Goal: Task Accomplishment & Management: Manage account settings

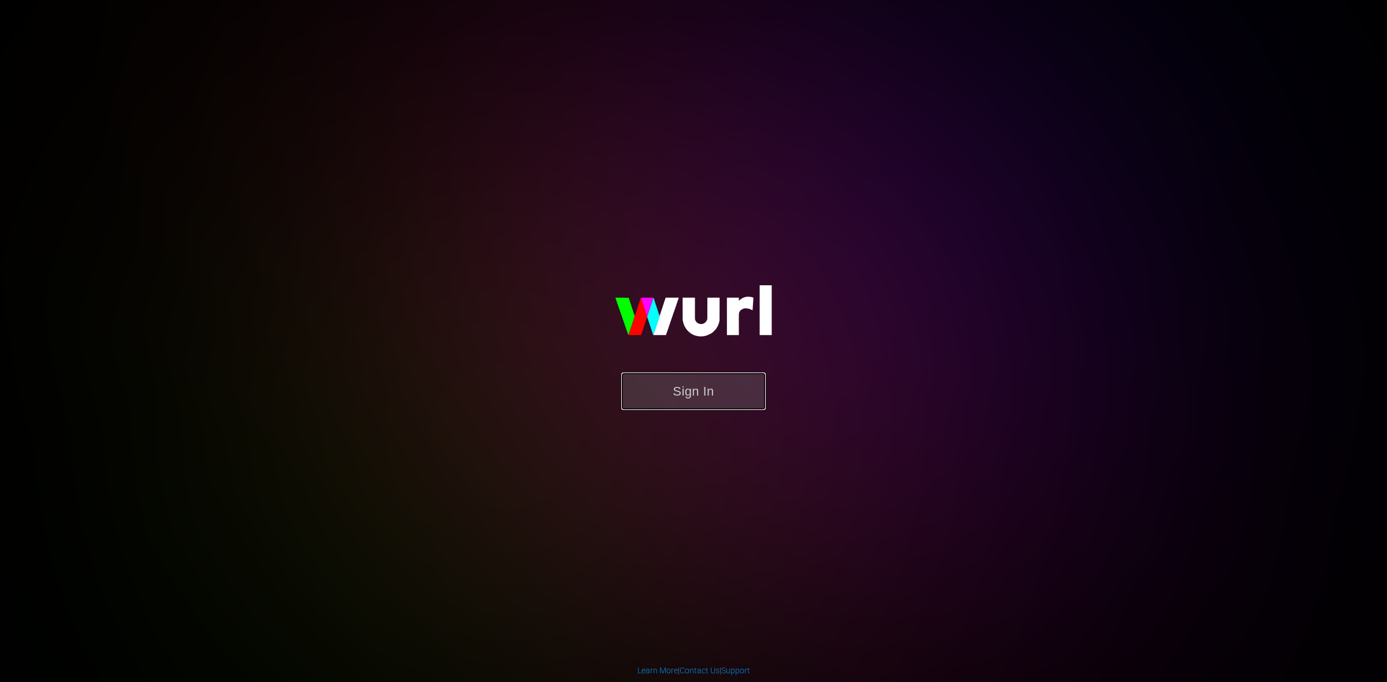
click at [678, 386] on button "Sign In" at bounding box center [693, 392] width 144 height 38
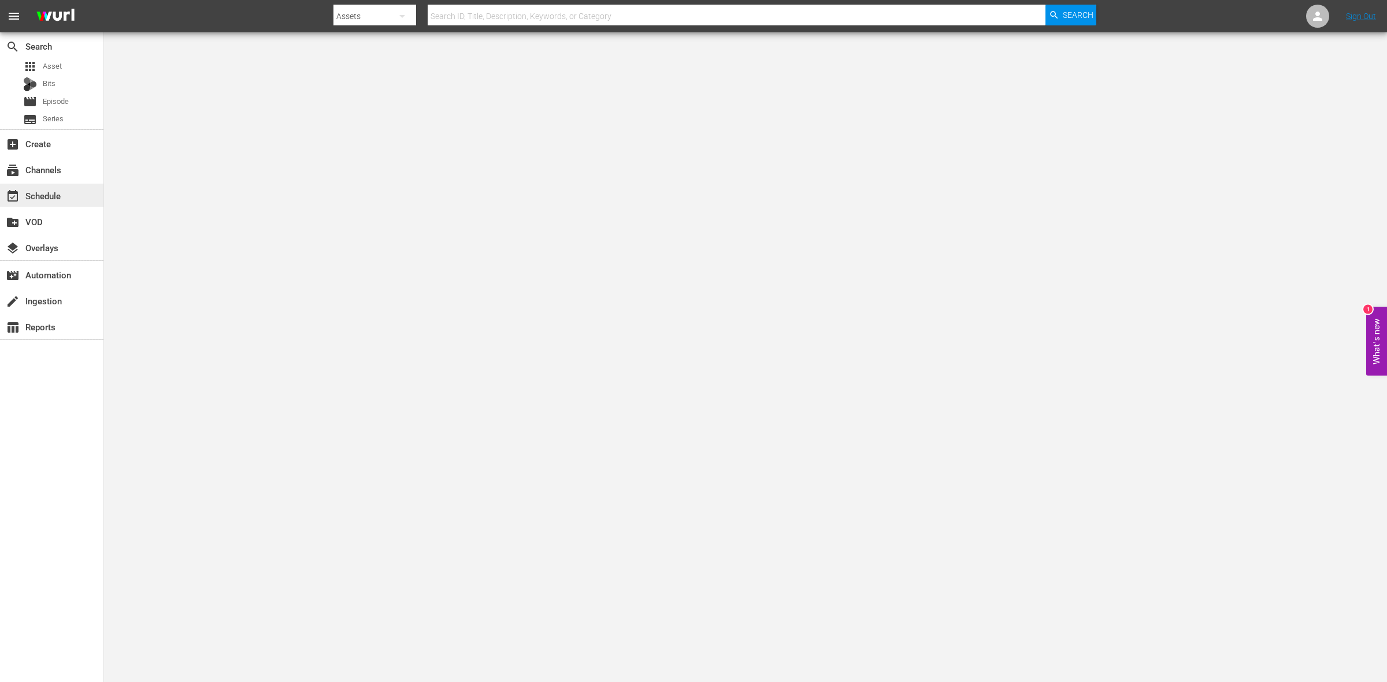
click at [61, 200] on div "event_available Schedule" at bounding box center [51, 195] width 103 height 23
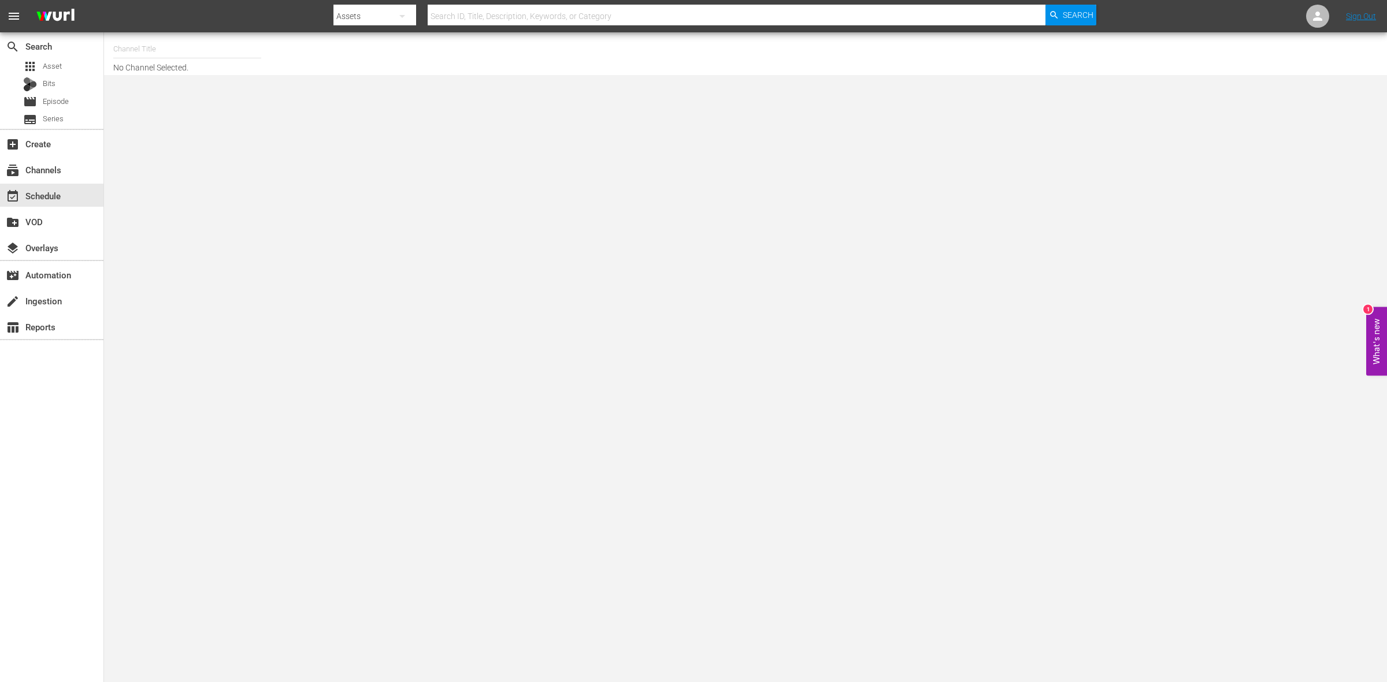
click at [151, 44] on input "text" at bounding box center [187, 49] width 148 height 28
click at [171, 131] on div "ThrillHer (1056 - aenetworks_thrillher_1)" at bounding box center [271, 137] width 299 height 28
type input "ThrillHer (1056 - aenetworks_thrillher_1)"
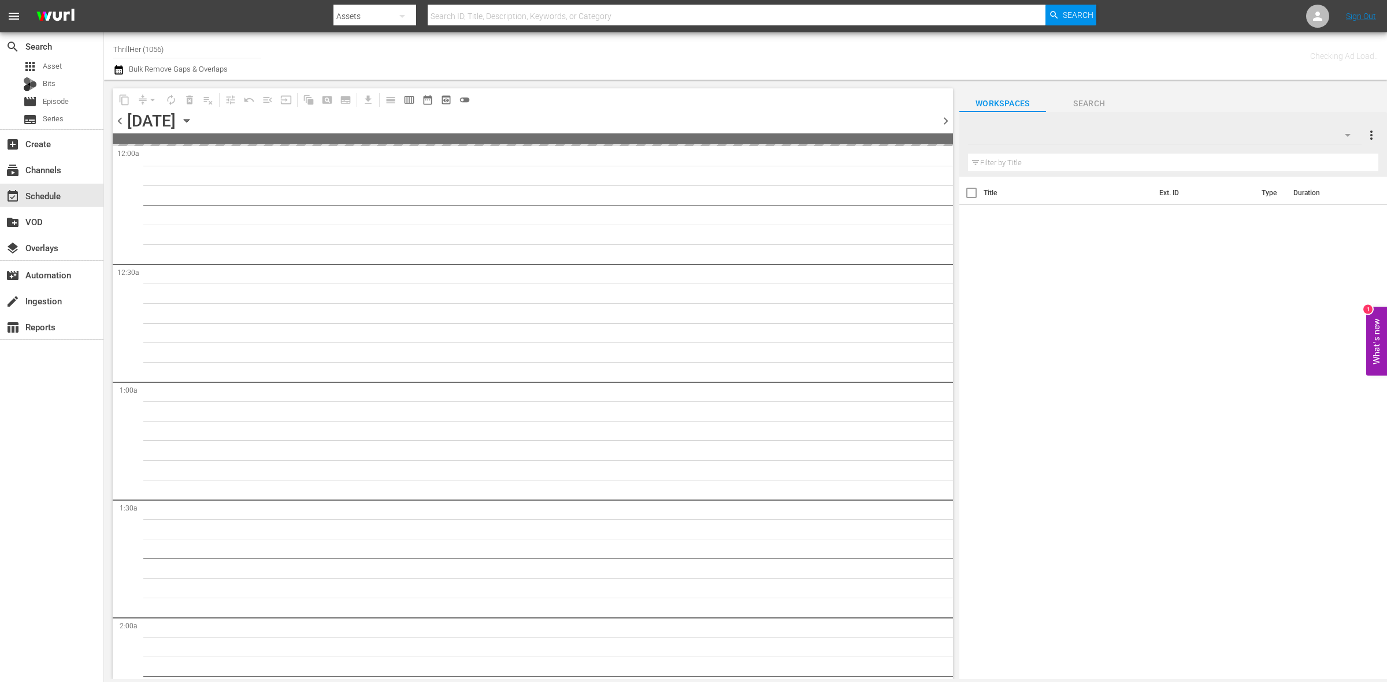
click at [945, 117] on span "chevron_right" at bounding box center [945, 121] width 14 height 14
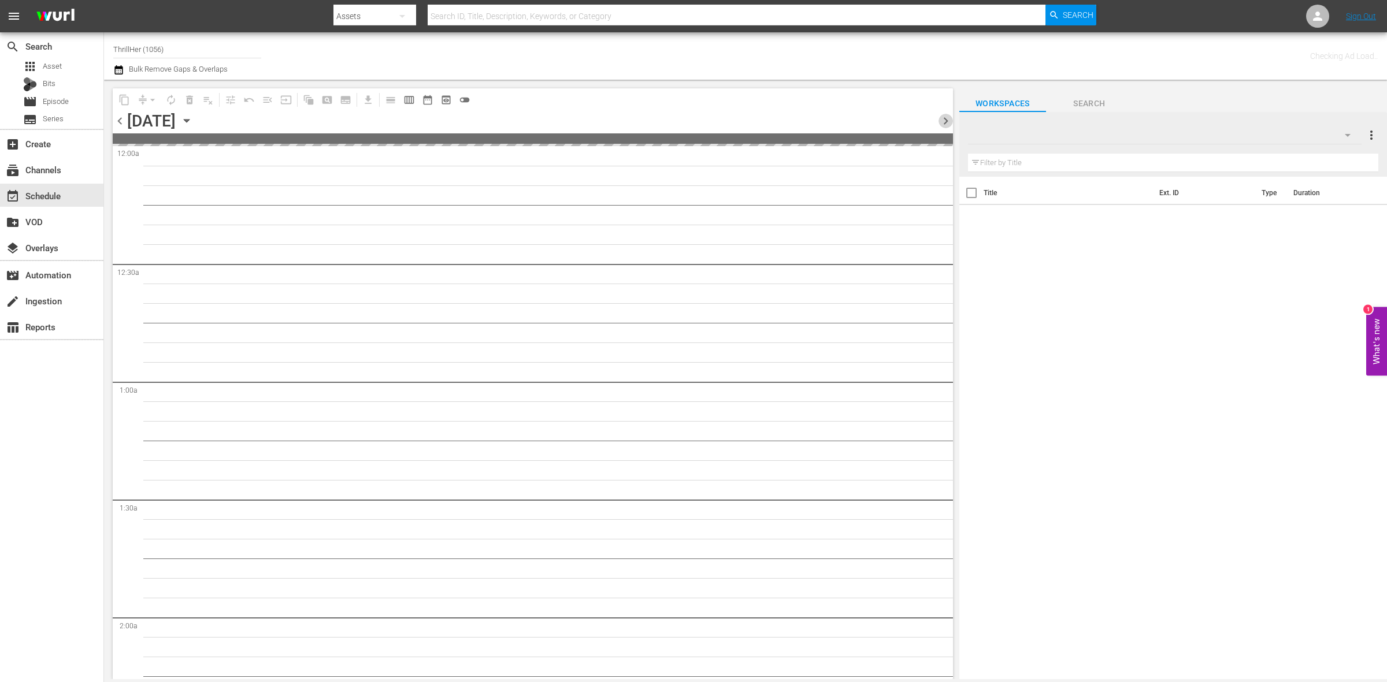
click at [945, 117] on span "chevron_right" at bounding box center [945, 121] width 14 height 14
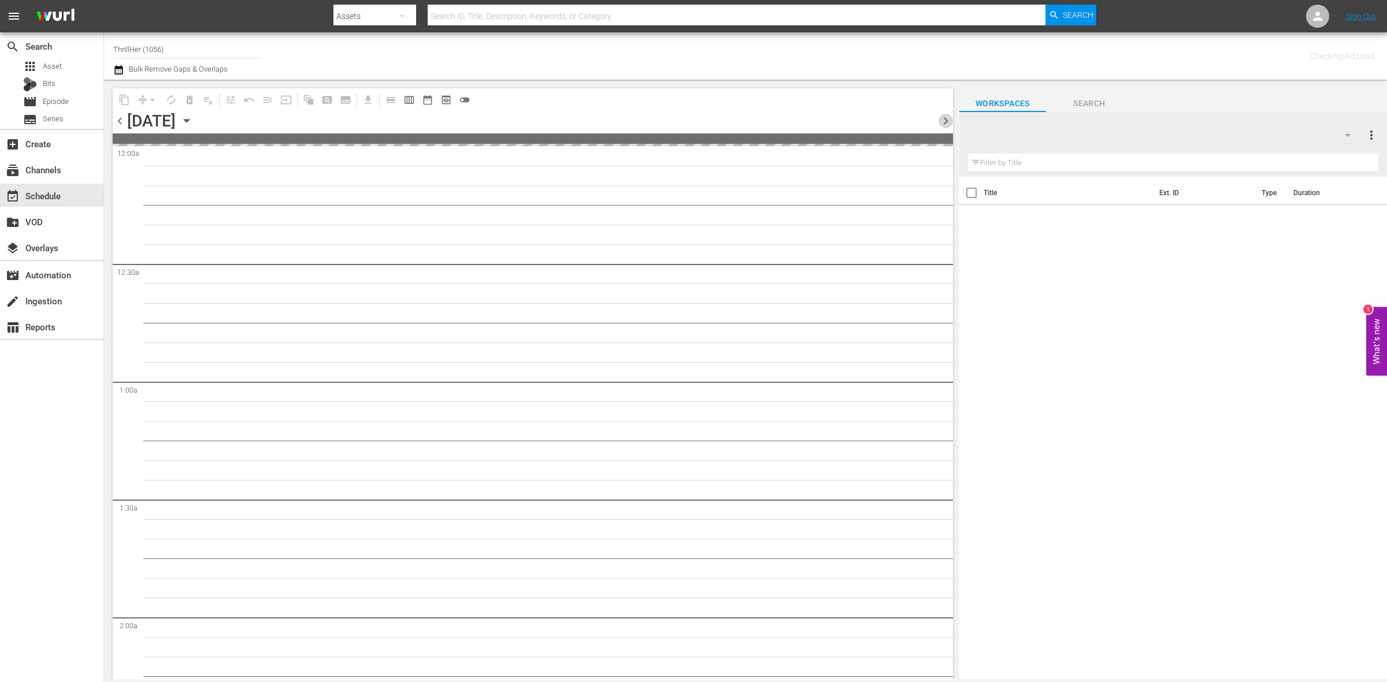
click at [945, 117] on span "chevron_right" at bounding box center [945, 121] width 14 height 14
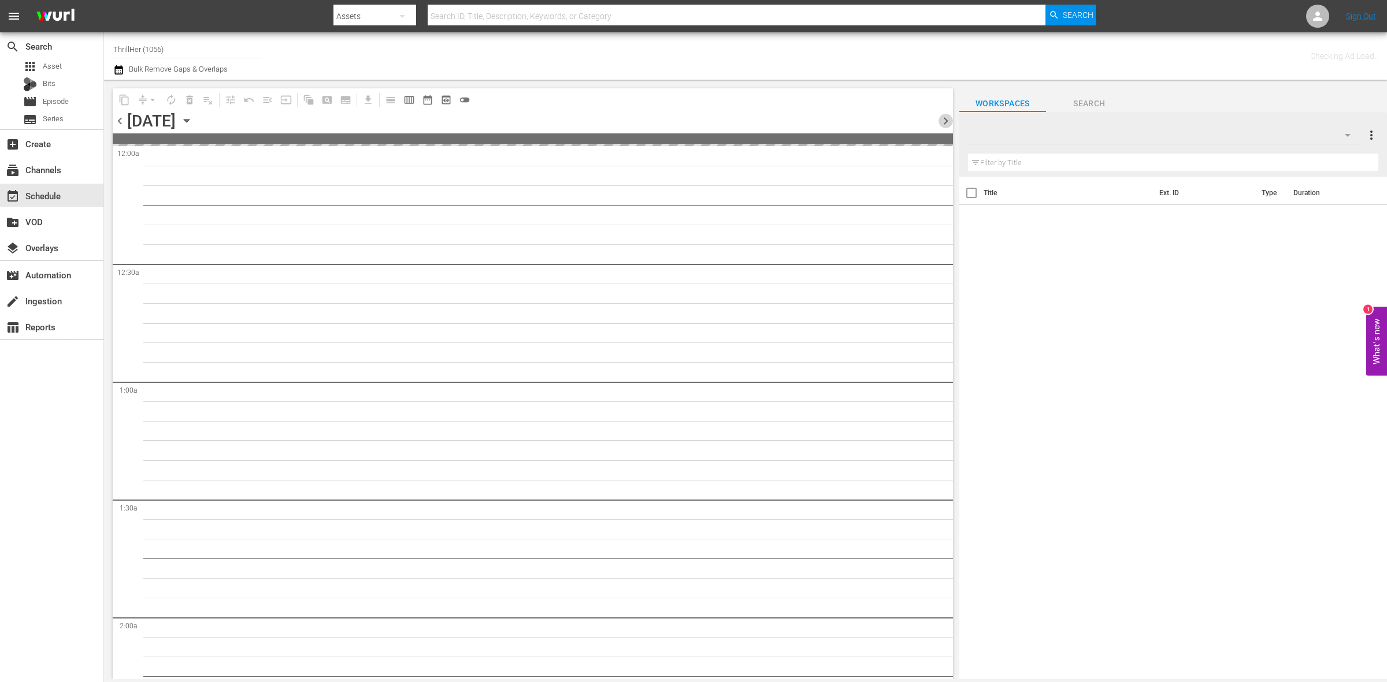
click at [945, 117] on span "chevron_right" at bounding box center [945, 121] width 14 height 14
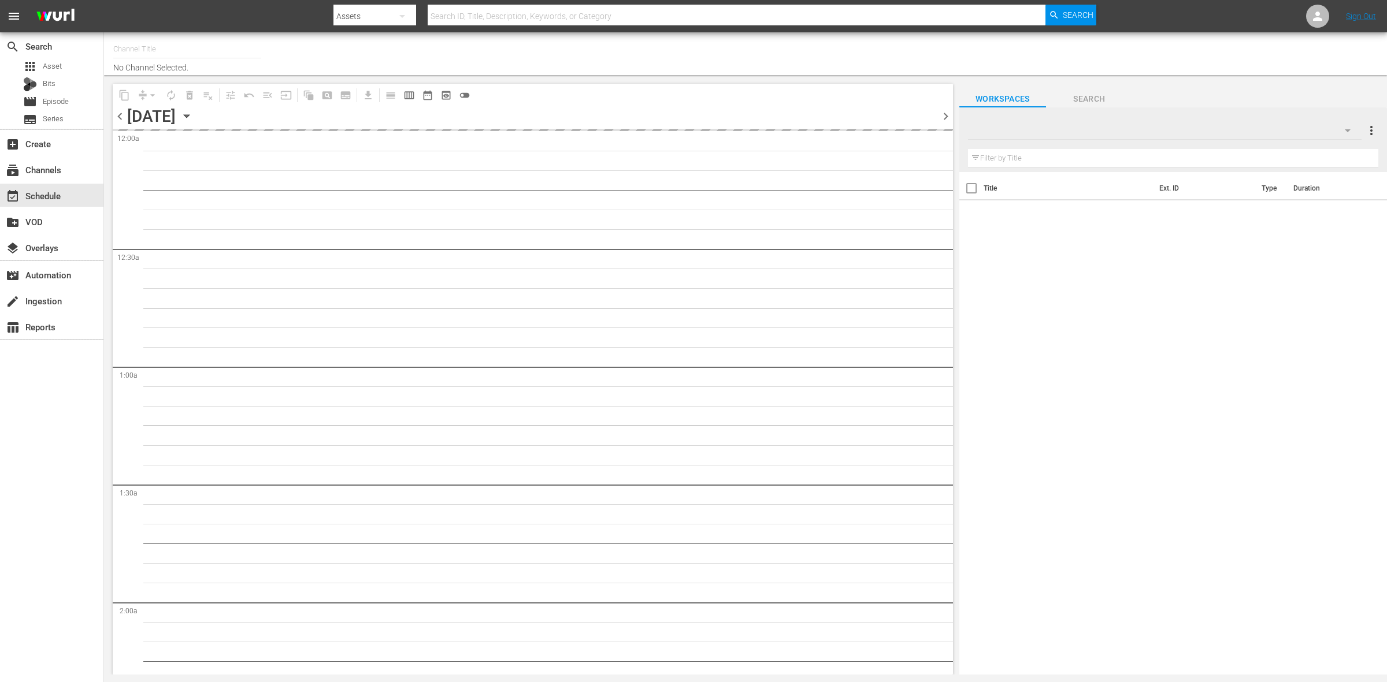
type input "ThrillHer (1056)"
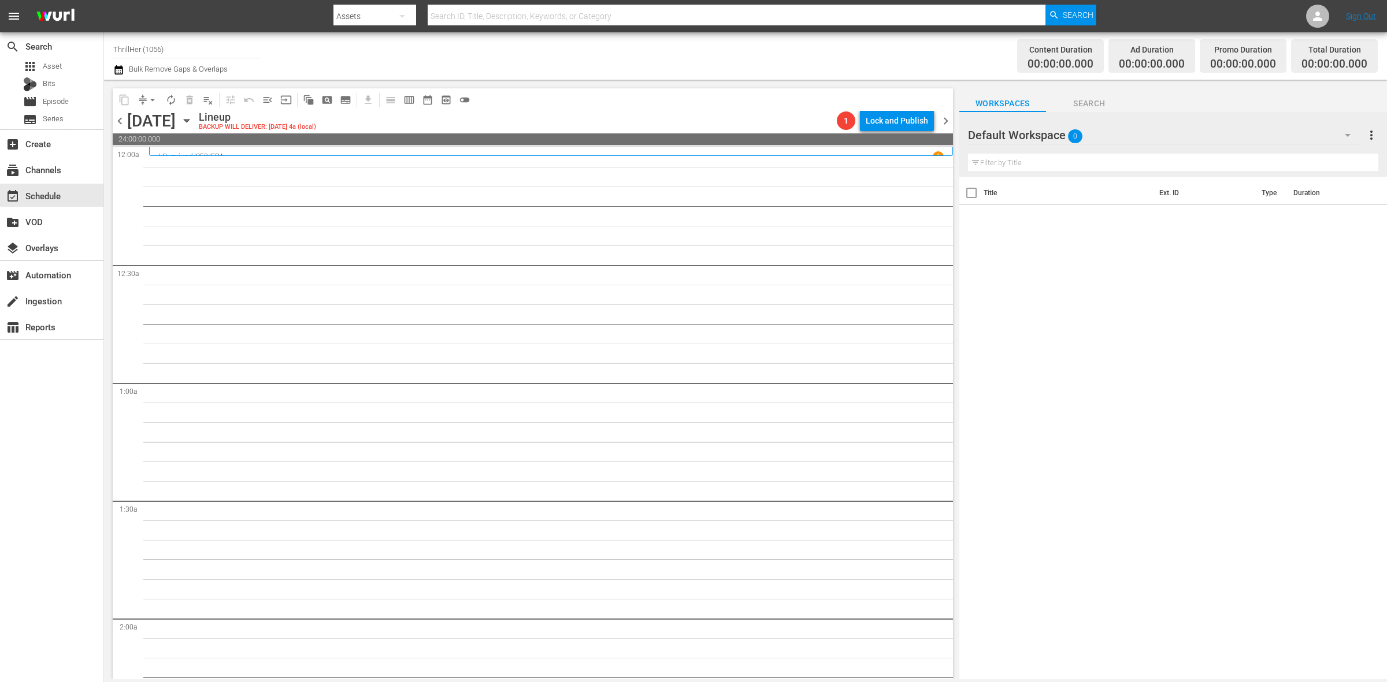
click at [944, 122] on span "chevron_right" at bounding box center [945, 121] width 14 height 14
click at [125, 124] on span "chevron_left" at bounding box center [120, 121] width 14 height 14
drag, startPoint x: 172, startPoint y: 44, endPoint x: 112, endPoint y: 44, distance: 60.1
click at [112, 44] on div "Channel Title ThrillHer (1056) Bulk Remove Gaps & Overlaps Content Duration 00:…" at bounding box center [745, 55] width 1283 height 47
click at [217, 80] on div "Celeb Reality INTL (1826 - ae_networks_celebreality_1)" at bounding box center [271, 82] width 299 height 28
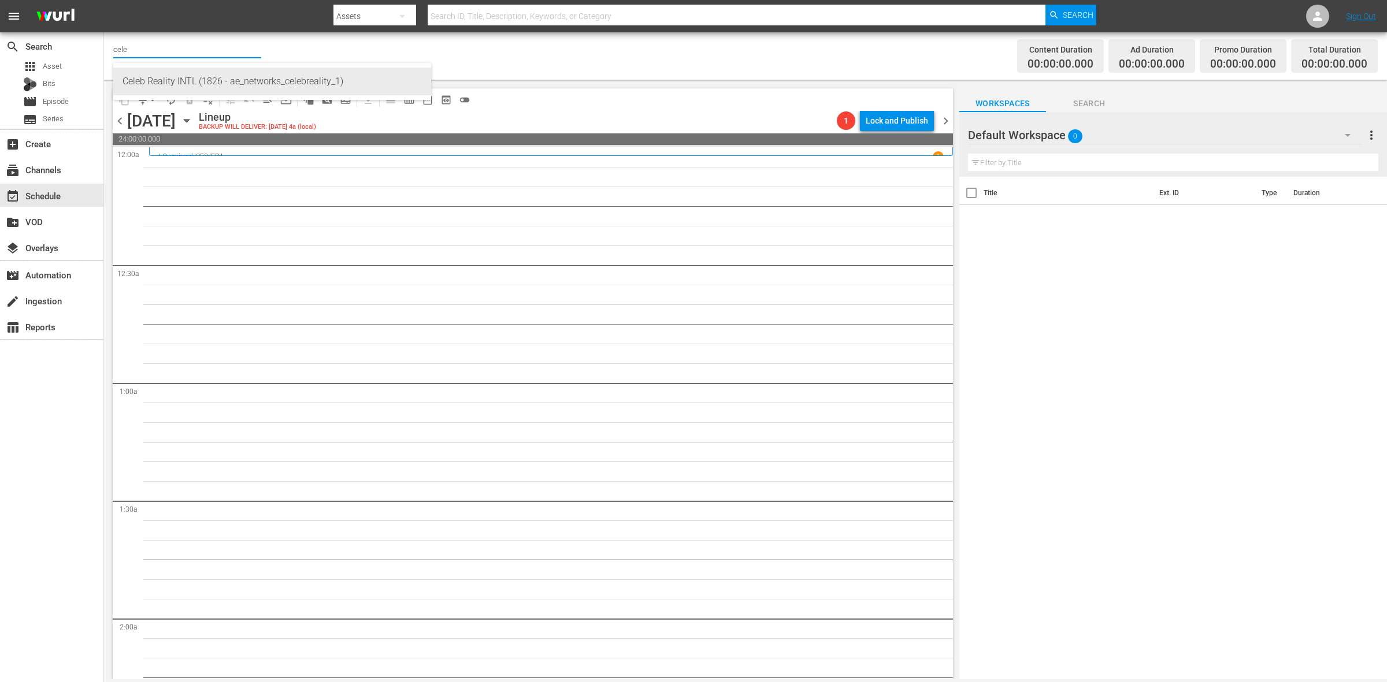
type input "Celeb Reality INTL (1826 - ae_networks_celebreality_1)"
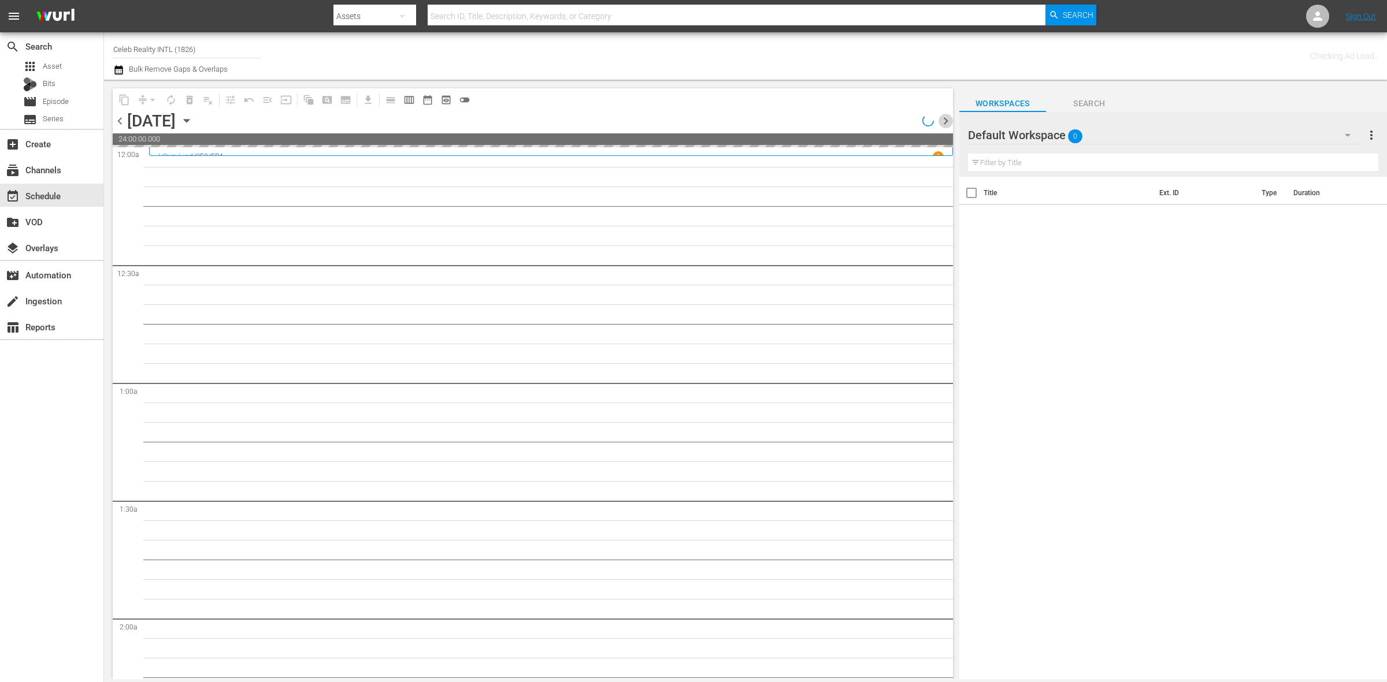
click at [946, 120] on span "chevron_right" at bounding box center [945, 121] width 14 height 14
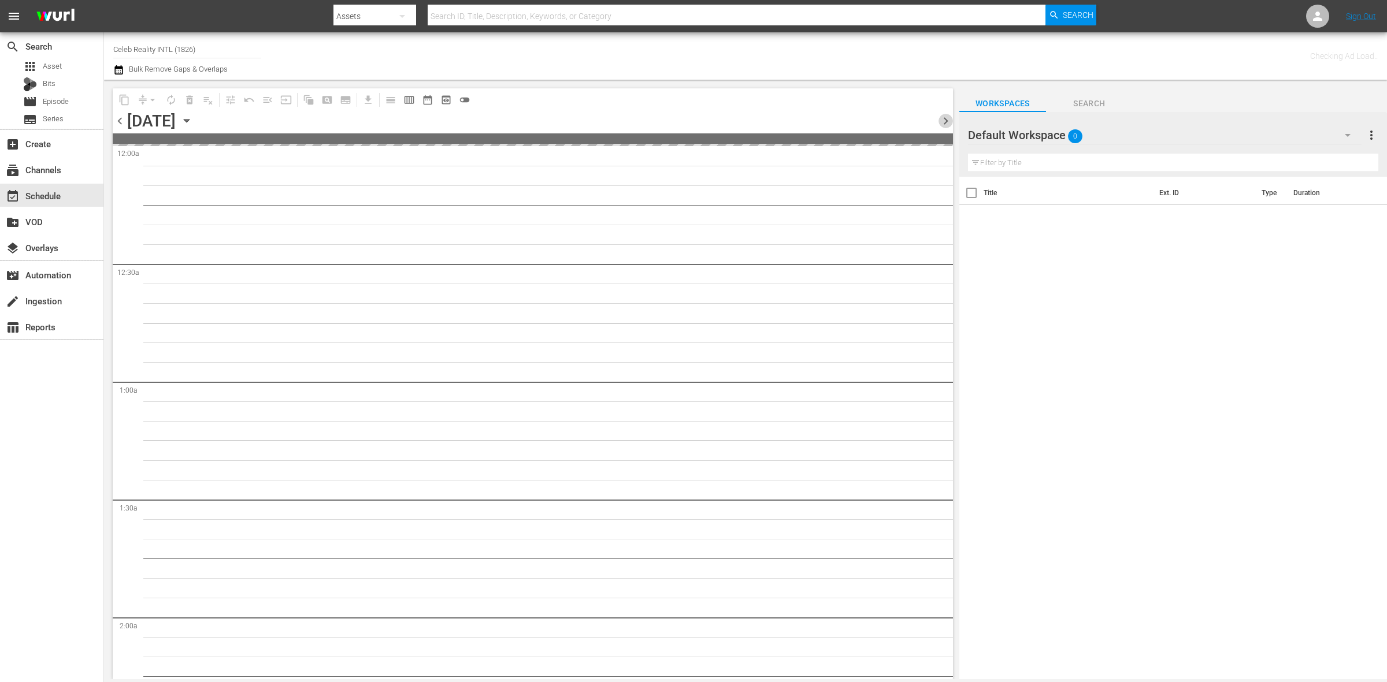
click at [946, 120] on span "chevron_right" at bounding box center [945, 121] width 14 height 14
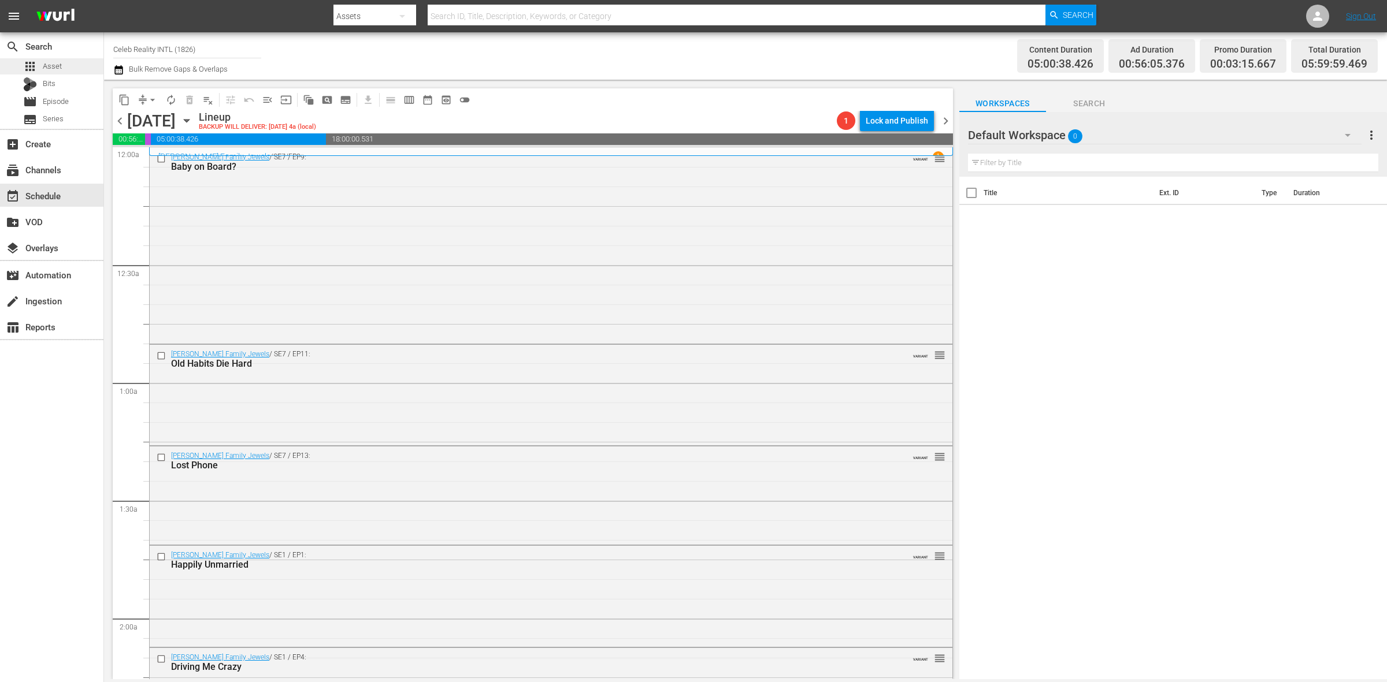
click at [84, 65] on div "apps Asset" at bounding box center [51, 66] width 103 height 16
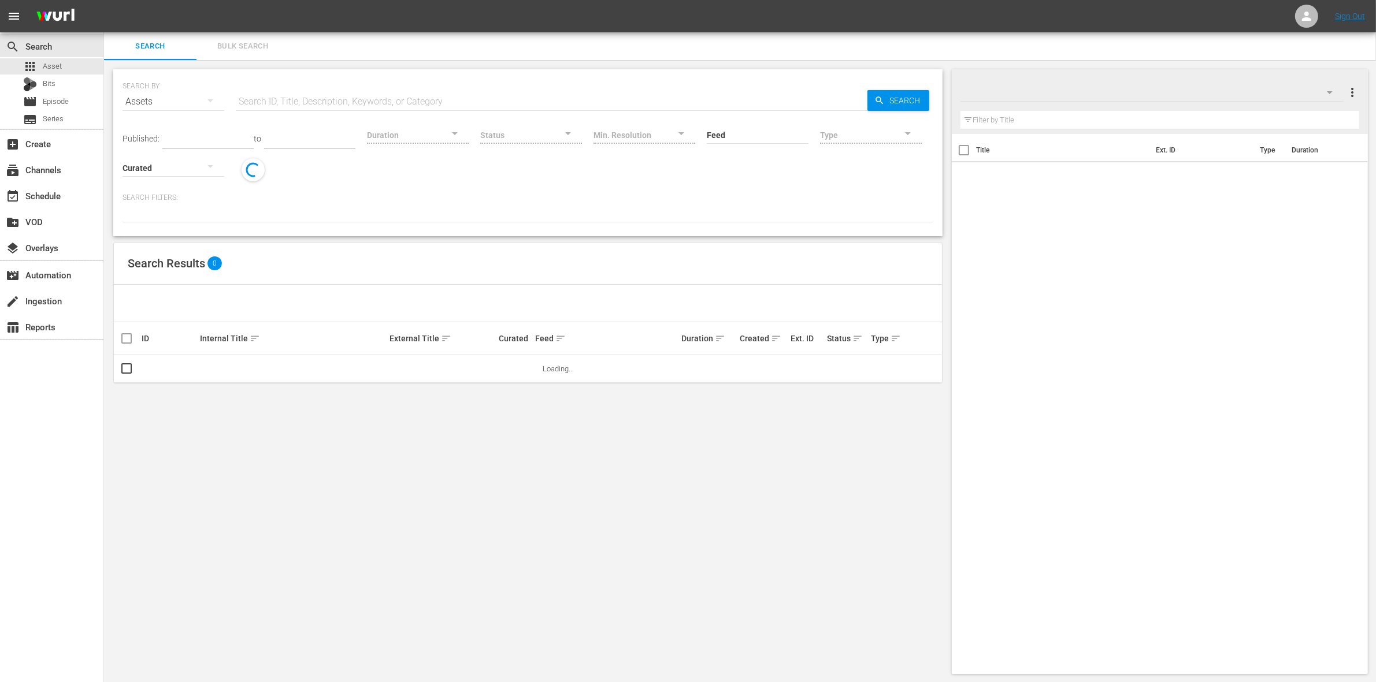
click at [1301, 83] on div at bounding box center [1151, 92] width 383 height 32
click at [1064, 94] on div at bounding box center [688, 341] width 1376 height 682
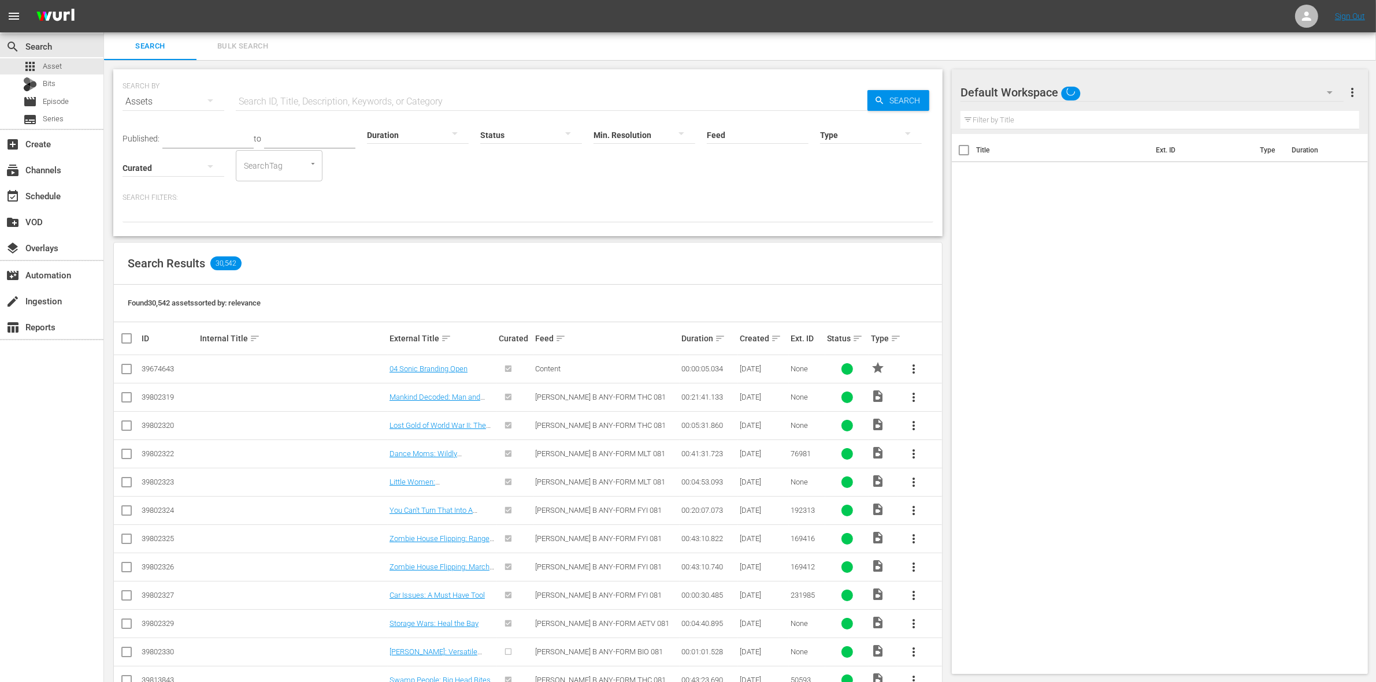
click at [1329, 90] on icon "button" at bounding box center [1330, 93] width 14 height 14
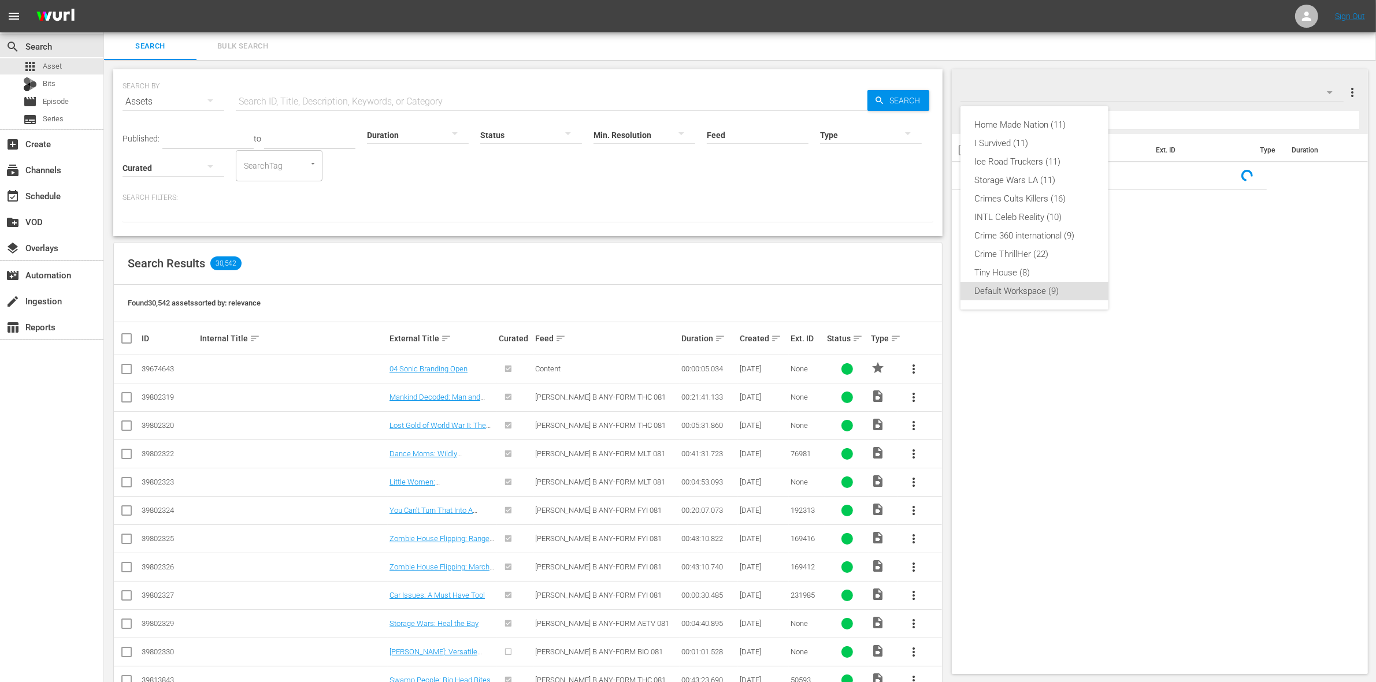
click at [1188, 316] on div "Home Made Nation (11) I Survived (11) Ice Road Truckers (11) Storage Wars LA (1…" at bounding box center [688, 341] width 1376 height 682
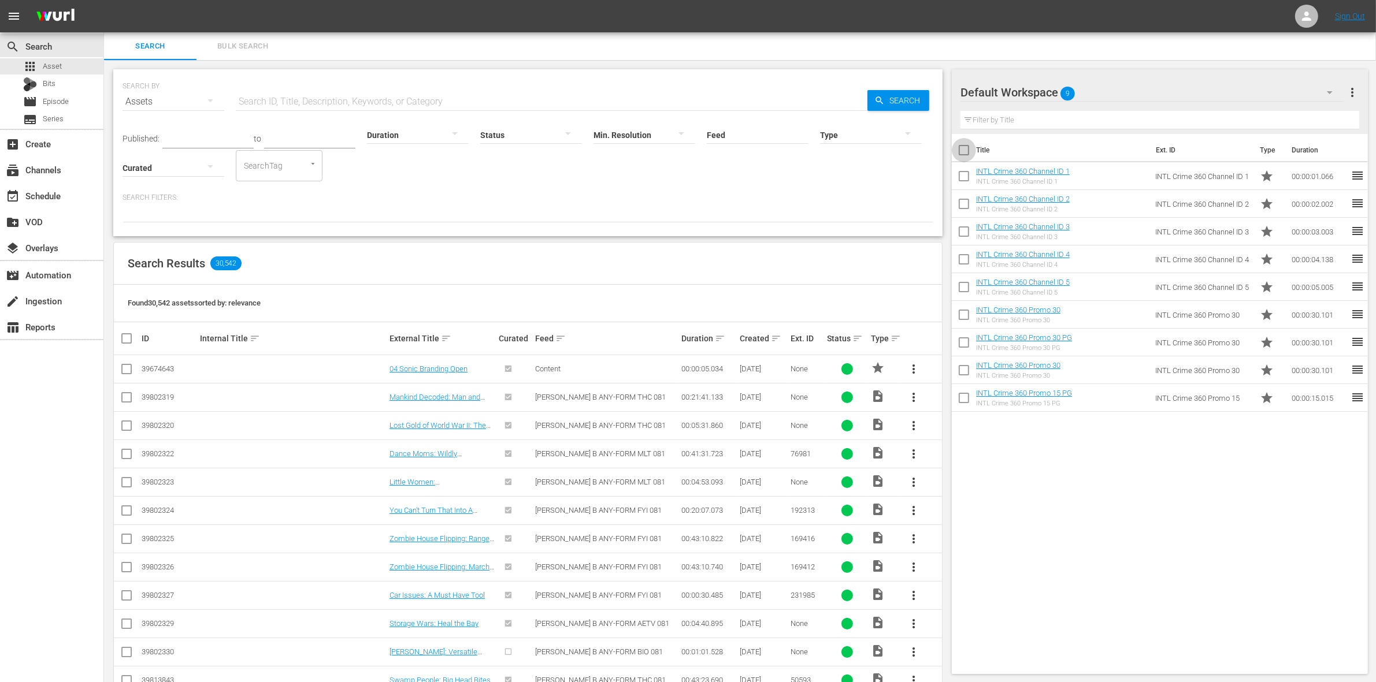
click at [962, 143] on input "checkbox" at bounding box center [964, 152] width 24 height 24
checkbox input "true"
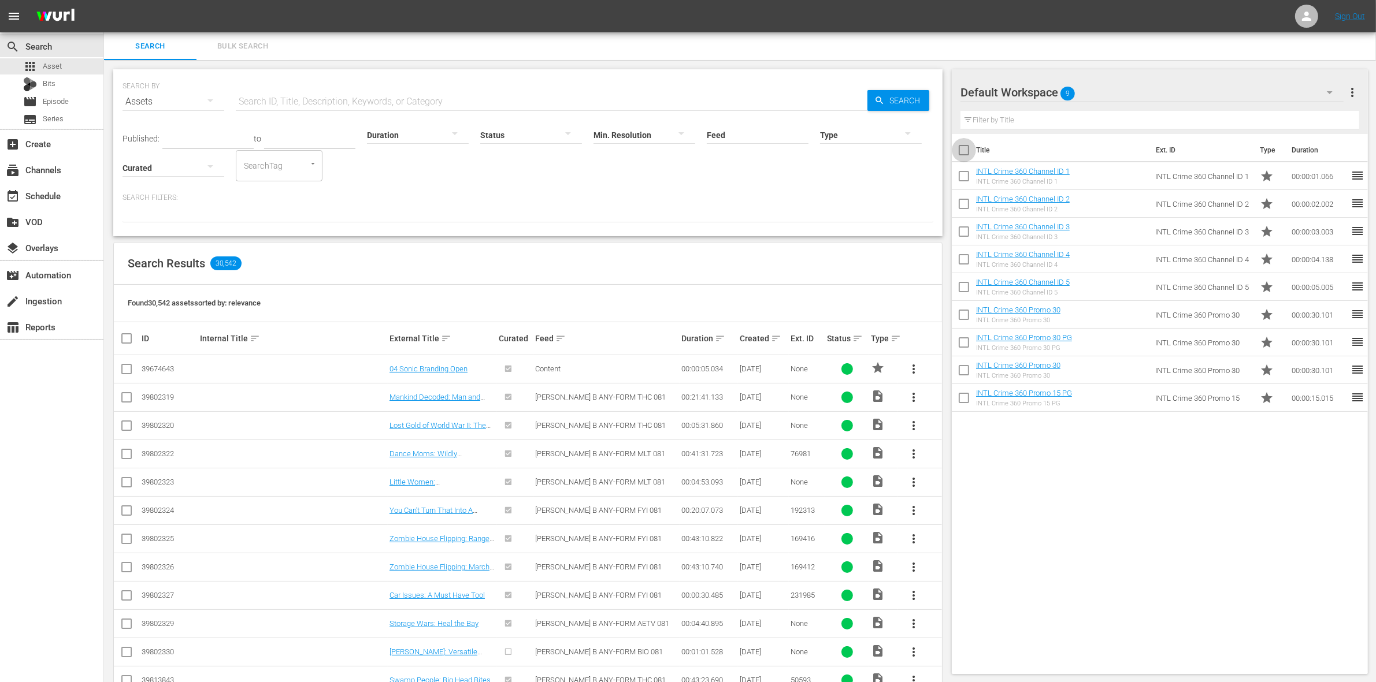
checkbox input "true"
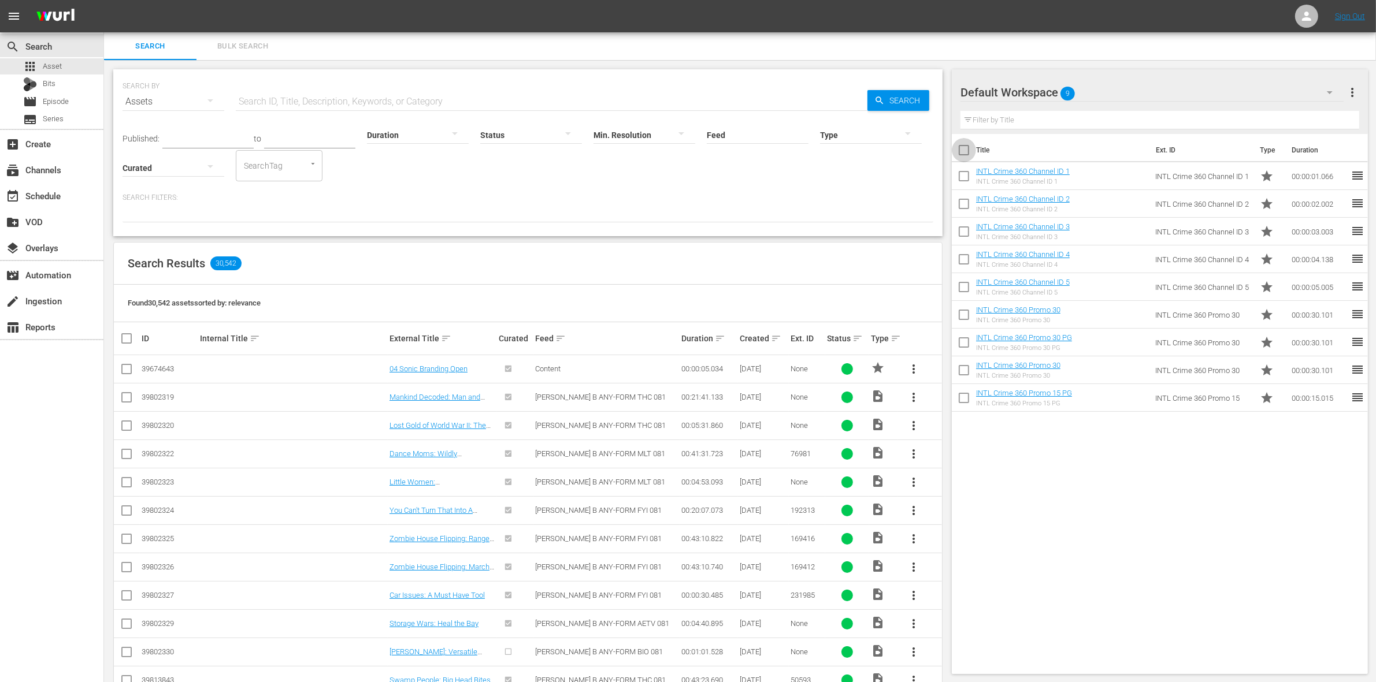
checkbox input "true"
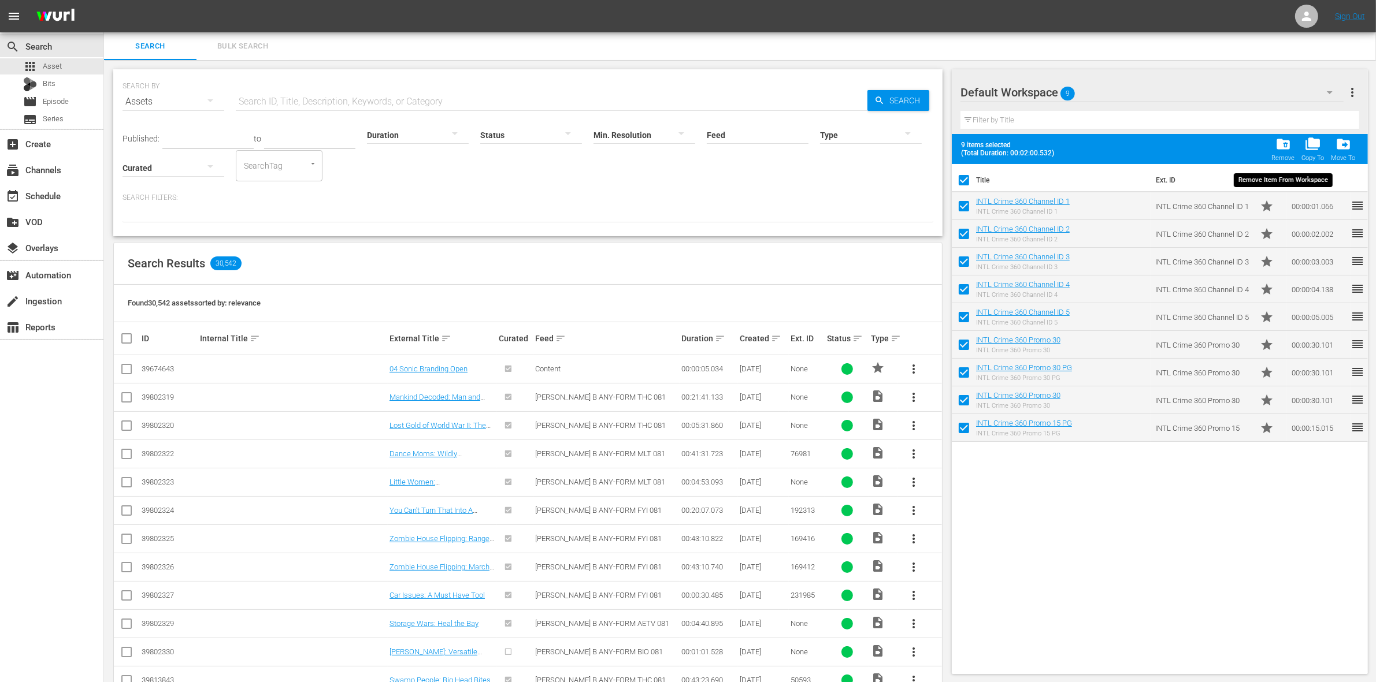
click at [1272, 151] on div "folder_delete Remove" at bounding box center [1282, 148] width 23 height 25
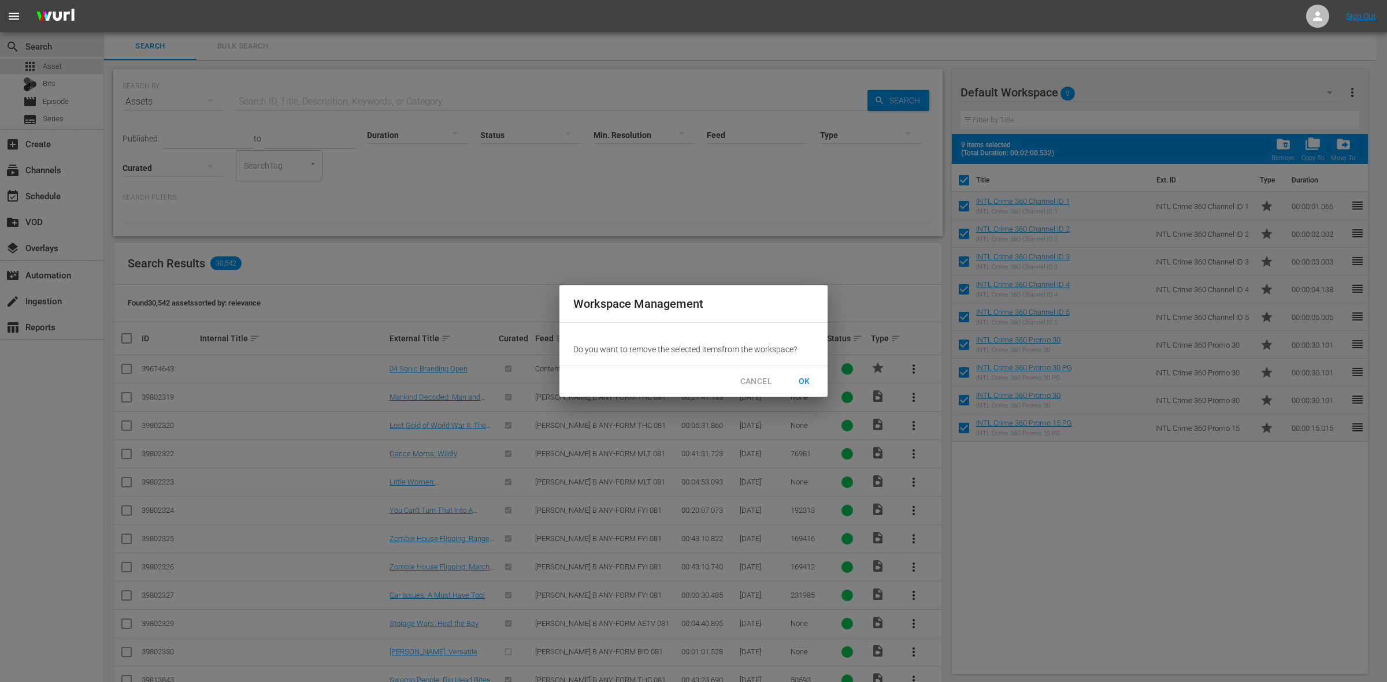
click at [812, 379] on span "OK" at bounding box center [804, 381] width 18 height 14
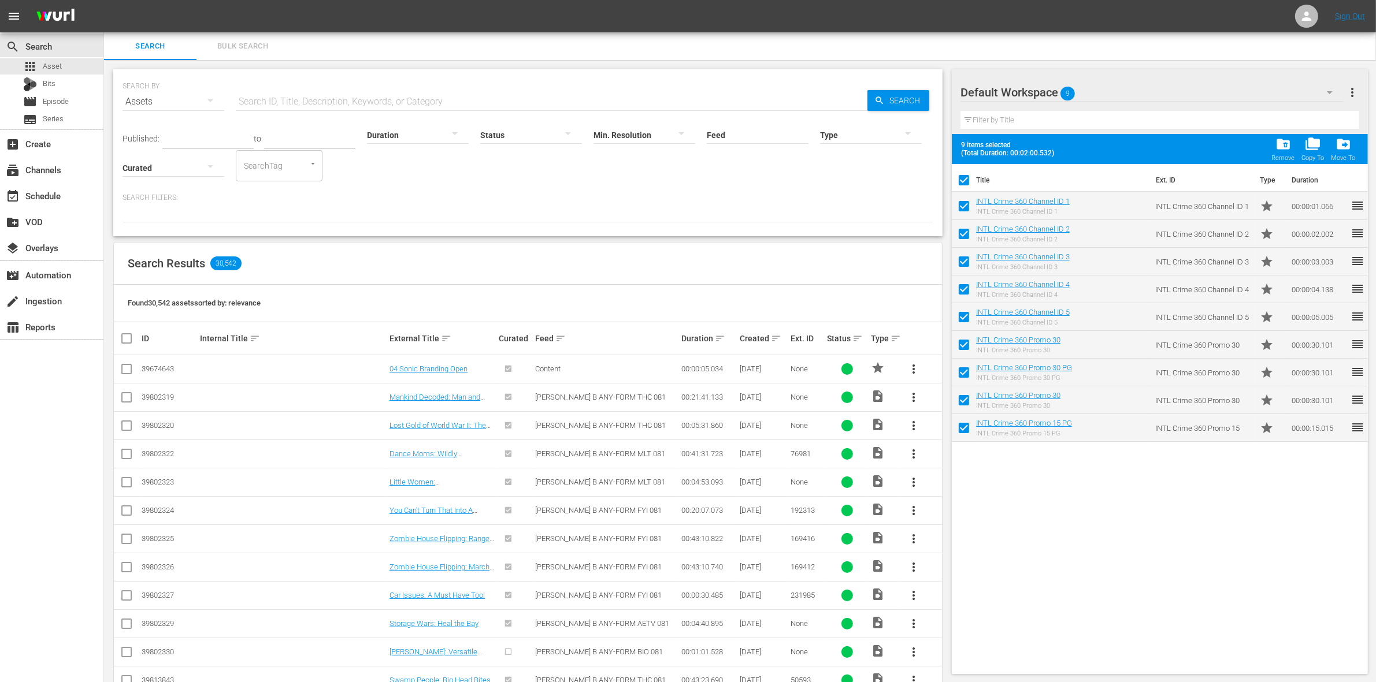
checkbox input "false"
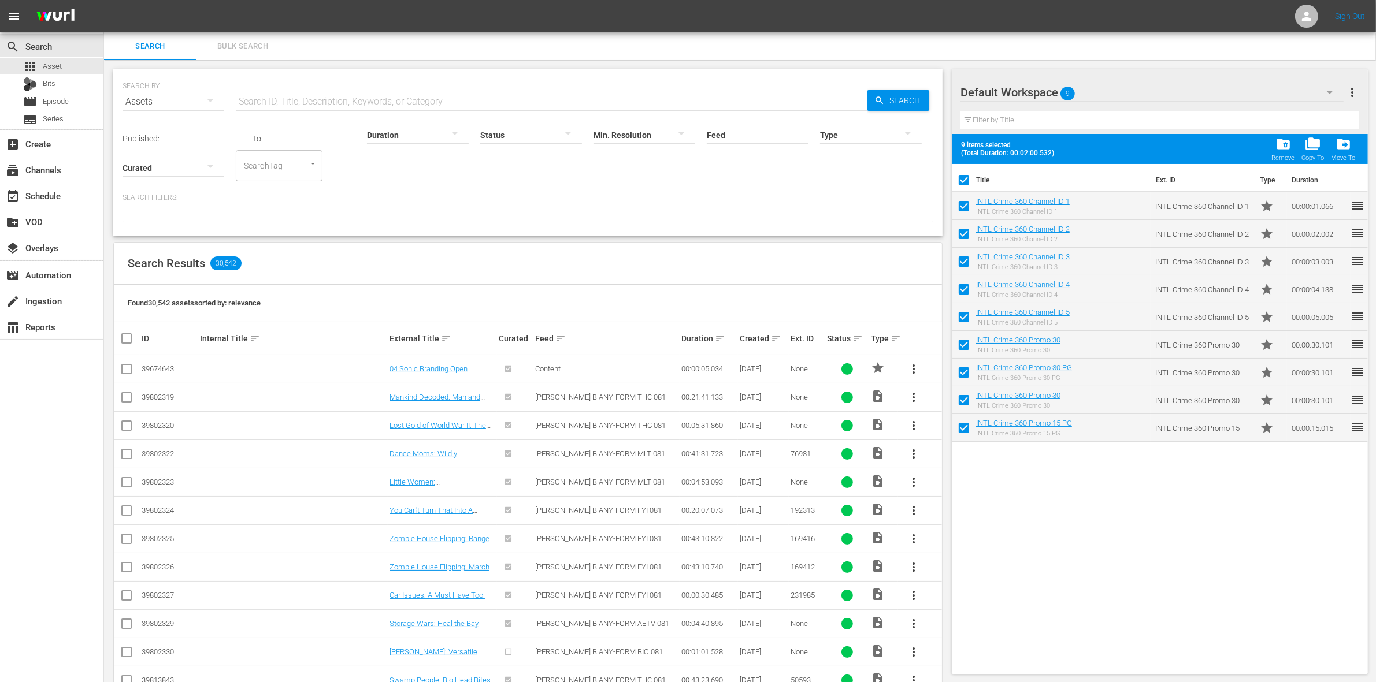
checkbox input "false"
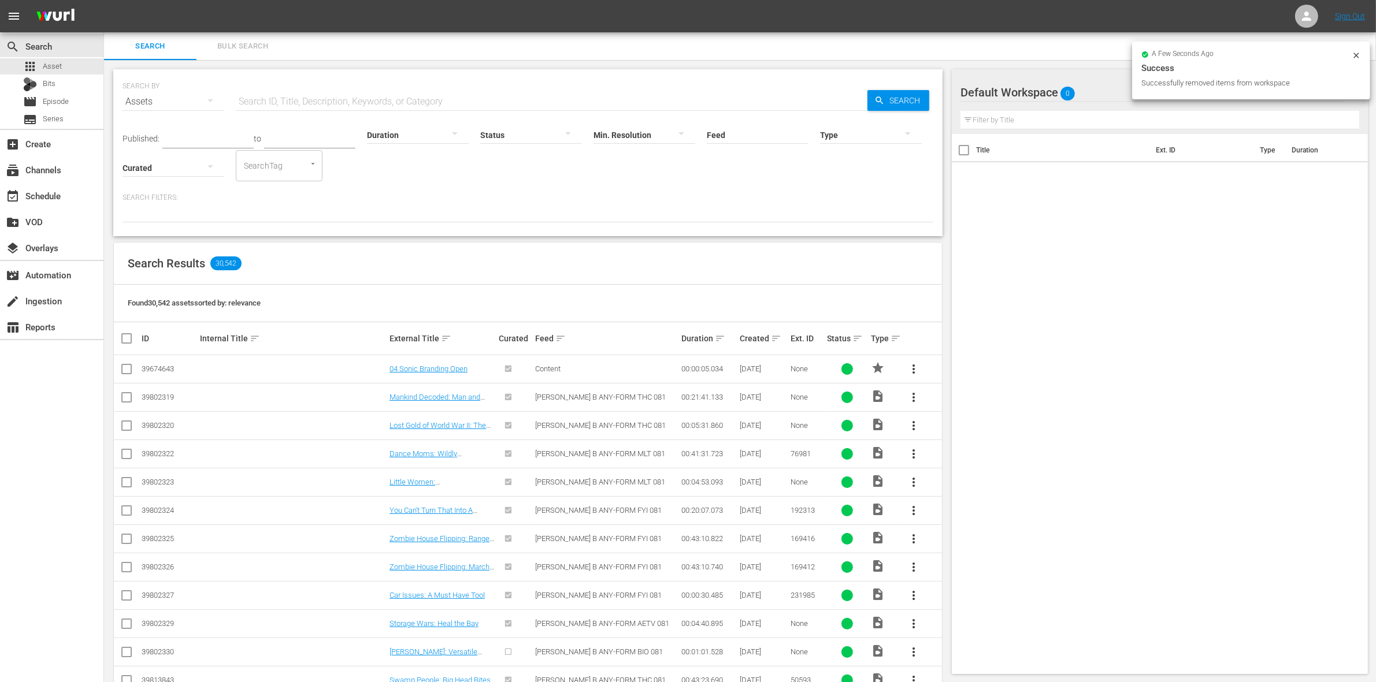
click at [1082, 97] on div "Default Workspace 0" at bounding box center [1151, 92] width 383 height 32
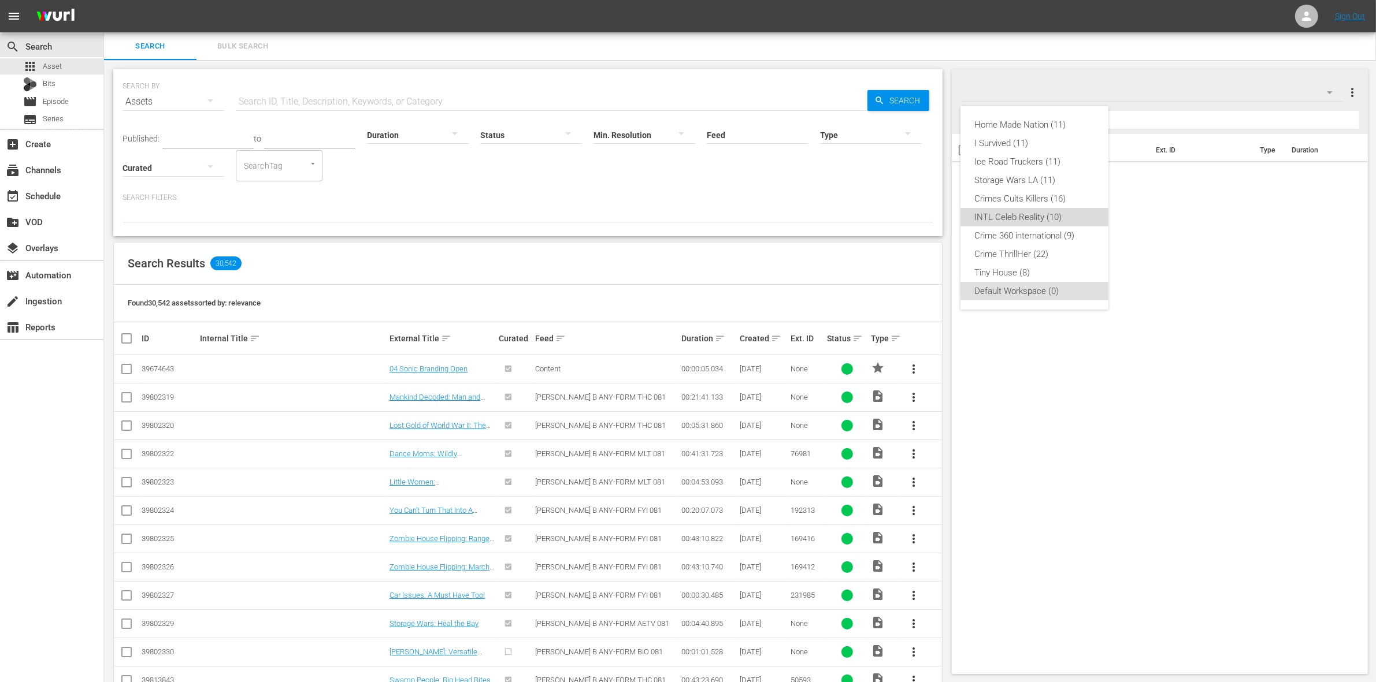
click at [1044, 220] on div "INTL Celeb Reality (10)" at bounding box center [1034, 217] width 120 height 18
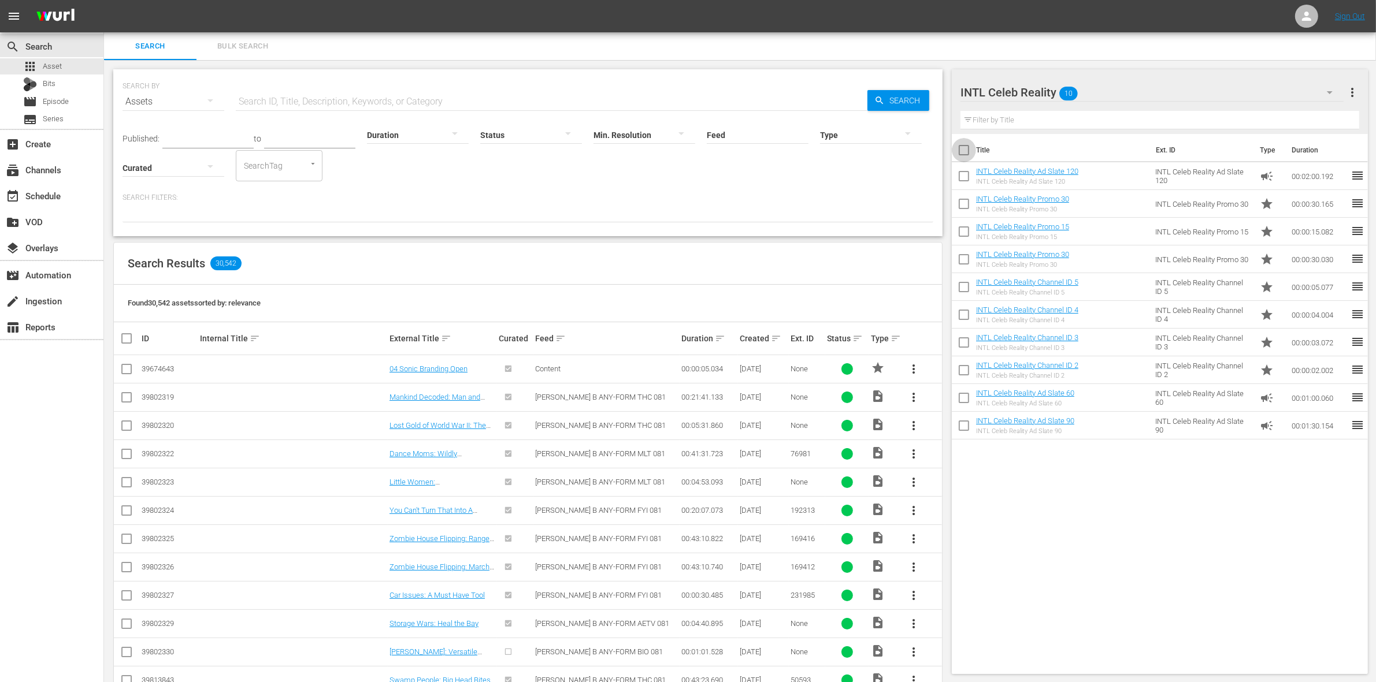
click at [966, 151] on input "checkbox" at bounding box center [964, 152] width 24 height 24
checkbox input "true"
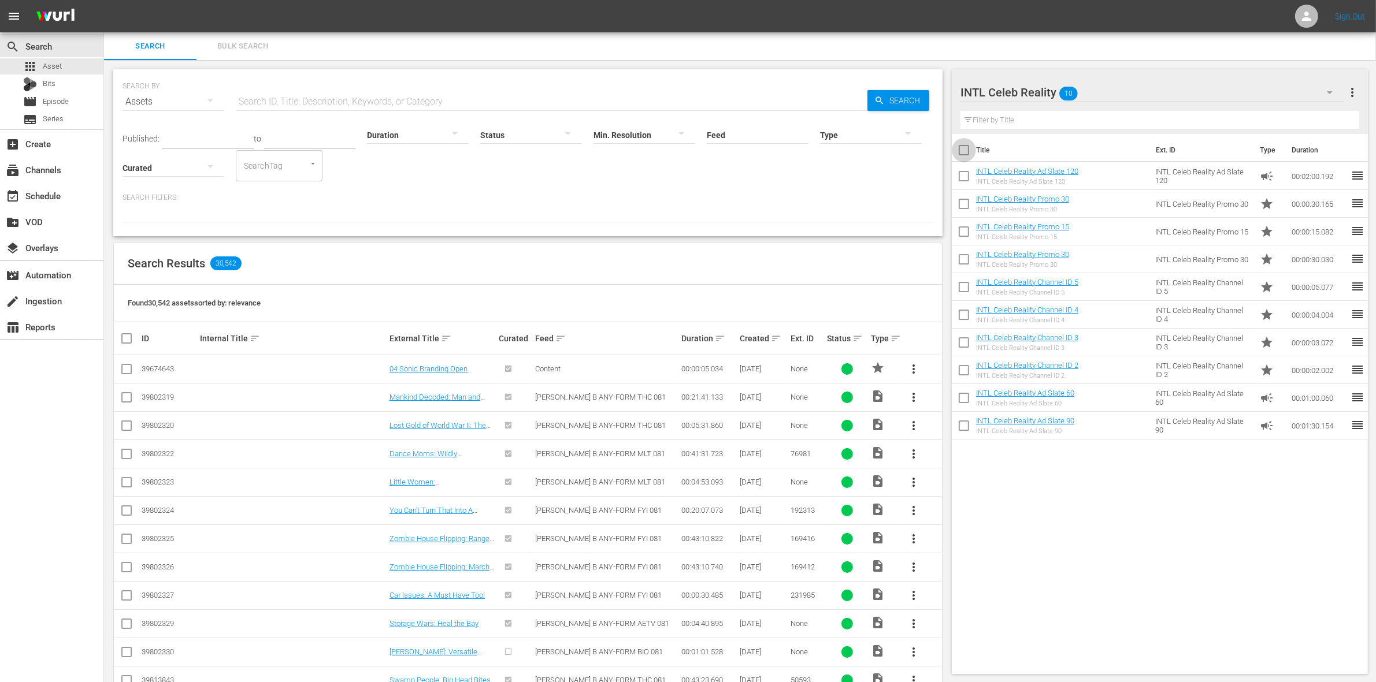
checkbox input "true"
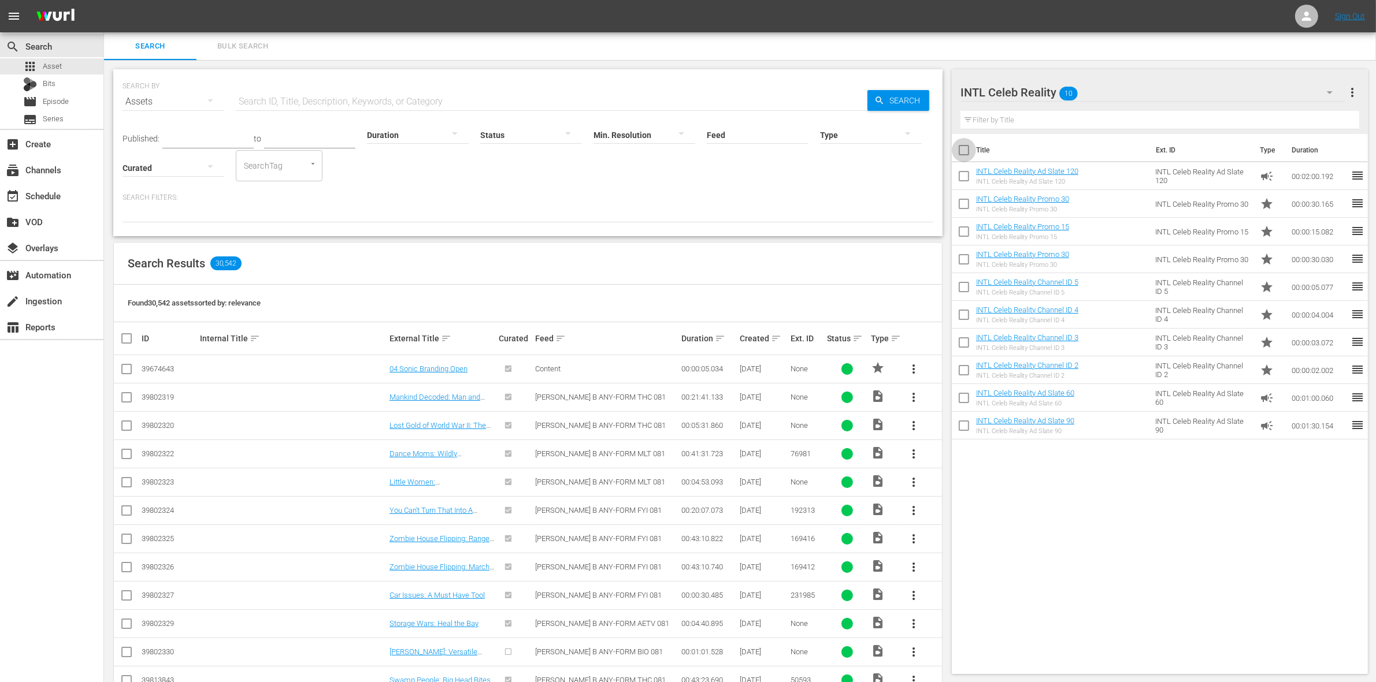
checkbox input "true"
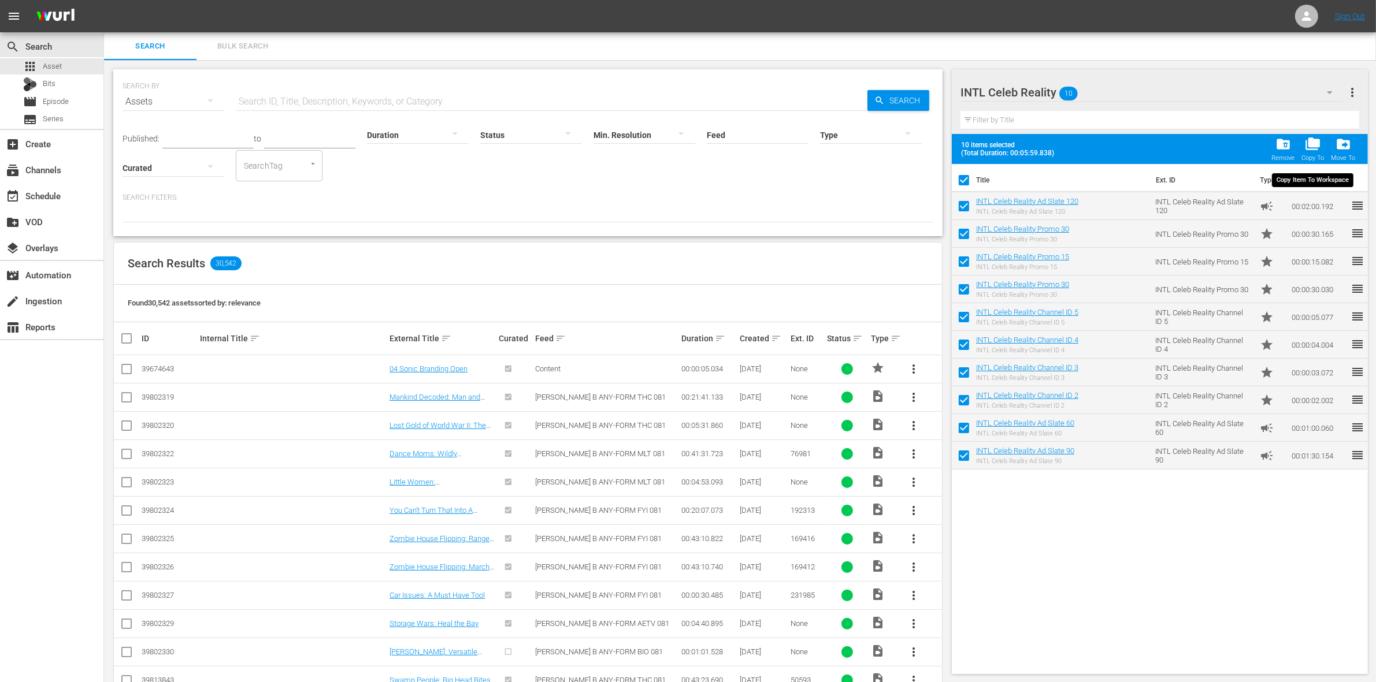
click at [1309, 142] on span "folder_copy" at bounding box center [1313, 144] width 16 height 16
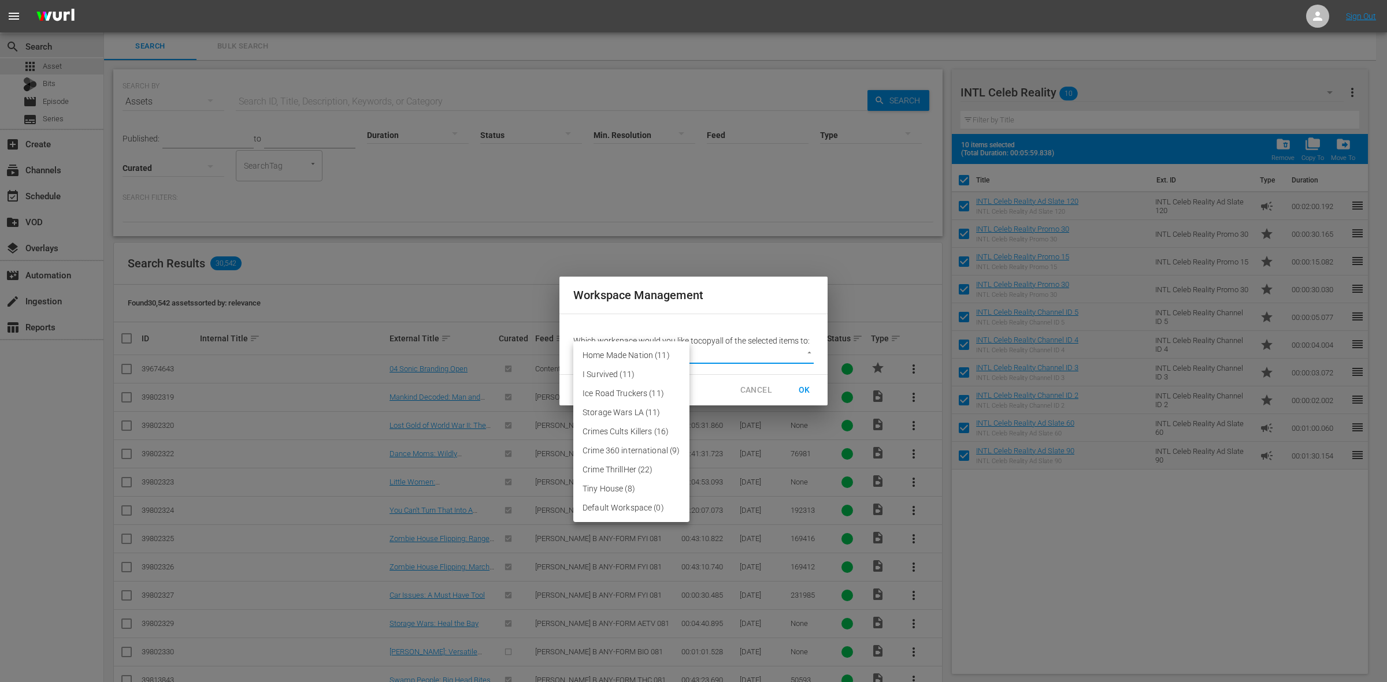
click at [795, 352] on body "menu Sign Out search Search apps Asset Bits movie Episode subtitles Series add_…" at bounding box center [693, 341] width 1387 height 682
click at [625, 507] on li "Default Workspace (0)" at bounding box center [631, 508] width 116 height 19
type input "3246"
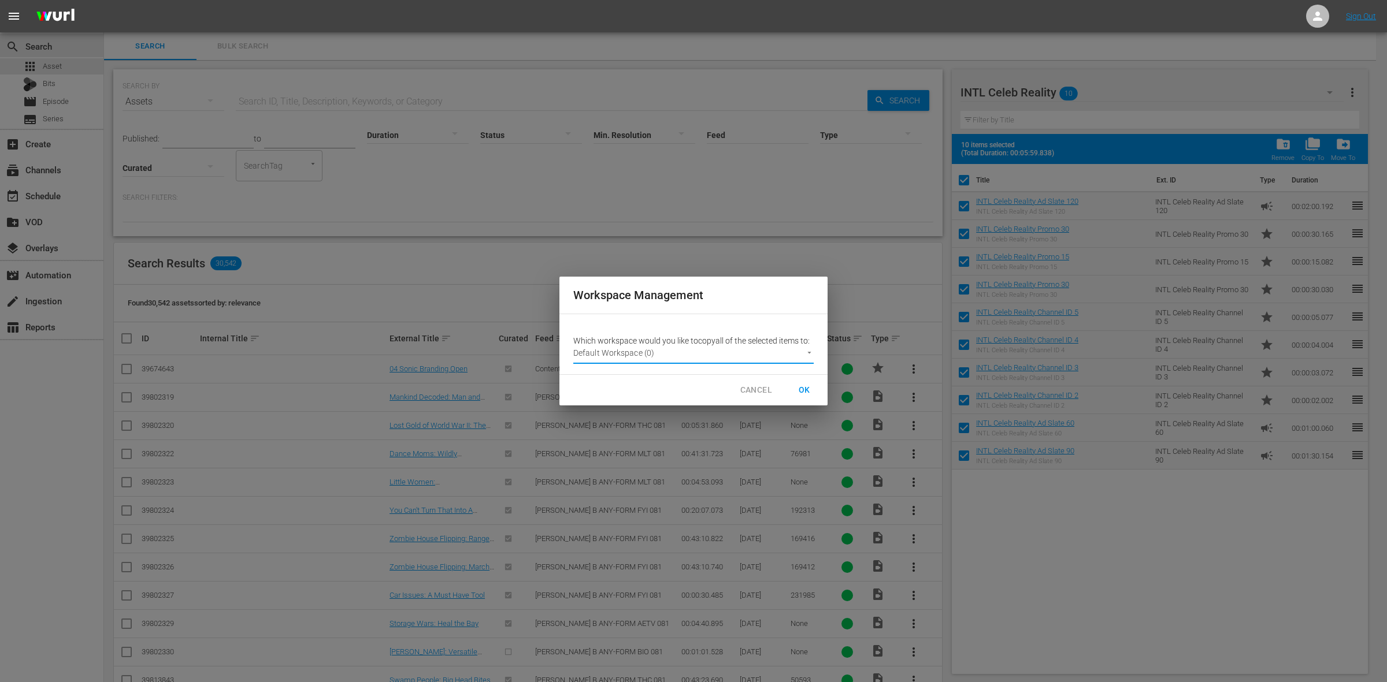
click at [807, 385] on span "OK" at bounding box center [804, 390] width 18 height 14
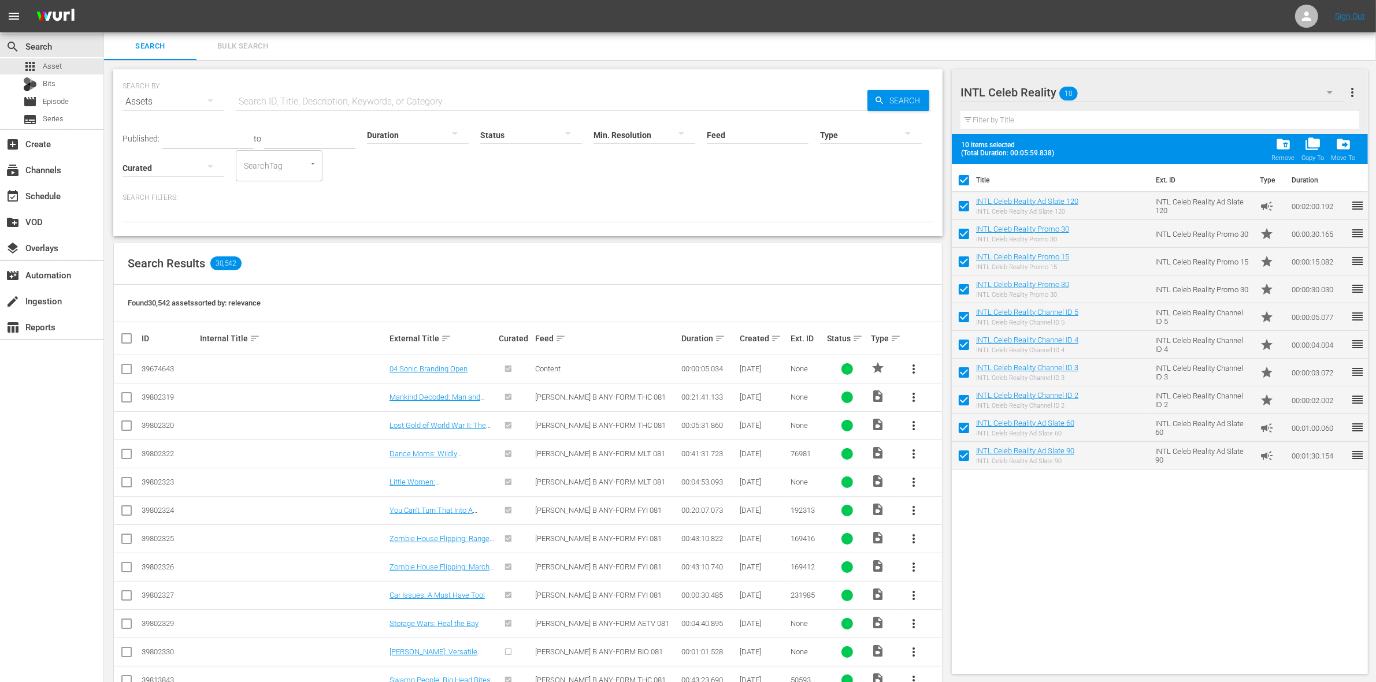
checkbox input "false"
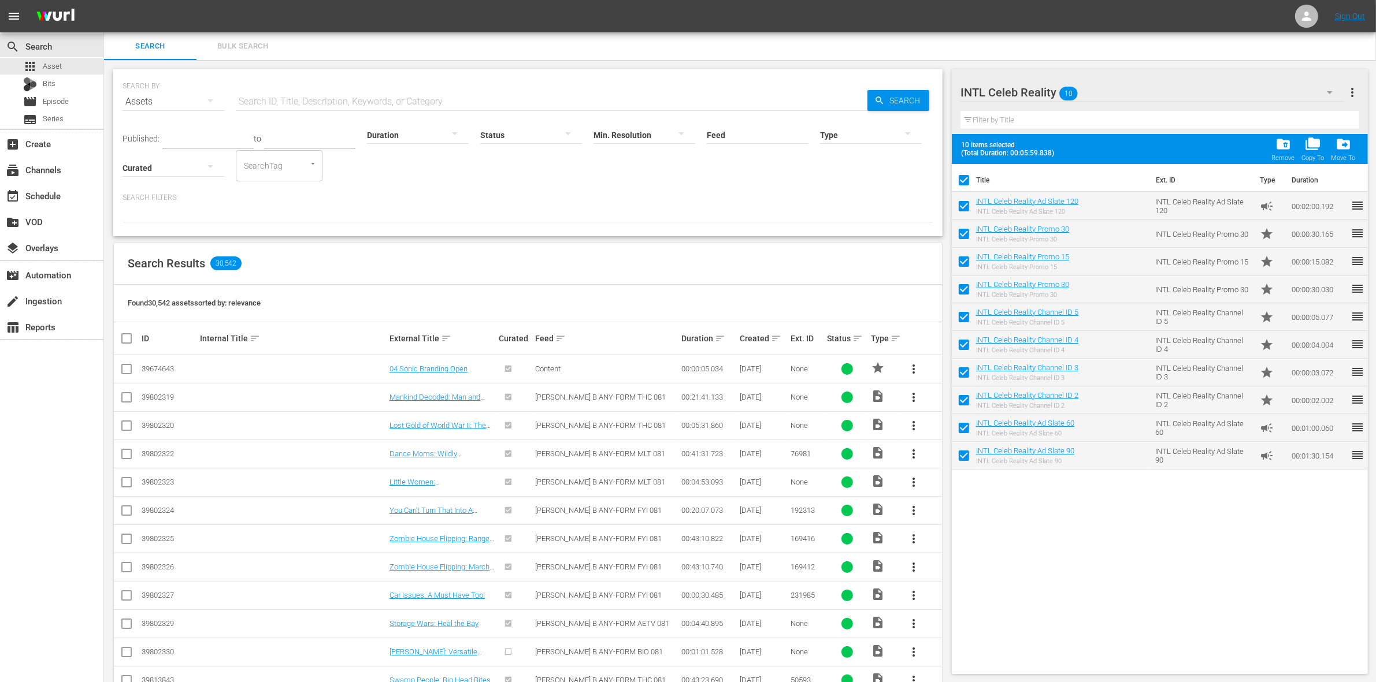
checkbox input "false"
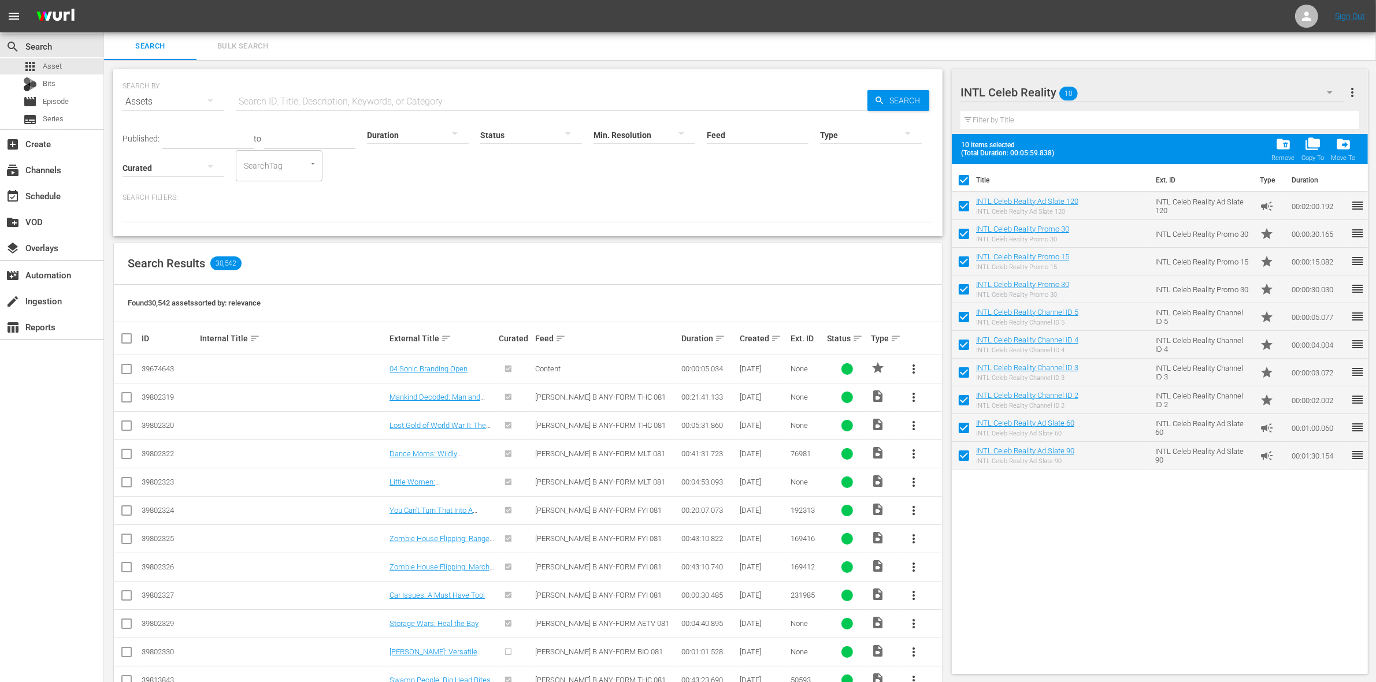
checkbox input "false"
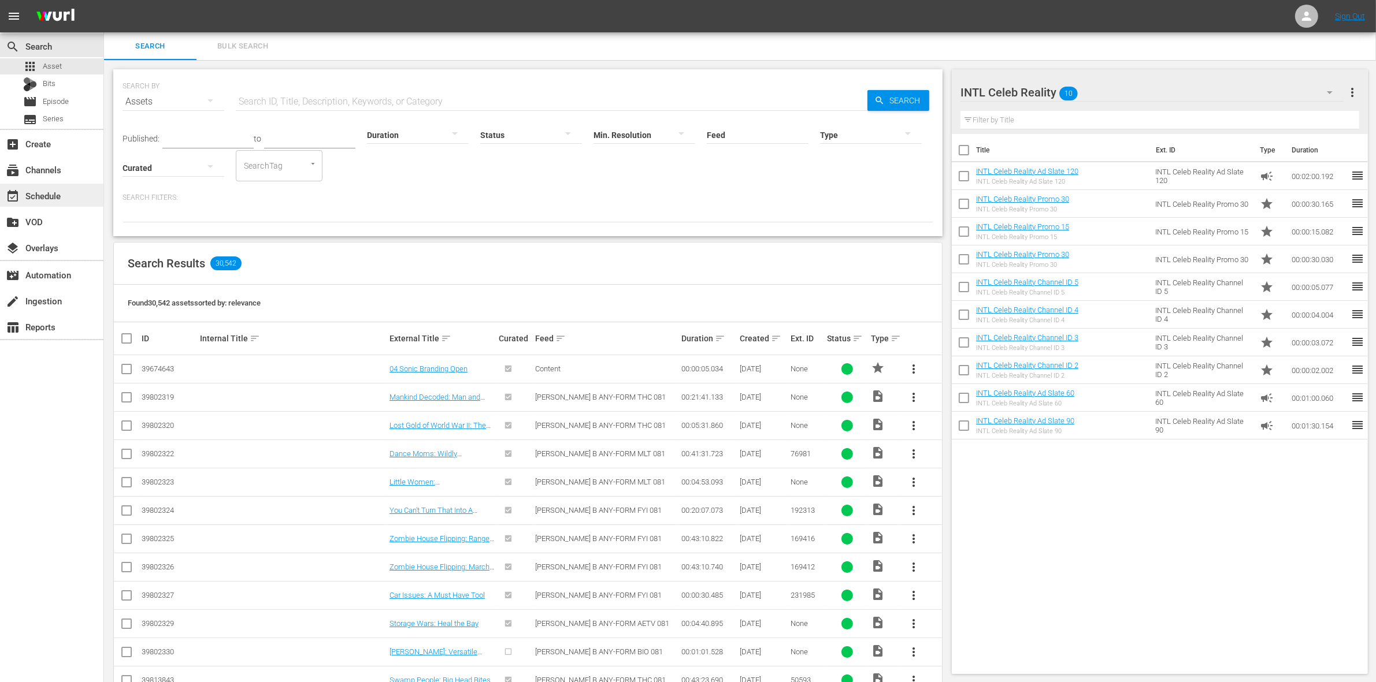
click at [66, 202] on div "event_available Schedule" at bounding box center [51, 195] width 103 height 23
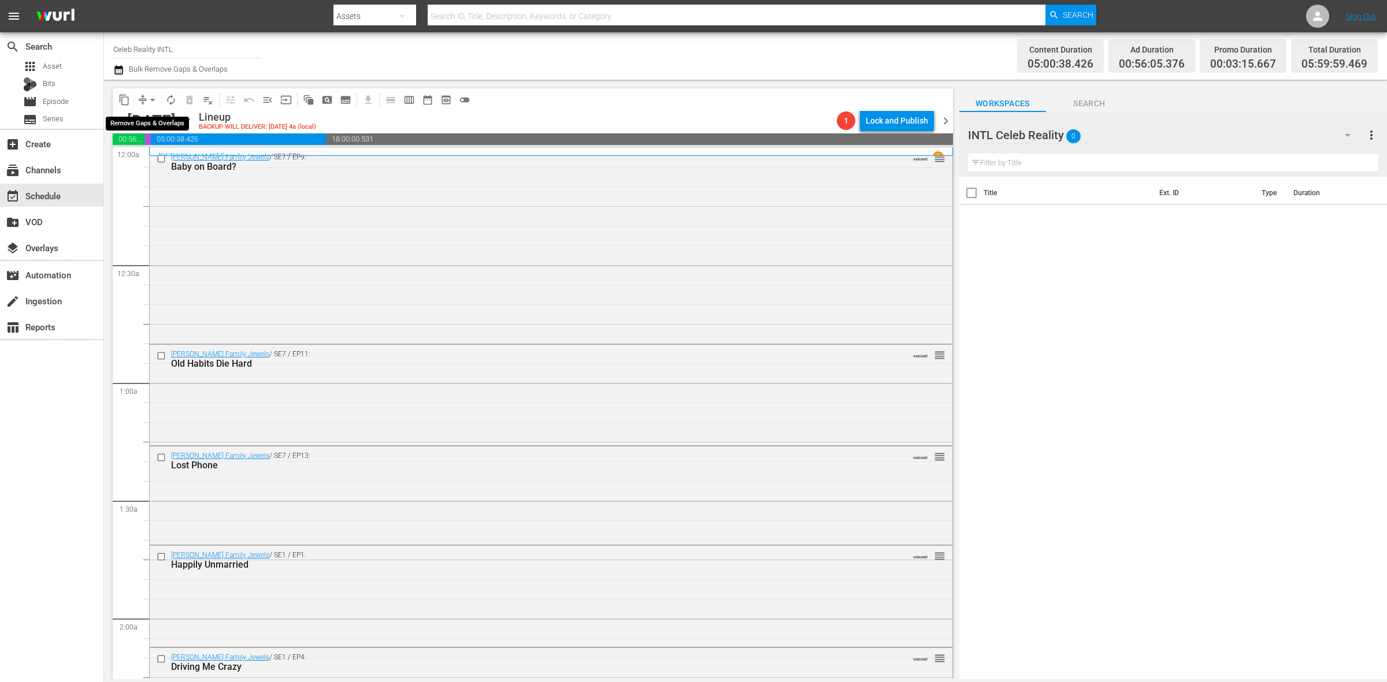
click at [149, 101] on span "arrow_drop_down" at bounding box center [153, 100] width 12 height 12
click at [149, 120] on li "Align to Midnight" at bounding box center [152, 122] width 121 height 19
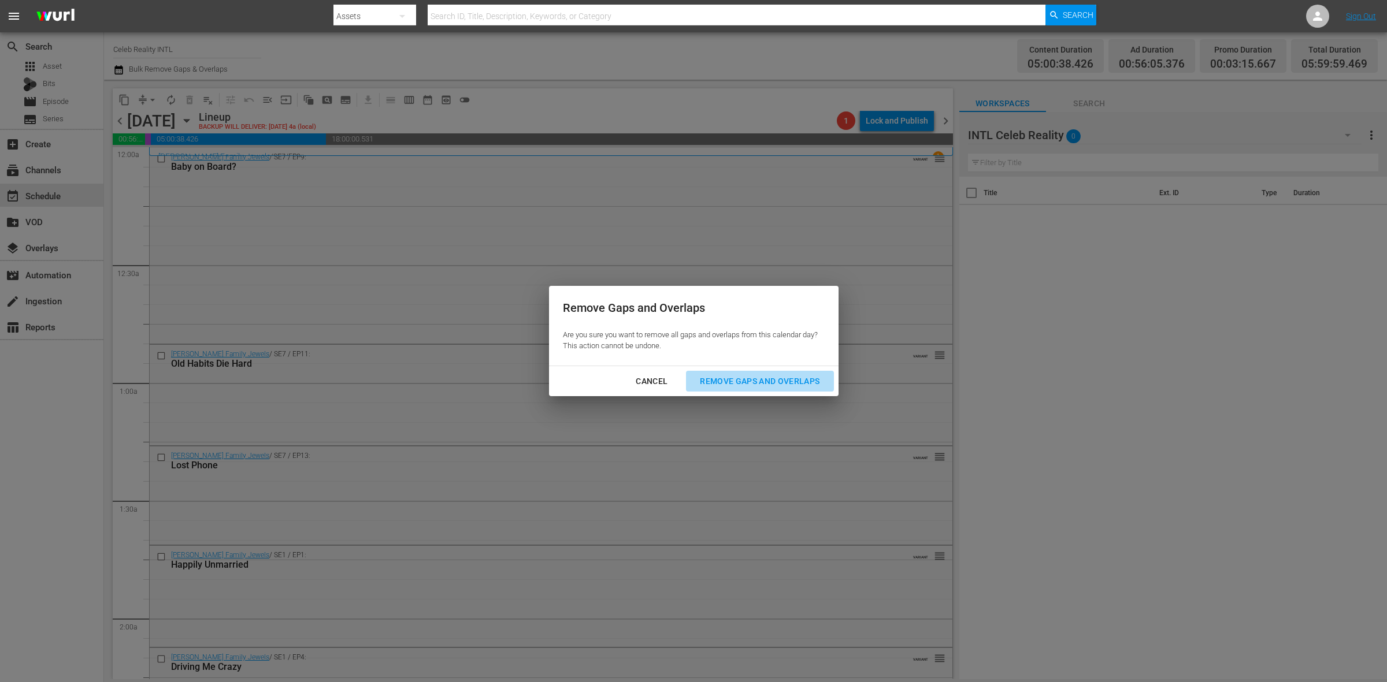
click at [744, 382] on div "Remove Gaps and Overlaps" at bounding box center [760, 381] width 138 height 14
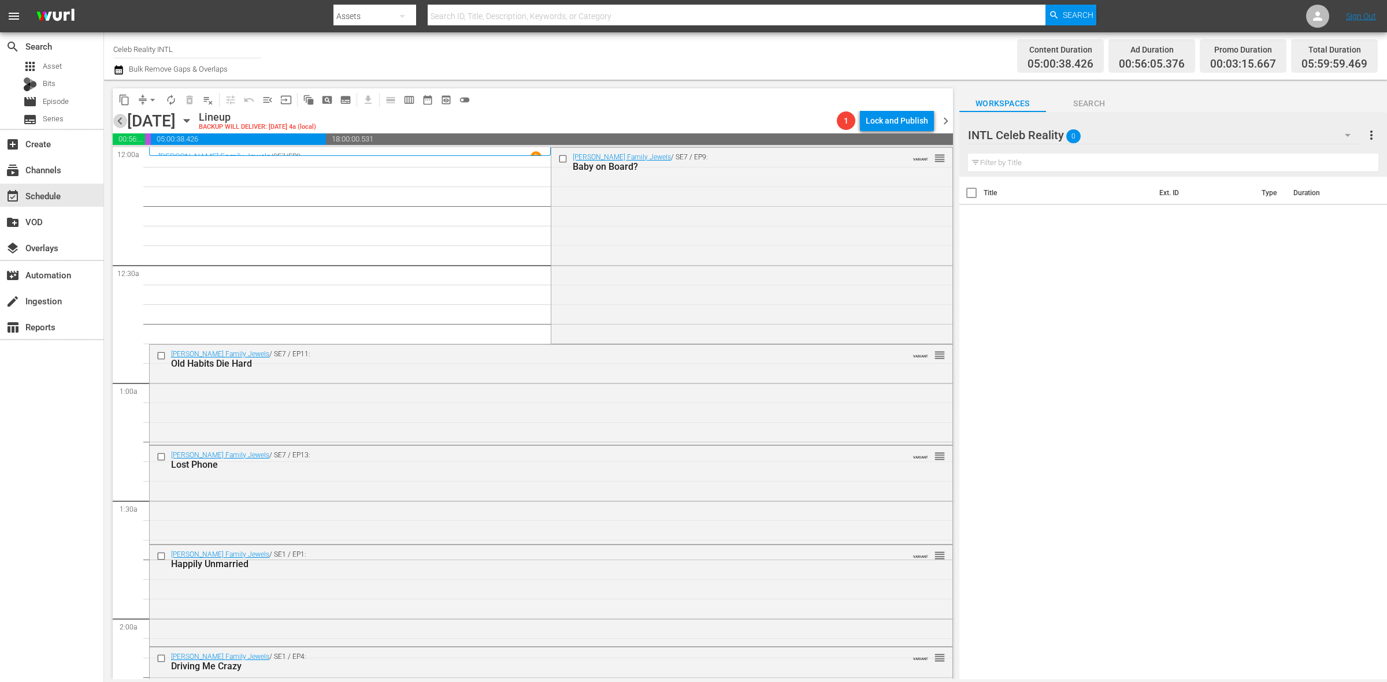
click at [117, 120] on span "chevron_left" at bounding box center [120, 121] width 14 height 14
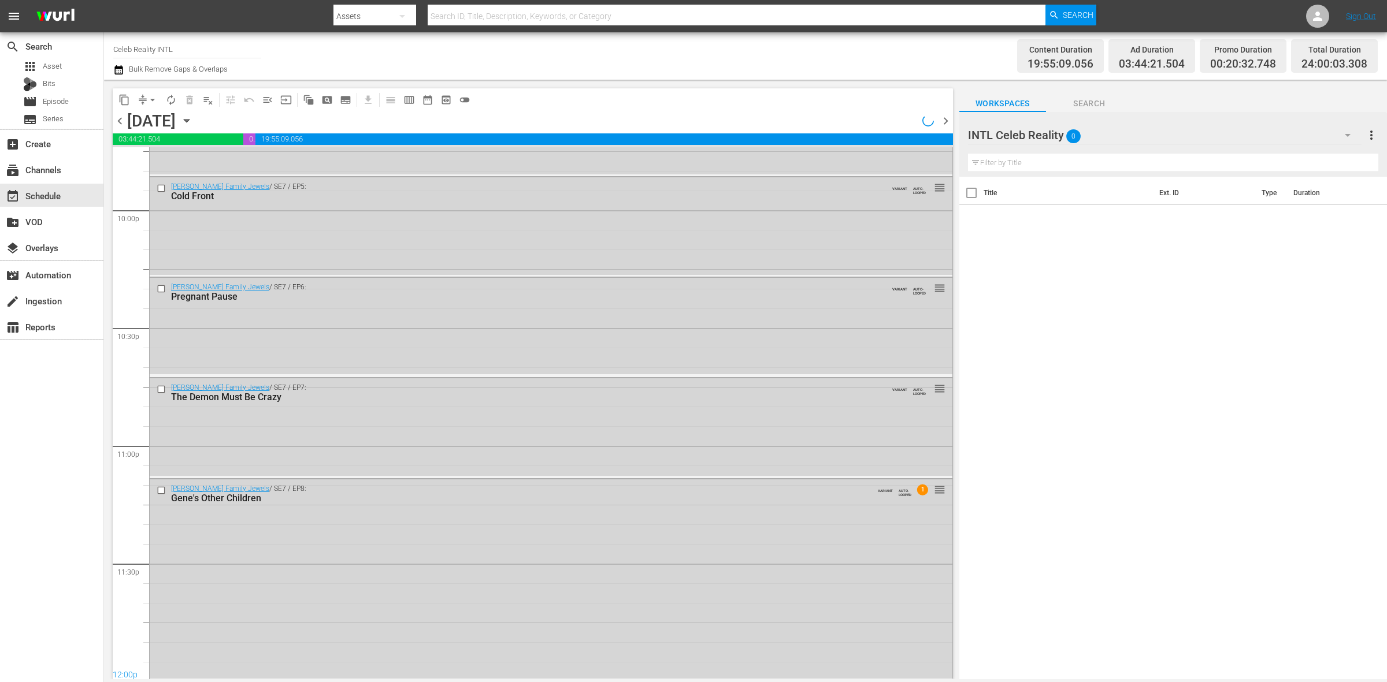
scroll to position [5125, 0]
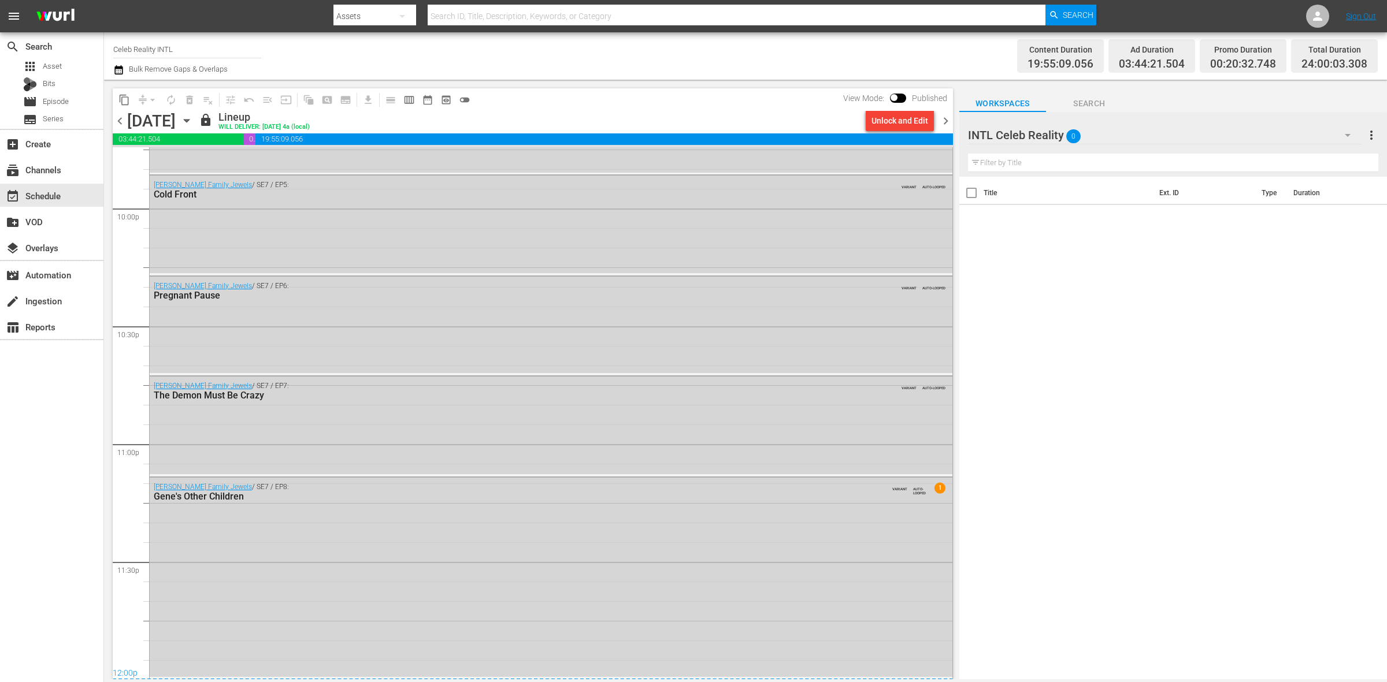
click at [940, 120] on span "chevron_right" at bounding box center [945, 121] width 14 height 14
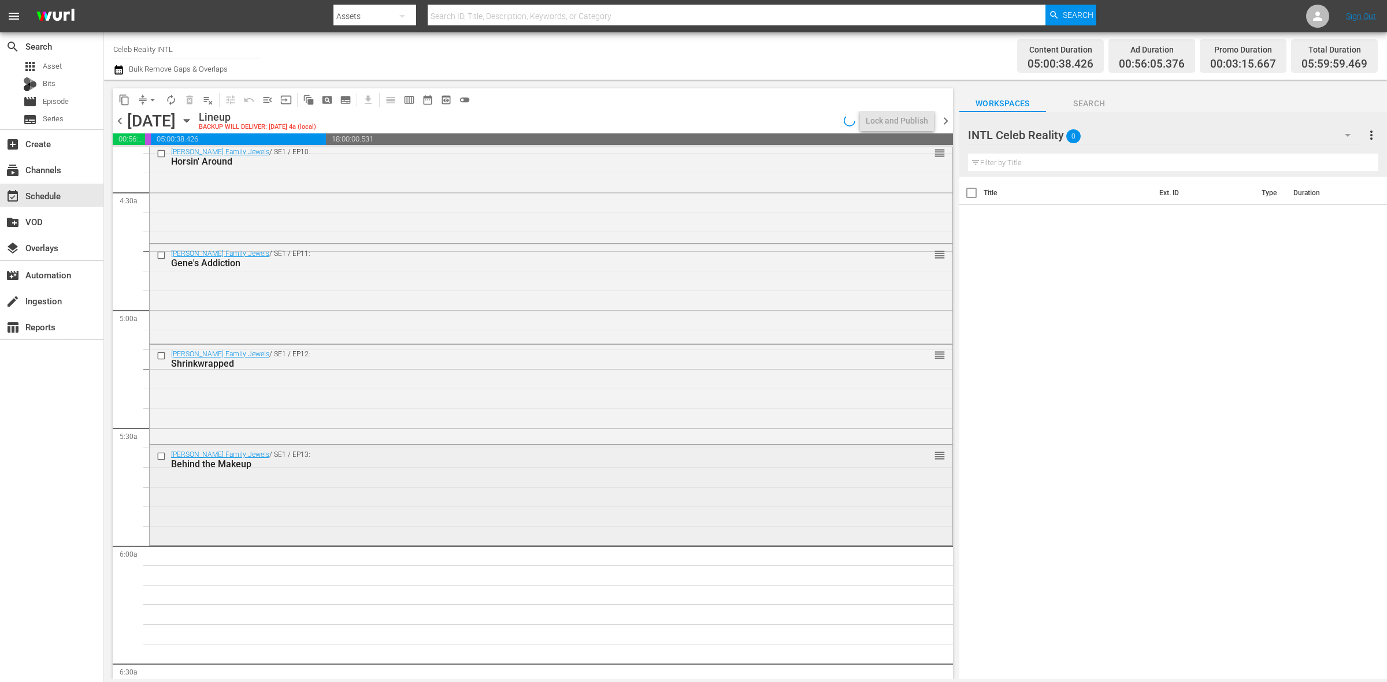
scroll to position [1156, 0]
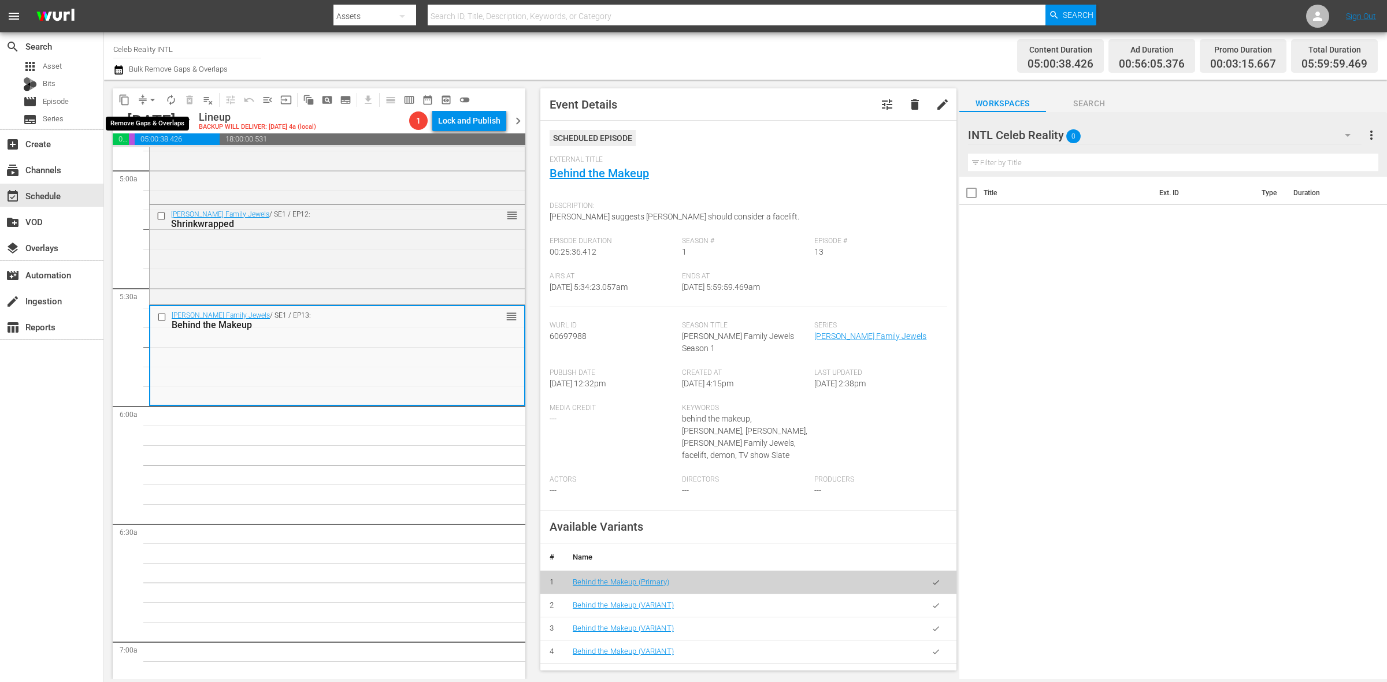
click at [155, 97] on span "arrow_drop_down" at bounding box center [153, 100] width 12 height 12
click at [155, 114] on li "Align to Midnight" at bounding box center [152, 122] width 121 height 19
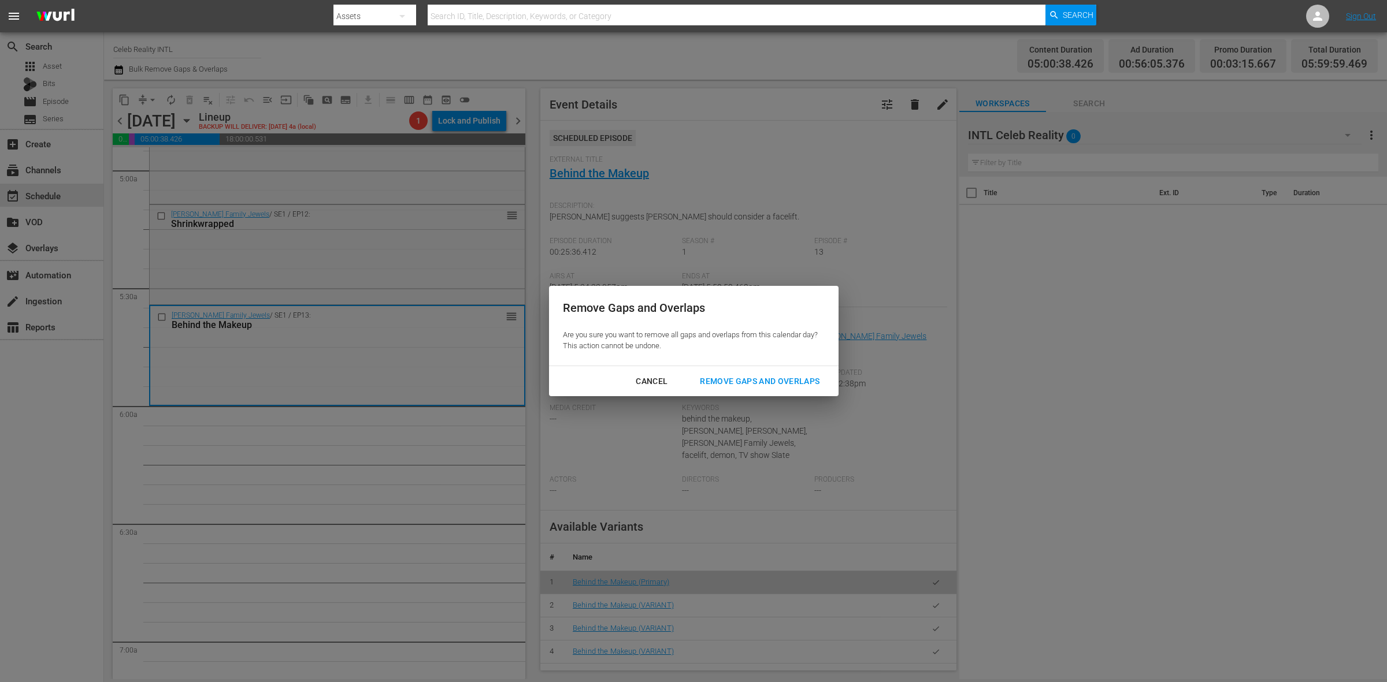
click at [799, 387] on div "Remove Gaps and Overlaps" at bounding box center [760, 381] width 138 height 14
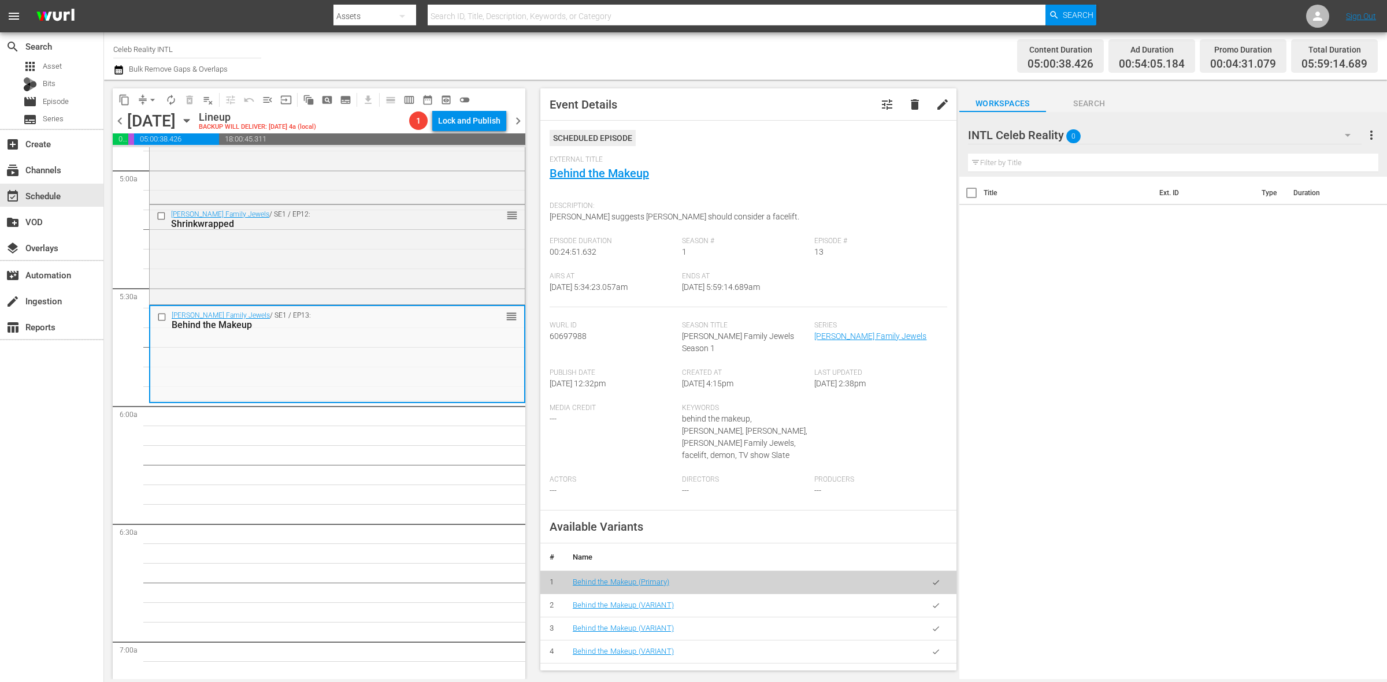
click at [348, 272] on div "Gene Simmons Family Jewels / SE1 / EP12: Shrinkwrapped reorder" at bounding box center [337, 253] width 375 height 97
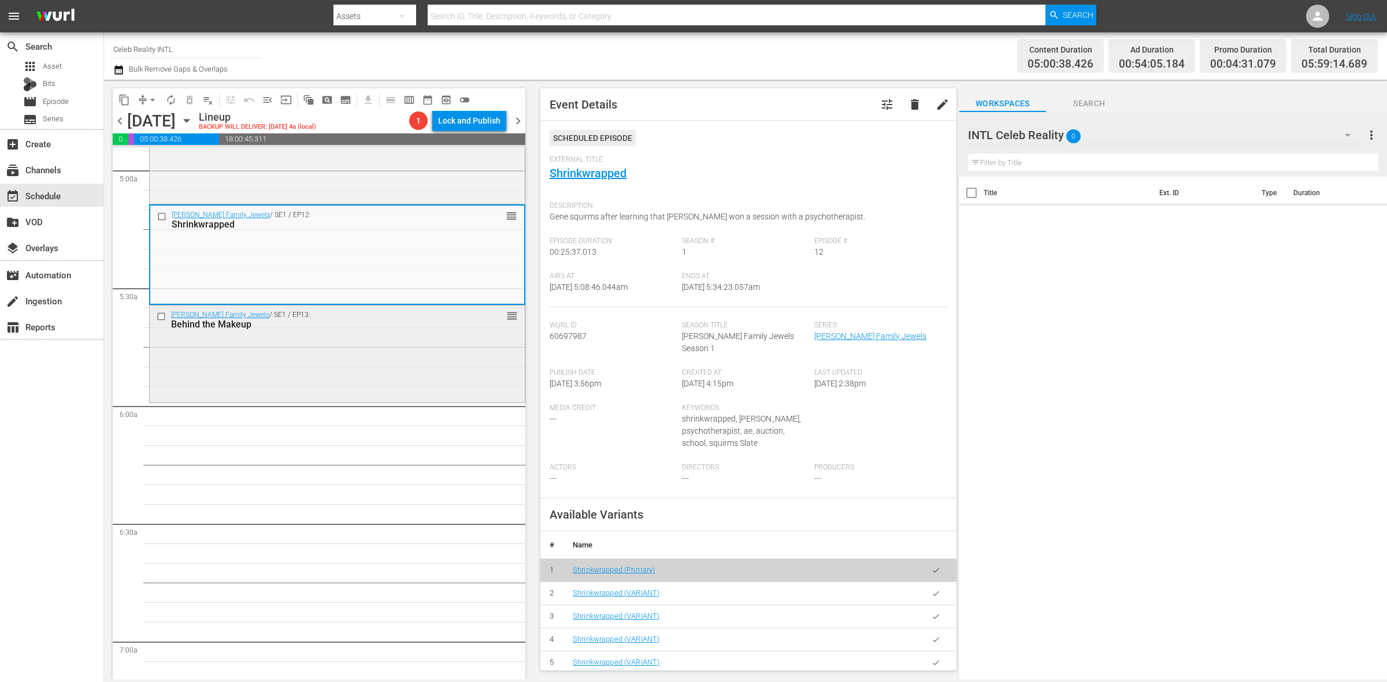
click at [321, 343] on div "Gene Simmons Family Jewels / SE1 / EP13: Behind the Makeup reorder" at bounding box center [337, 353] width 375 height 94
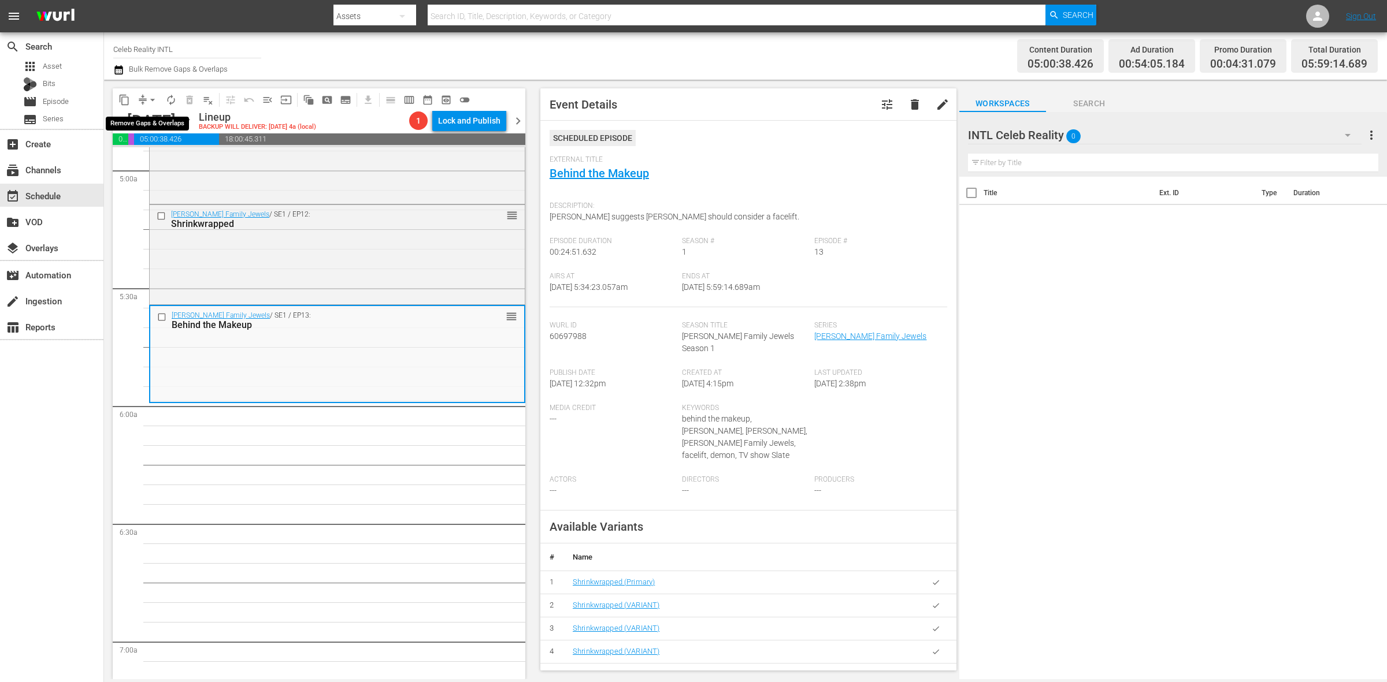
click at [149, 99] on span "arrow_drop_down" at bounding box center [153, 100] width 12 height 12
click at [145, 128] on li "Align to Midnight" at bounding box center [152, 122] width 121 height 19
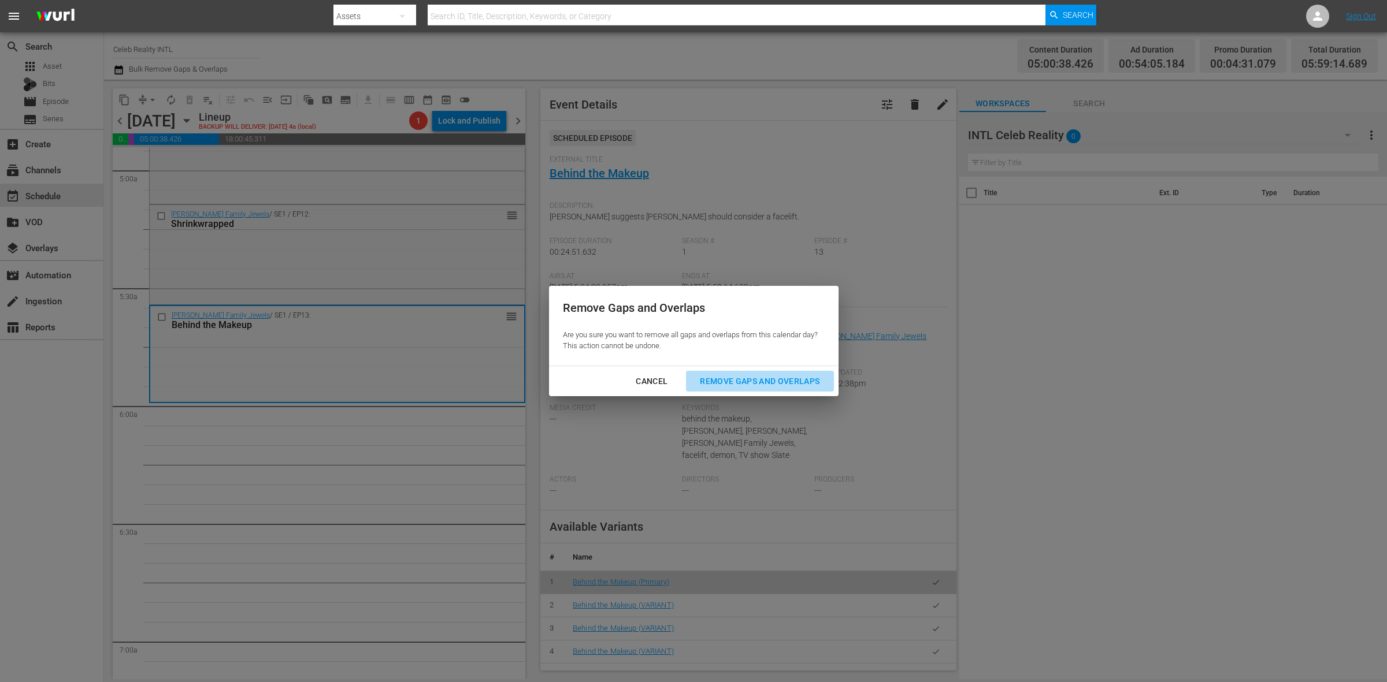
click at [767, 377] on div "Remove Gaps and Overlaps" at bounding box center [760, 381] width 138 height 14
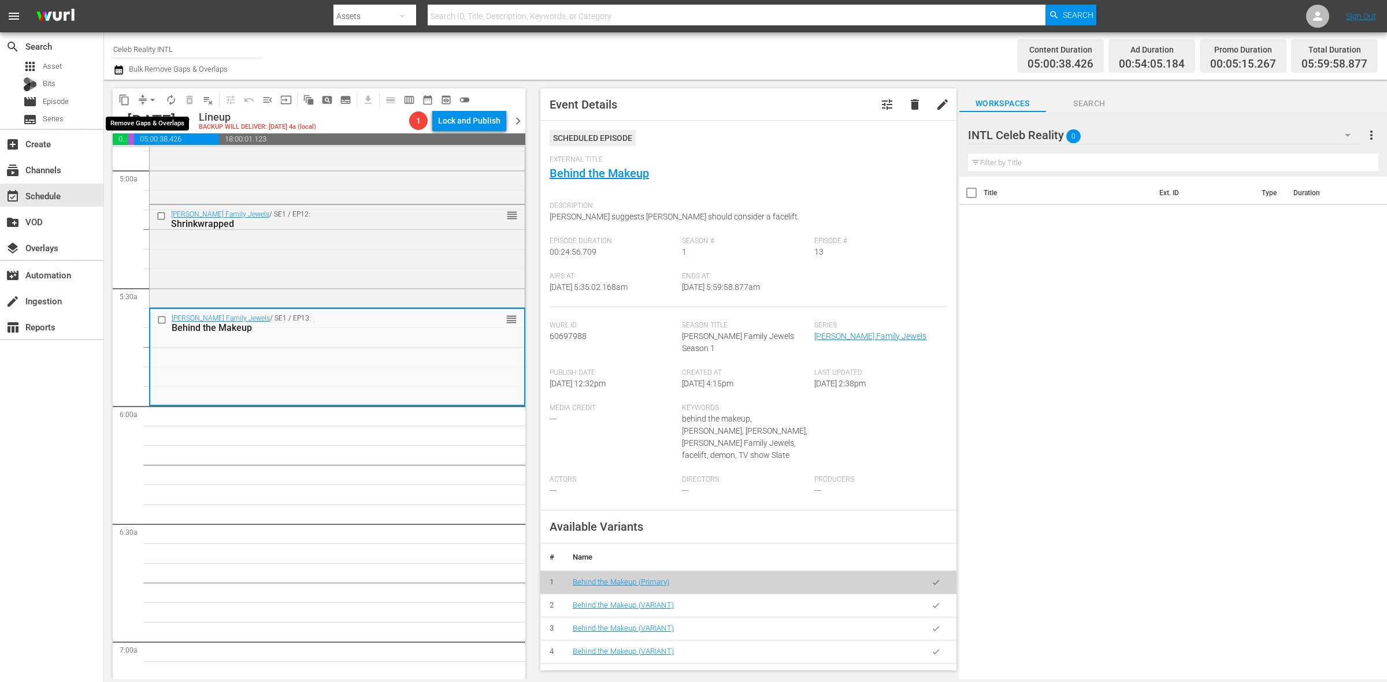
click at [151, 94] on span "arrow_drop_down" at bounding box center [153, 100] width 12 height 12
click at [150, 114] on li "Align to Midnight" at bounding box center [152, 122] width 121 height 19
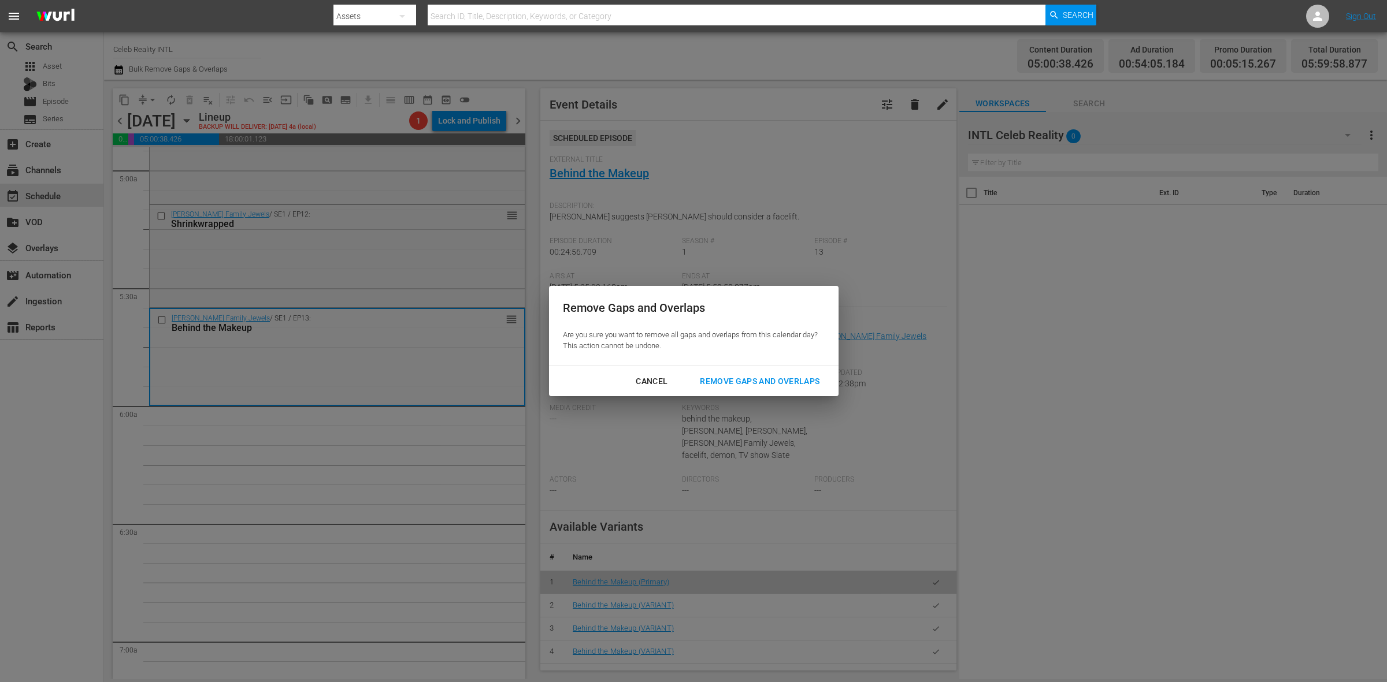
click at [788, 383] on div "Remove Gaps and Overlaps" at bounding box center [760, 381] width 138 height 14
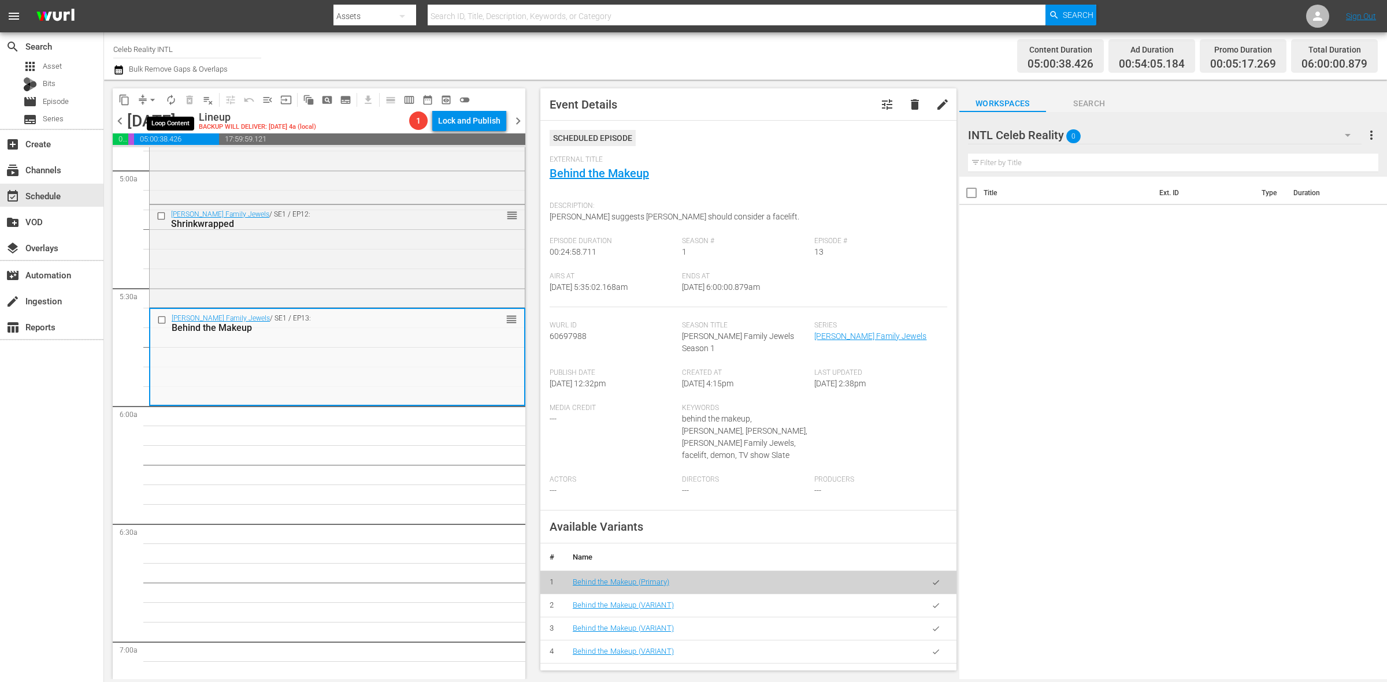
click at [166, 103] on span "autorenew_outlined" at bounding box center [171, 100] width 12 height 12
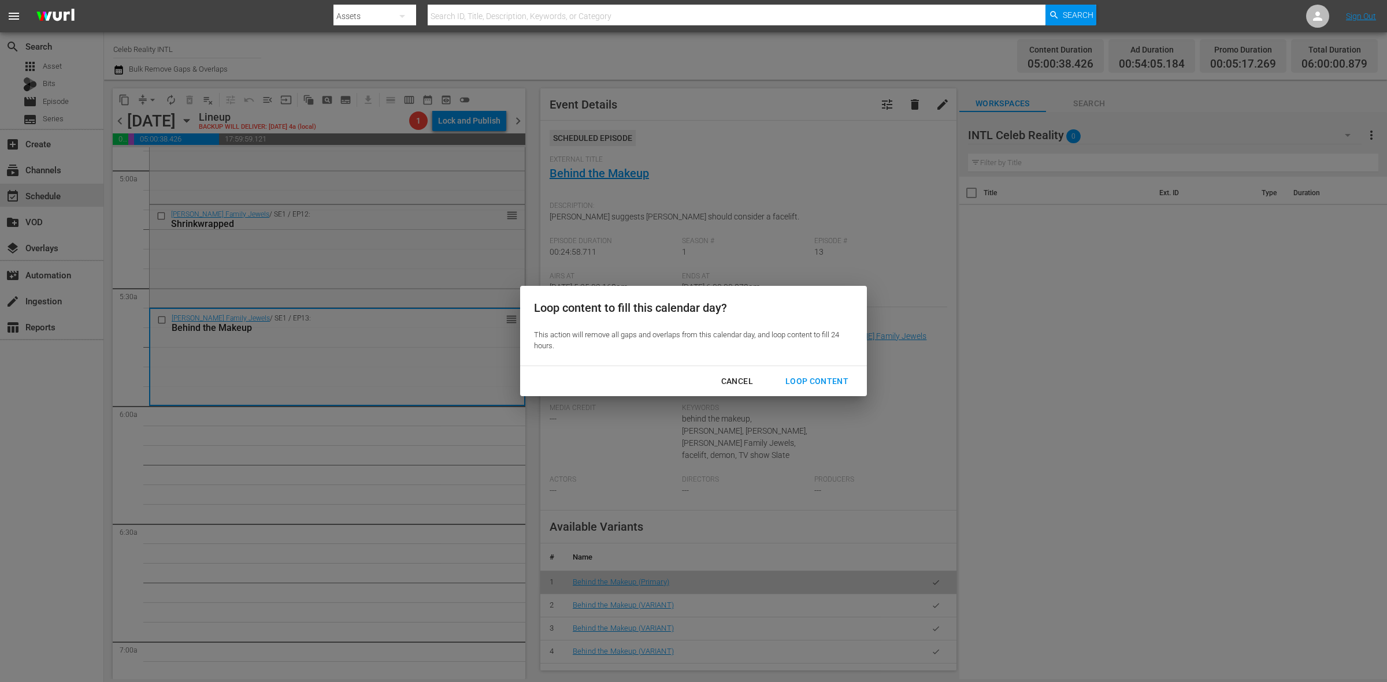
click at [828, 377] on div "Loop Content" at bounding box center [816, 381] width 81 height 14
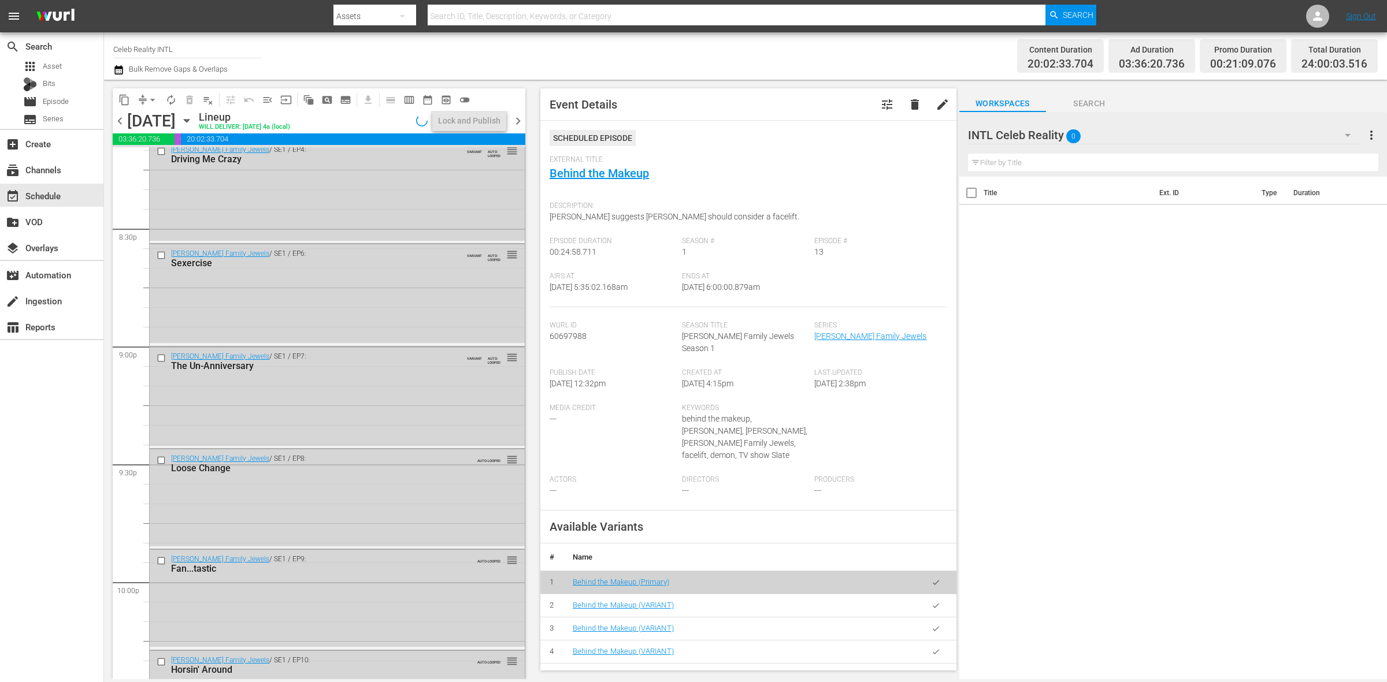
scroll to position [5125, 0]
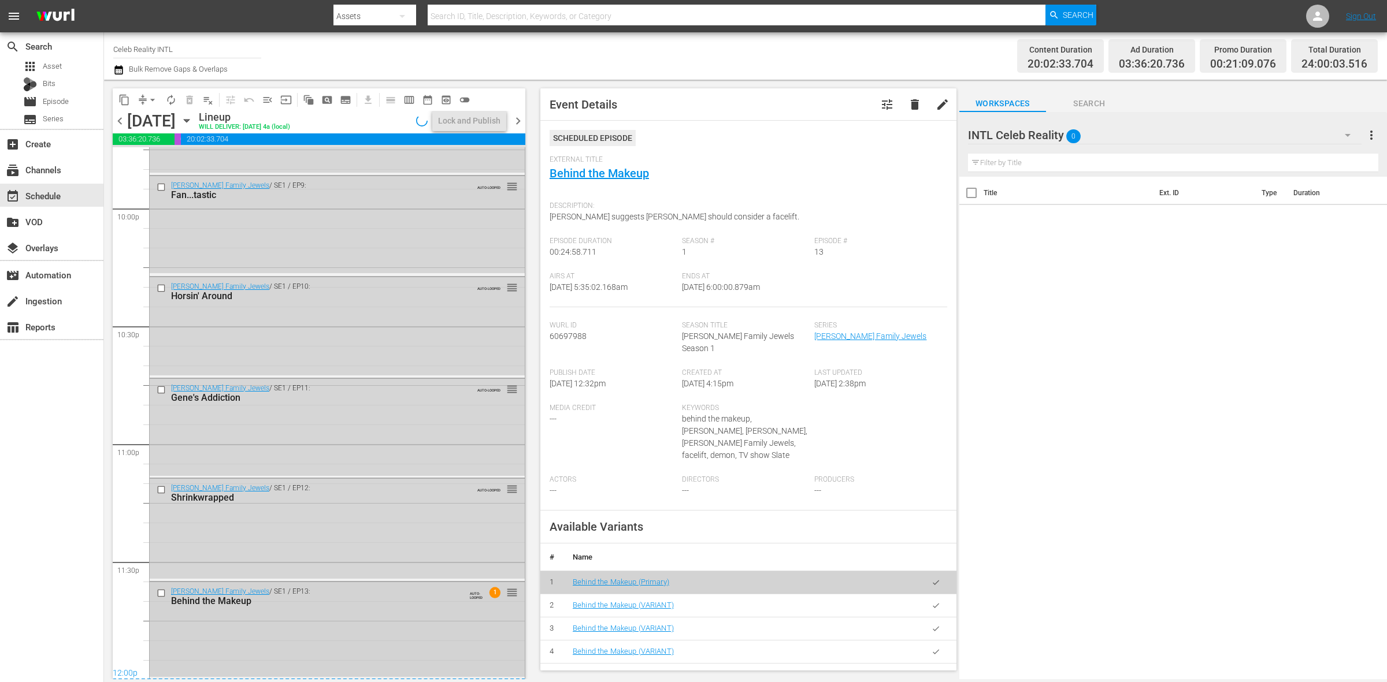
click at [345, 630] on div "Gene Simmons Family Jewels / SE1 / EP13: Behind the Makeup AUTO-LOOPED 1 reorder" at bounding box center [337, 629] width 375 height 95
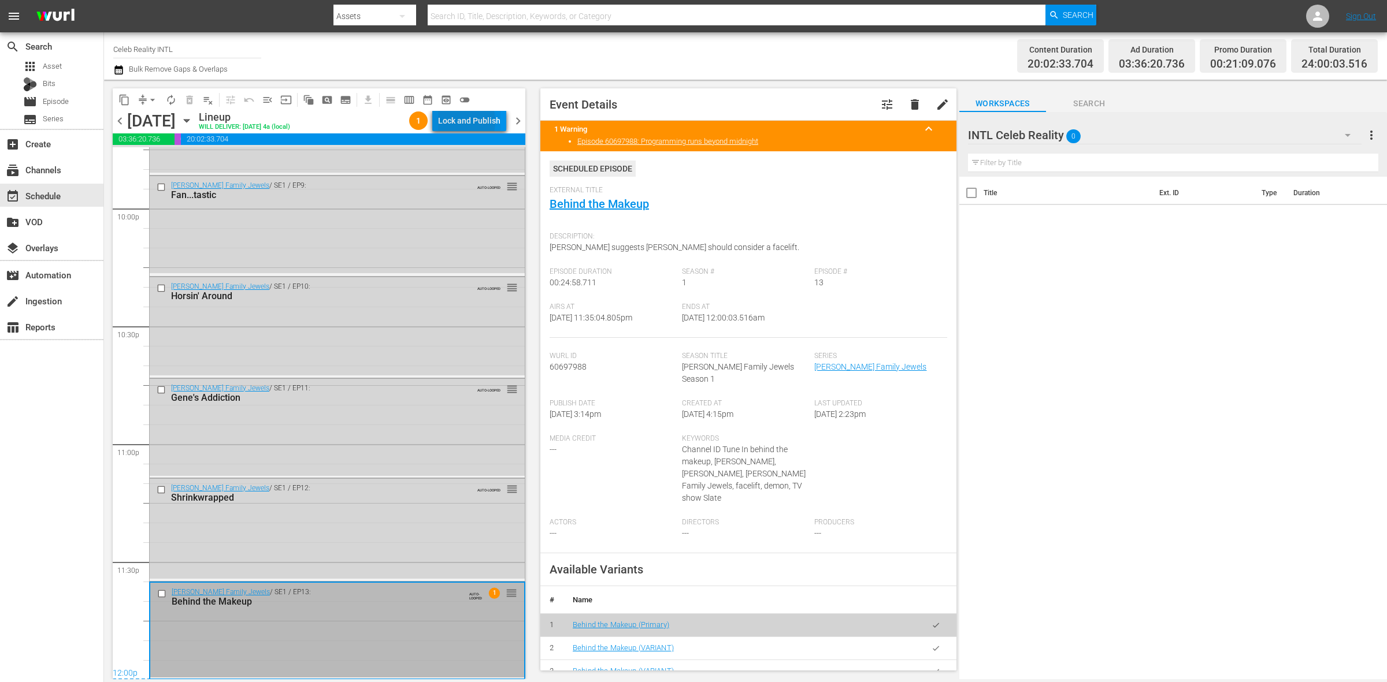
click at [456, 121] on div "Lock and Publish" at bounding box center [469, 120] width 62 height 21
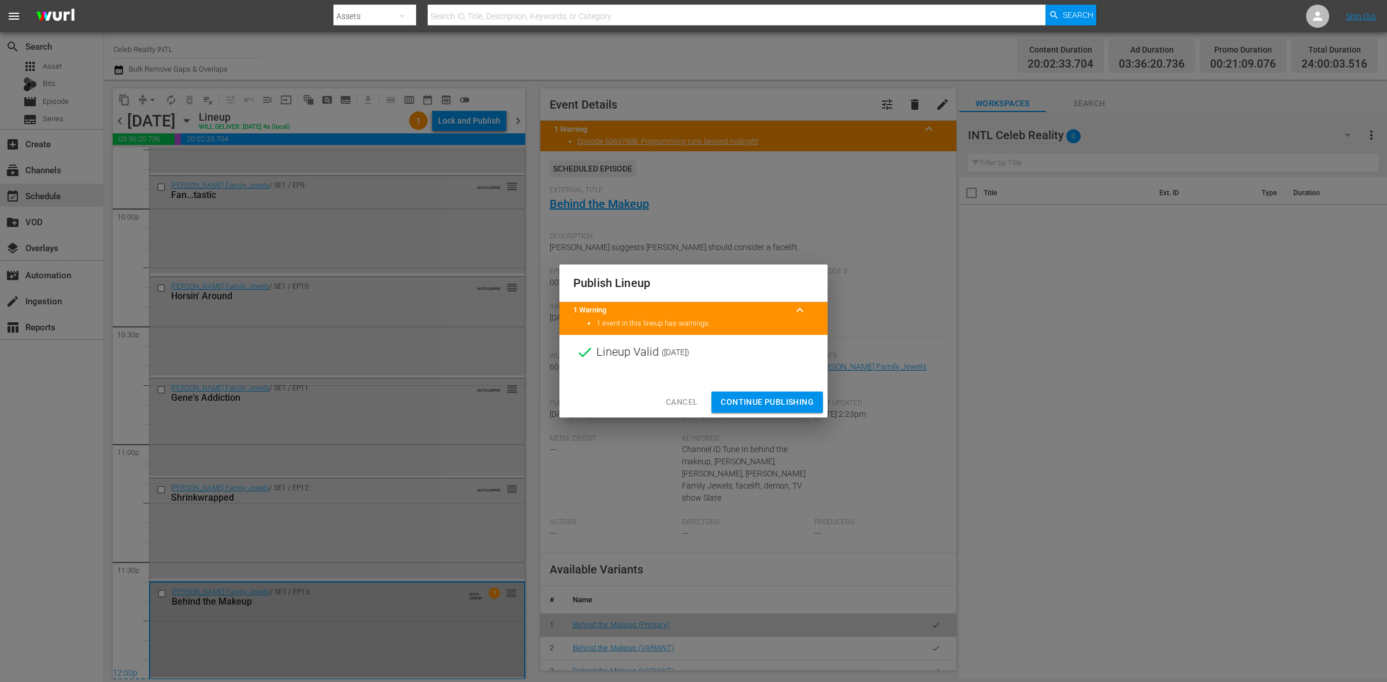
click at [751, 407] on span "Continue Publishing" at bounding box center [767, 402] width 93 height 14
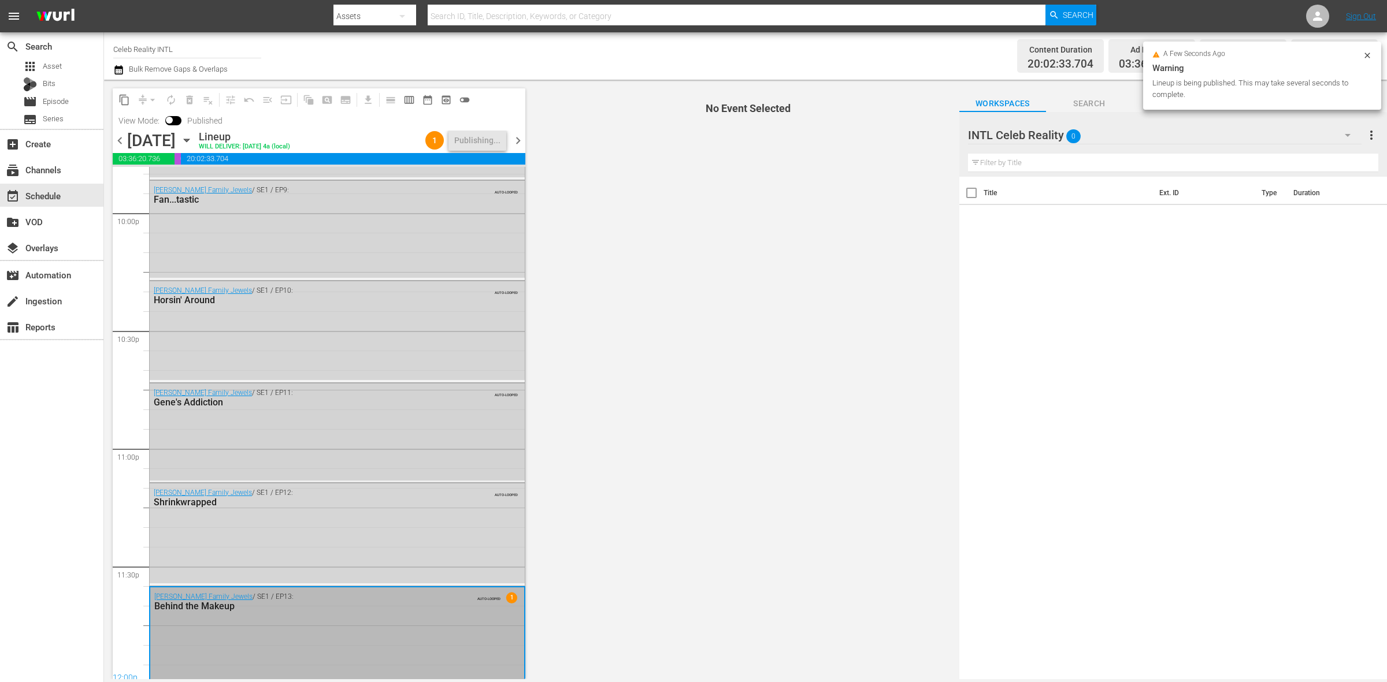
scroll to position [5144, 0]
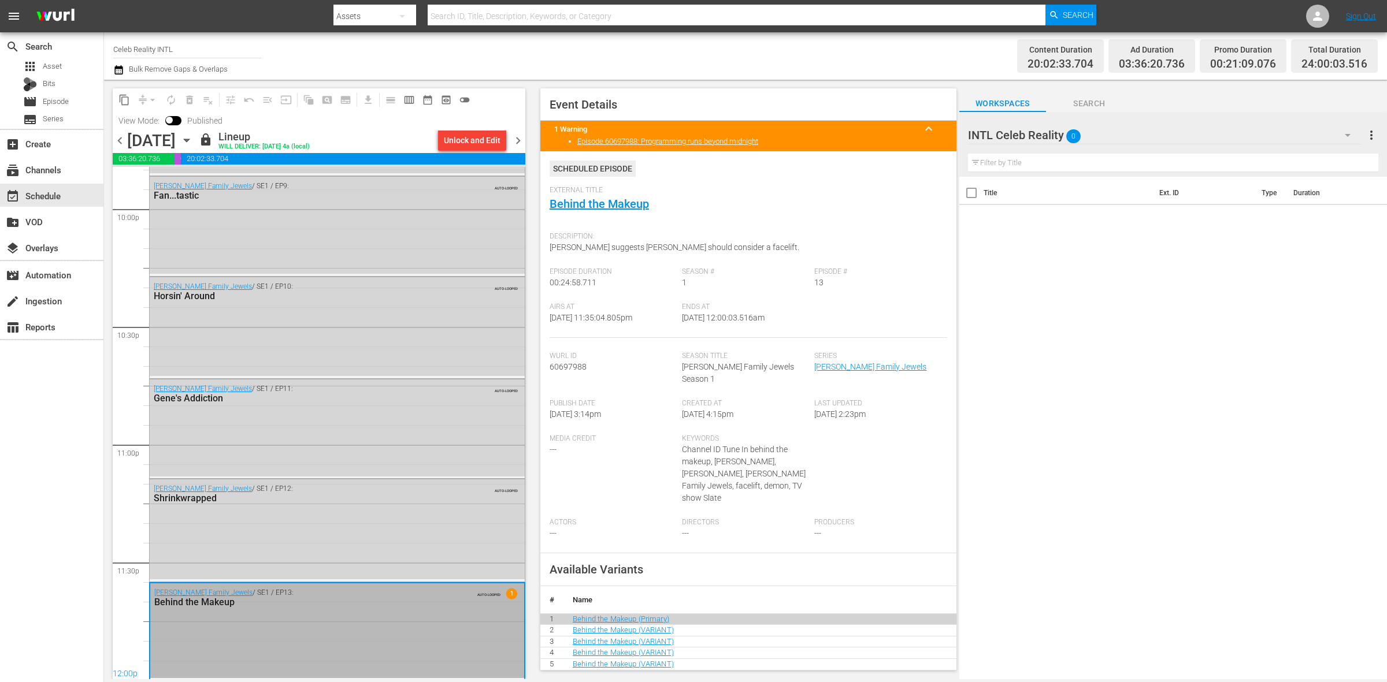
click at [517, 136] on span "chevron_right" at bounding box center [518, 140] width 14 height 14
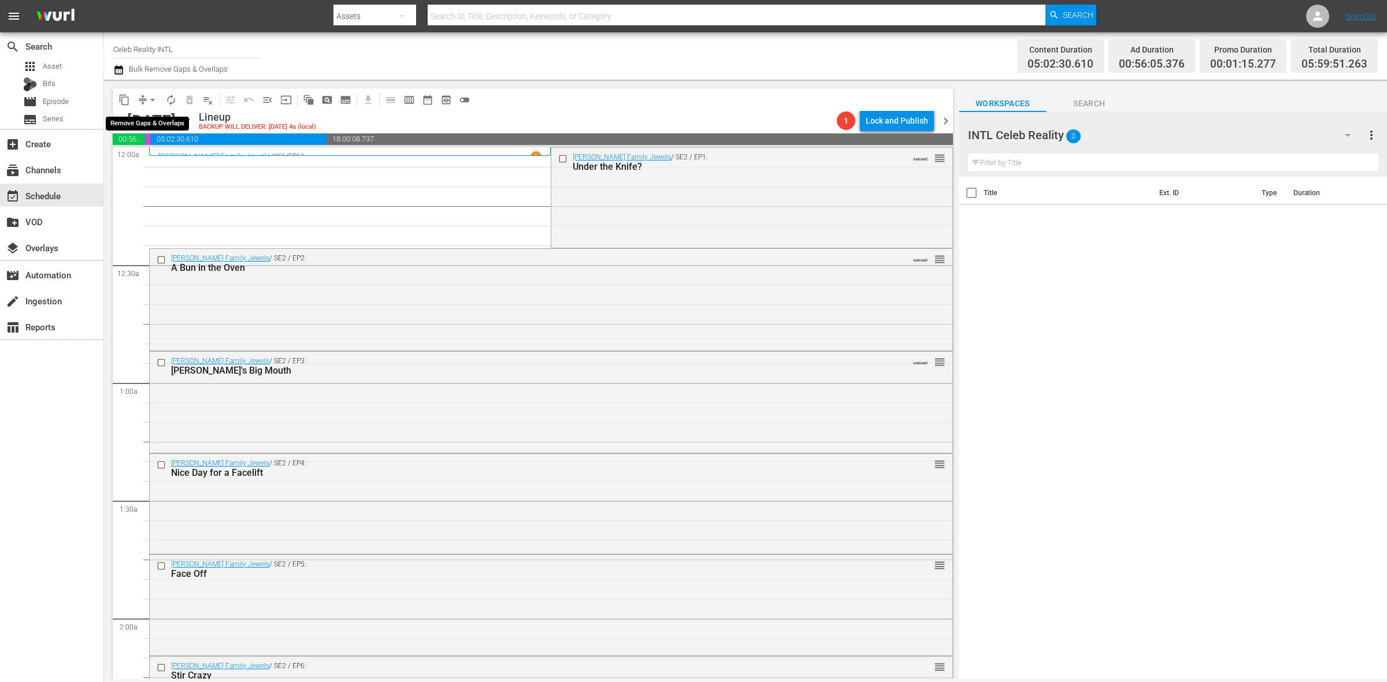
click at [151, 100] on span "arrow_drop_down" at bounding box center [153, 100] width 12 height 12
click at [151, 117] on li "Align to Midnight" at bounding box center [152, 122] width 121 height 19
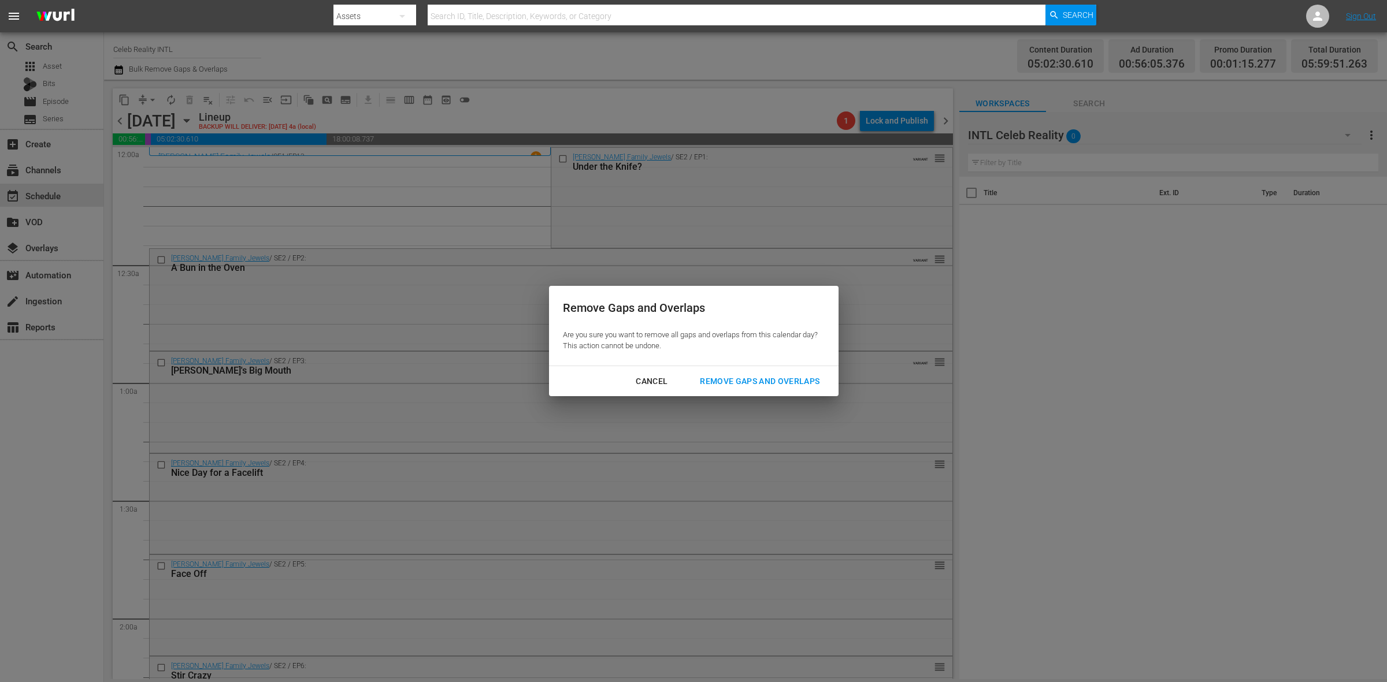
click at [766, 386] on div "Remove Gaps and Overlaps" at bounding box center [760, 381] width 138 height 14
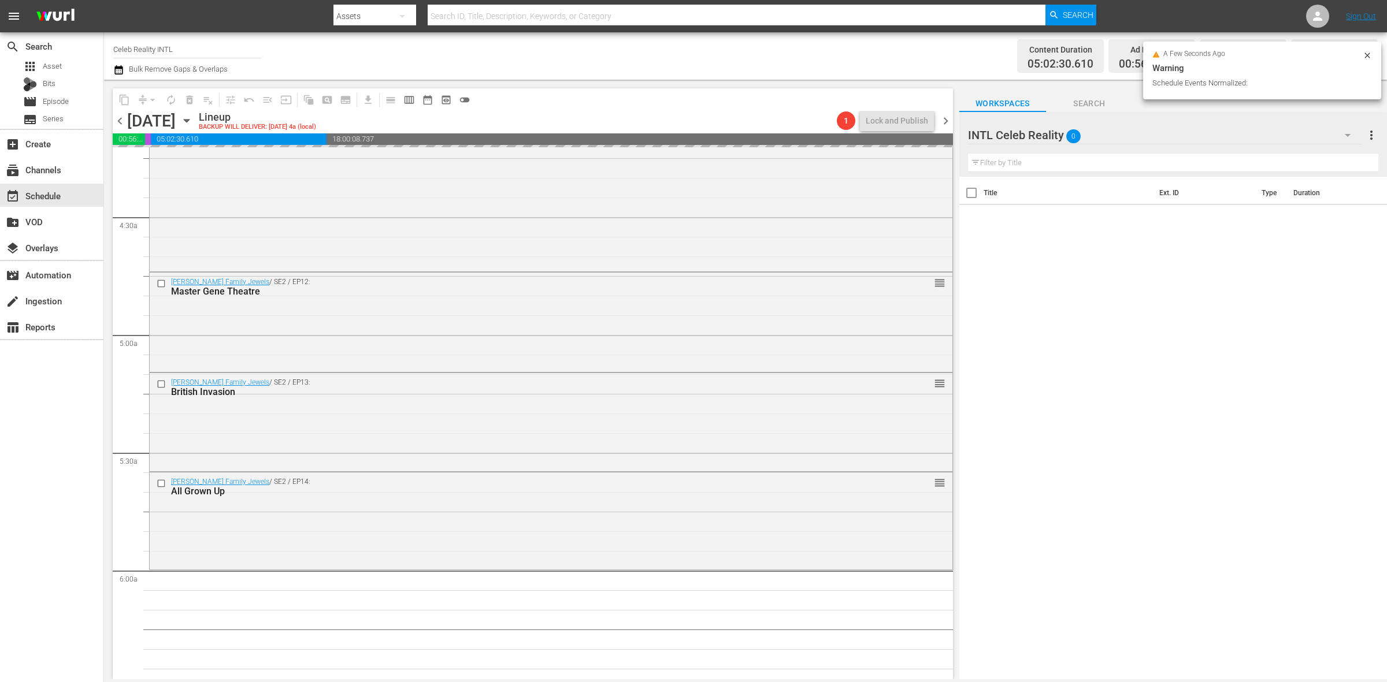
scroll to position [1011, 0]
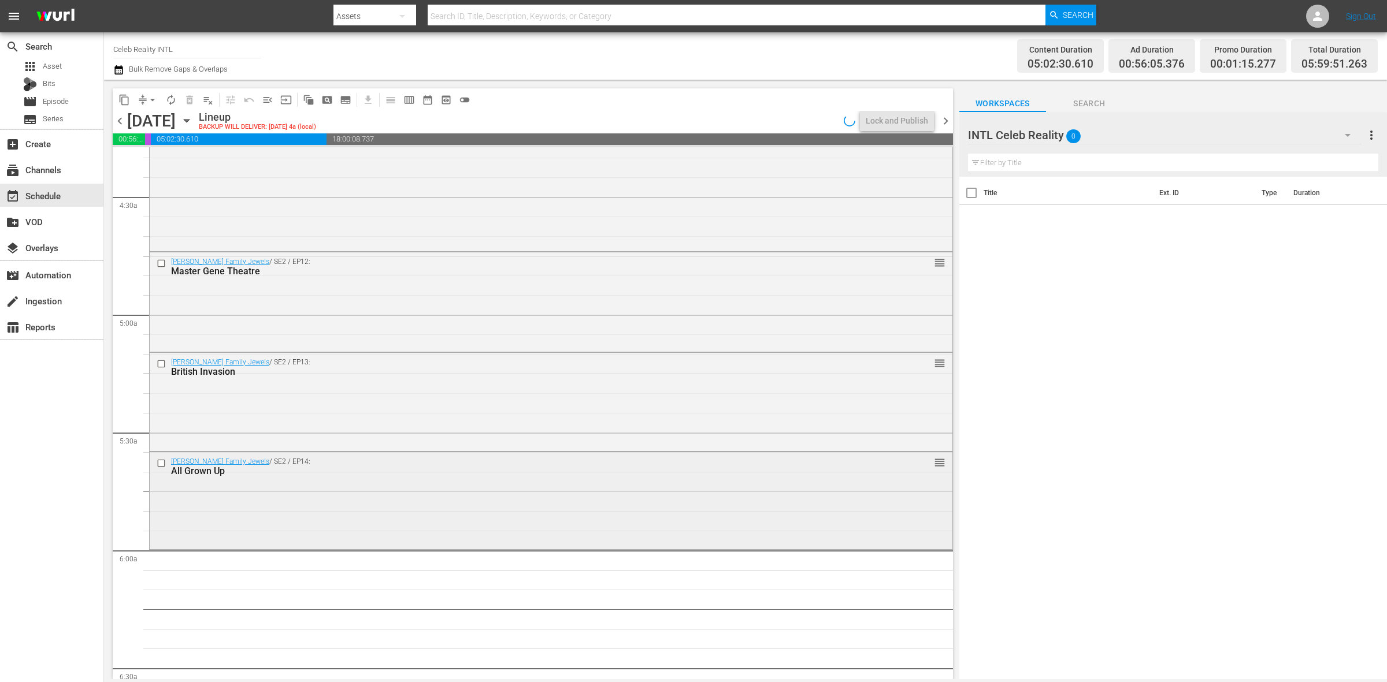
click at [385, 501] on div "Gene Simmons Family Jewels / SE2 / EP14: All Grown Up reorder" at bounding box center [551, 499] width 803 height 95
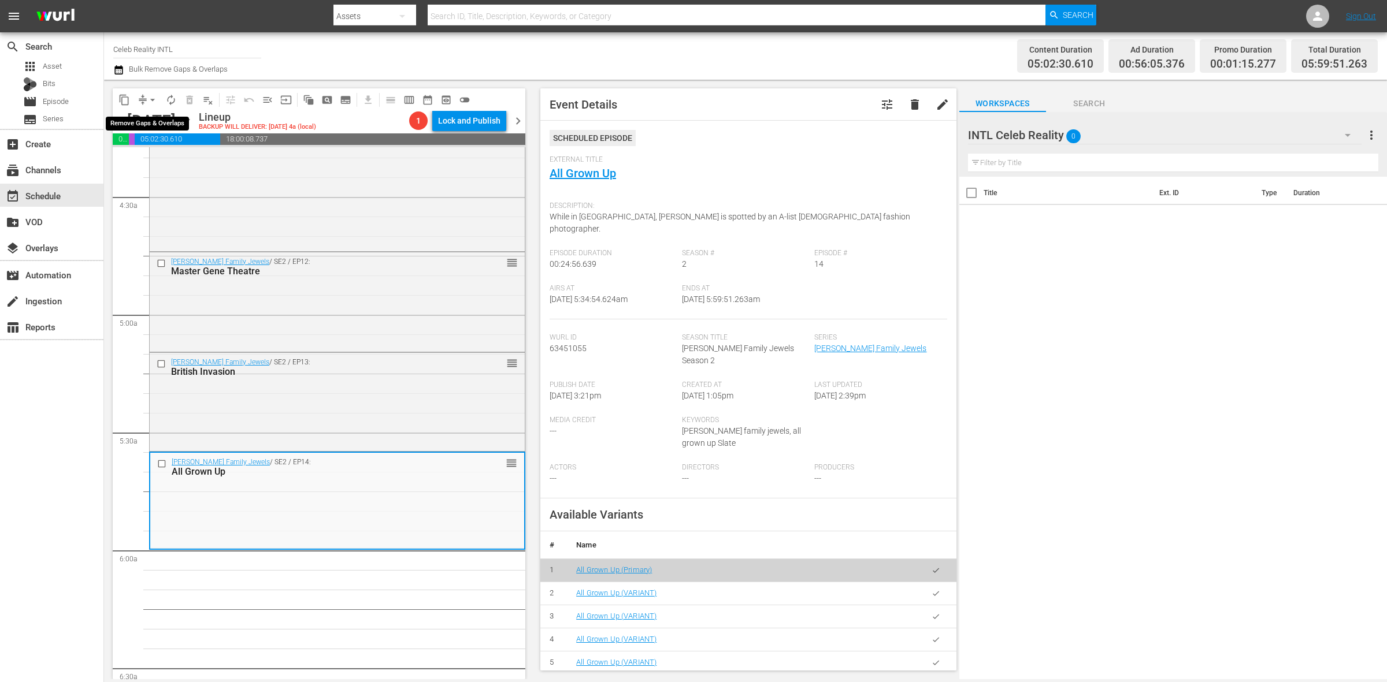
click at [154, 100] on span "arrow_drop_down" at bounding box center [153, 100] width 12 height 12
click at [158, 117] on li "Align to Midnight" at bounding box center [152, 122] width 121 height 19
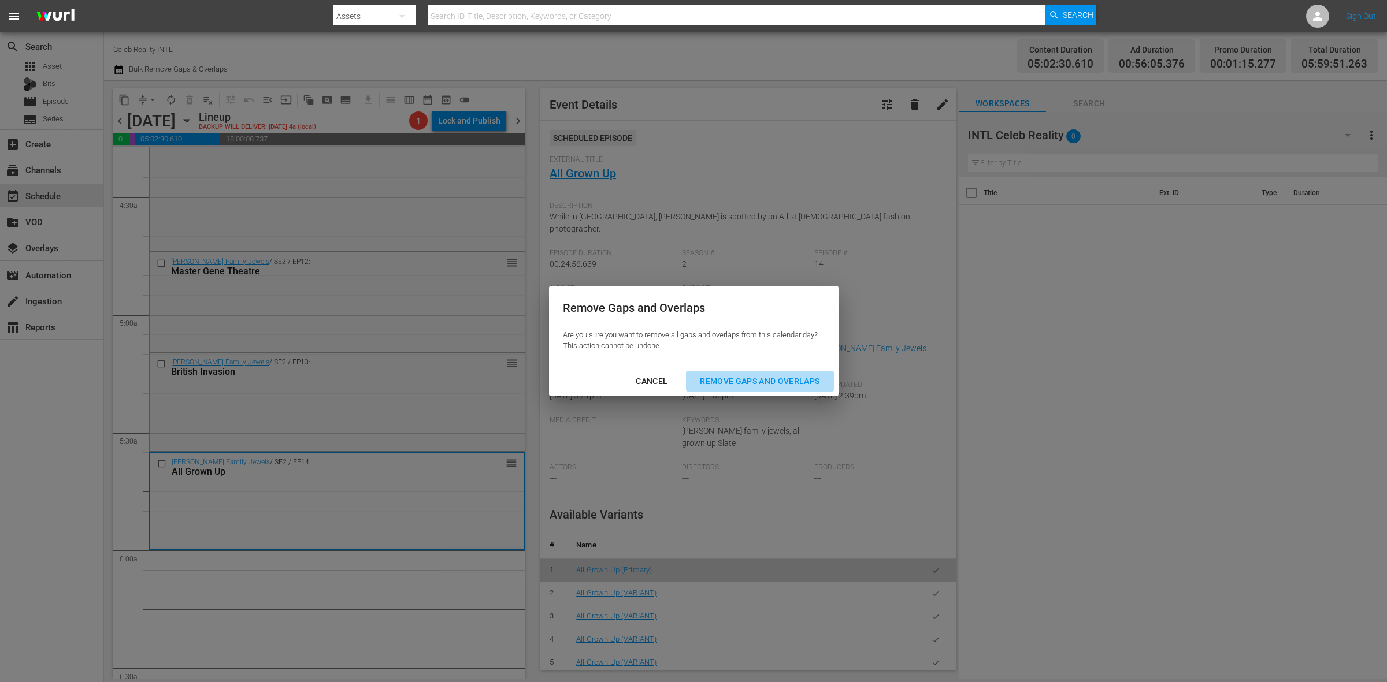
click at [784, 377] on div "Remove Gaps and Overlaps" at bounding box center [760, 381] width 138 height 14
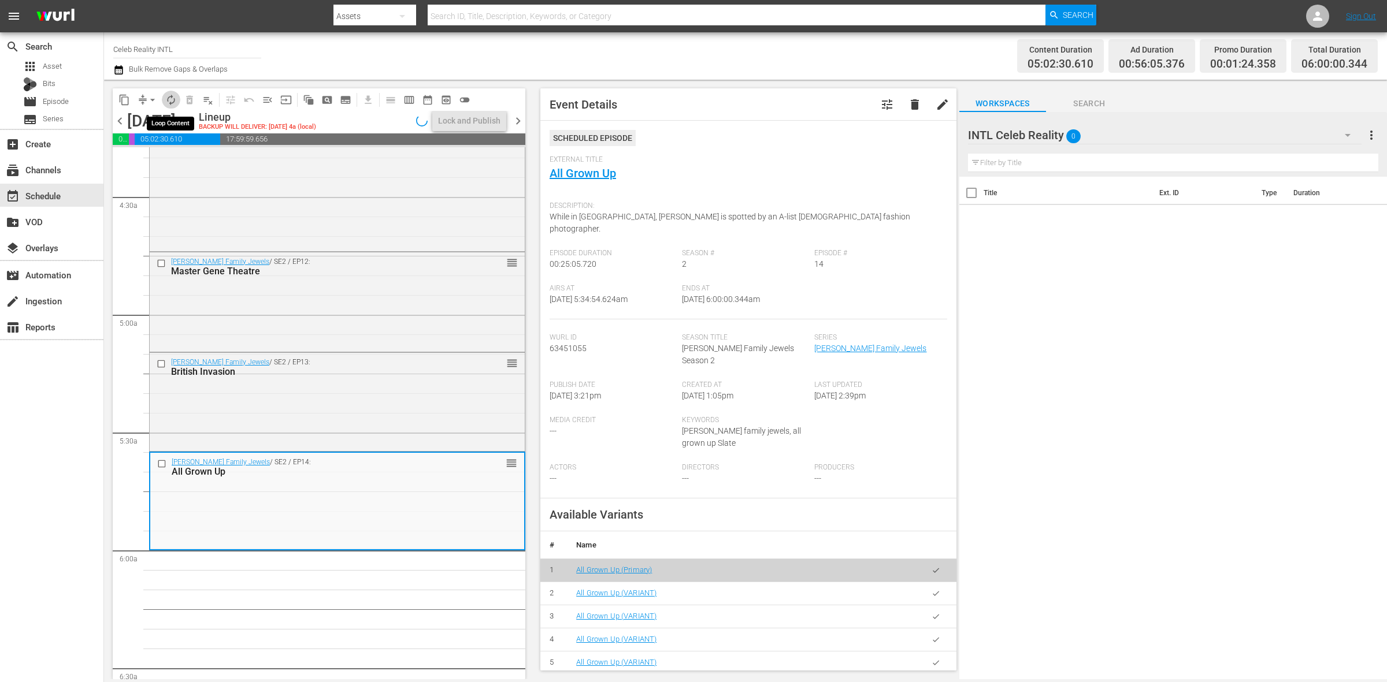
click at [170, 105] on button "autorenew_outlined" at bounding box center [171, 100] width 18 height 18
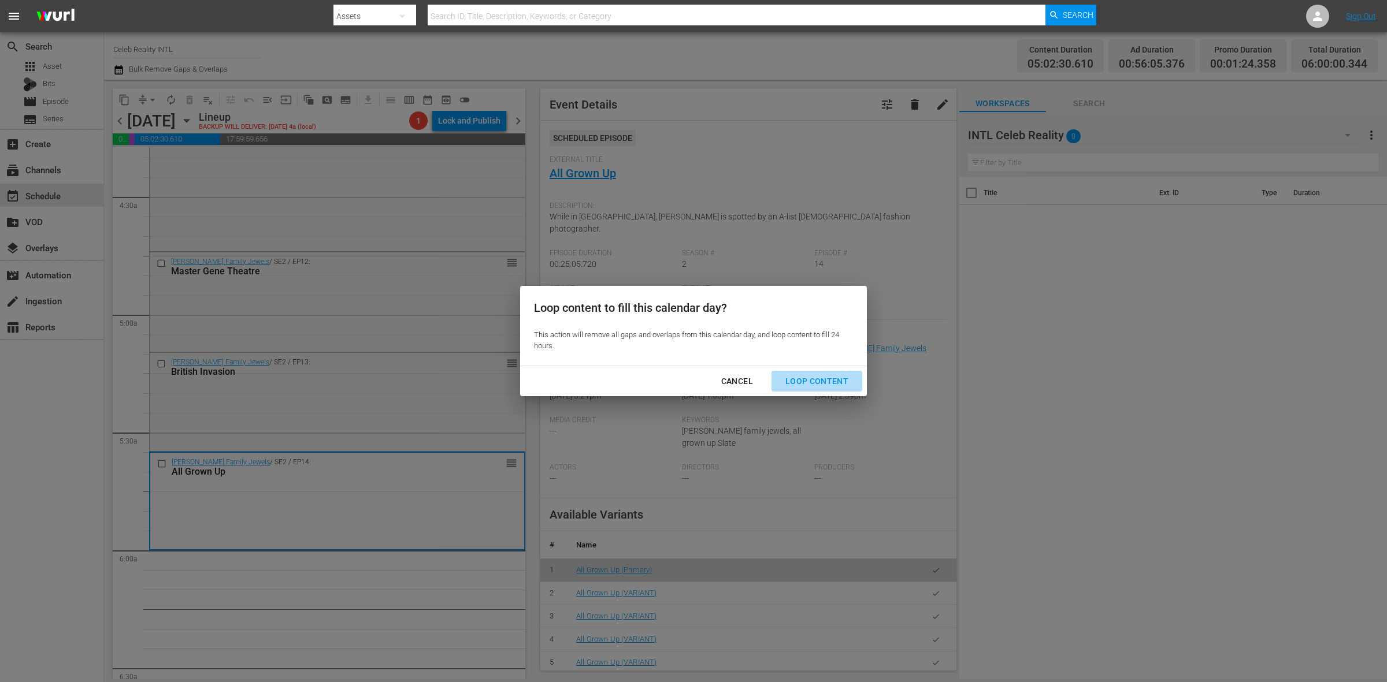
click at [838, 383] on div "Loop Content" at bounding box center [816, 381] width 81 height 14
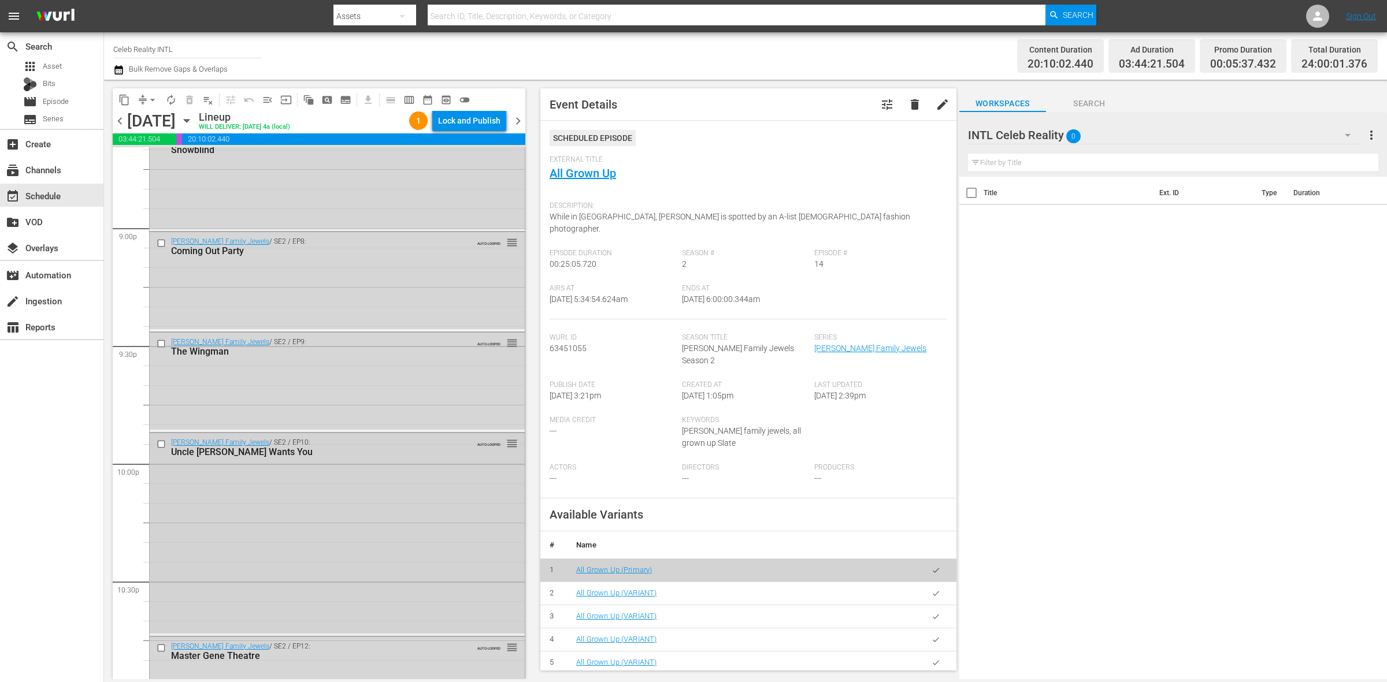
scroll to position [5125, 0]
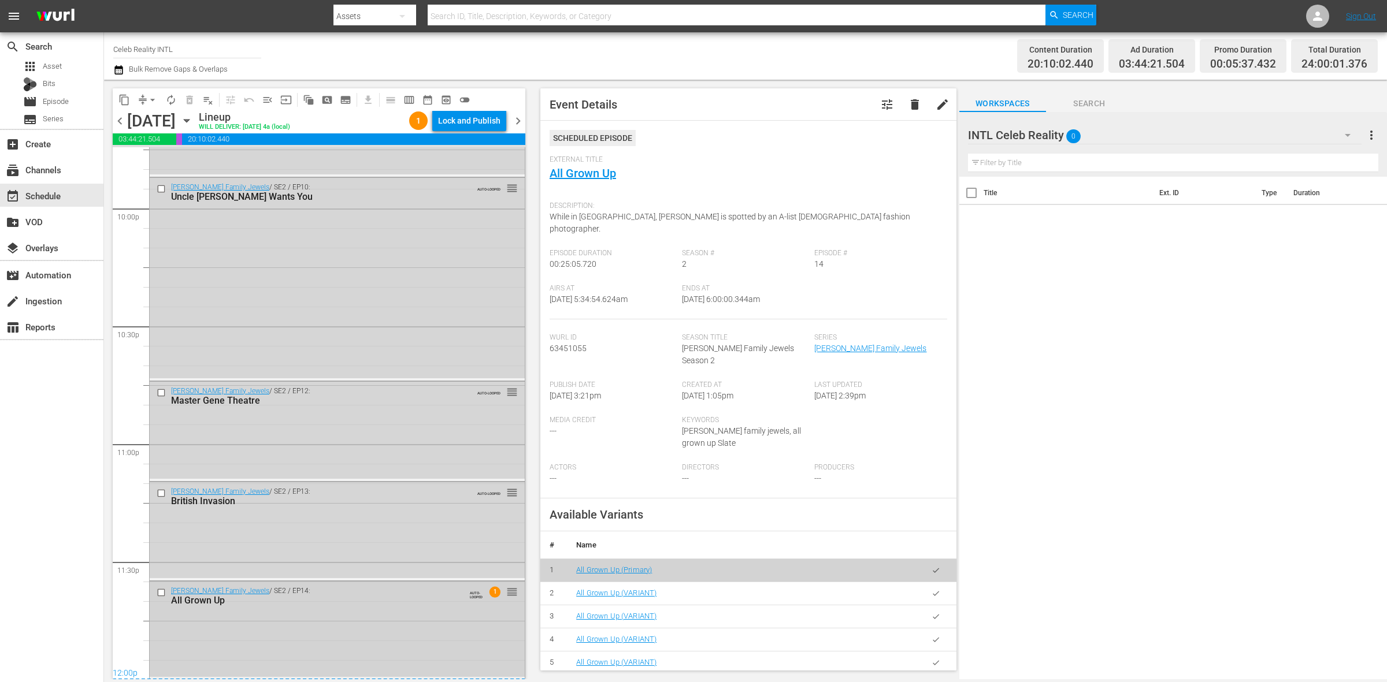
click at [400, 611] on div "Gene Simmons Family Jewels / SE2 / EP14: All Grown Up AUTO-LOOPED 1 reorder" at bounding box center [337, 629] width 375 height 95
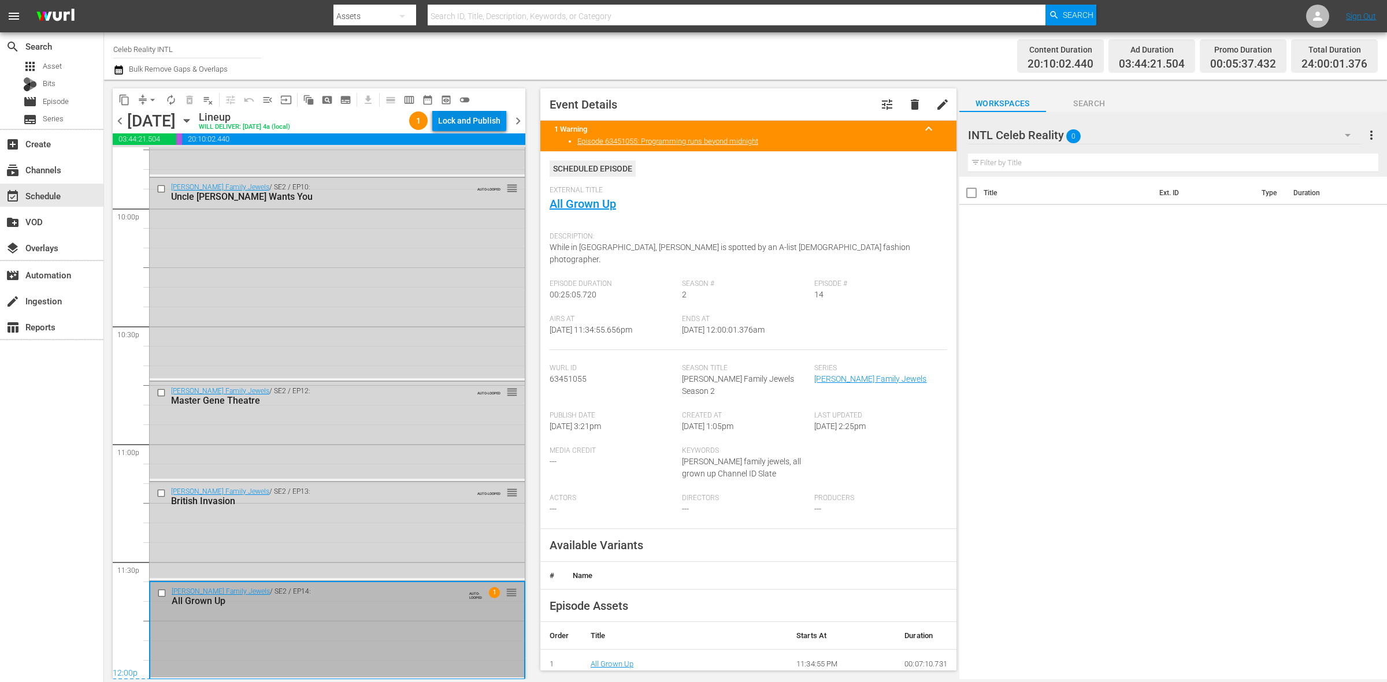
click at [480, 121] on div "Lock and Publish" at bounding box center [469, 120] width 62 height 21
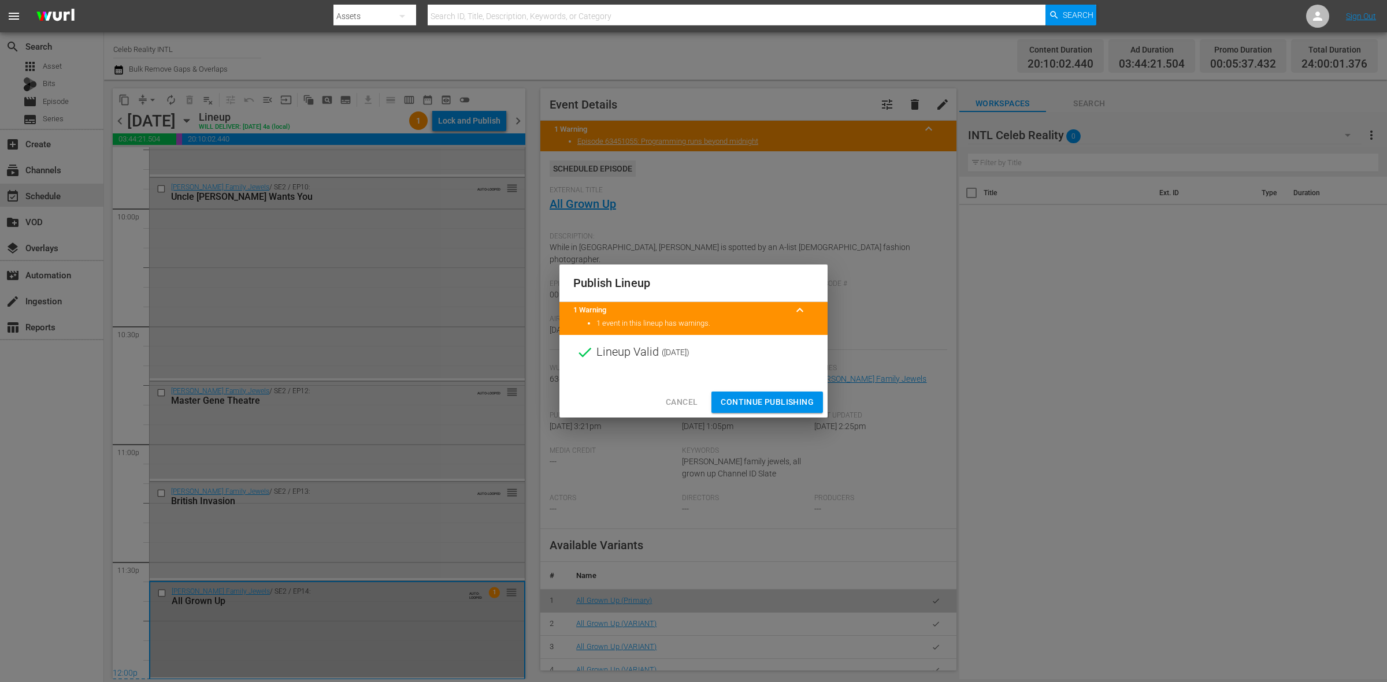
click at [786, 403] on span "Continue Publishing" at bounding box center [767, 402] width 93 height 14
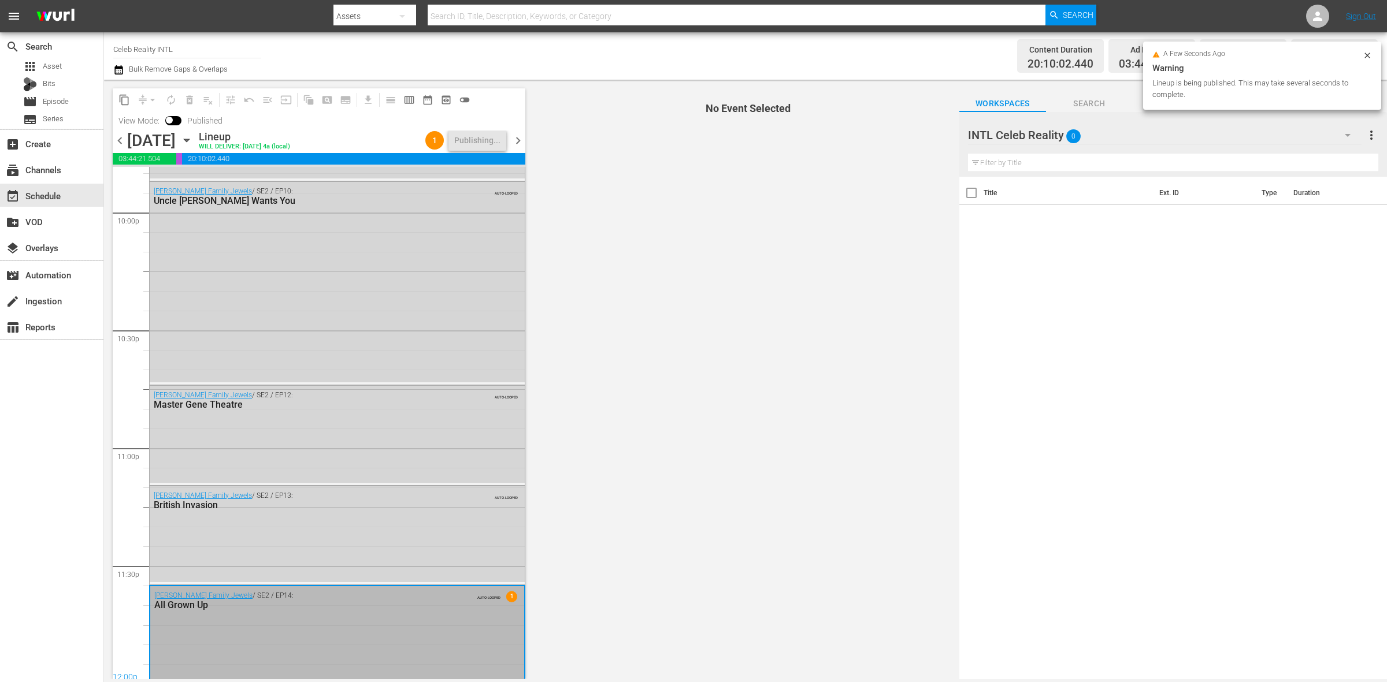
scroll to position [5144, 0]
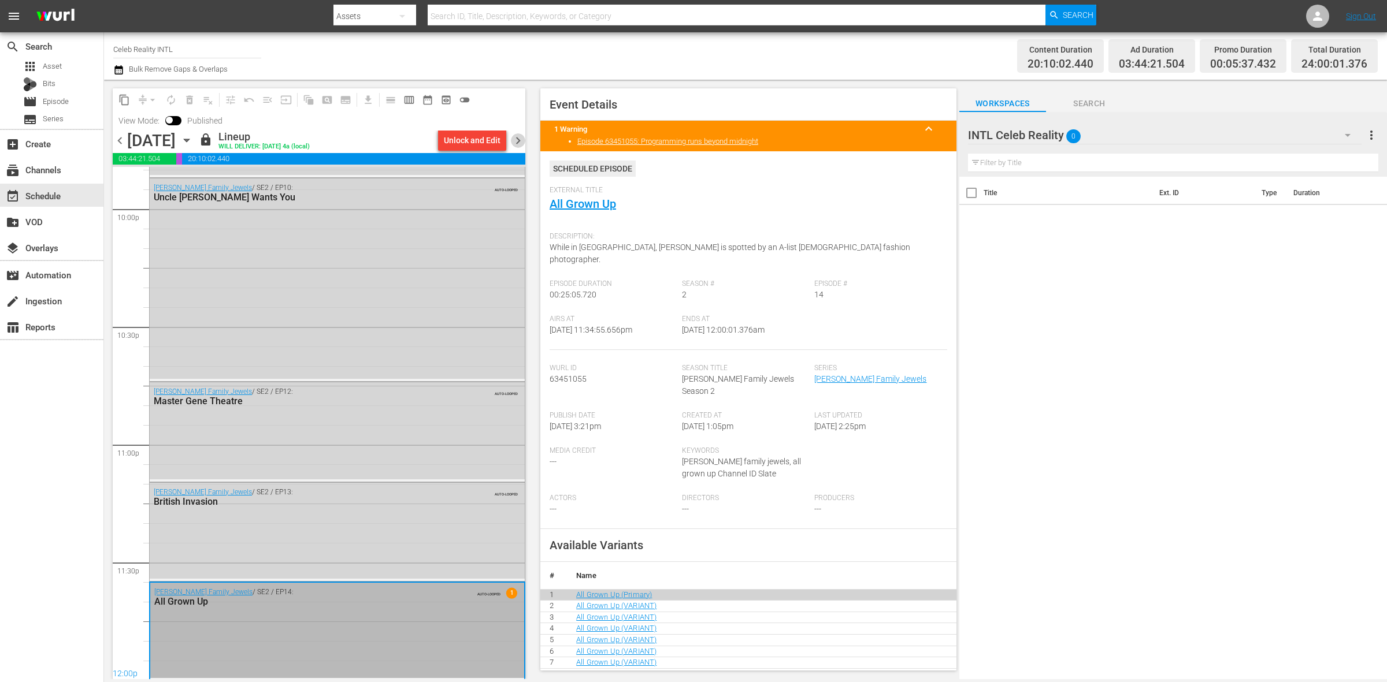
click at [517, 138] on span "chevron_right" at bounding box center [518, 140] width 14 height 14
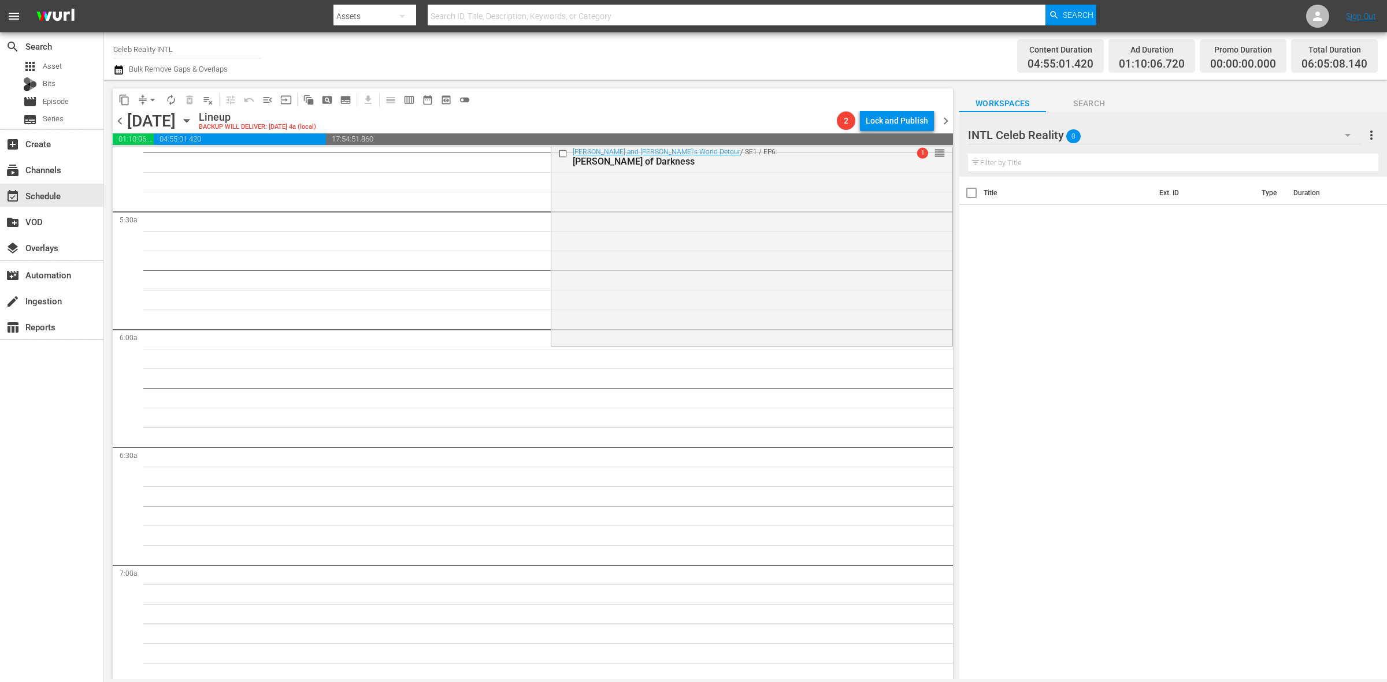
scroll to position [1083, 0]
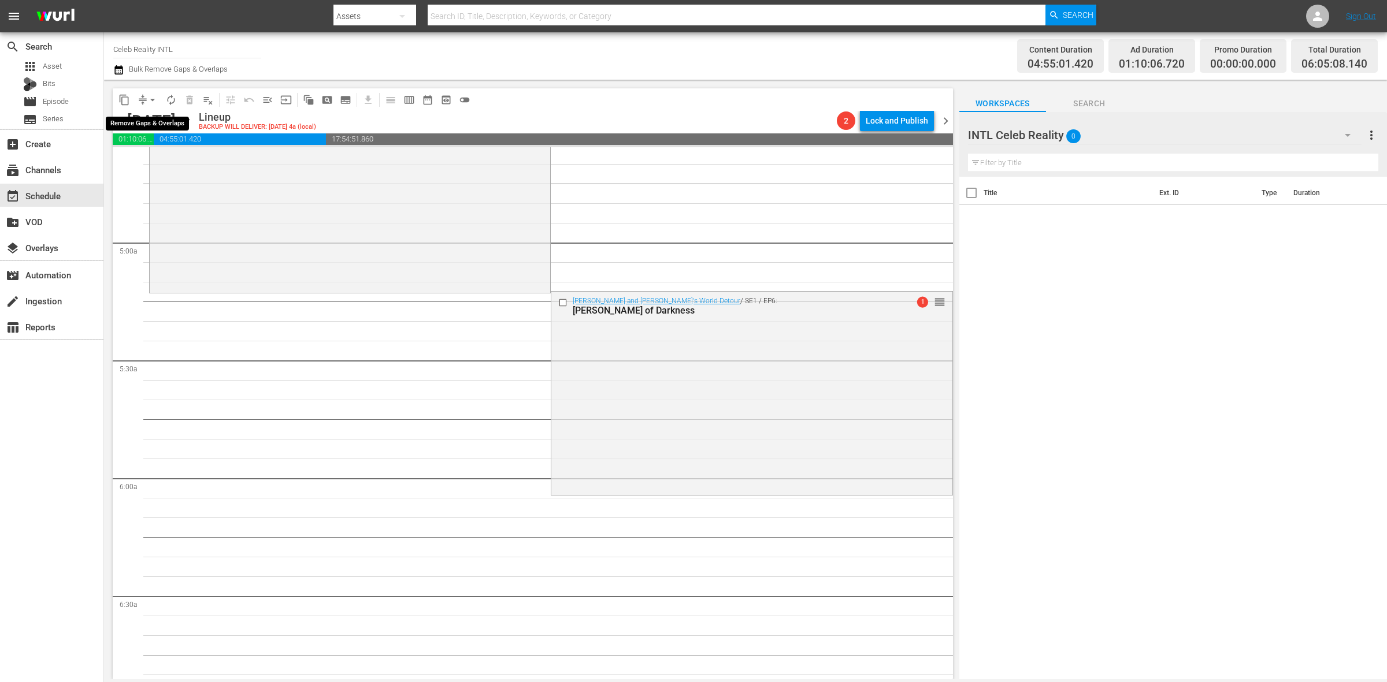
click at [154, 96] on span "arrow_drop_down" at bounding box center [153, 100] width 12 height 12
click at [158, 121] on li "Align to Midnight" at bounding box center [152, 122] width 121 height 19
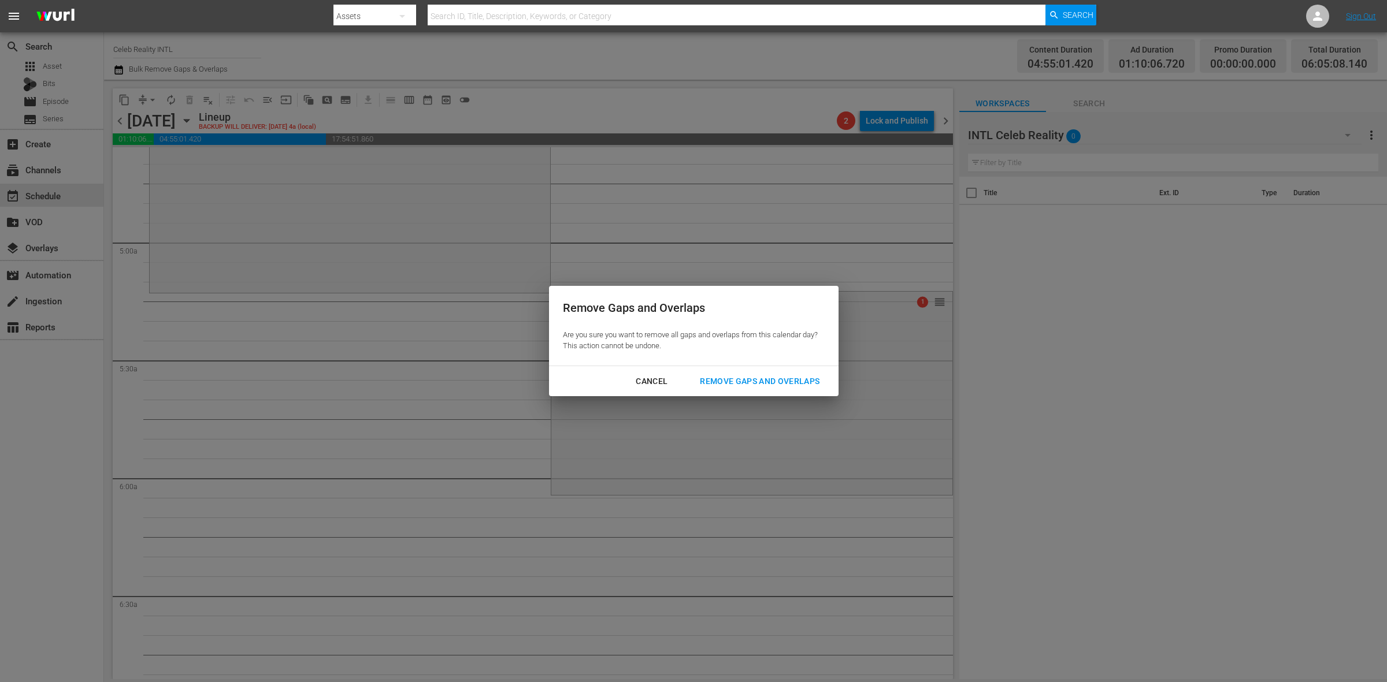
click at [758, 380] on div "Remove Gaps and Overlaps" at bounding box center [760, 381] width 138 height 14
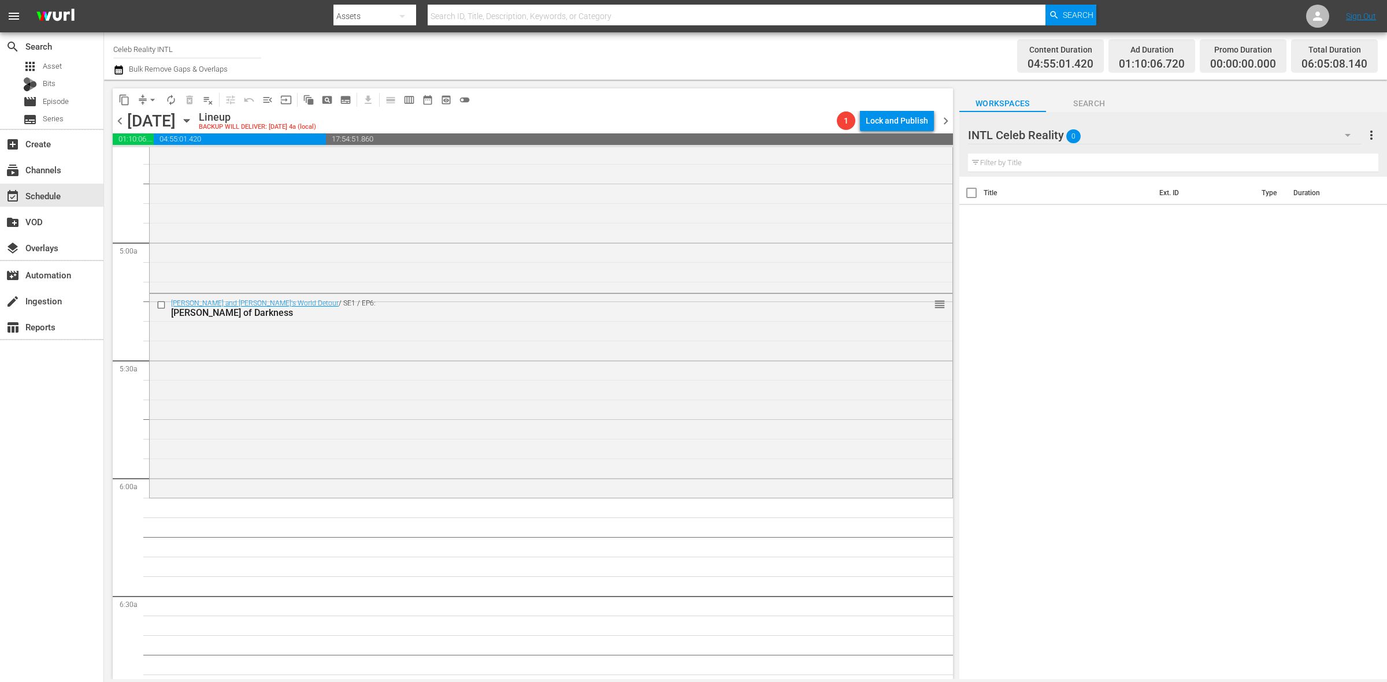
click at [1296, 406] on div "Title Ext. ID Type Duration" at bounding box center [1173, 429] width 428 height 504
click at [267, 391] on div "Ozzy and Jack's World Detour / SE1 / EP6: Sir Prince of Darkness reorder" at bounding box center [551, 395] width 803 height 202
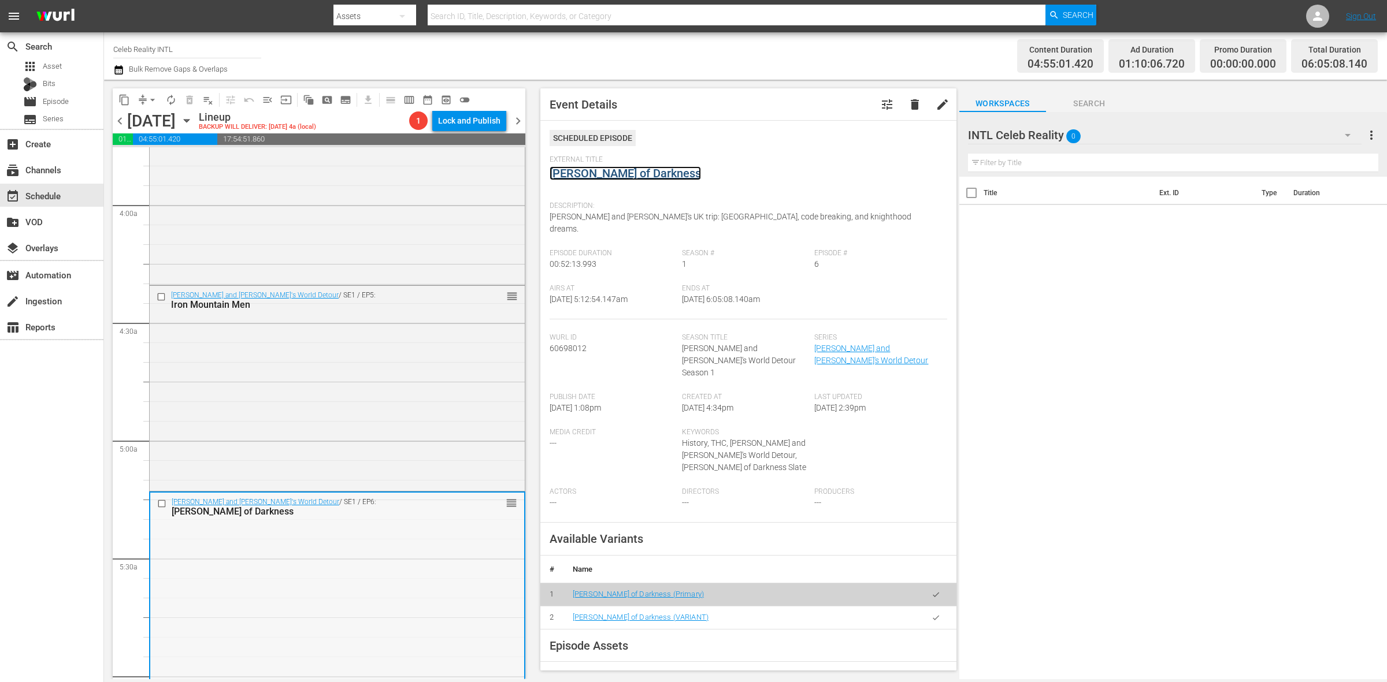
scroll to position [867, 0]
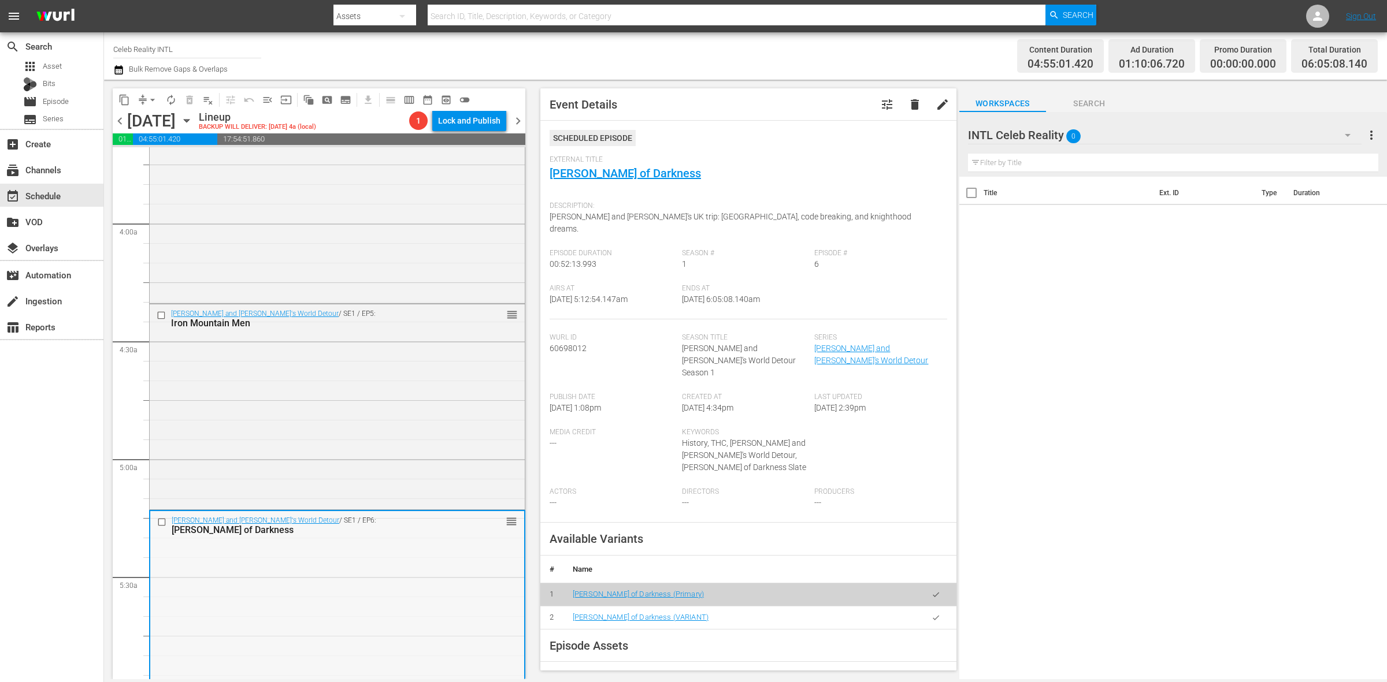
click at [354, 425] on div "Ozzy and Jack's World Detour / SE1 / EP5: Iron Mountain Men reorder" at bounding box center [337, 406] width 375 height 203
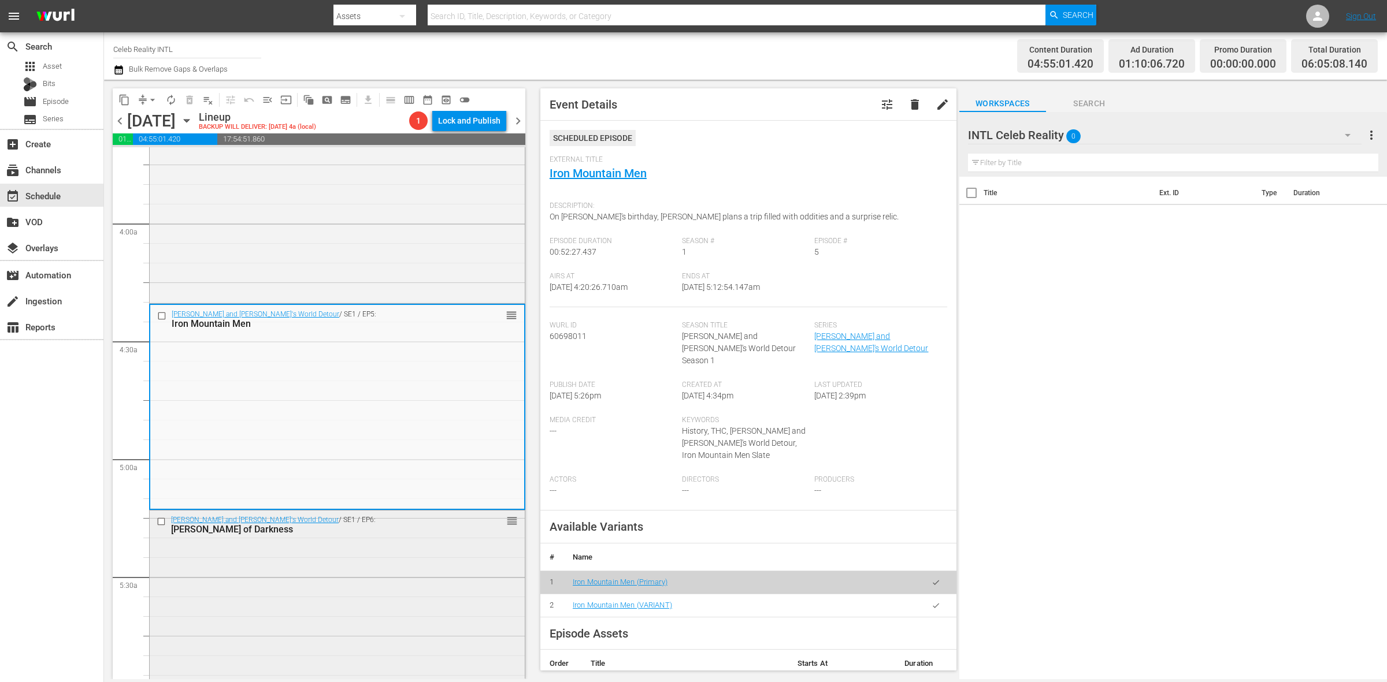
click at [285, 604] on div "Ozzy and Jack's World Detour / SE1 / EP6: Sir Prince of Darkness reorder" at bounding box center [337, 612] width 375 height 202
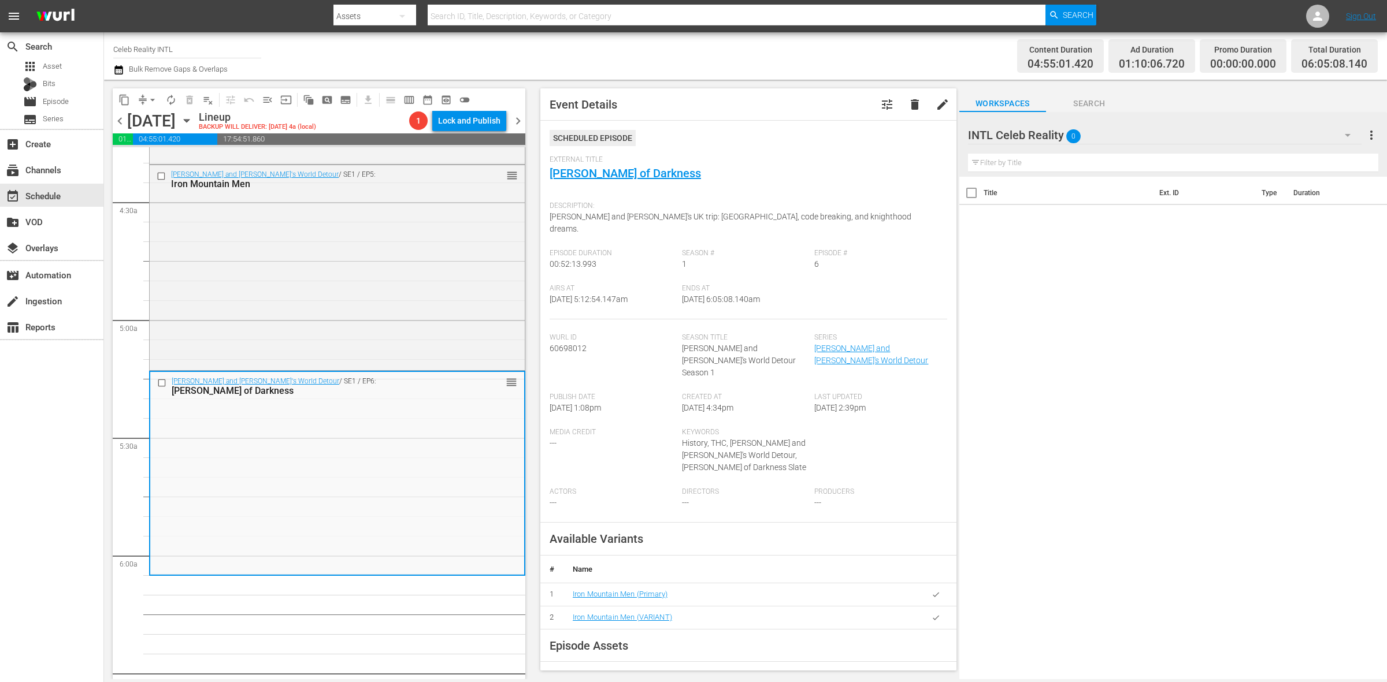
scroll to position [1156, 0]
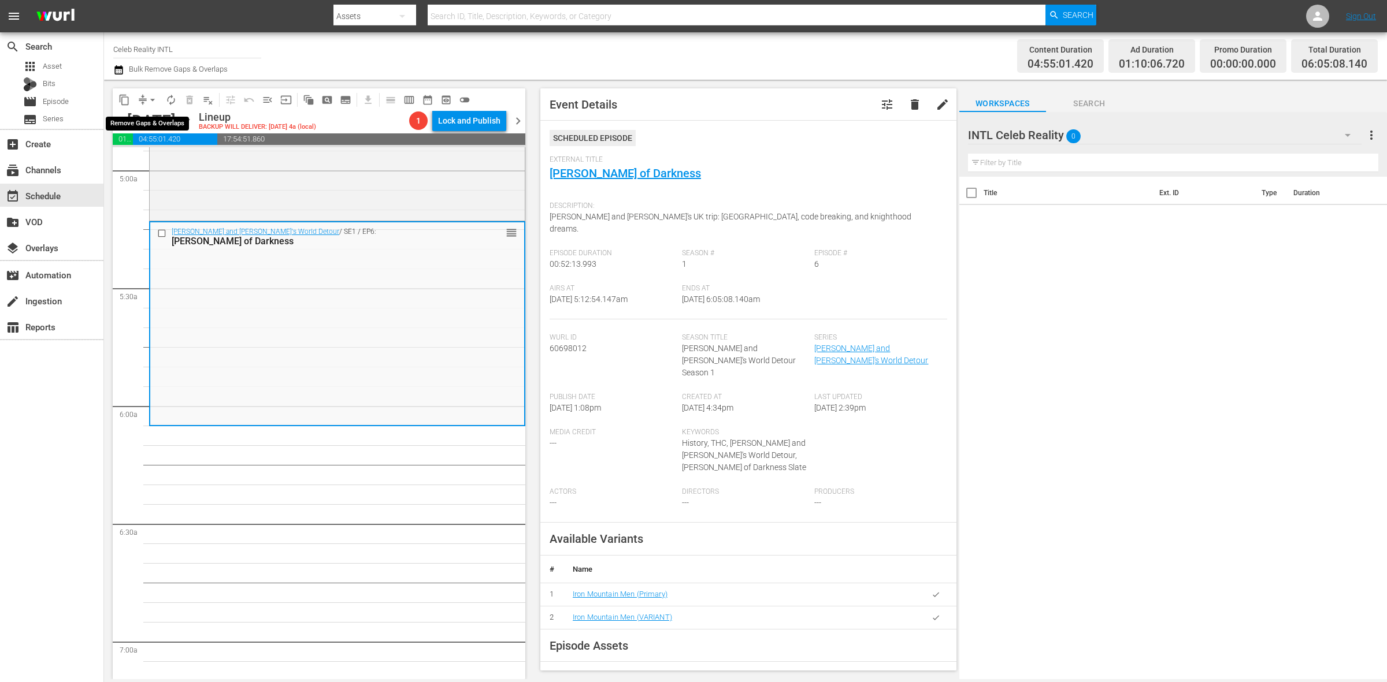
click at [145, 94] on button "arrow_drop_down" at bounding box center [152, 100] width 18 height 18
click at [155, 116] on li "Align to Midnight" at bounding box center [152, 122] width 121 height 19
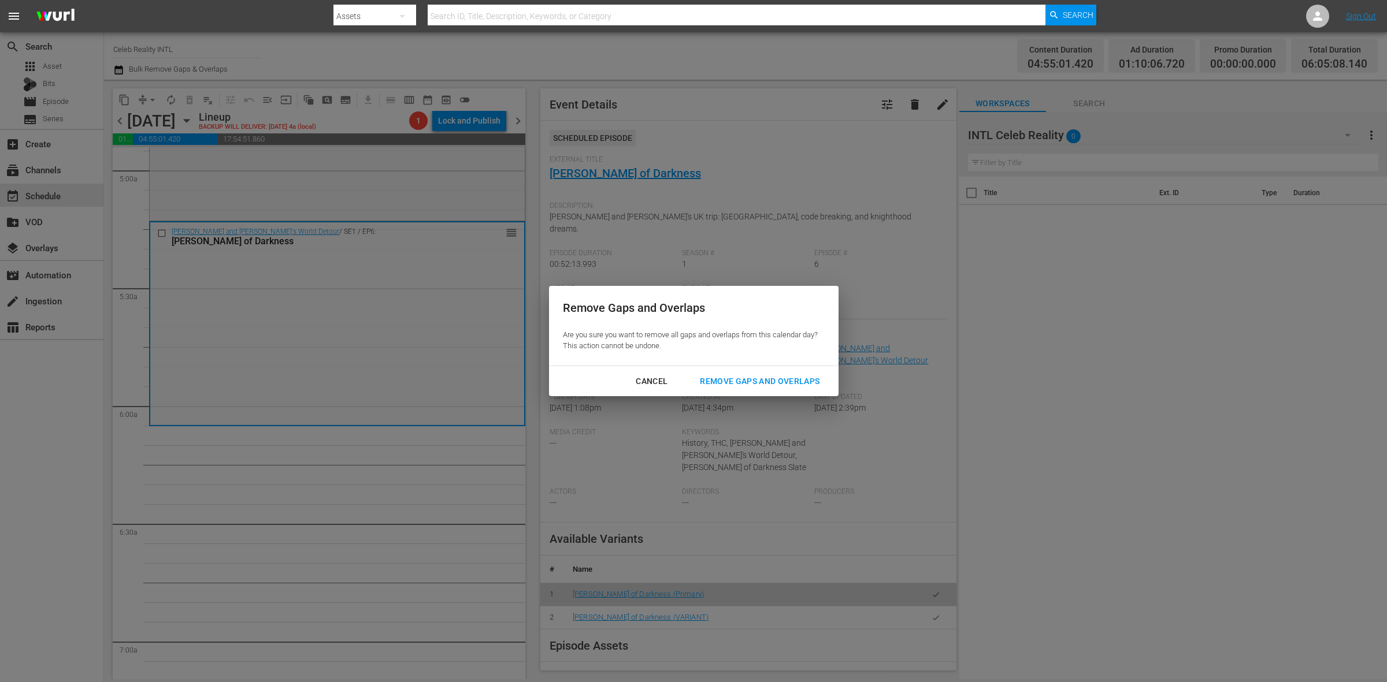
click at [778, 381] on div "Remove Gaps and Overlaps" at bounding box center [760, 381] width 138 height 14
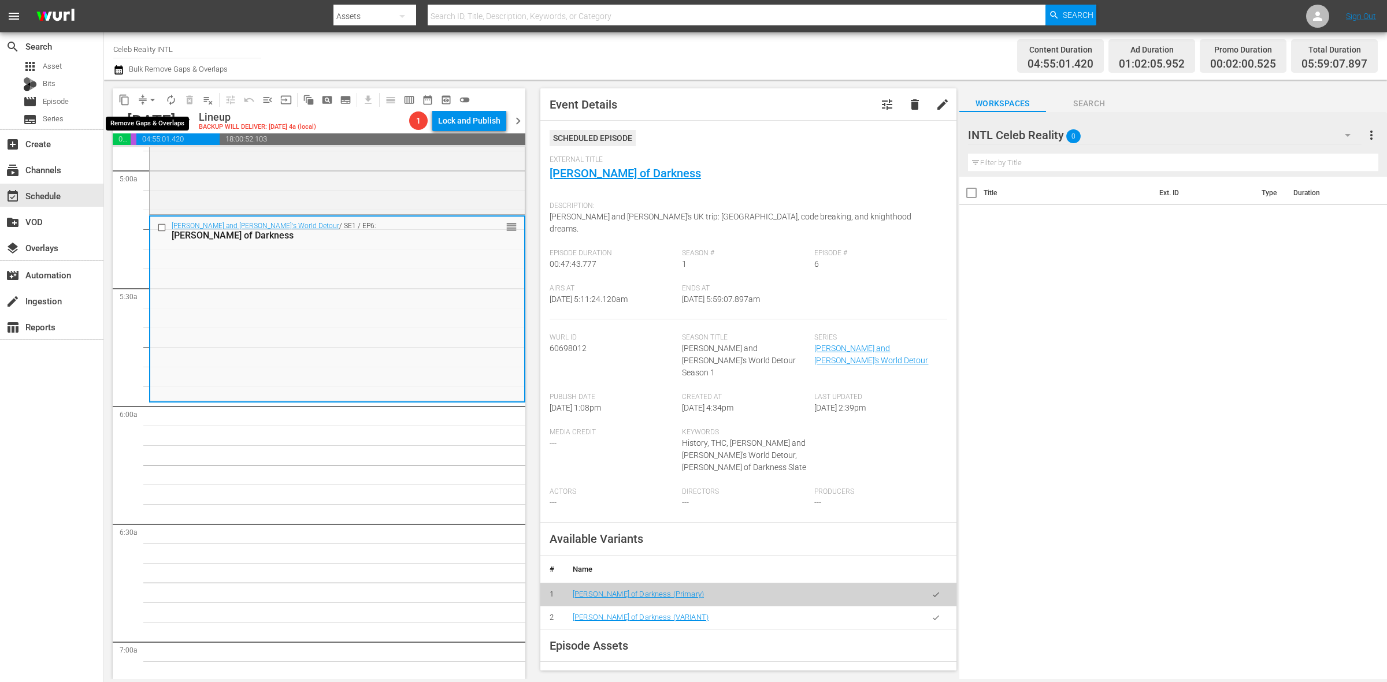
click at [157, 97] on span "arrow_drop_down" at bounding box center [153, 100] width 12 height 12
click at [151, 125] on li "Align to Midnight" at bounding box center [152, 122] width 121 height 19
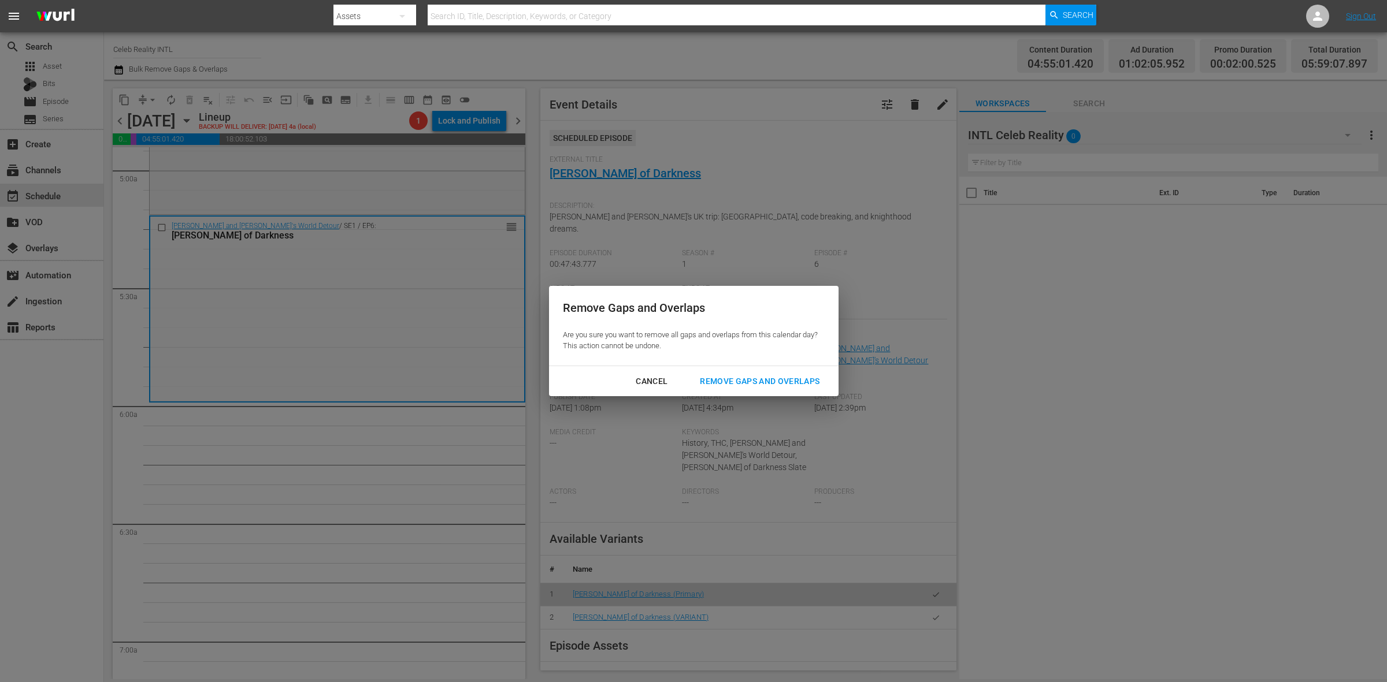
click at [792, 383] on div "Remove Gaps and Overlaps" at bounding box center [760, 381] width 138 height 14
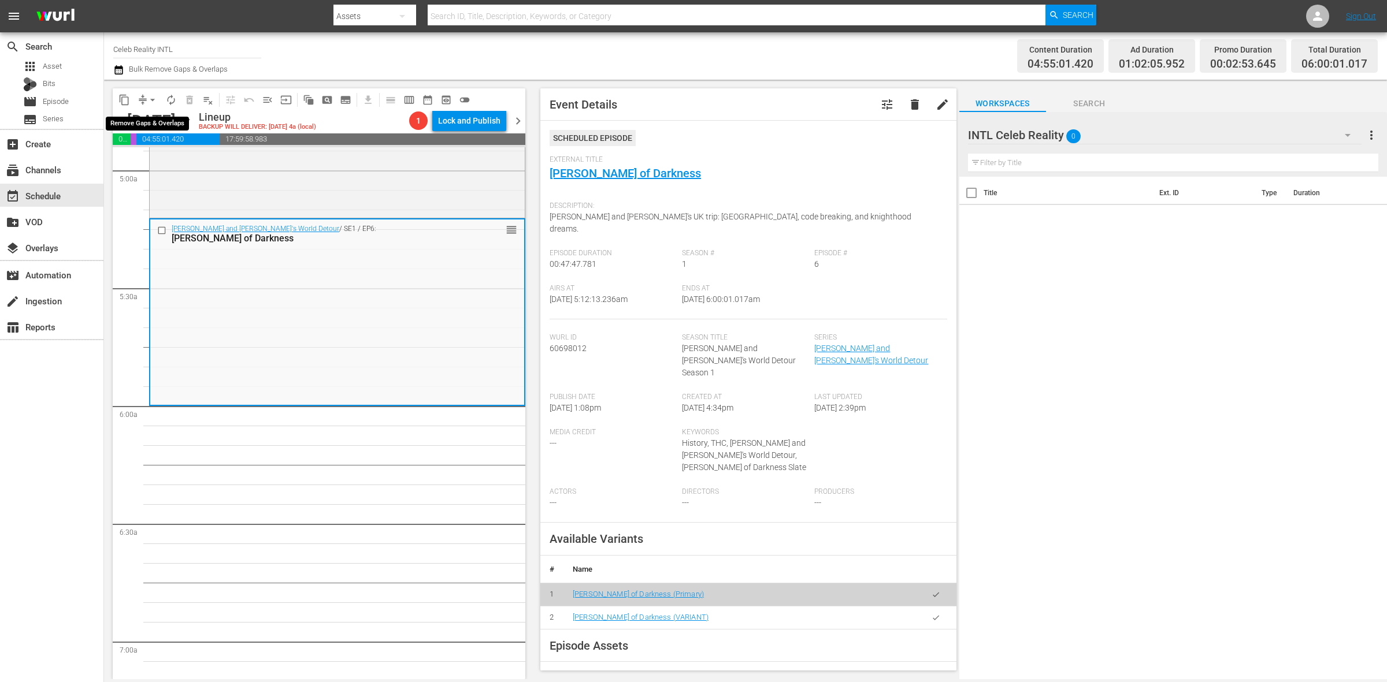
click at [151, 102] on span "arrow_drop_down" at bounding box center [153, 100] width 12 height 12
click at [154, 117] on li "Align to Midnight" at bounding box center [152, 122] width 121 height 19
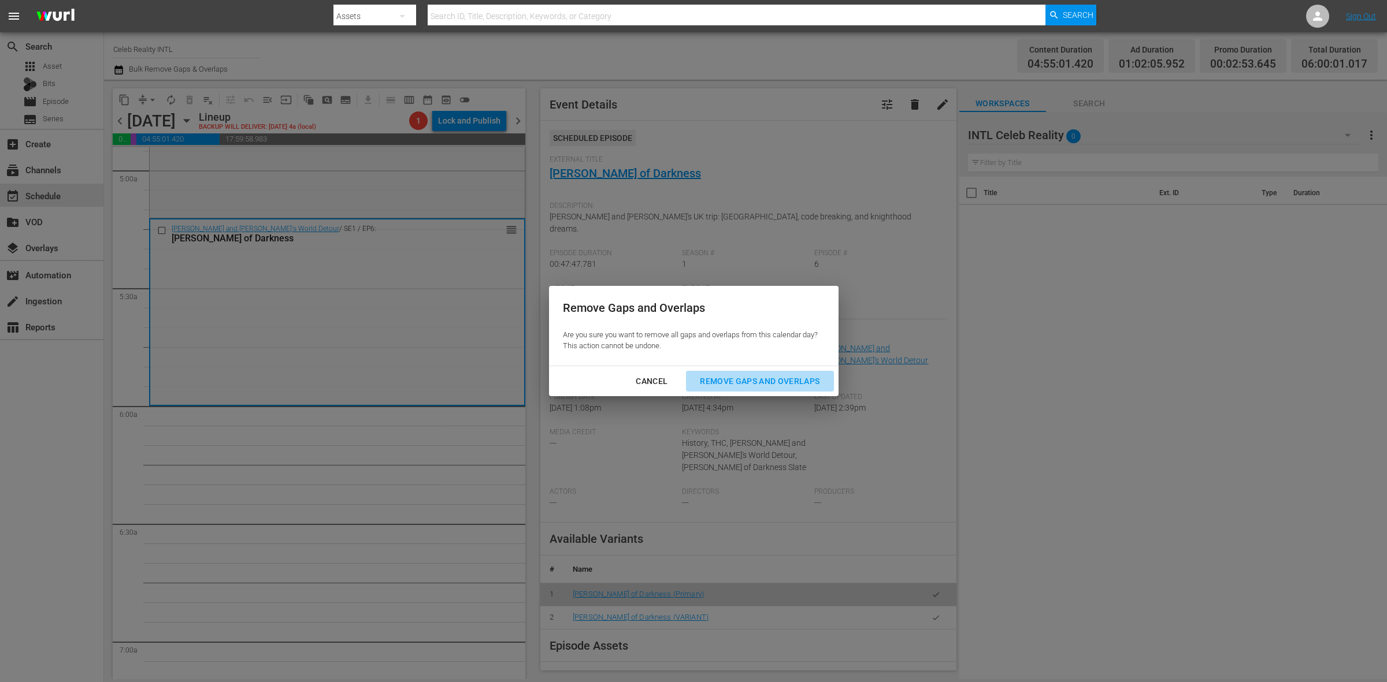
click at [712, 371] on button "Remove Gaps and Overlaps" at bounding box center [759, 381] width 147 height 21
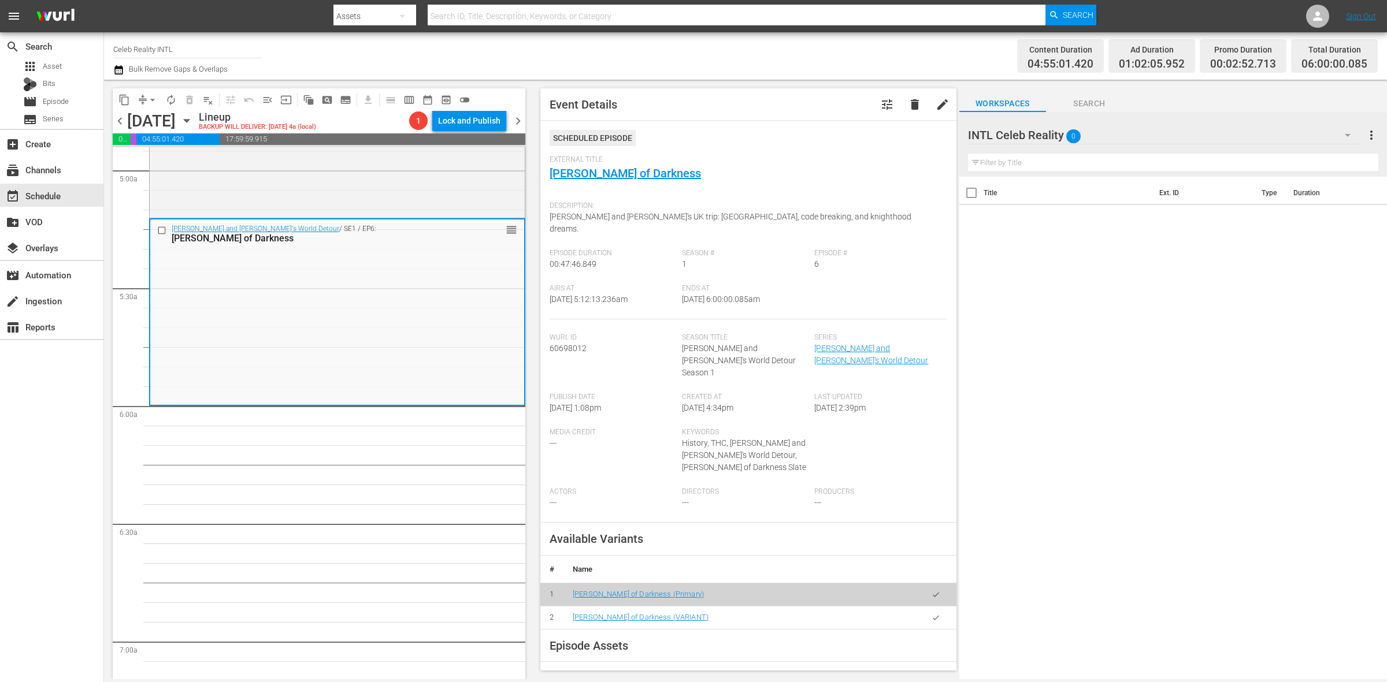
click at [1058, 417] on div "Title Ext. ID Type Duration" at bounding box center [1173, 429] width 428 height 504
click at [164, 94] on button "autorenew_outlined" at bounding box center [171, 100] width 18 height 18
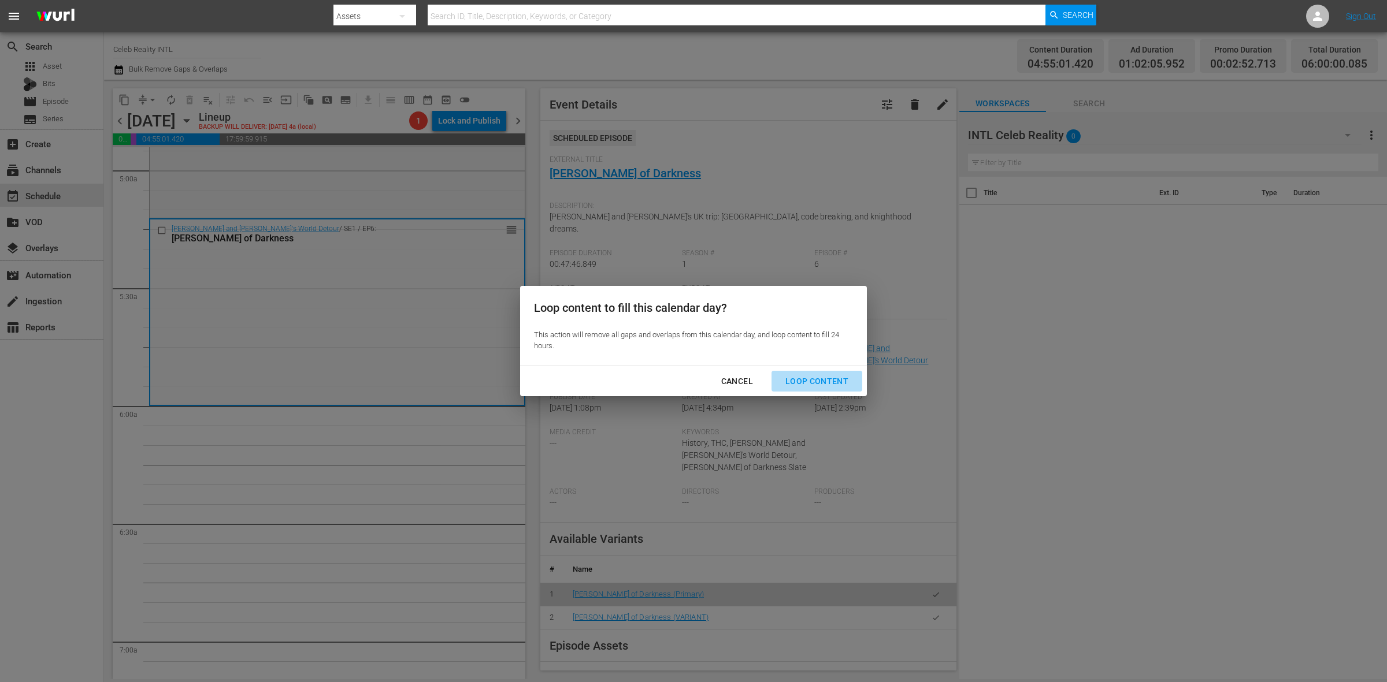
click at [838, 385] on div "Loop Content" at bounding box center [816, 381] width 81 height 14
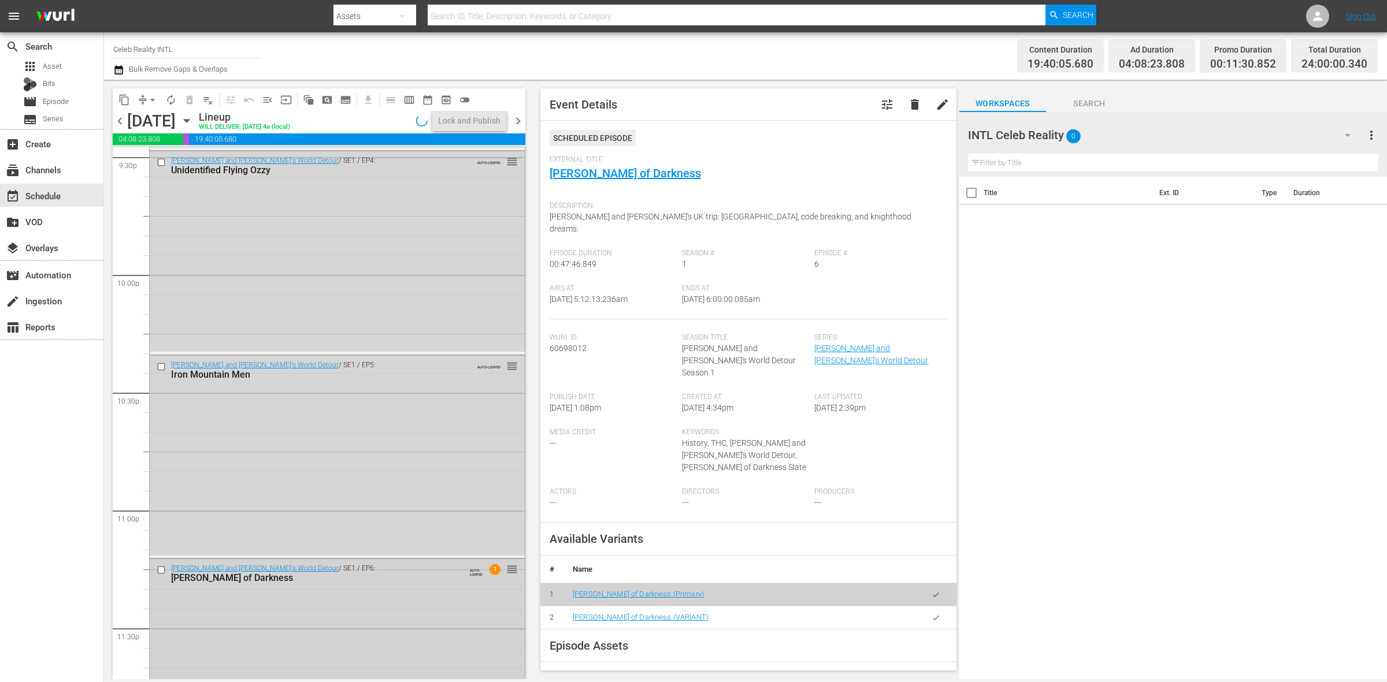
scroll to position [5125, 0]
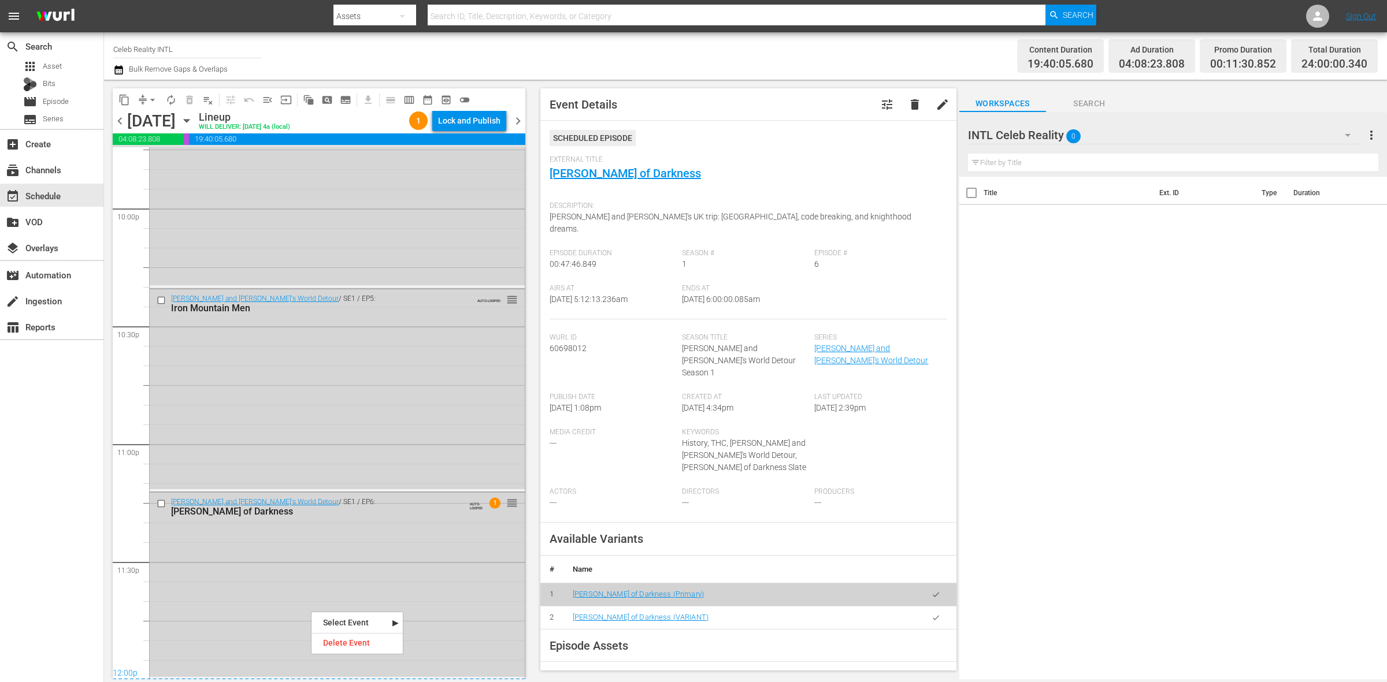
click at [311, 611] on div "Ozzy and Jack's World Detour / SE1 / EP6: Sir Prince of Darkness AUTO-LOOPED 1 …" at bounding box center [337, 585] width 375 height 184
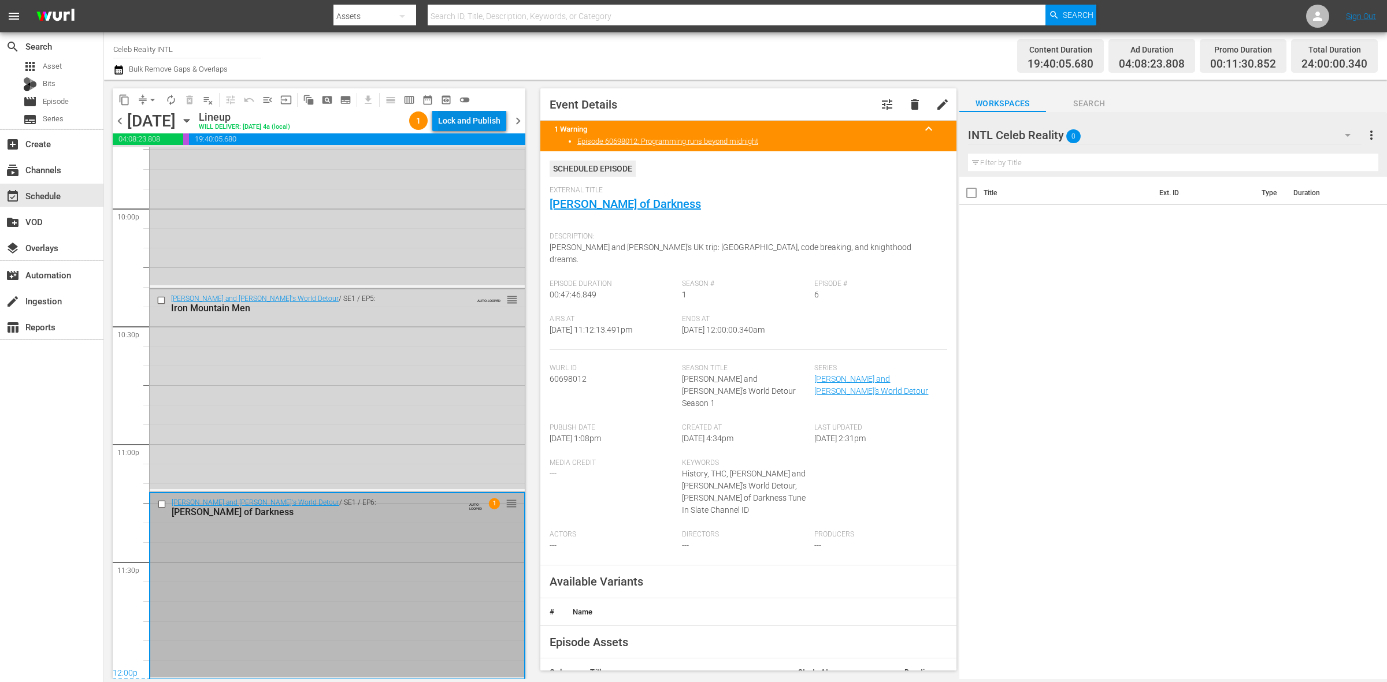
click at [470, 119] on div "Lock and Publish" at bounding box center [469, 120] width 62 height 21
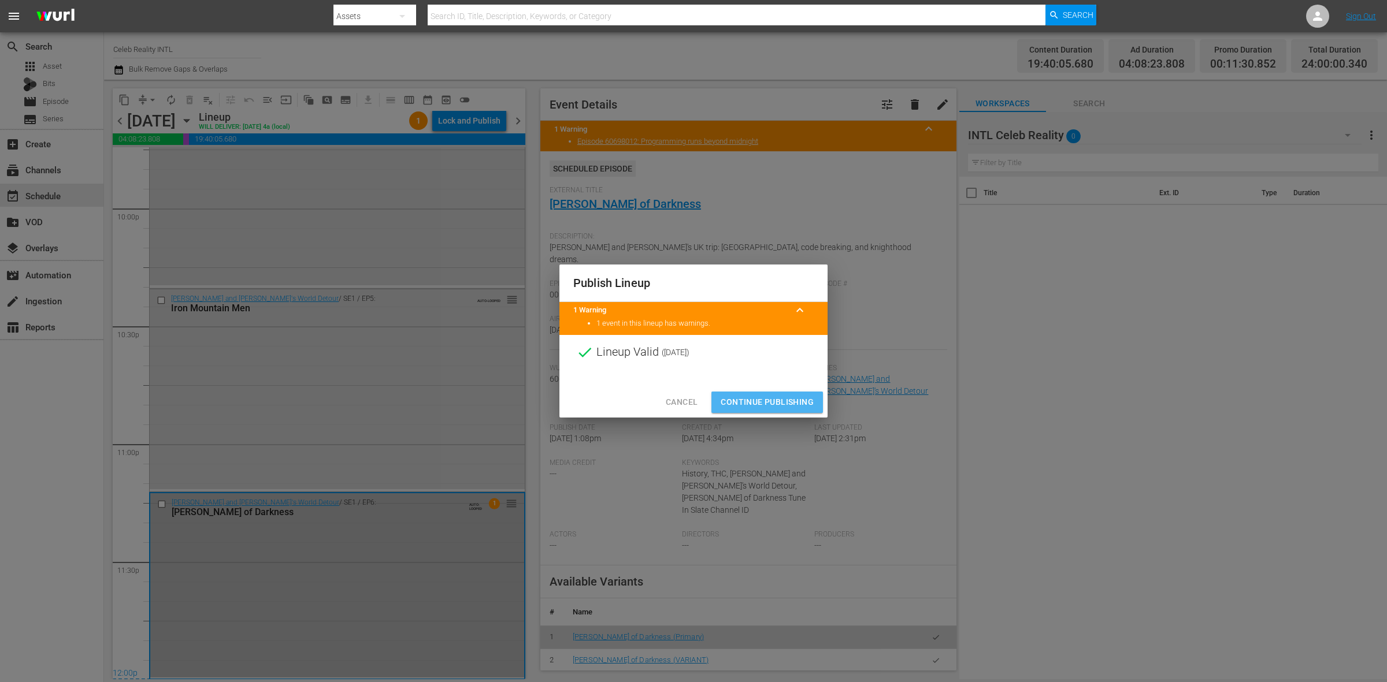
click at [778, 394] on button "Continue Publishing" at bounding box center [767, 402] width 112 height 21
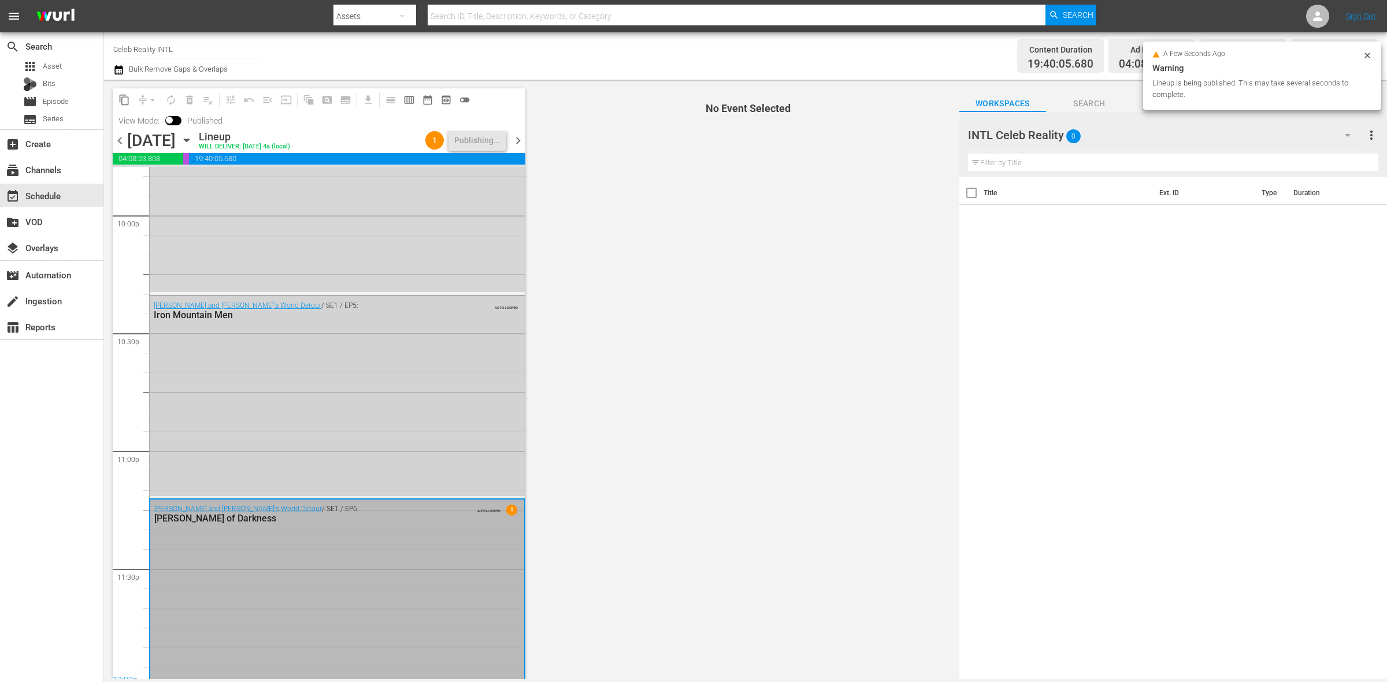
scroll to position [5144, 0]
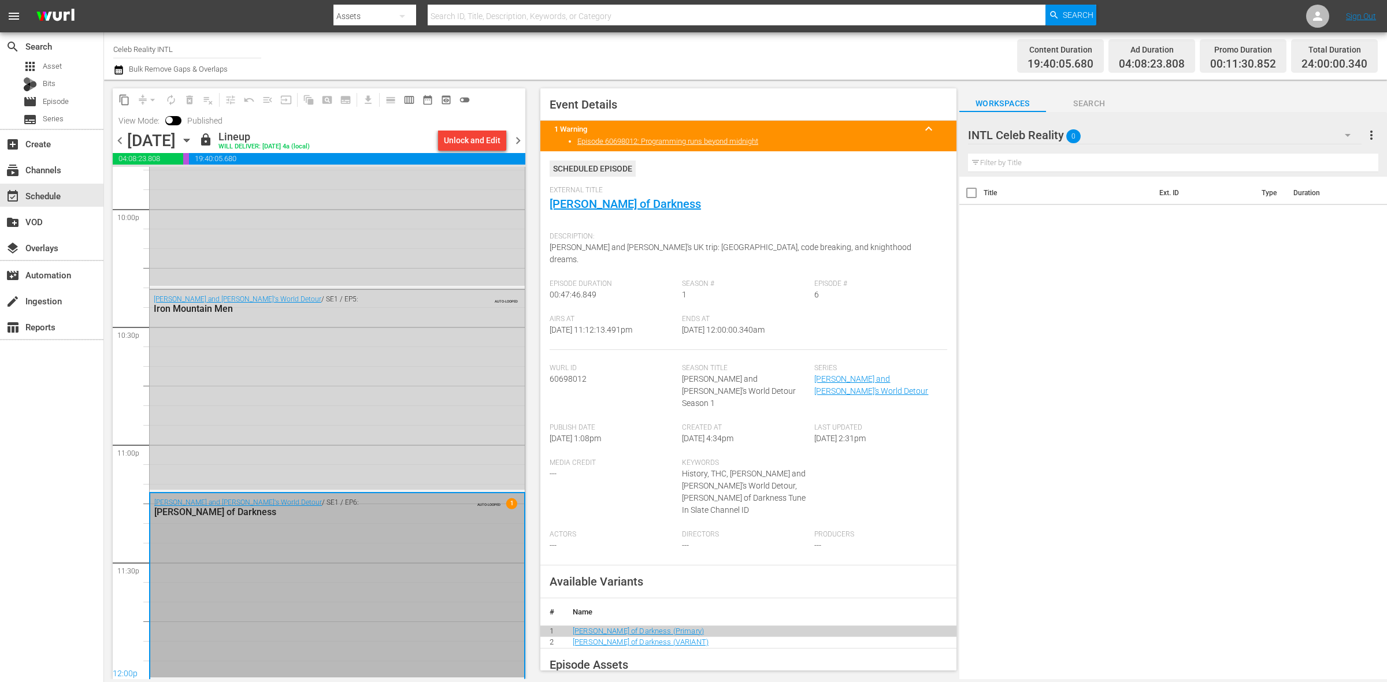
click at [516, 140] on span "chevron_right" at bounding box center [518, 140] width 14 height 14
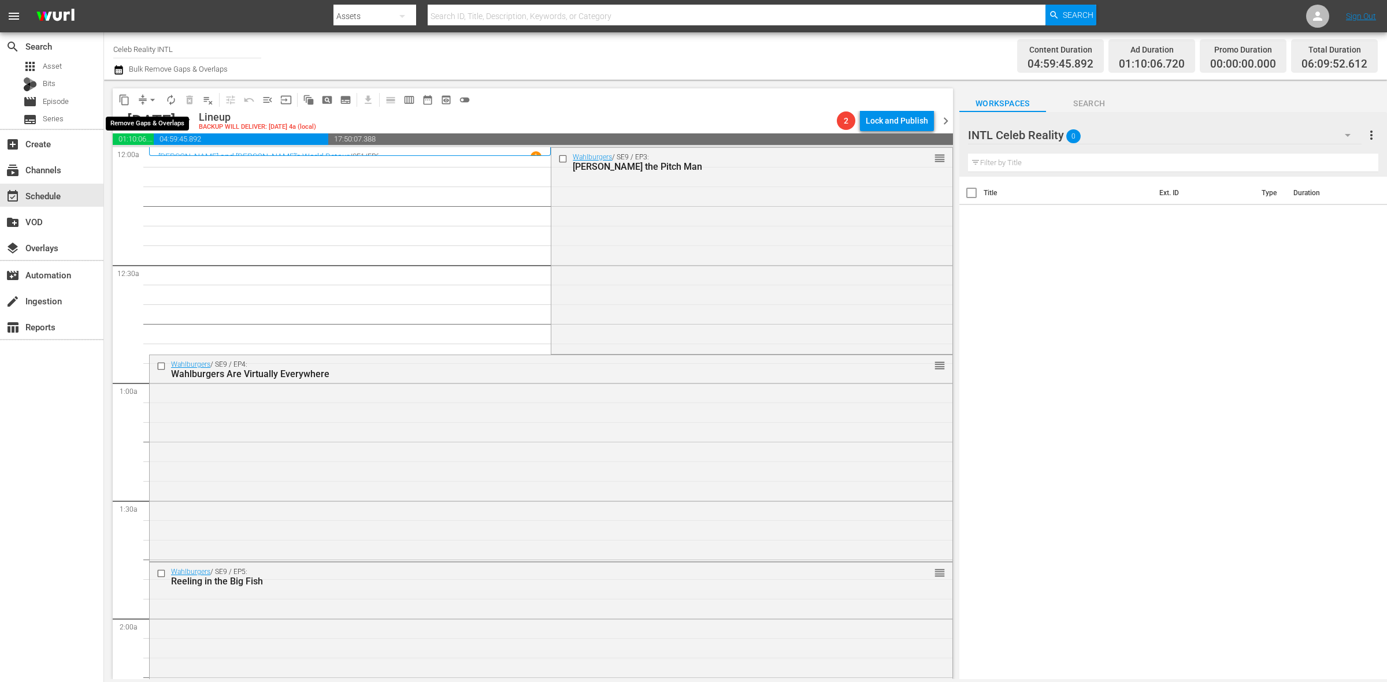
click at [149, 96] on span "arrow_drop_down" at bounding box center [153, 100] width 12 height 12
click at [152, 117] on li "Align to Midnight" at bounding box center [152, 122] width 121 height 19
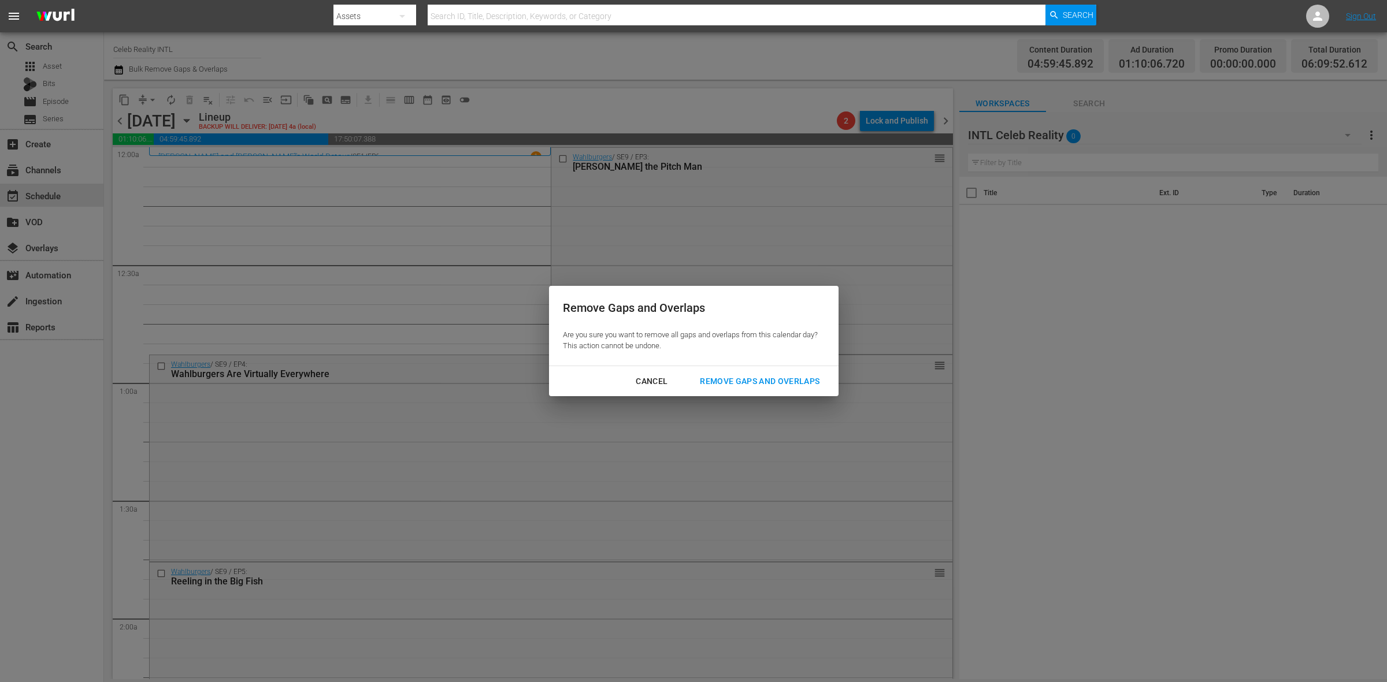
click at [747, 380] on div "Remove Gaps and Overlaps" at bounding box center [760, 381] width 138 height 14
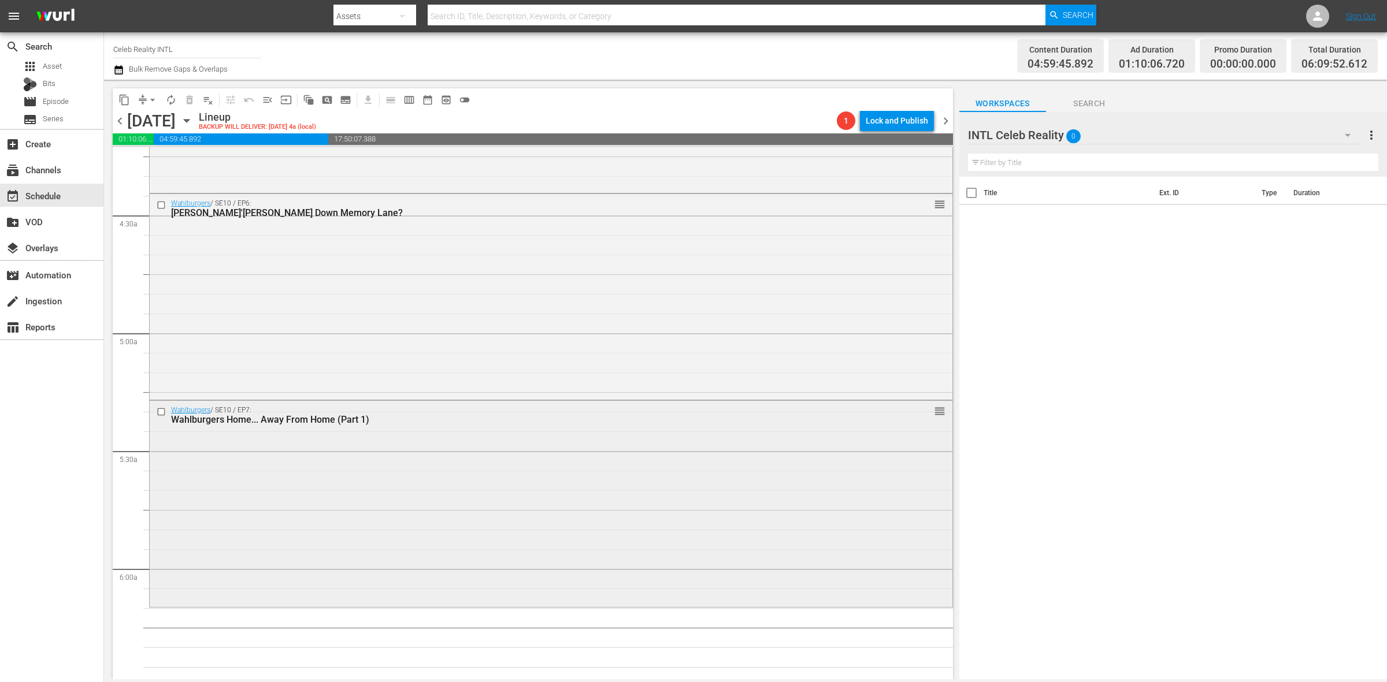
scroll to position [1156, 0]
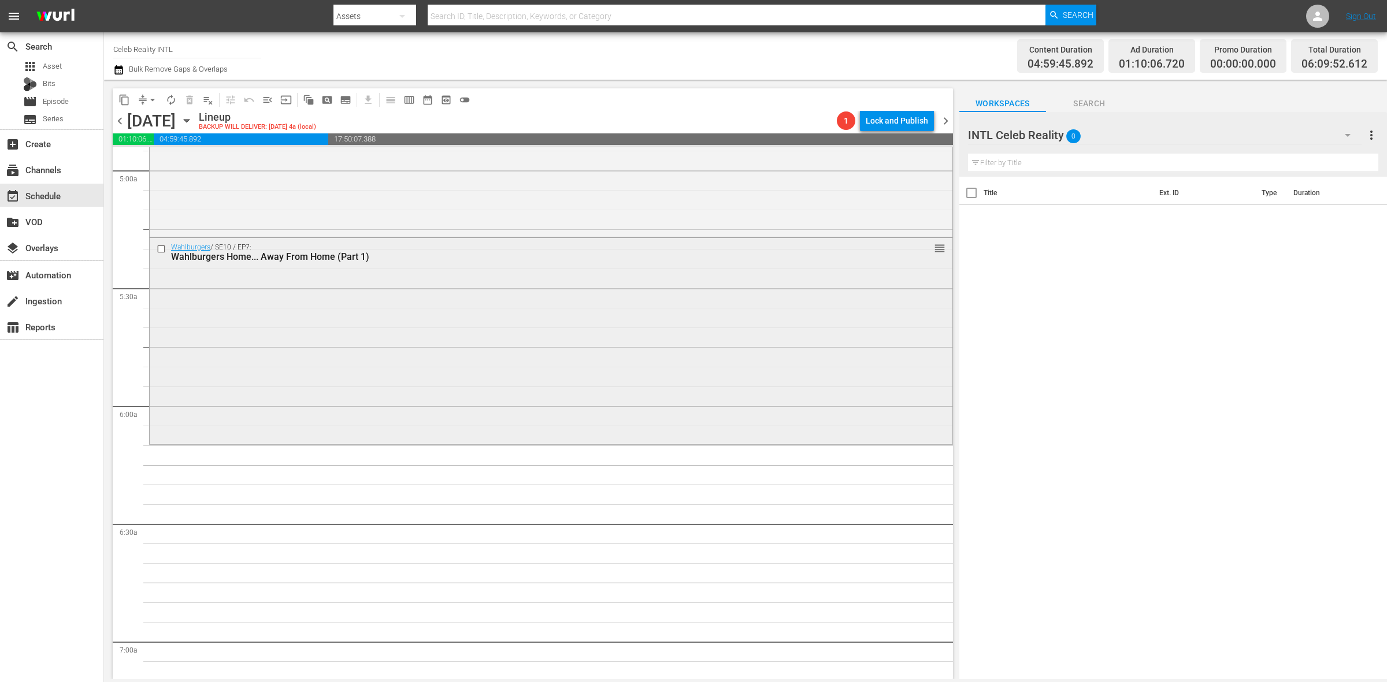
click at [369, 343] on div "Wahlburgers / SE10 / EP7: Wahlburgers Home... Away From Home (Part 1) reorder" at bounding box center [551, 340] width 803 height 204
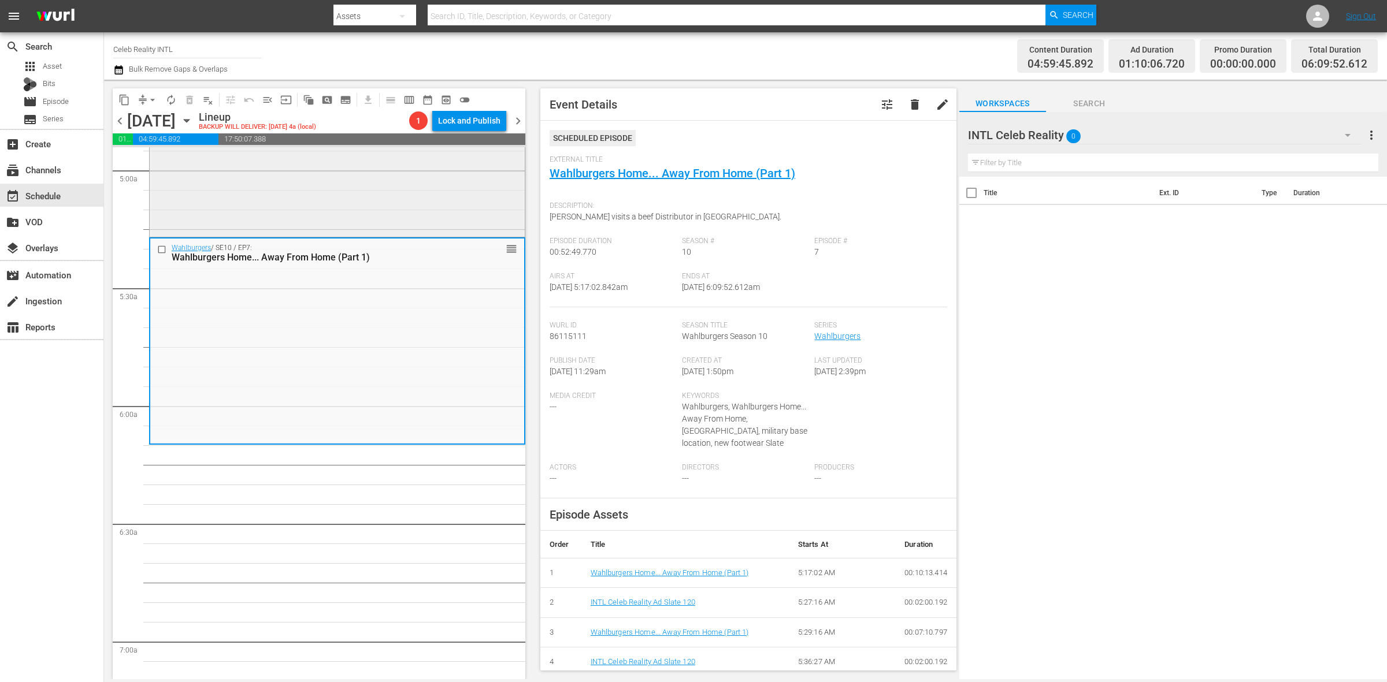
click at [384, 197] on div "Wahlburgers / SE10 / EP6: Wahl'king Down Memory Lane? reorder" at bounding box center [337, 132] width 375 height 203
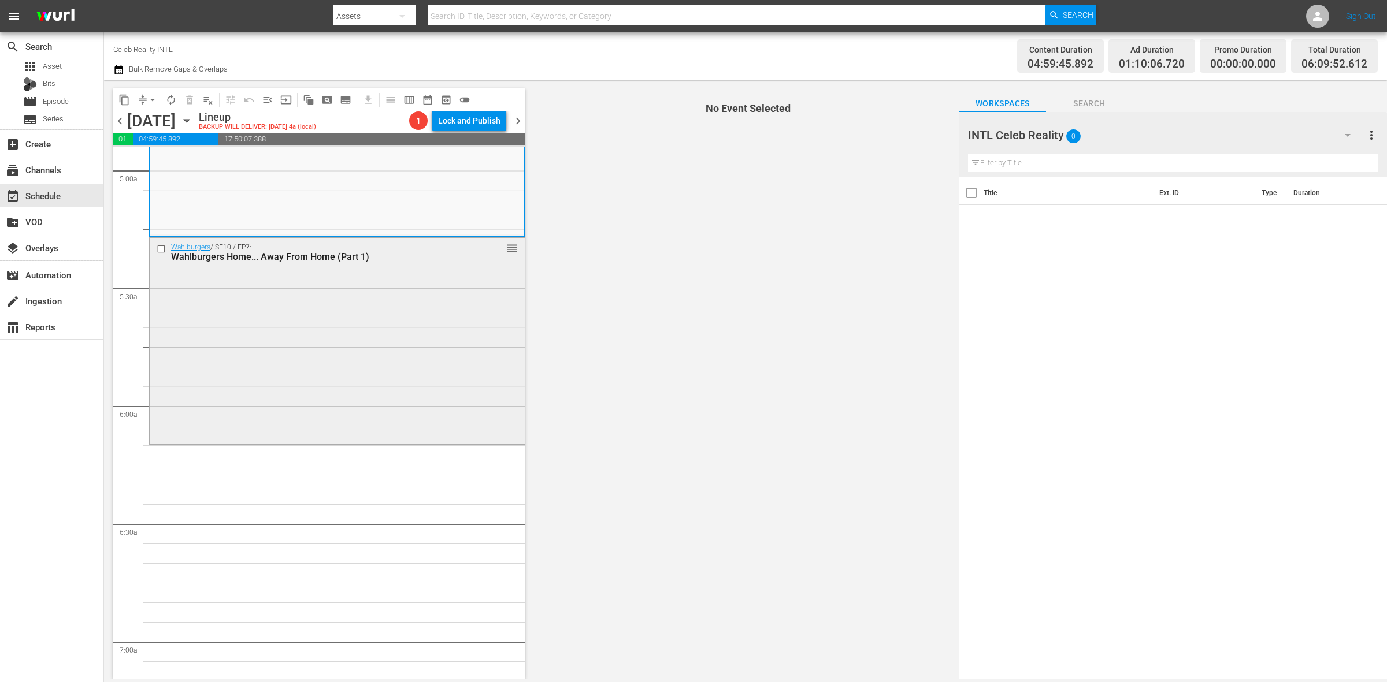
scroll to position [1011, 0]
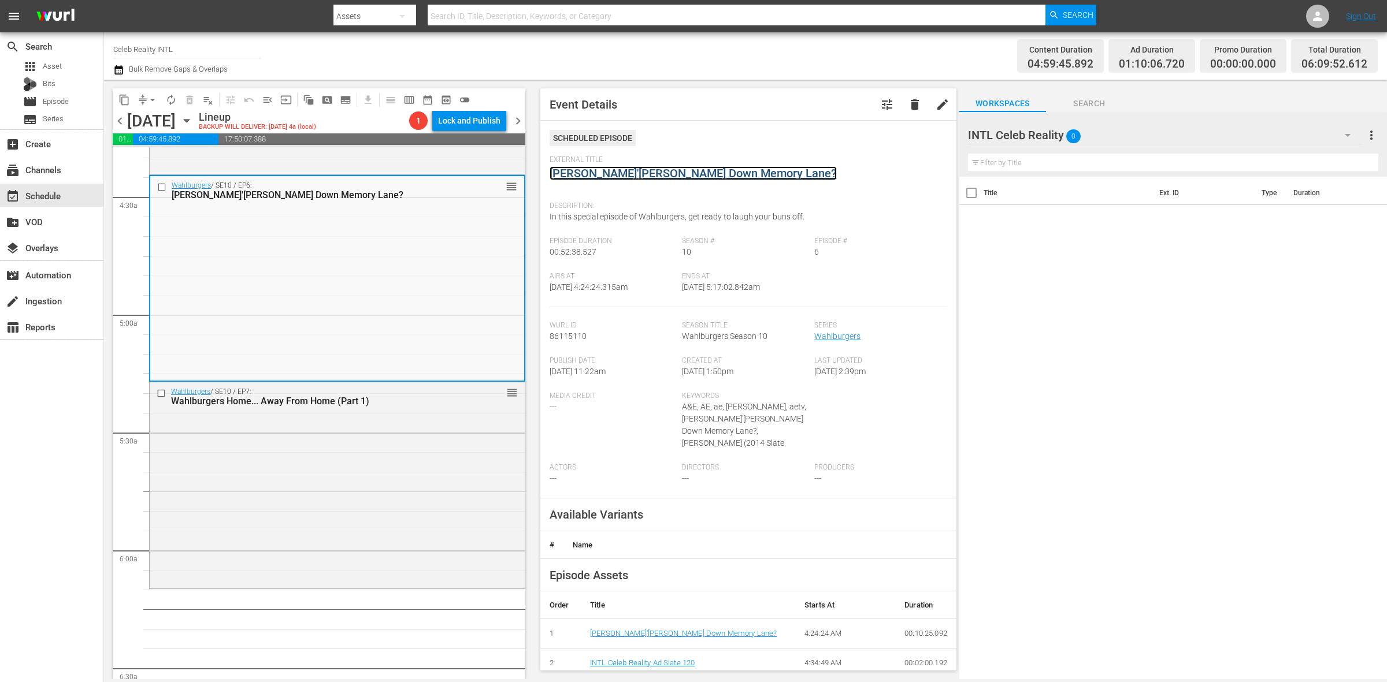
drag, startPoint x: 620, startPoint y: 181, endPoint x: 620, endPoint y: 174, distance: 6.9
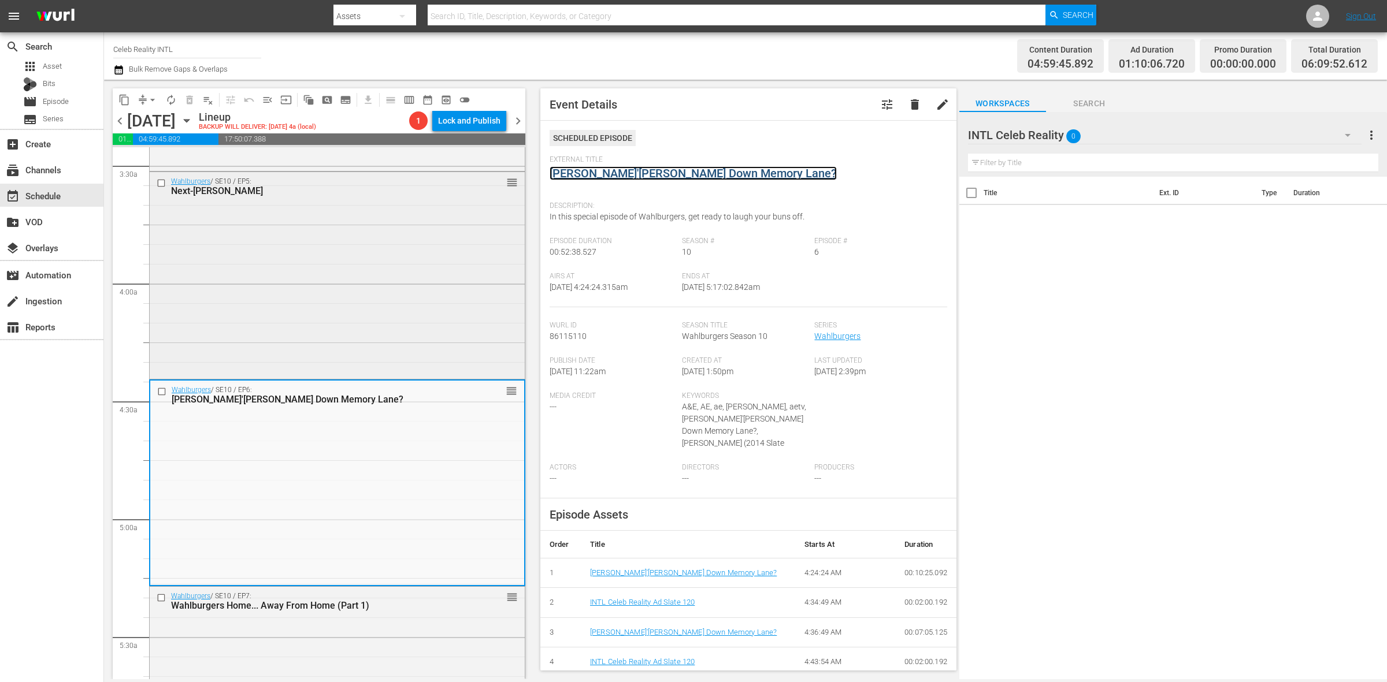
scroll to position [795, 0]
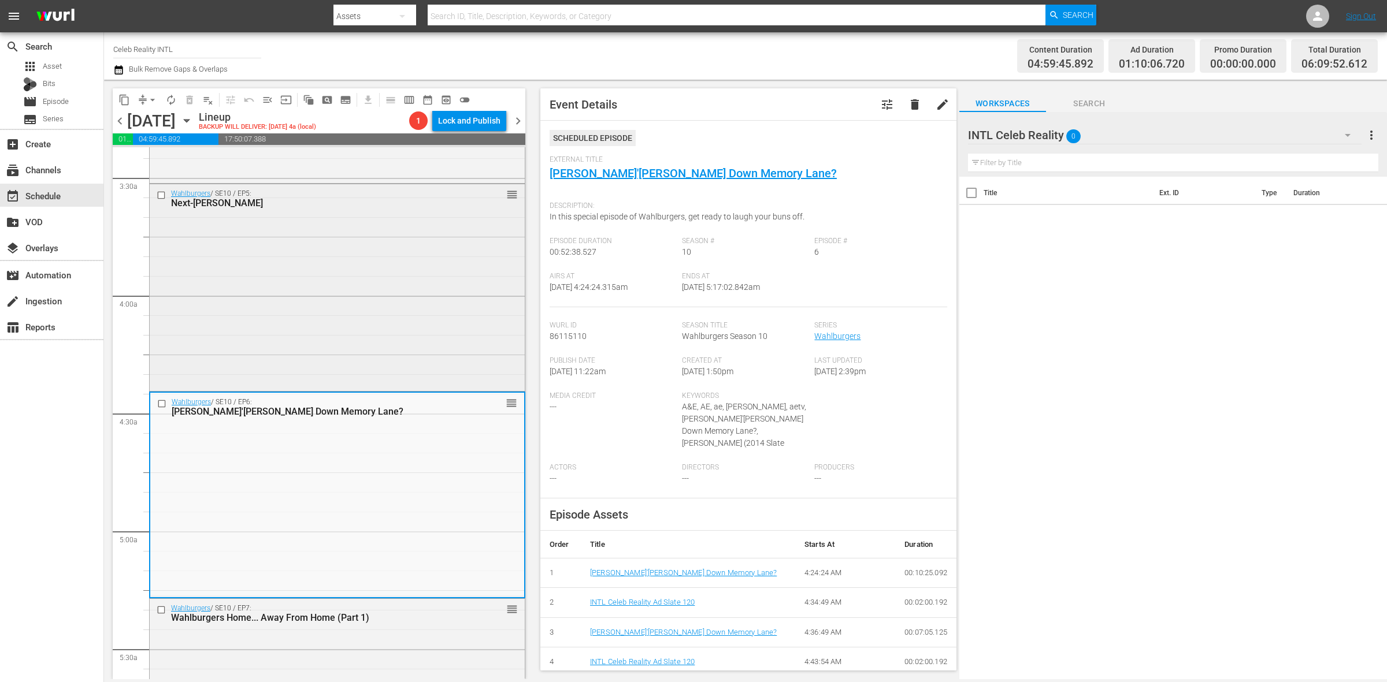
click at [377, 296] on div "Wahlburgers / SE10 / EP5: Next-Gen Wahlburgers reorder" at bounding box center [337, 286] width 375 height 204
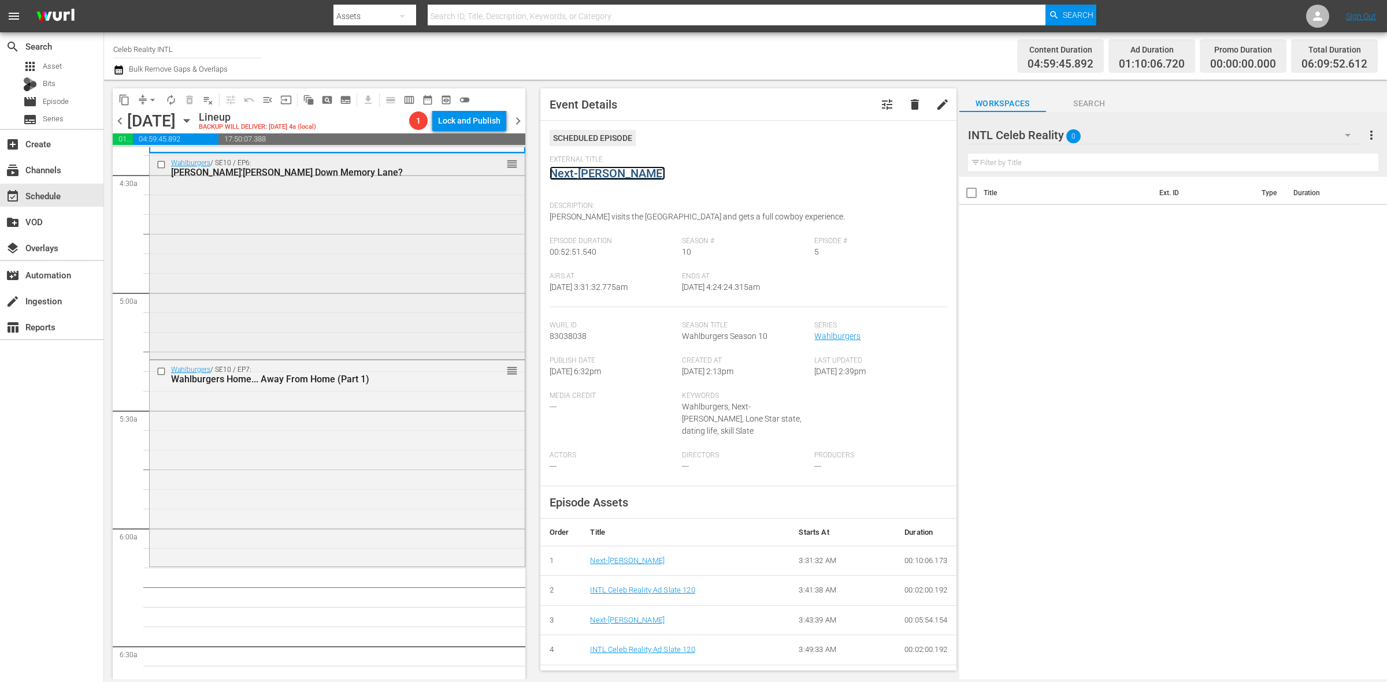
scroll to position [1156, 0]
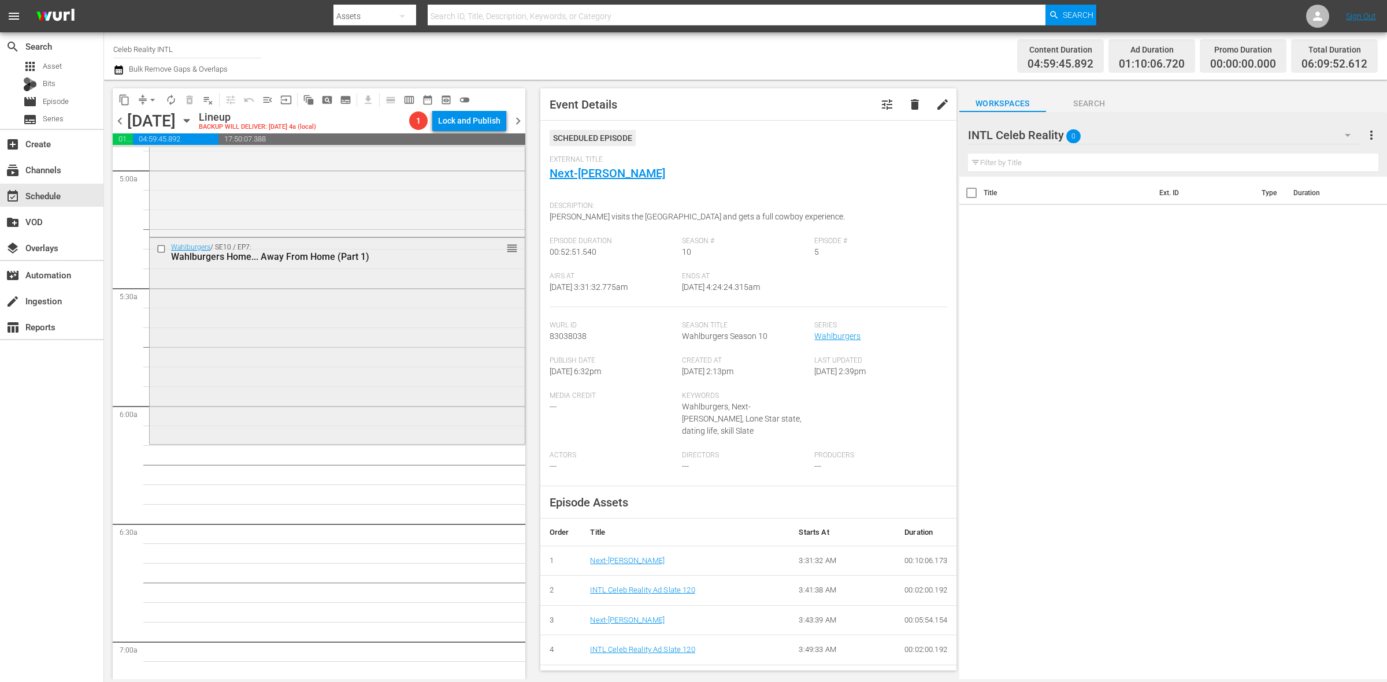
click at [344, 400] on div "Wahlburgers / SE10 / EP7: Wahlburgers Home... Away From Home (Part 1) reorder" at bounding box center [337, 340] width 375 height 204
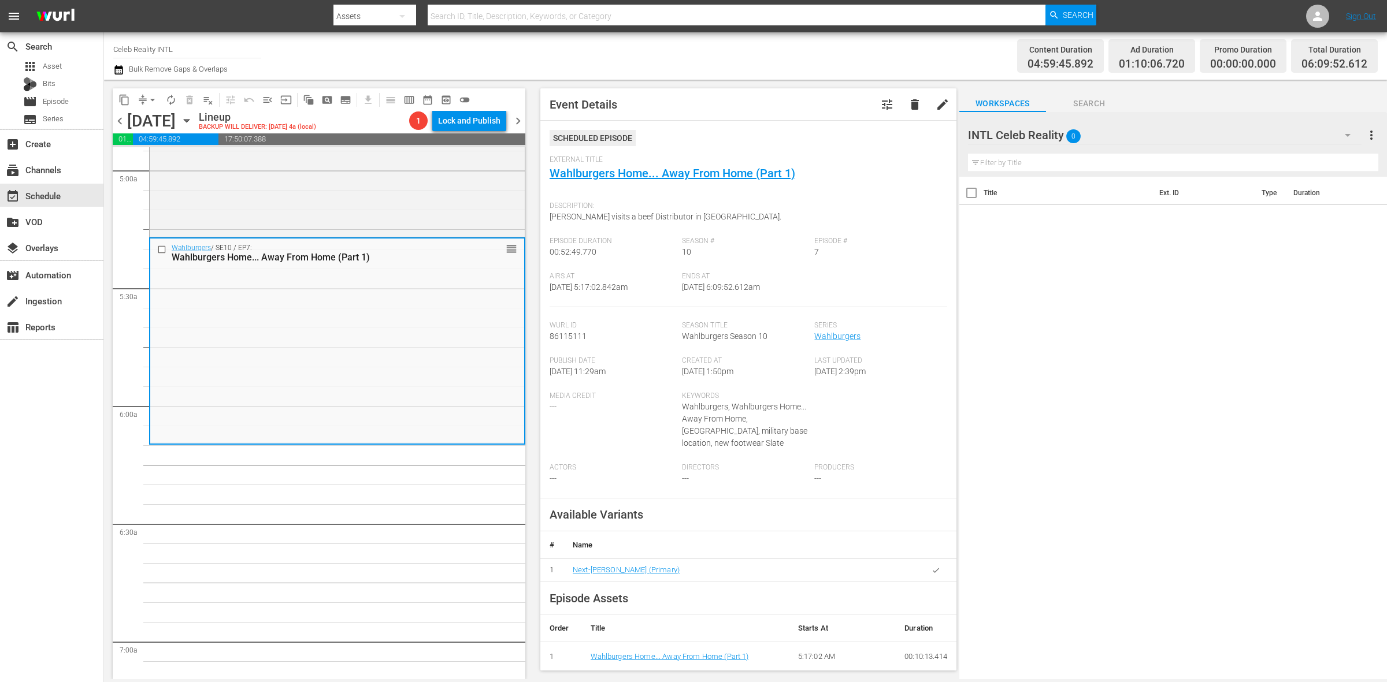
click at [147, 97] on span "arrow_drop_down" at bounding box center [153, 100] width 12 height 12
click at [159, 120] on li "Align to Midnight" at bounding box center [152, 122] width 121 height 19
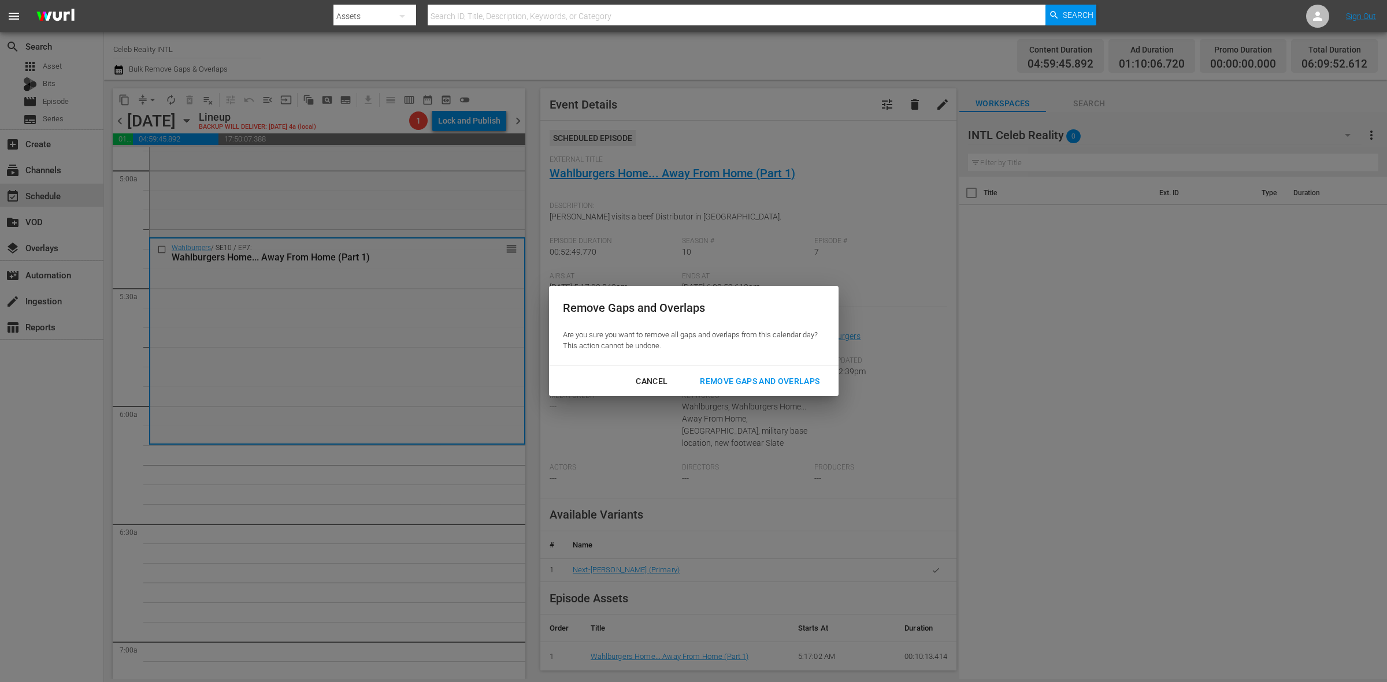
click at [783, 385] on div "Remove Gaps and Overlaps" at bounding box center [760, 381] width 138 height 14
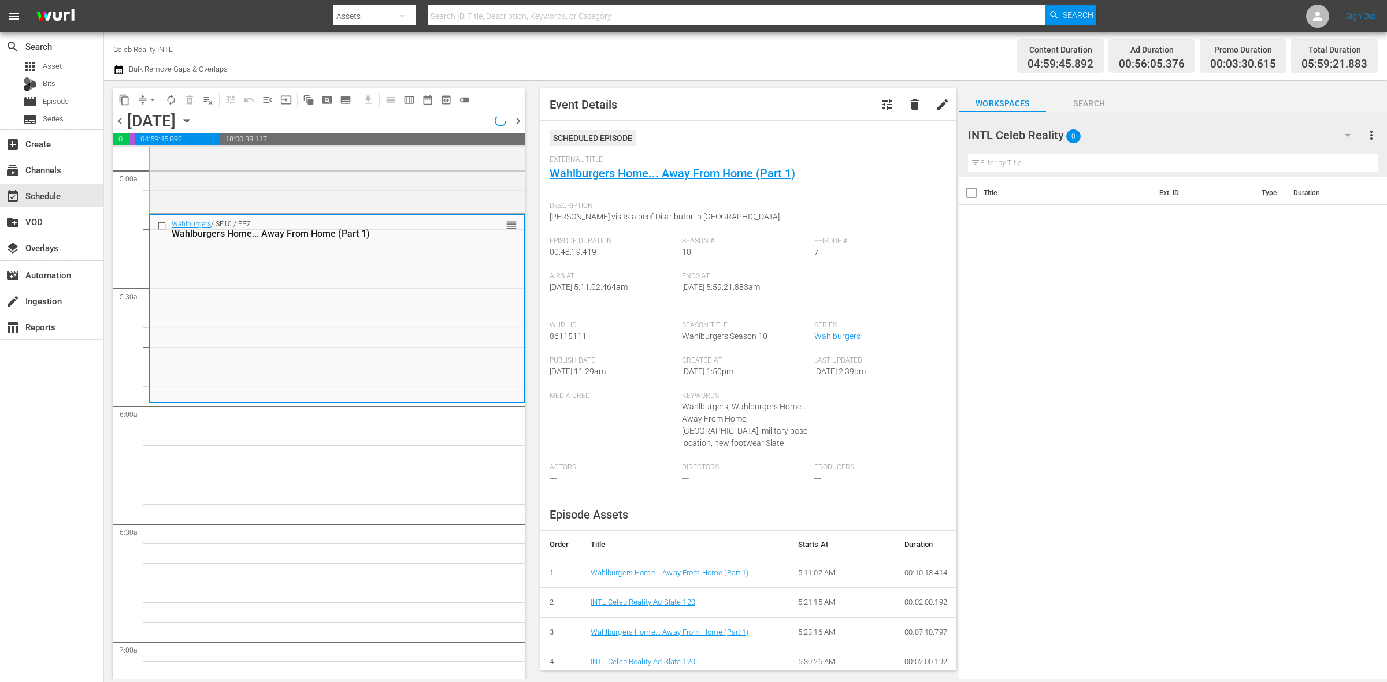
scroll to position [1136, 0]
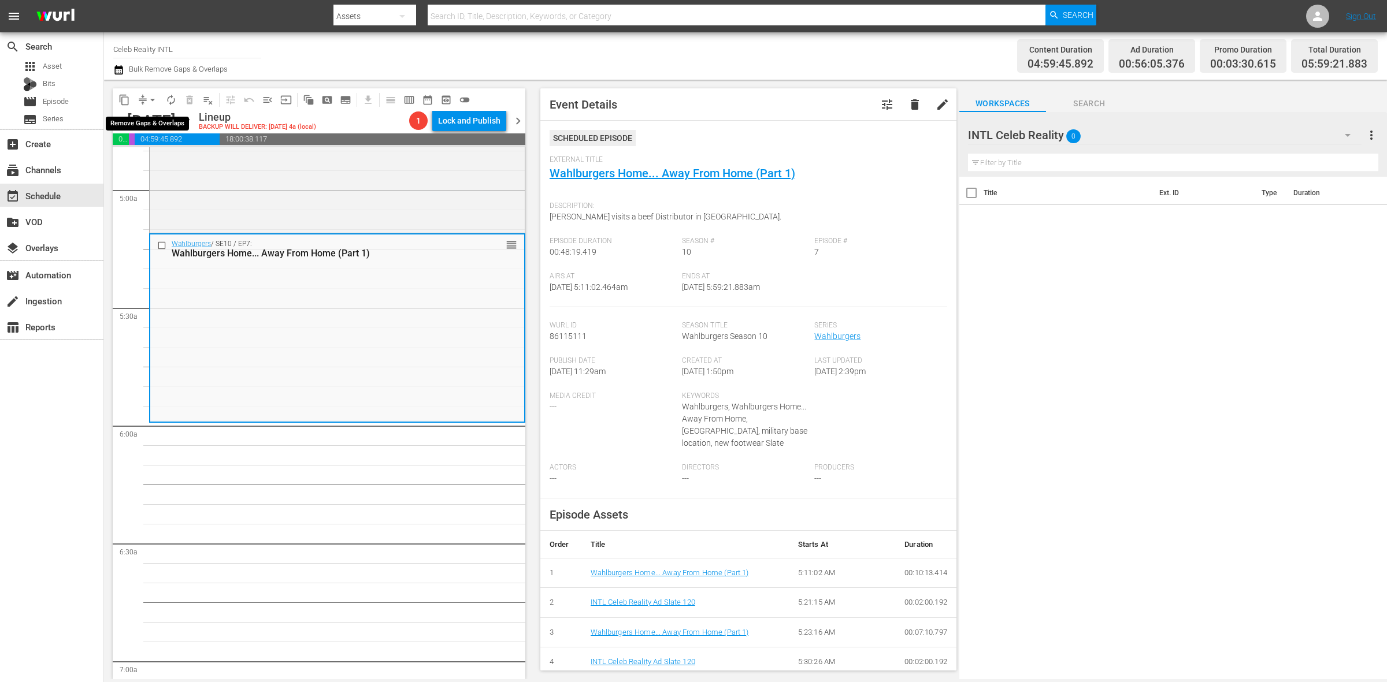
click at [155, 99] on span "arrow_drop_down" at bounding box center [153, 100] width 12 height 12
click at [146, 117] on li "Align to Midnight" at bounding box center [152, 122] width 121 height 19
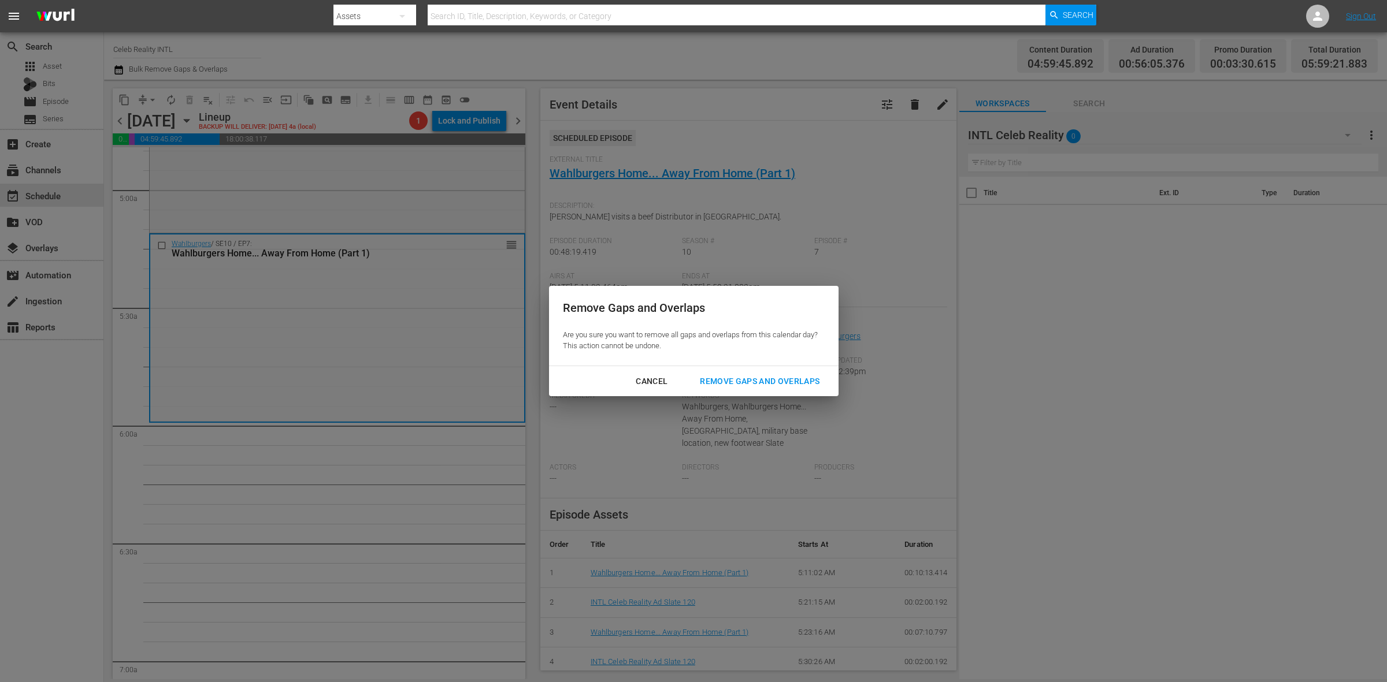
click at [788, 381] on div "Remove Gaps and Overlaps" at bounding box center [760, 381] width 138 height 14
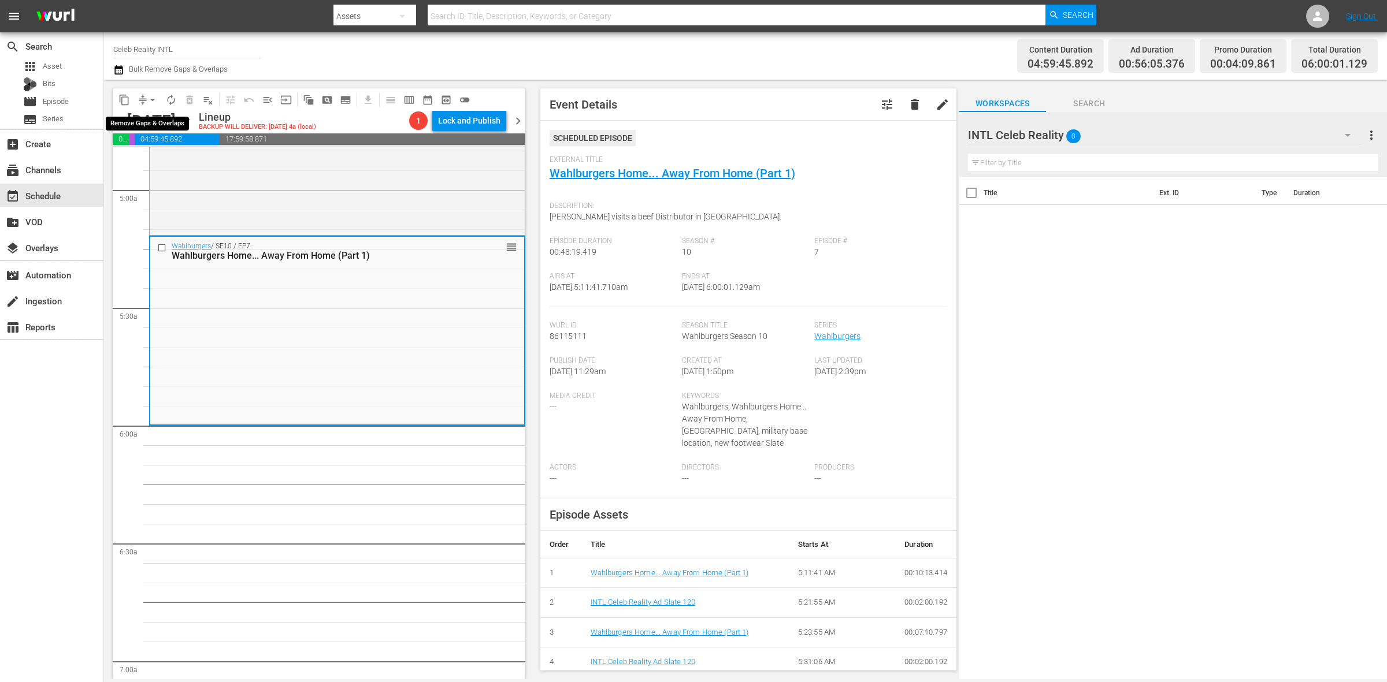
click at [153, 98] on span "arrow_drop_down" at bounding box center [153, 100] width 12 height 12
click at [152, 116] on li "Align to Midnight" at bounding box center [152, 122] width 121 height 19
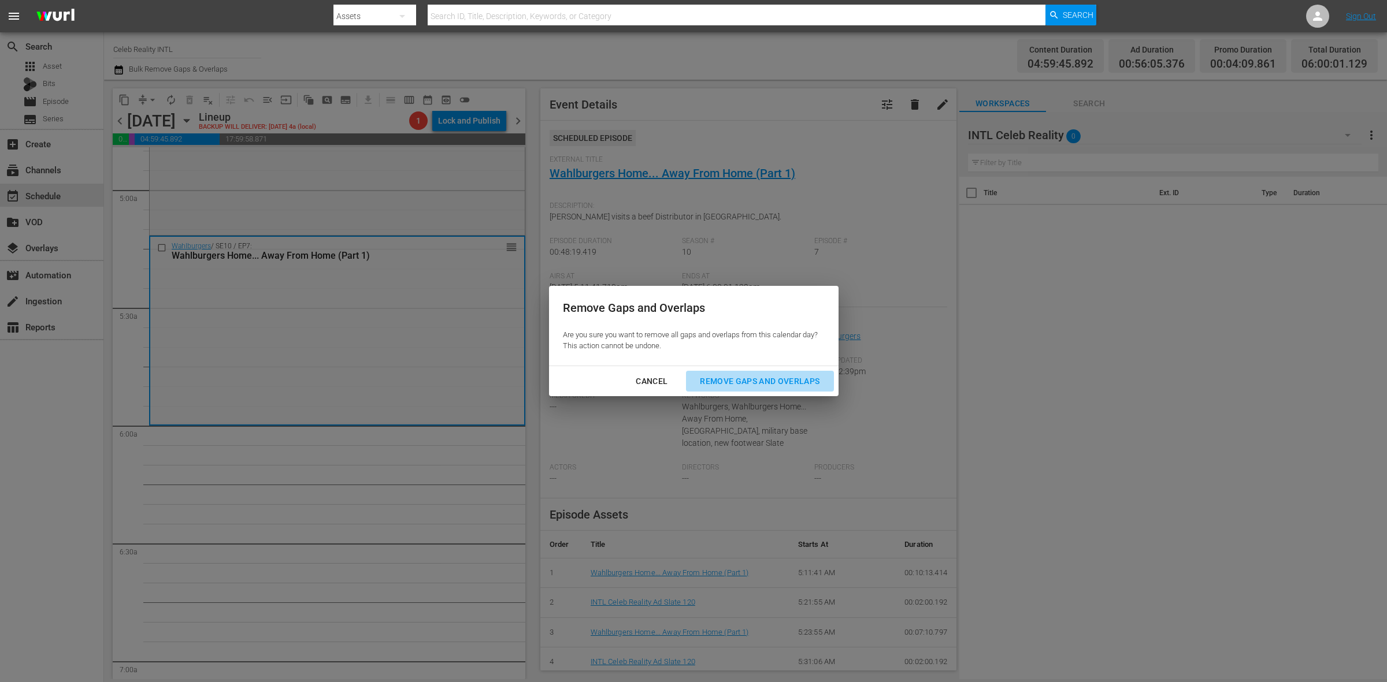
click at [784, 377] on div "Remove Gaps and Overlaps" at bounding box center [760, 381] width 138 height 14
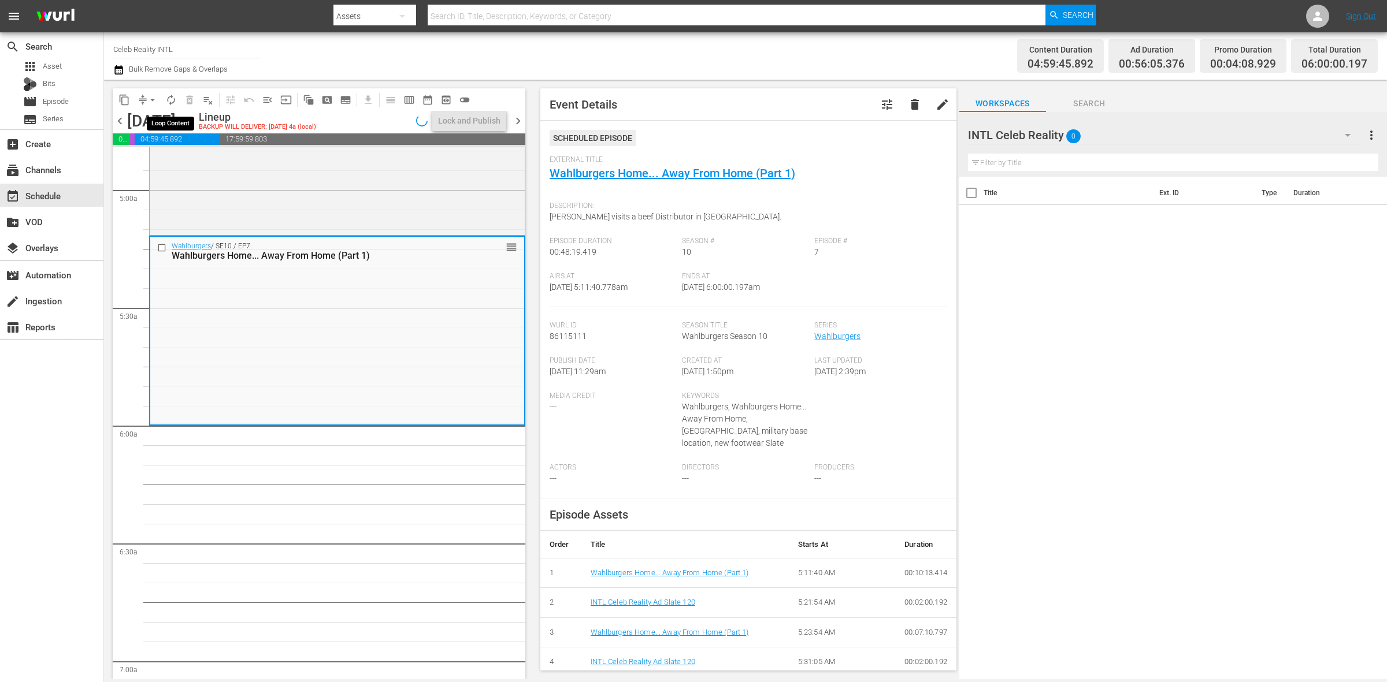
click at [168, 102] on span "autorenew_outlined" at bounding box center [171, 100] width 12 height 12
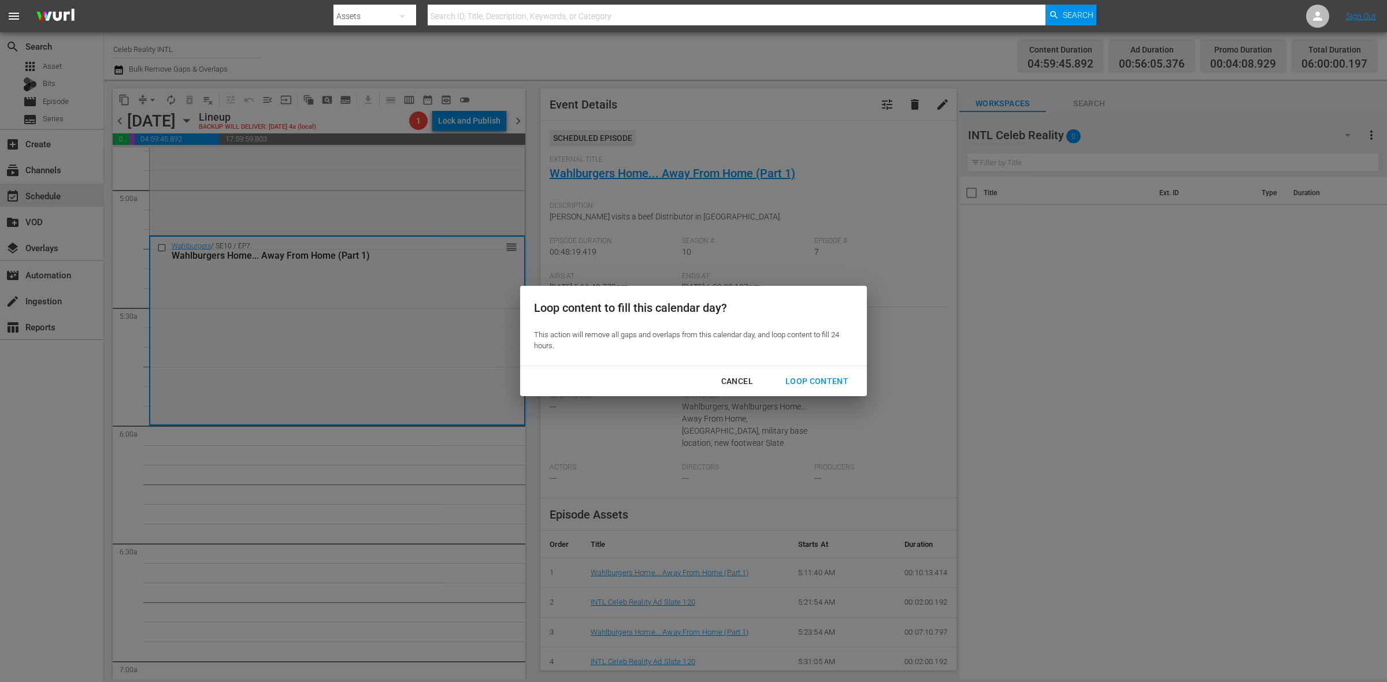
click at [839, 379] on div "Loop Content" at bounding box center [816, 381] width 81 height 14
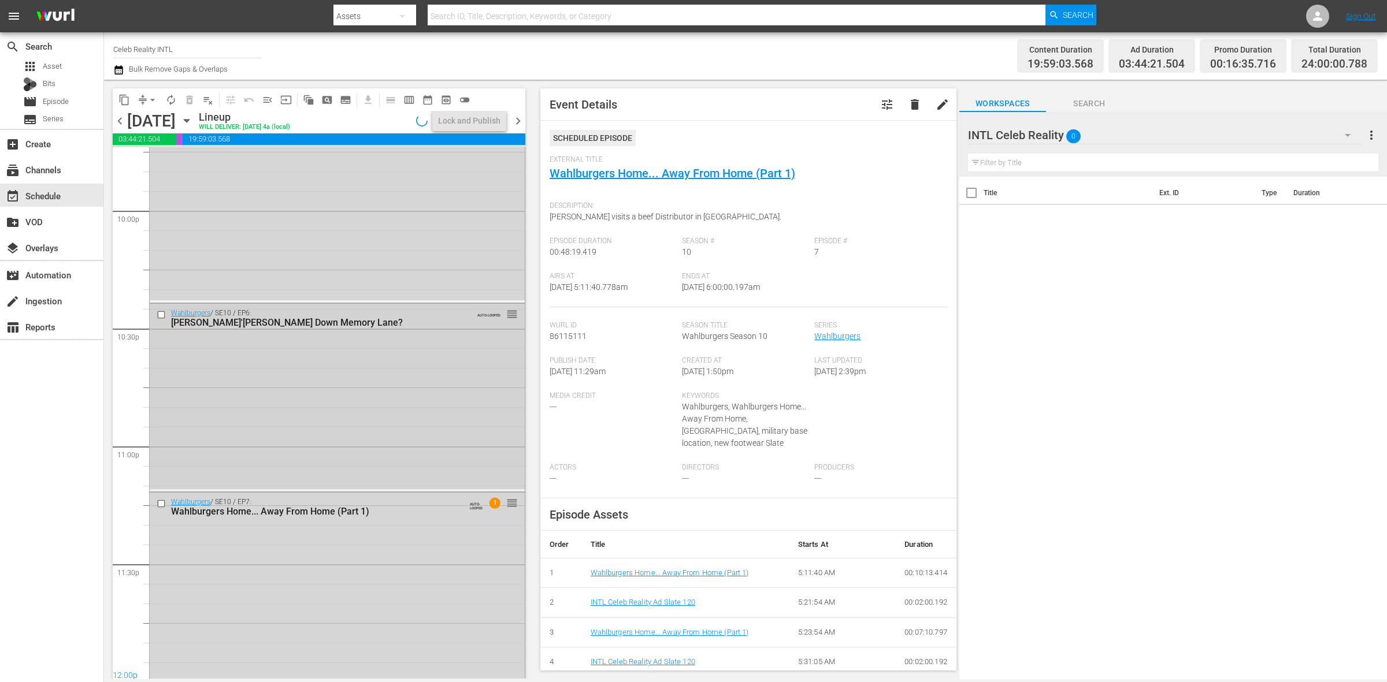
scroll to position [5125, 0]
click at [406, 553] on div "Wahlburgers / SE10 / EP7: Wahlburgers Home... Away From Home (Part 1) AUTO-LOOP…" at bounding box center [337, 584] width 375 height 187
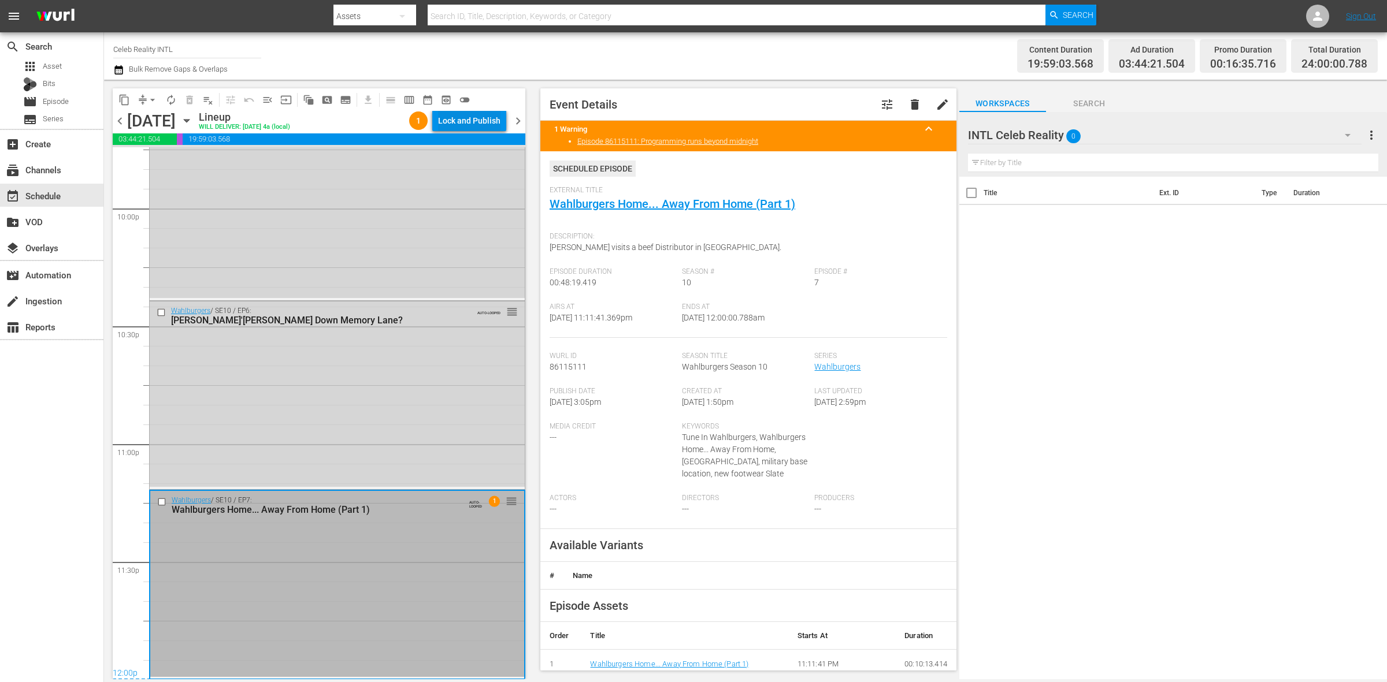
click at [472, 120] on div "Lock and Publish" at bounding box center [469, 120] width 62 height 21
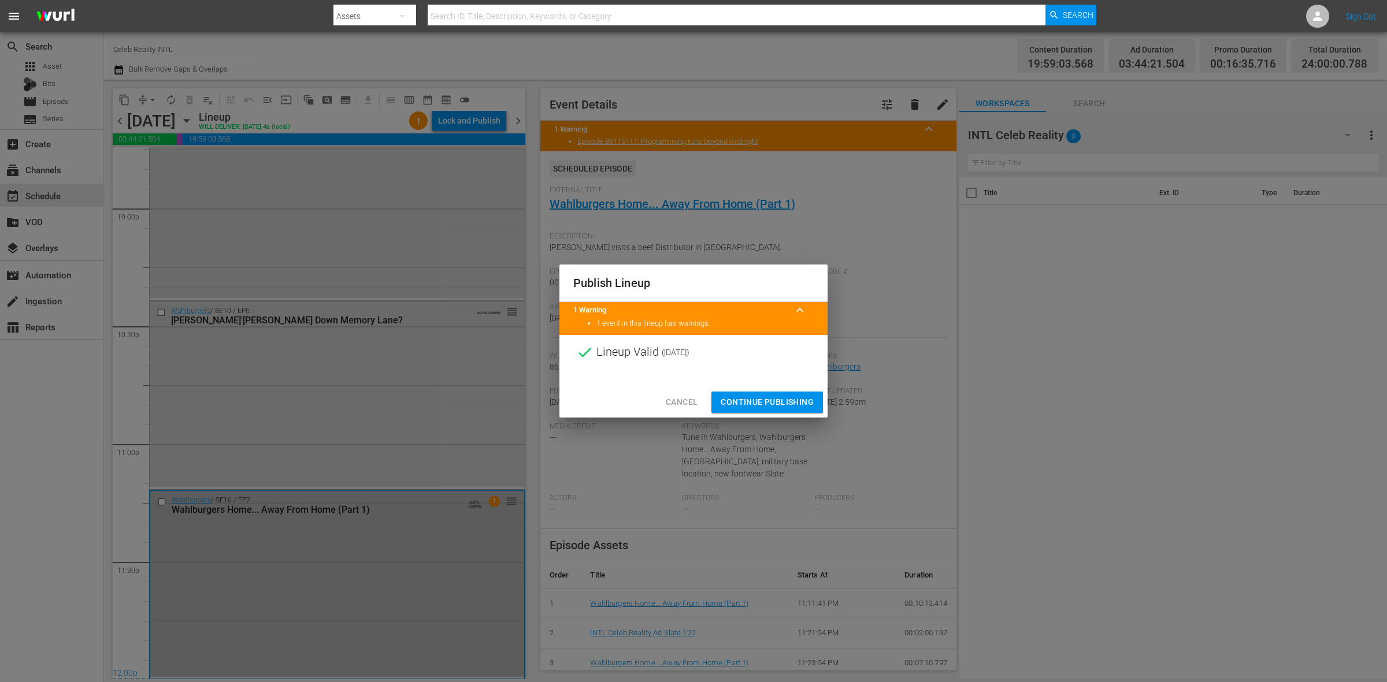
click at [784, 410] on button "Continue Publishing" at bounding box center [767, 402] width 112 height 21
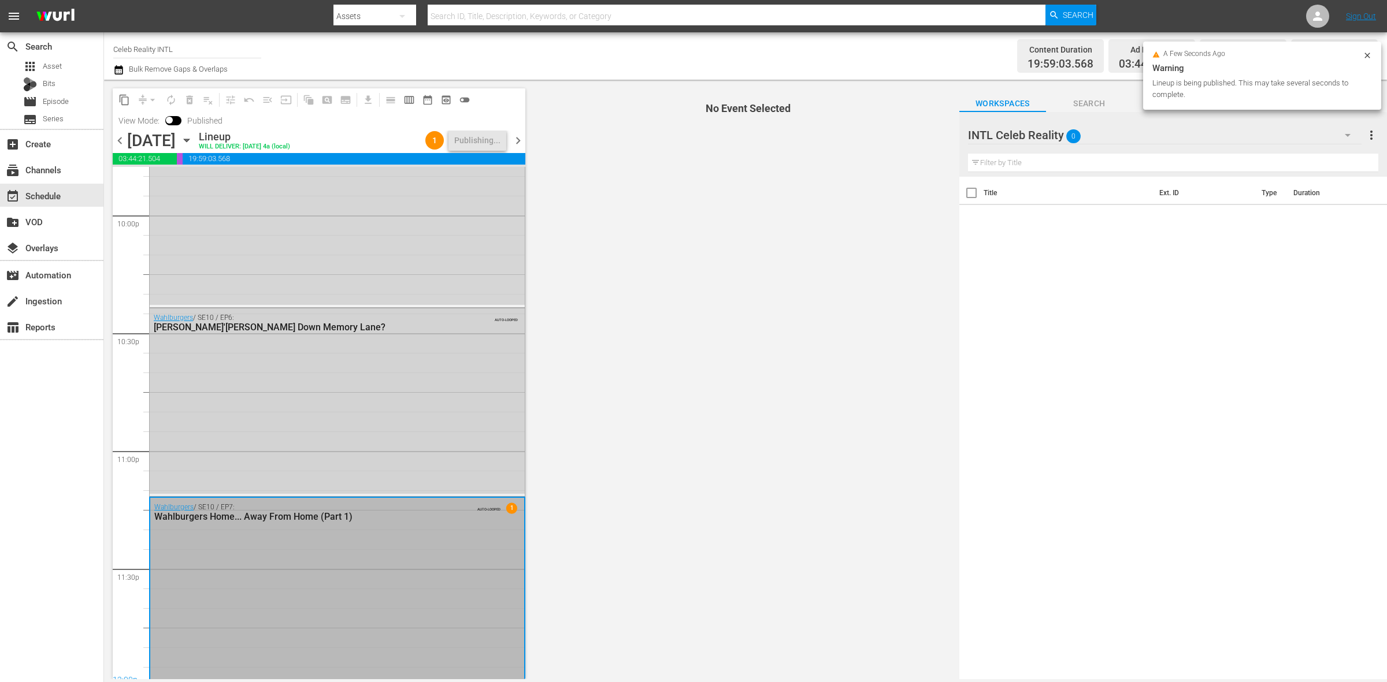
scroll to position [5144, 0]
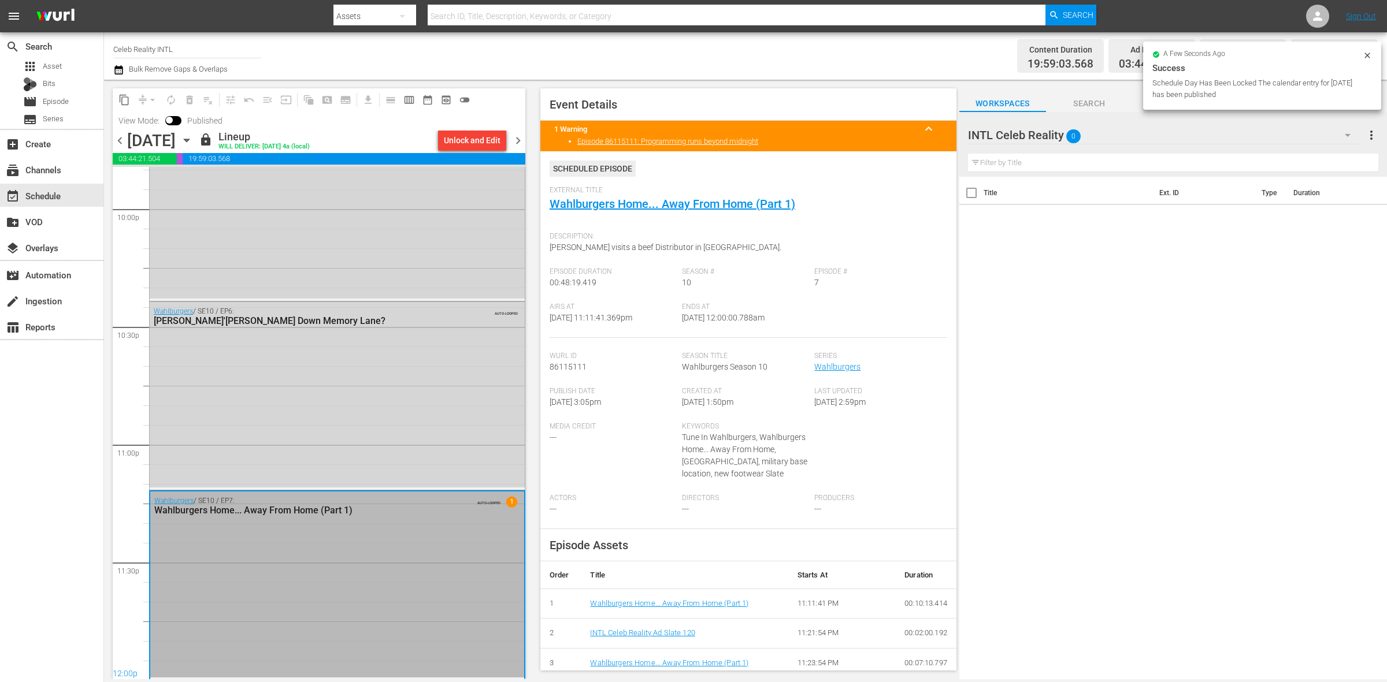
click at [521, 143] on span "chevron_right" at bounding box center [518, 140] width 14 height 14
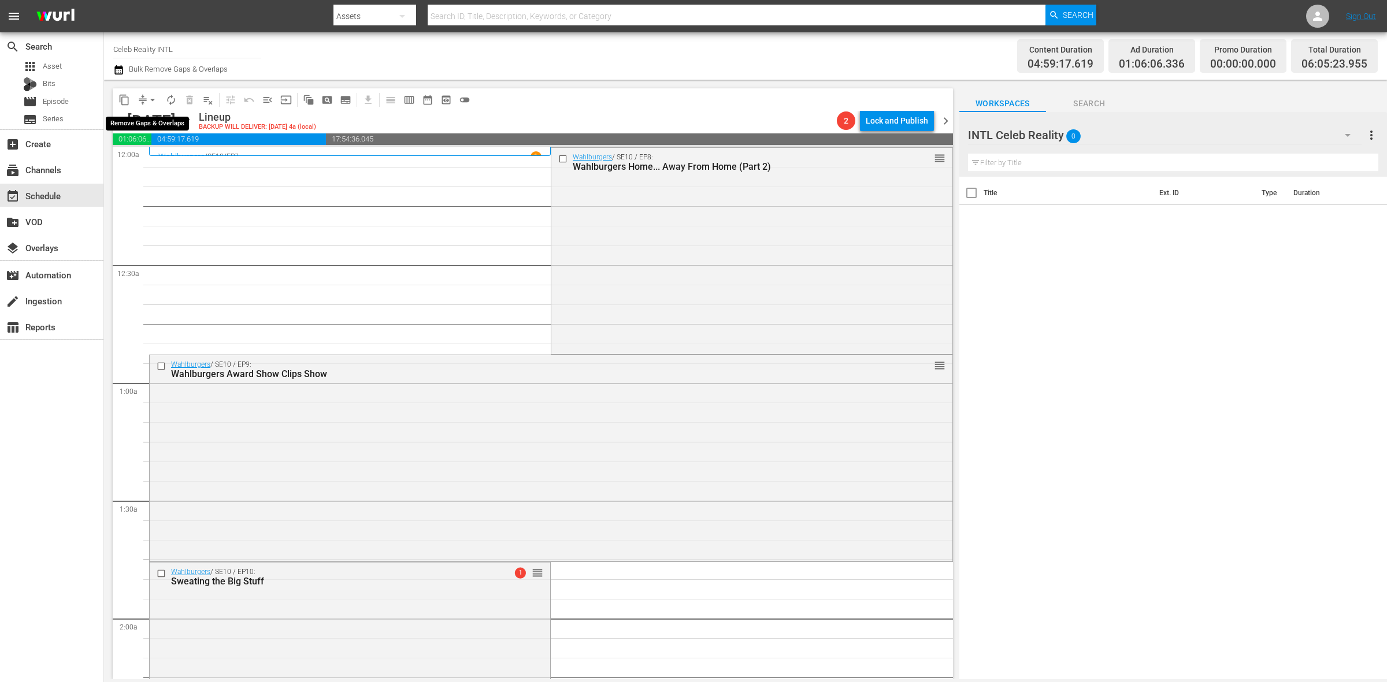
click at [151, 98] on span "arrow_drop_down" at bounding box center [153, 100] width 12 height 12
click at [151, 118] on li "Align to Midnight" at bounding box center [152, 122] width 121 height 19
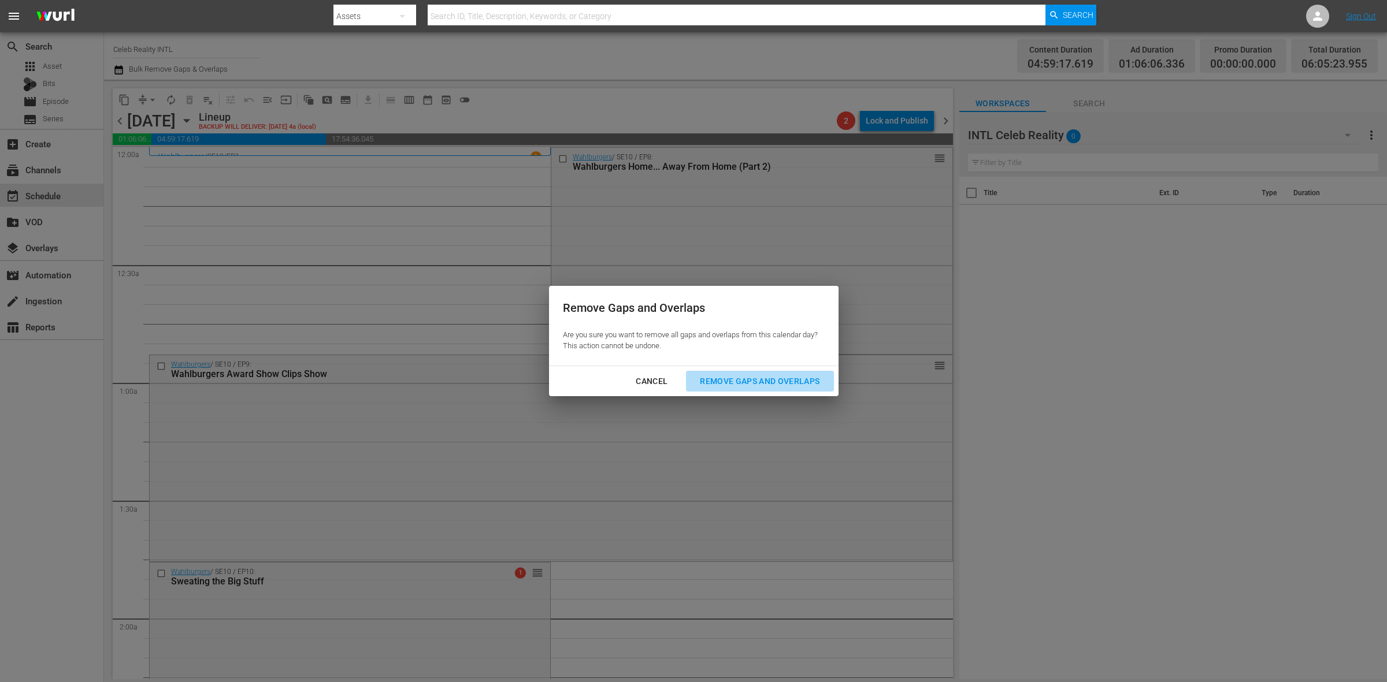
click at [778, 382] on div "Remove Gaps and Overlaps" at bounding box center [760, 381] width 138 height 14
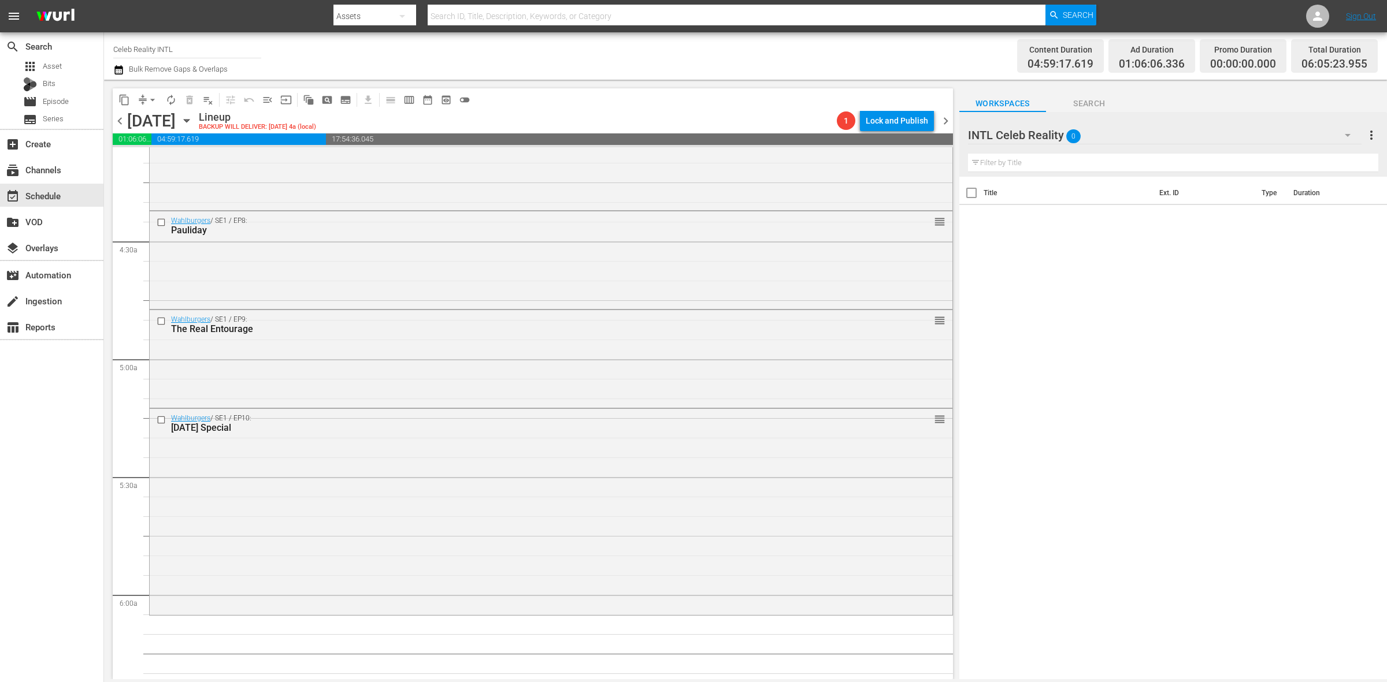
scroll to position [1083, 0]
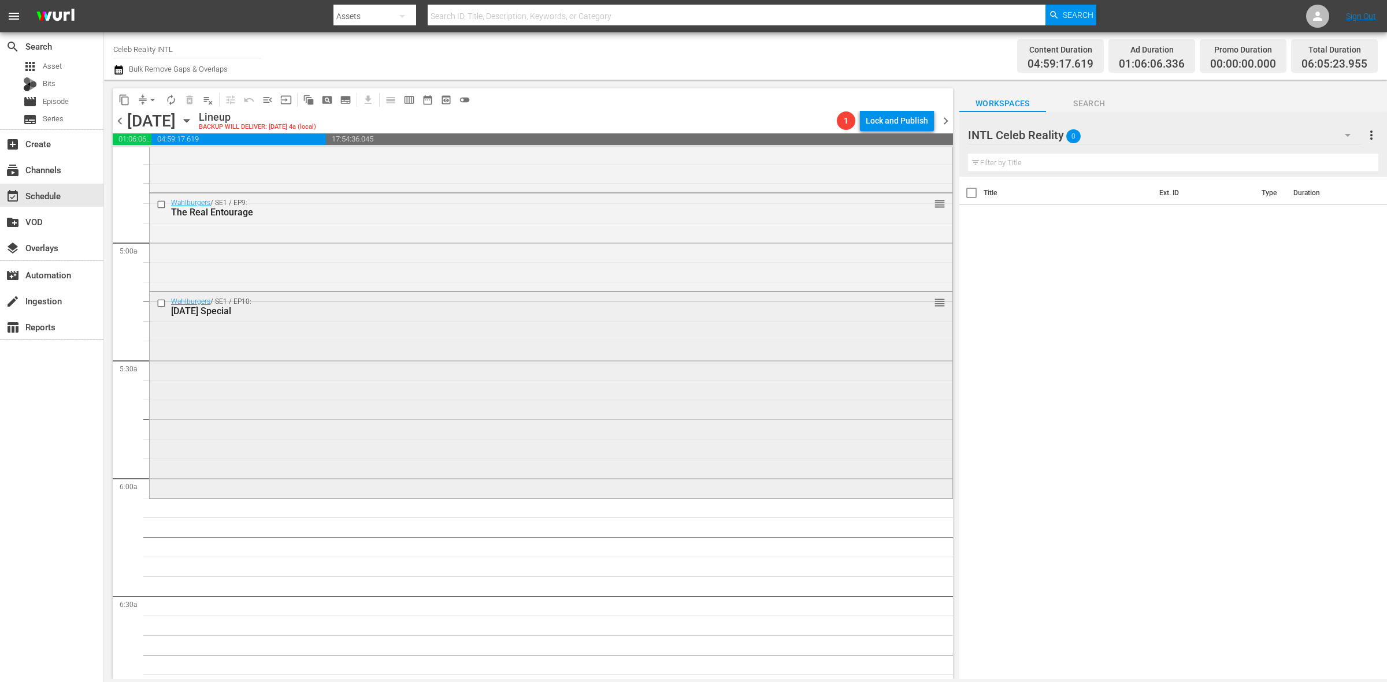
click at [356, 444] on div "Wahlburgers / SE1 / EP10: 4th of July Special reorder" at bounding box center [551, 394] width 803 height 205
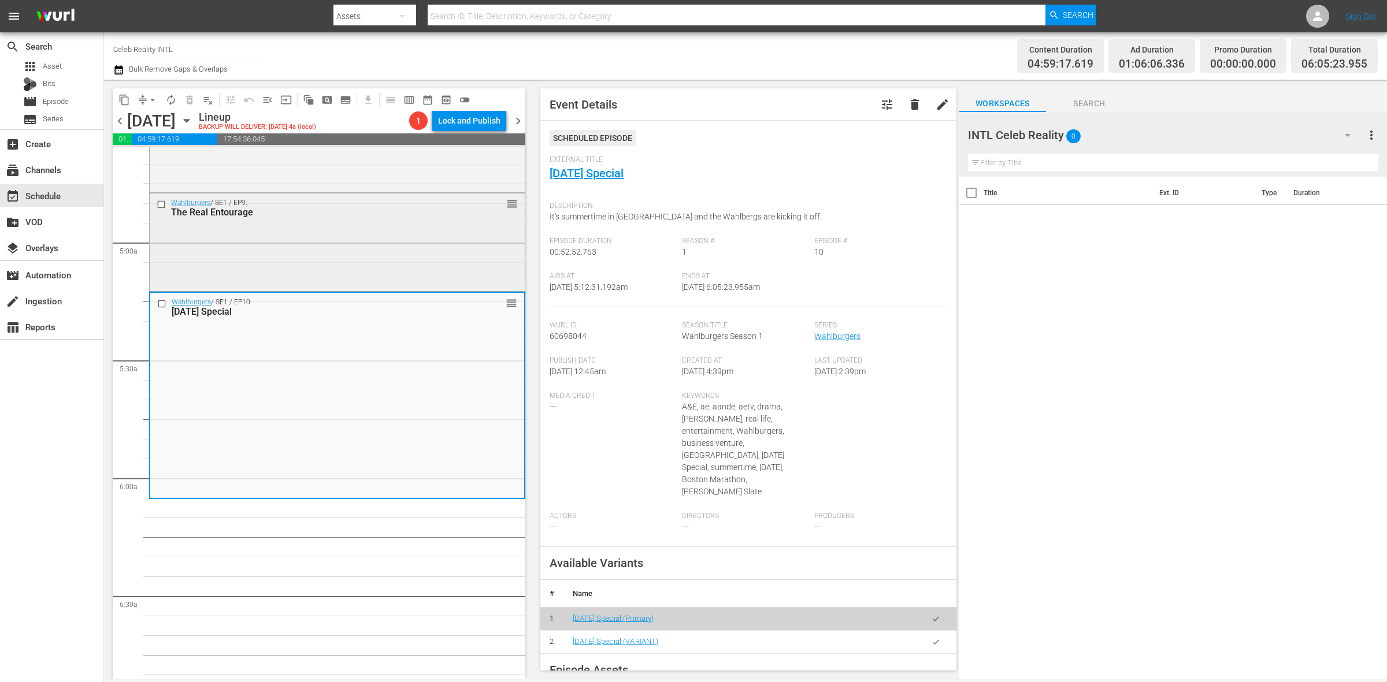
click at [407, 255] on div "Wahlburgers / SE1 / EP9: The Real Entourage reorder" at bounding box center [337, 241] width 375 height 95
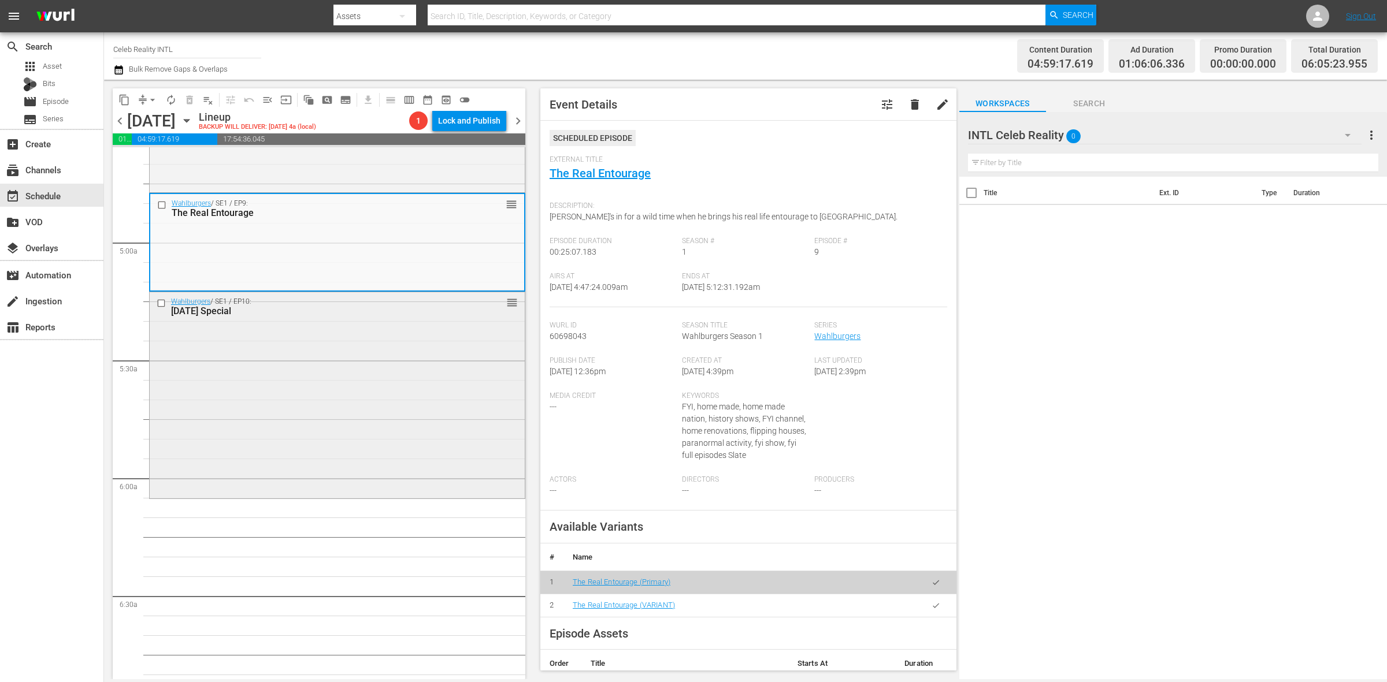
click at [231, 350] on div "Wahlburgers / SE1 / EP10: 4th of July Special reorder" at bounding box center [337, 394] width 375 height 205
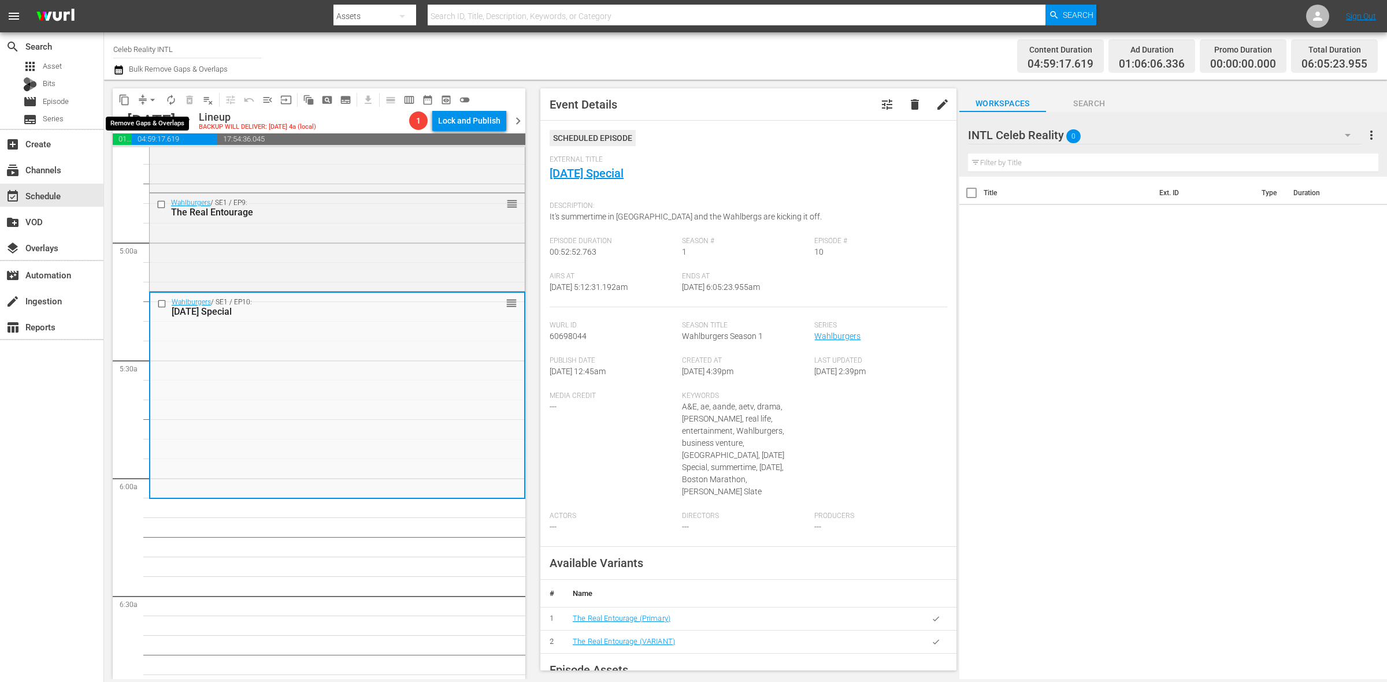
click at [151, 95] on span "arrow_drop_down" at bounding box center [153, 100] width 12 height 12
click at [160, 119] on li "Align to Midnight" at bounding box center [152, 122] width 121 height 19
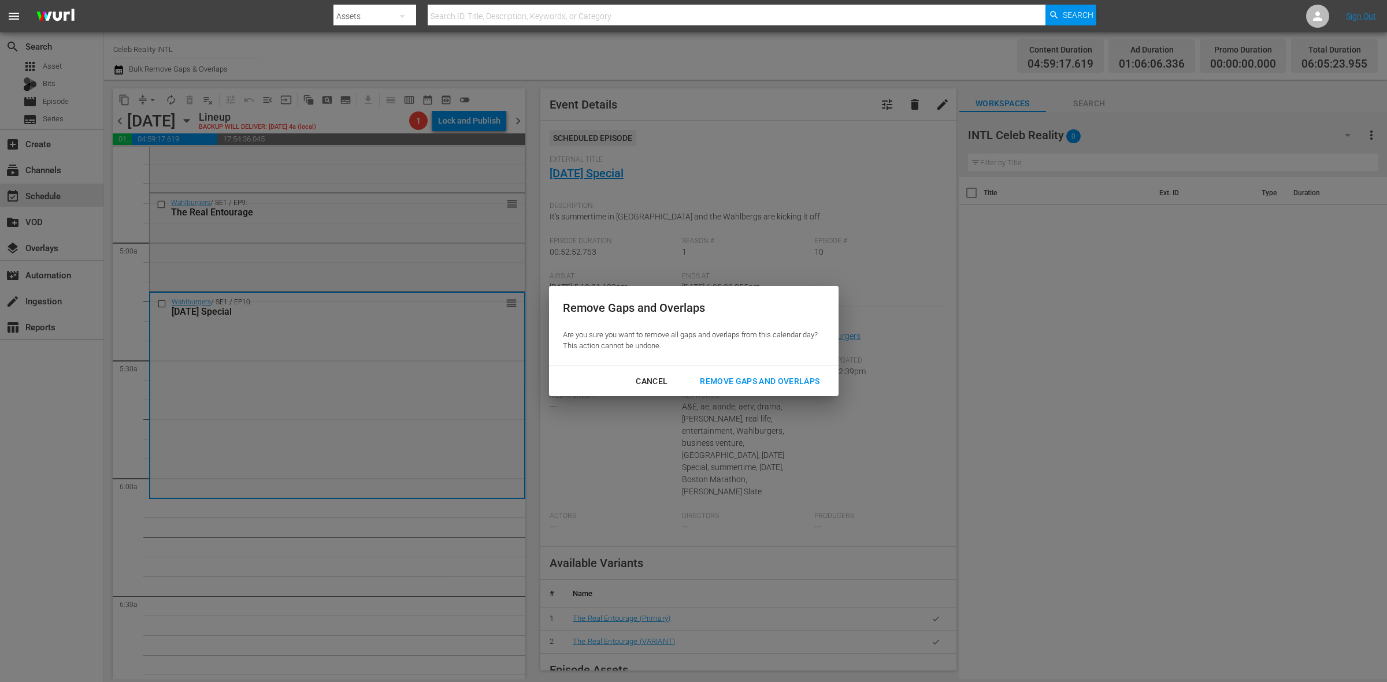
click at [808, 383] on div "Remove Gaps and Overlaps" at bounding box center [760, 381] width 138 height 14
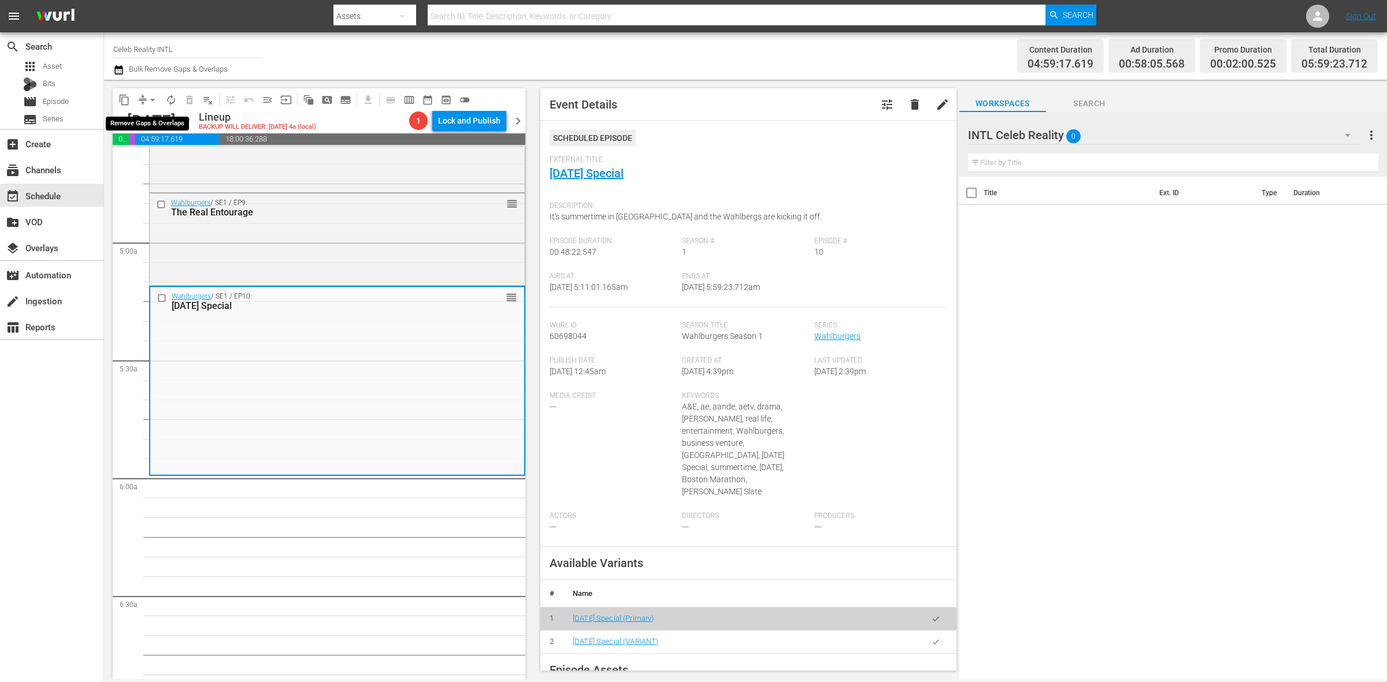
click at [148, 95] on span "arrow_drop_down" at bounding box center [153, 100] width 12 height 12
click at [153, 113] on li "Align to Midnight" at bounding box center [152, 122] width 121 height 19
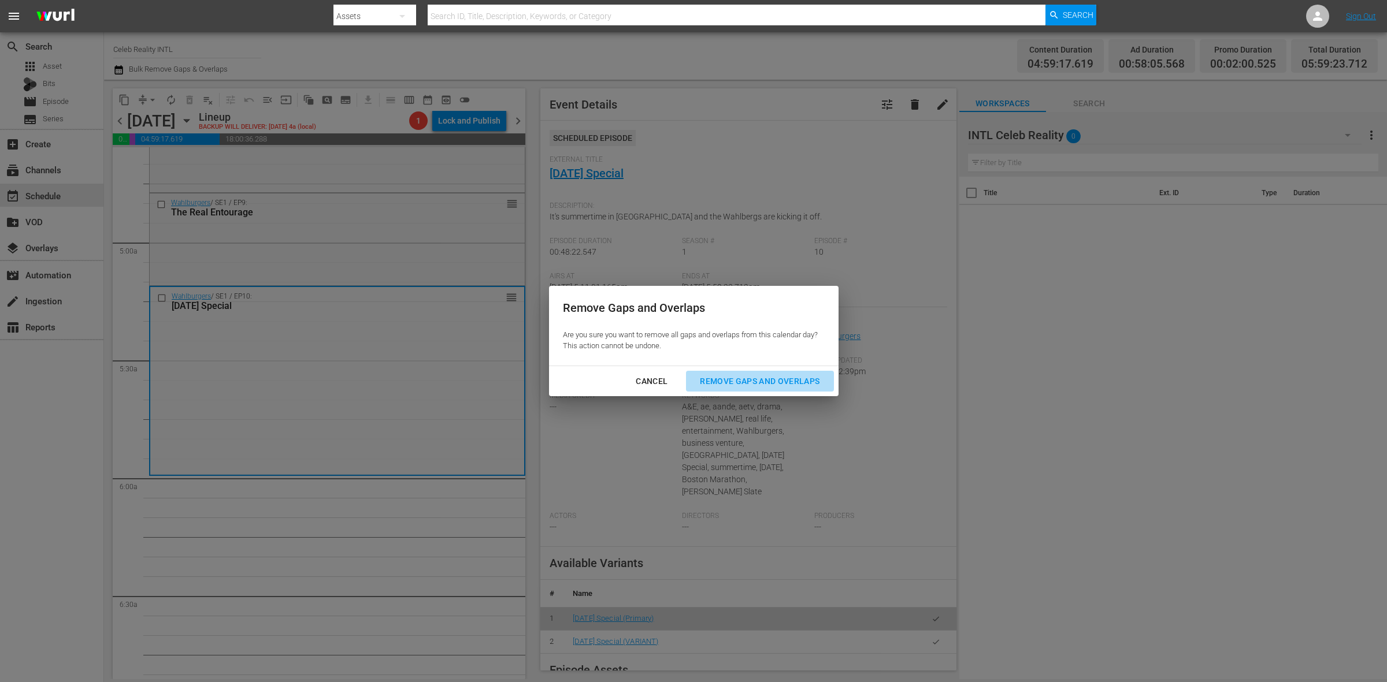
click at [778, 380] on div "Remove Gaps and Overlaps" at bounding box center [760, 381] width 138 height 14
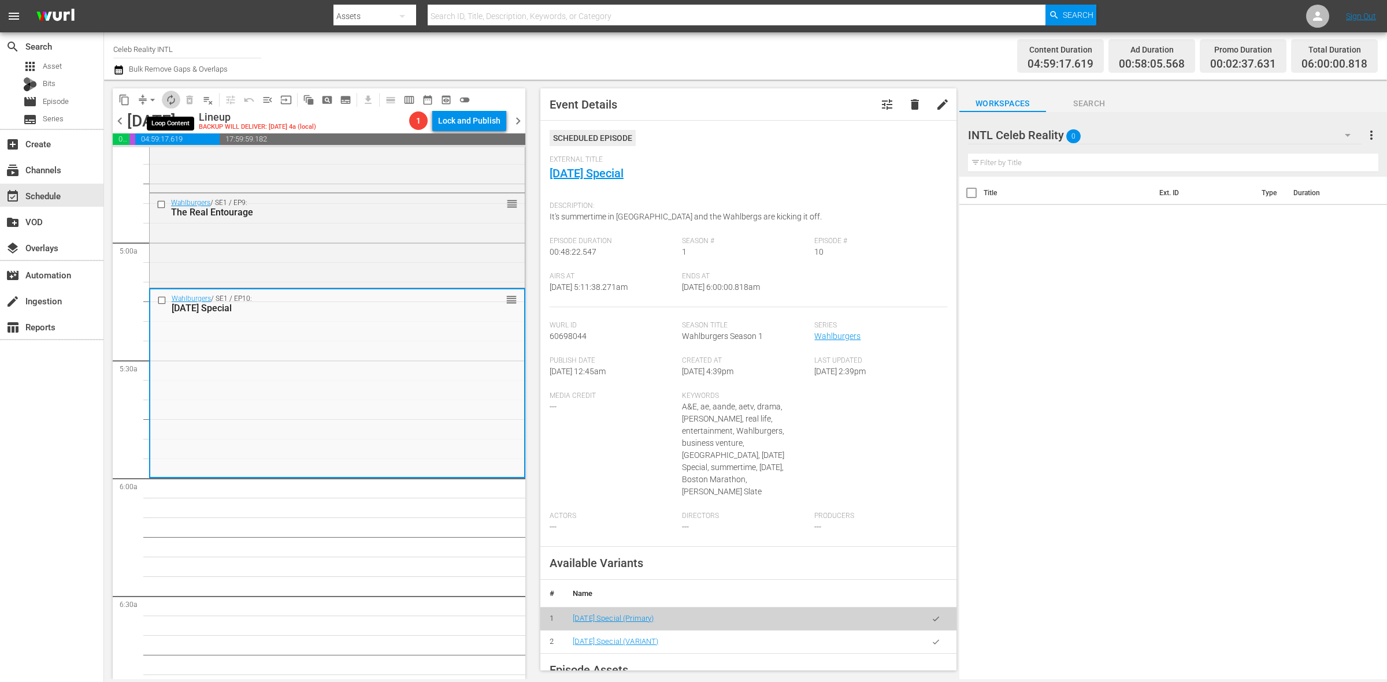
click at [162, 103] on button "autorenew_outlined" at bounding box center [171, 100] width 18 height 18
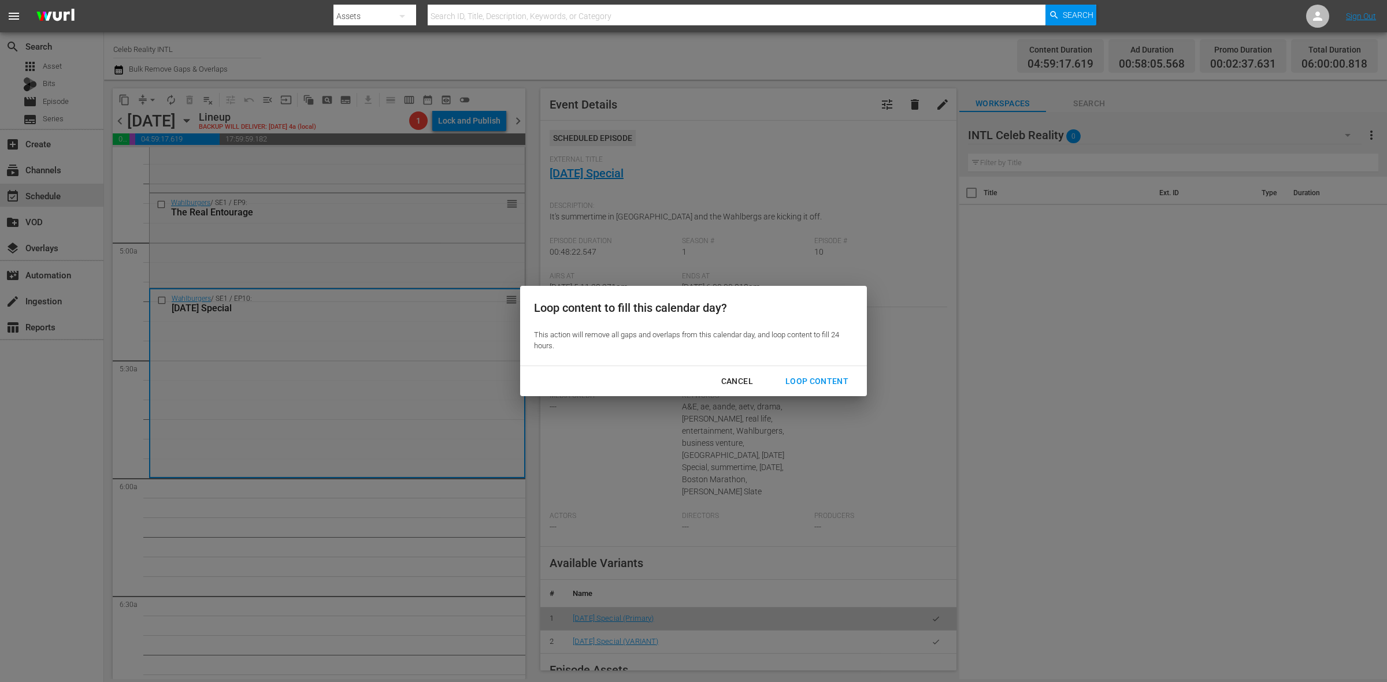
click at [816, 381] on div "Loop Content" at bounding box center [816, 381] width 81 height 14
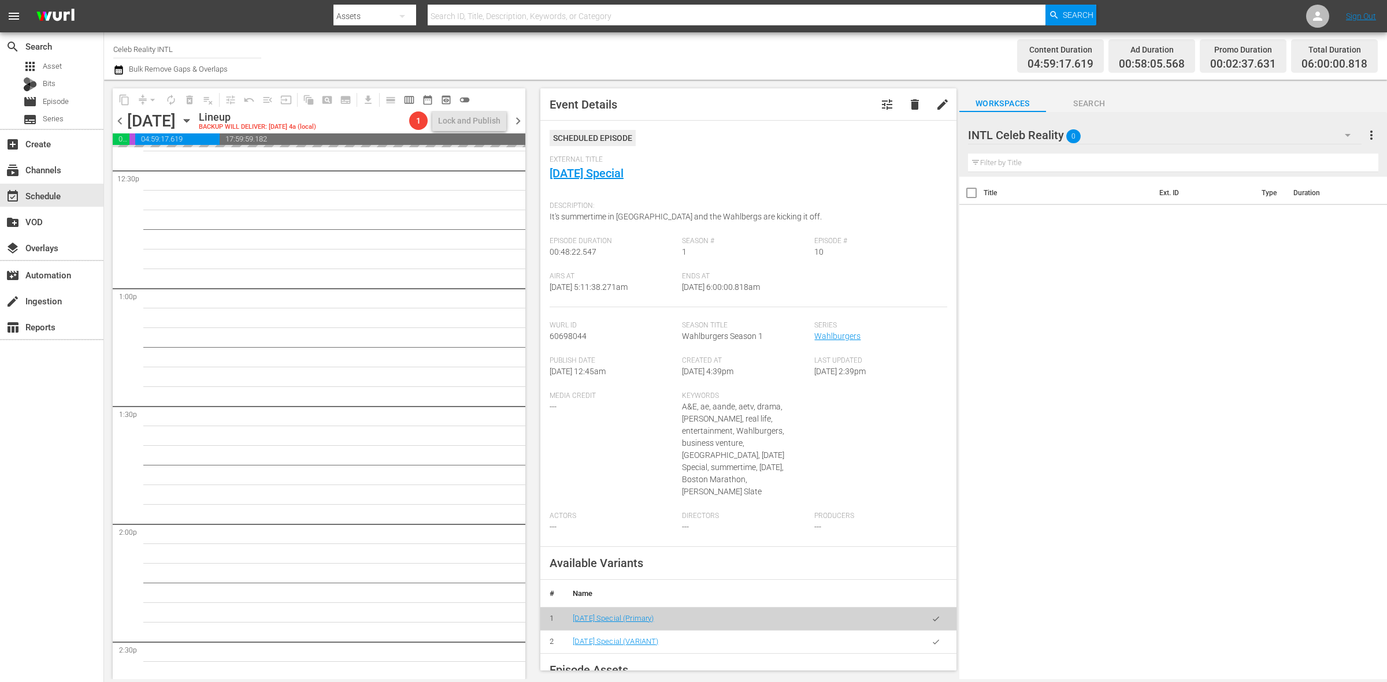
scroll to position [5125, 0]
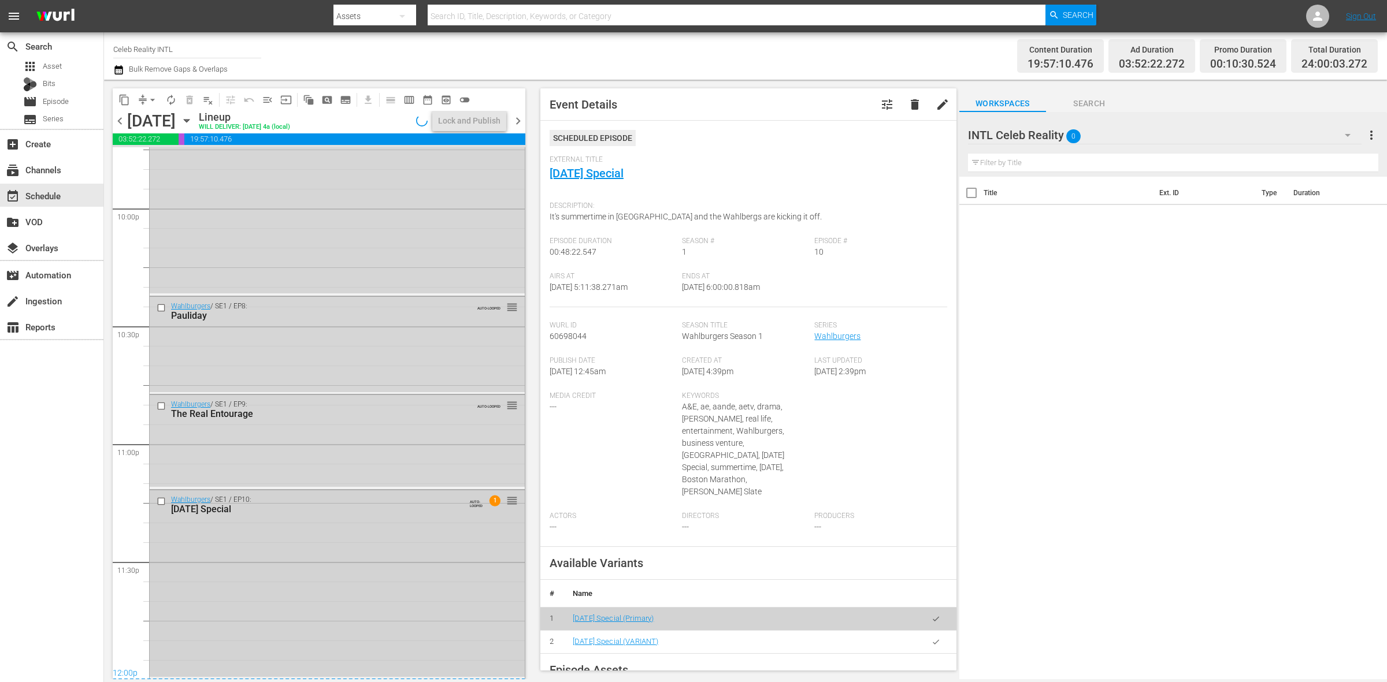
click at [354, 537] on div "Wahlburgers / SE1 / EP10: 4th of July Special AUTO-LOOPED 1 reorder" at bounding box center [337, 584] width 375 height 187
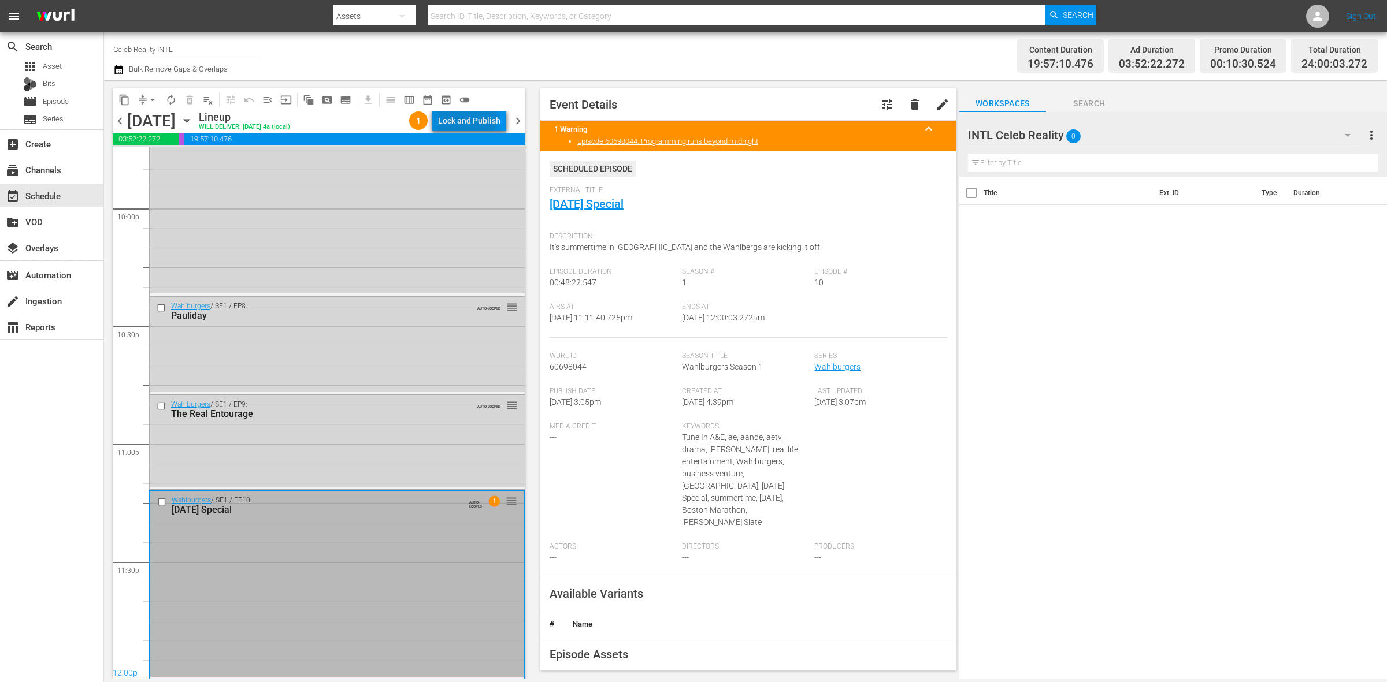
click at [468, 117] on div "Lock and Publish" at bounding box center [469, 120] width 62 height 21
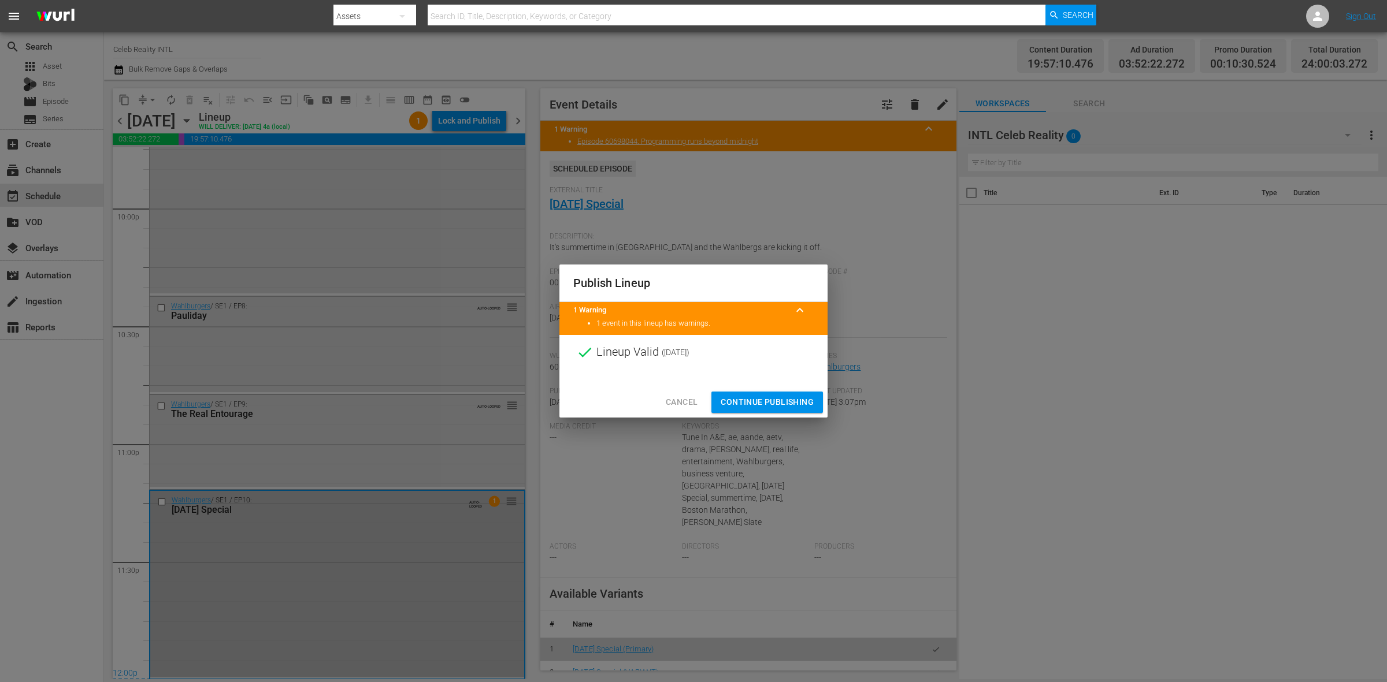
click at [777, 405] on span "Continue Publishing" at bounding box center [767, 402] width 93 height 14
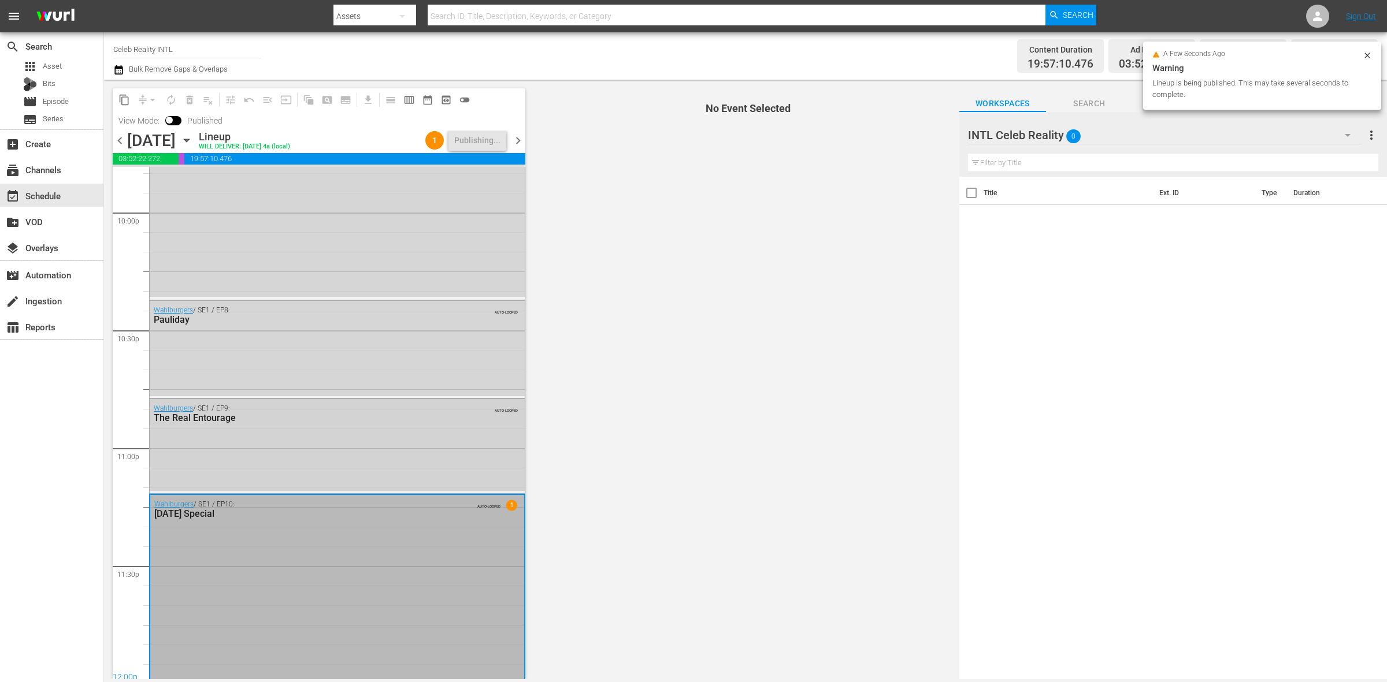
scroll to position [5144, 0]
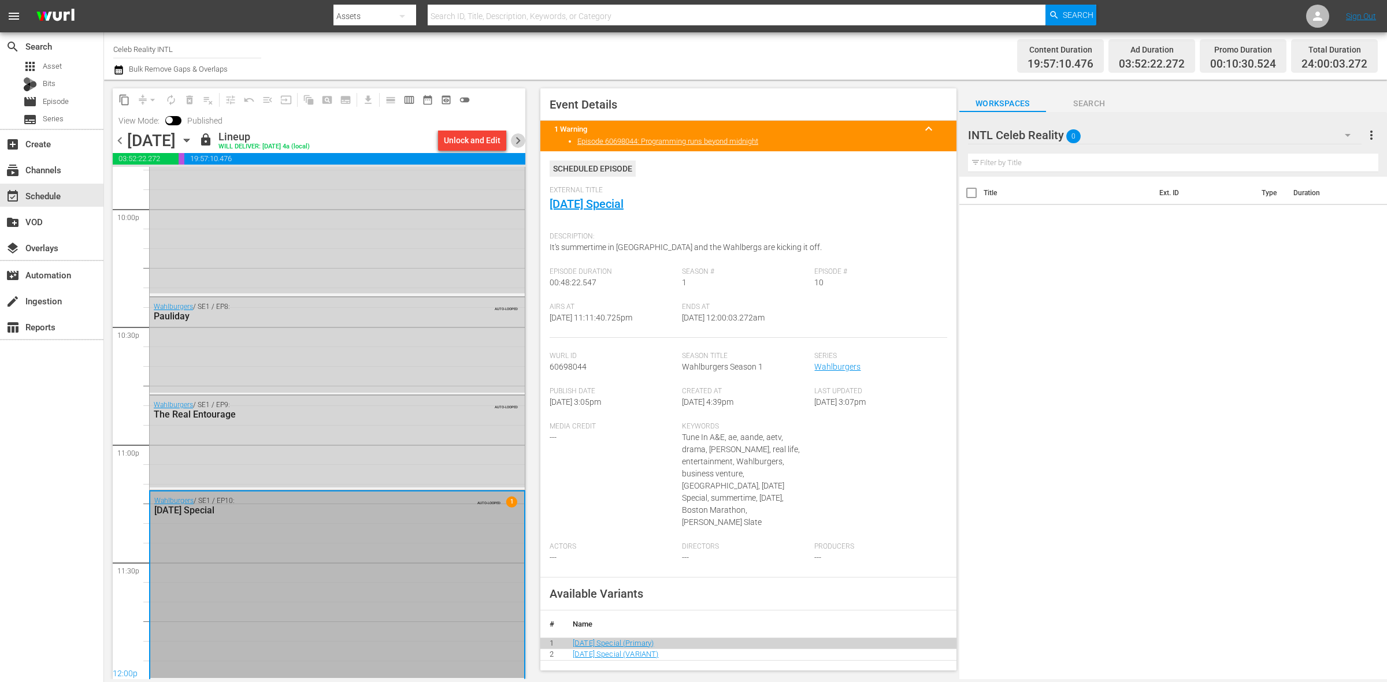
click at [521, 140] on span "chevron_right" at bounding box center [518, 140] width 14 height 14
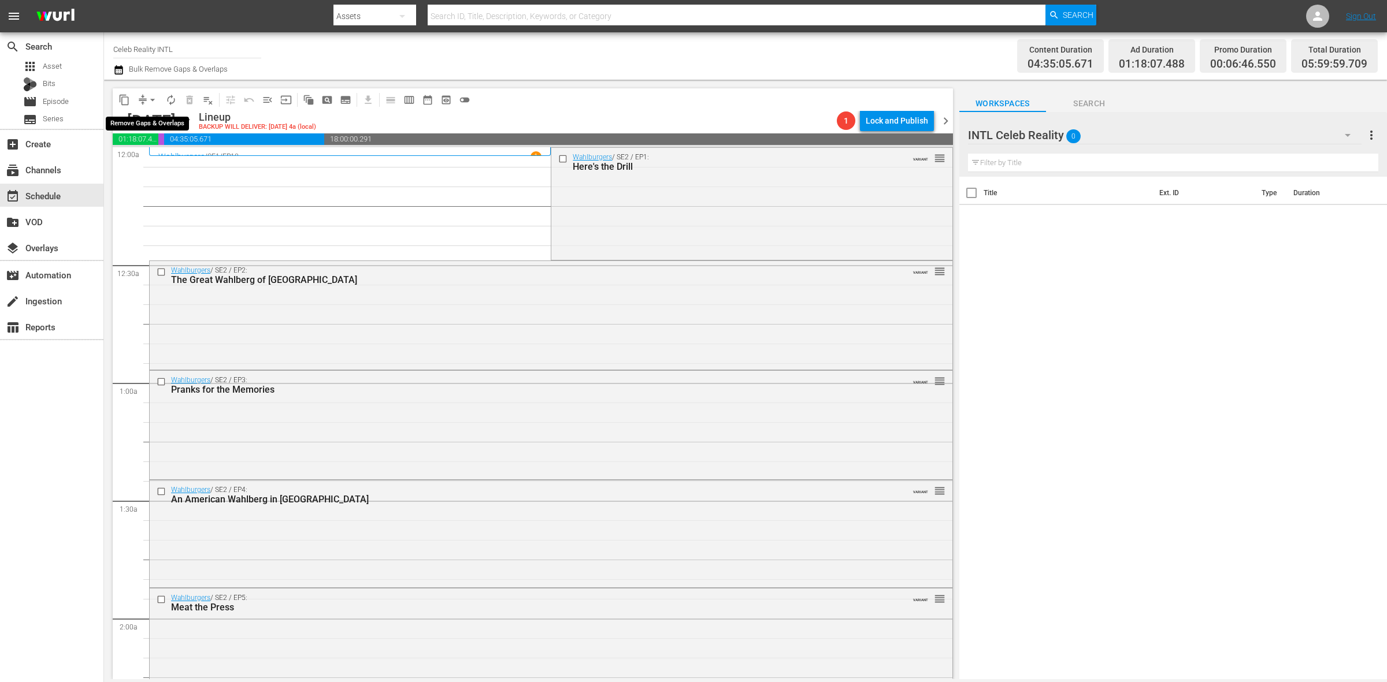
click at [149, 101] on span "arrow_drop_down" at bounding box center [153, 100] width 12 height 12
click at [149, 119] on li "Align to Midnight" at bounding box center [152, 122] width 121 height 19
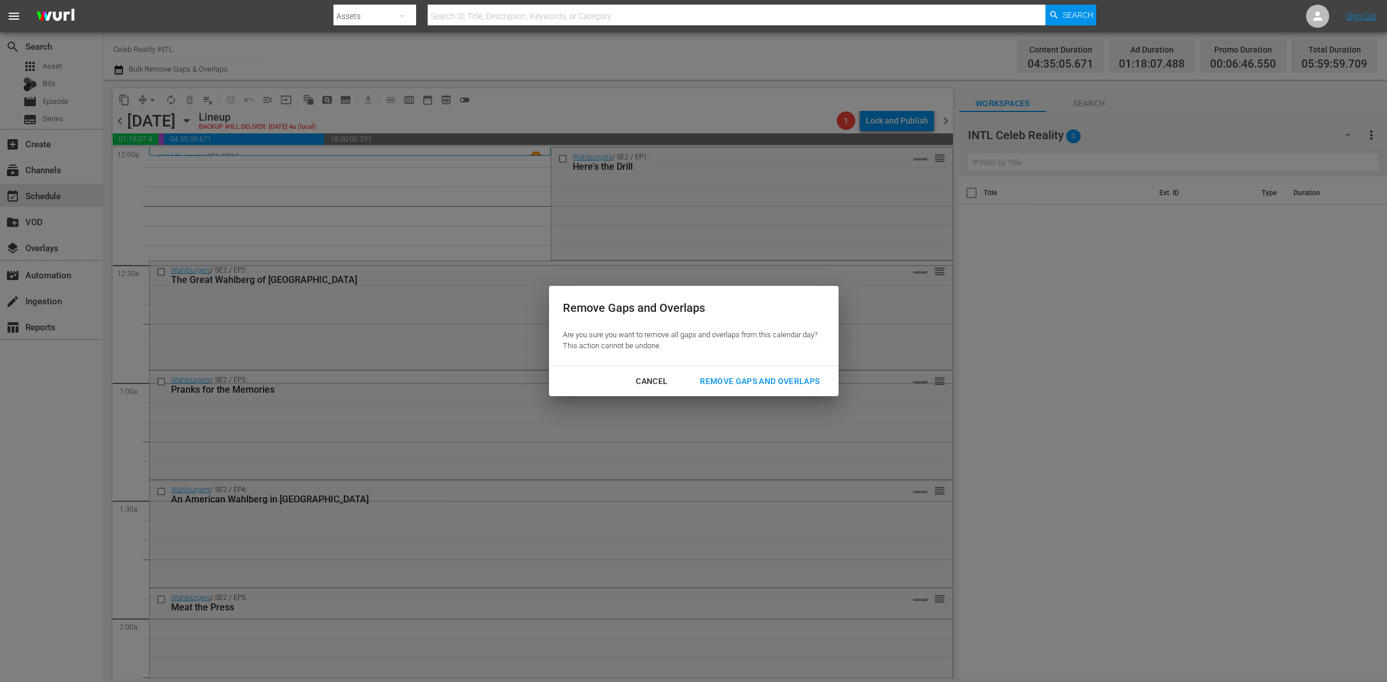
click at [717, 378] on div "Remove Gaps and Overlaps" at bounding box center [760, 381] width 138 height 14
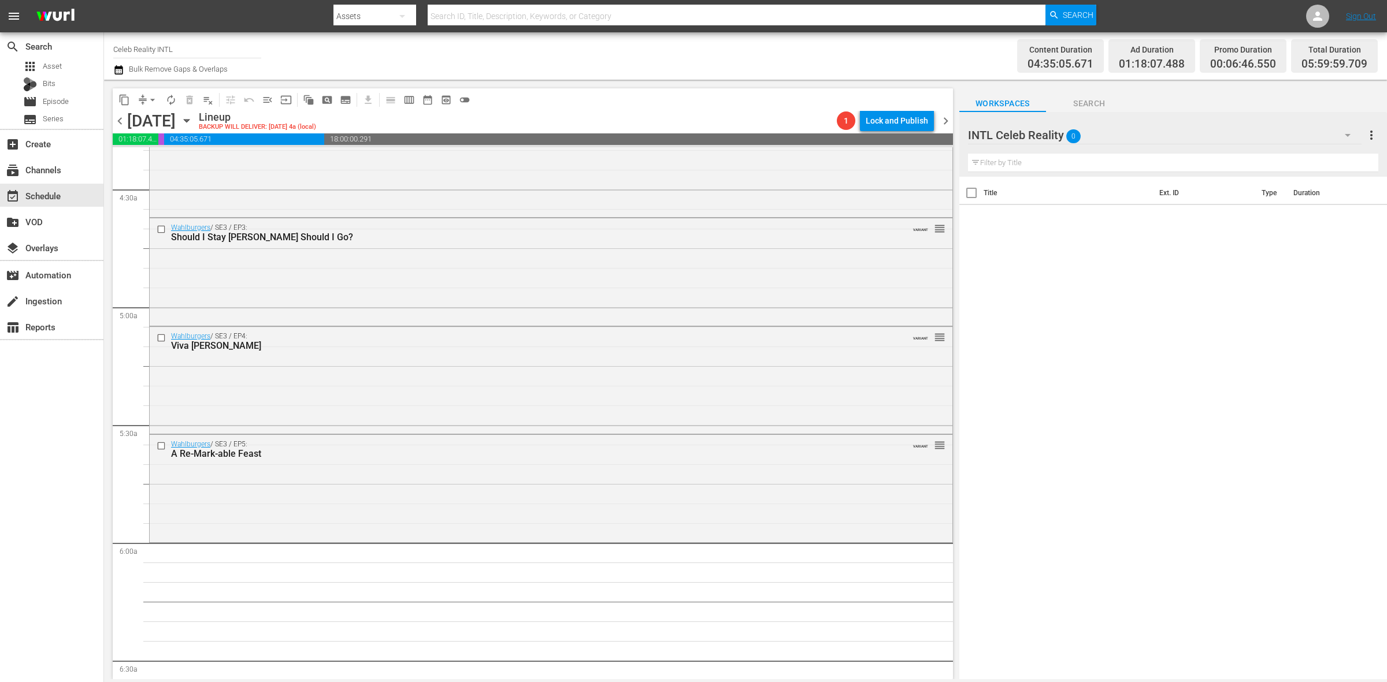
scroll to position [1156, 0]
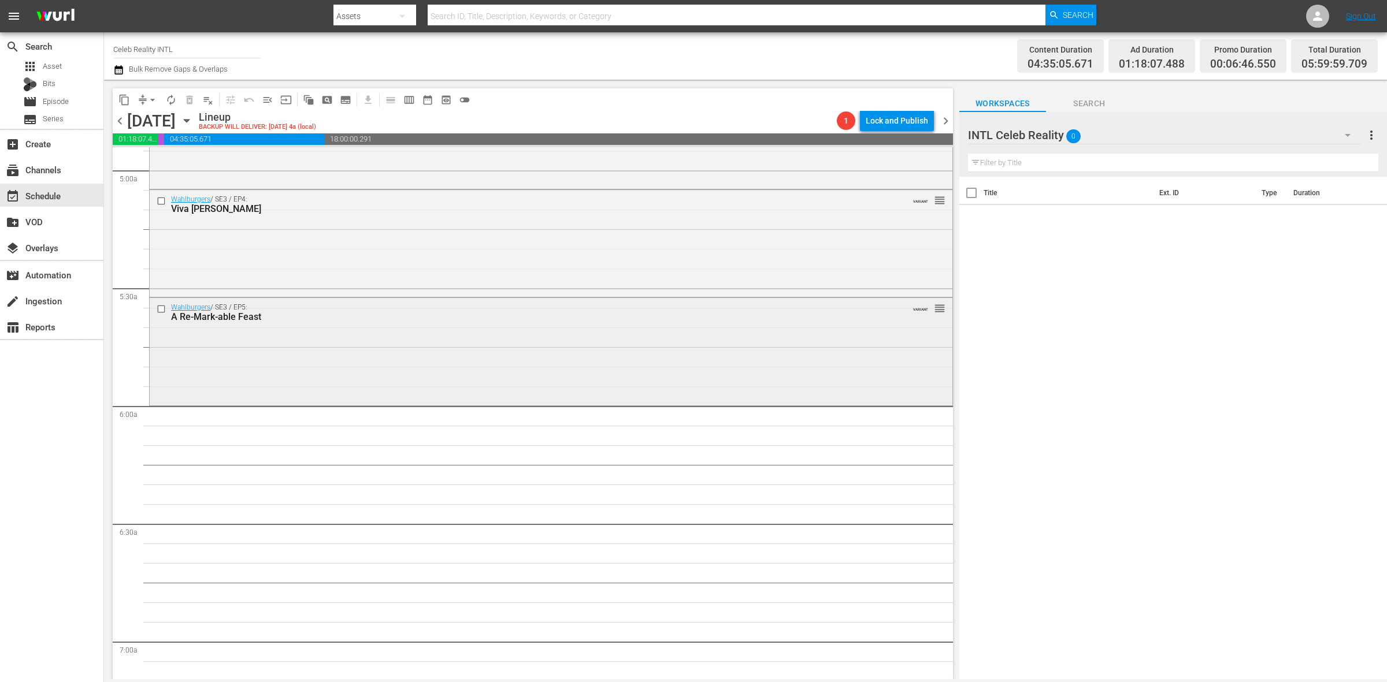
click at [295, 367] on div "Wahlburgers / SE3 / EP5: A Re-Mark-able Feast VARIANT reorder" at bounding box center [551, 350] width 803 height 105
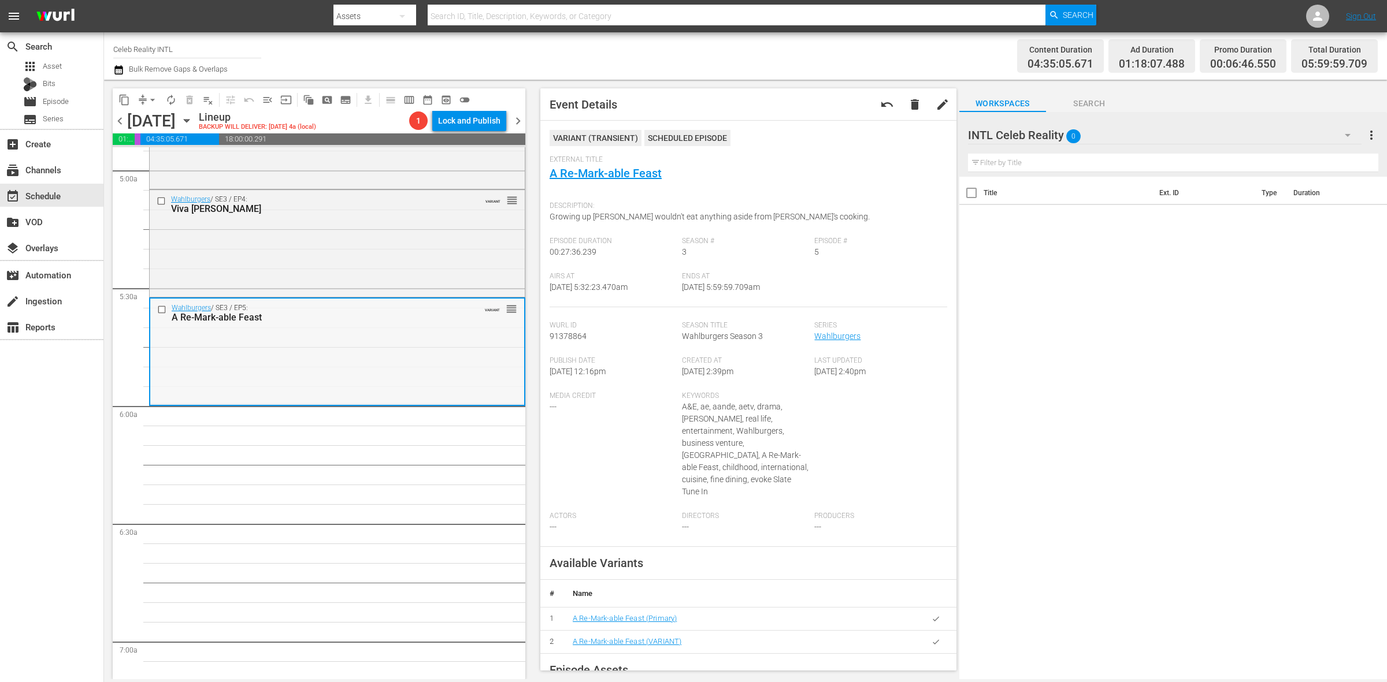
click at [272, 362] on div "Wahlburgers / SE3 / EP5: A Re-Mark-able Feast VARIANT reorder" at bounding box center [337, 351] width 374 height 105
click at [149, 97] on span "arrow_drop_down" at bounding box center [153, 100] width 12 height 12
click at [149, 122] on li "Align to Midnight" at bounding box center [152, 122] width 121 height 19
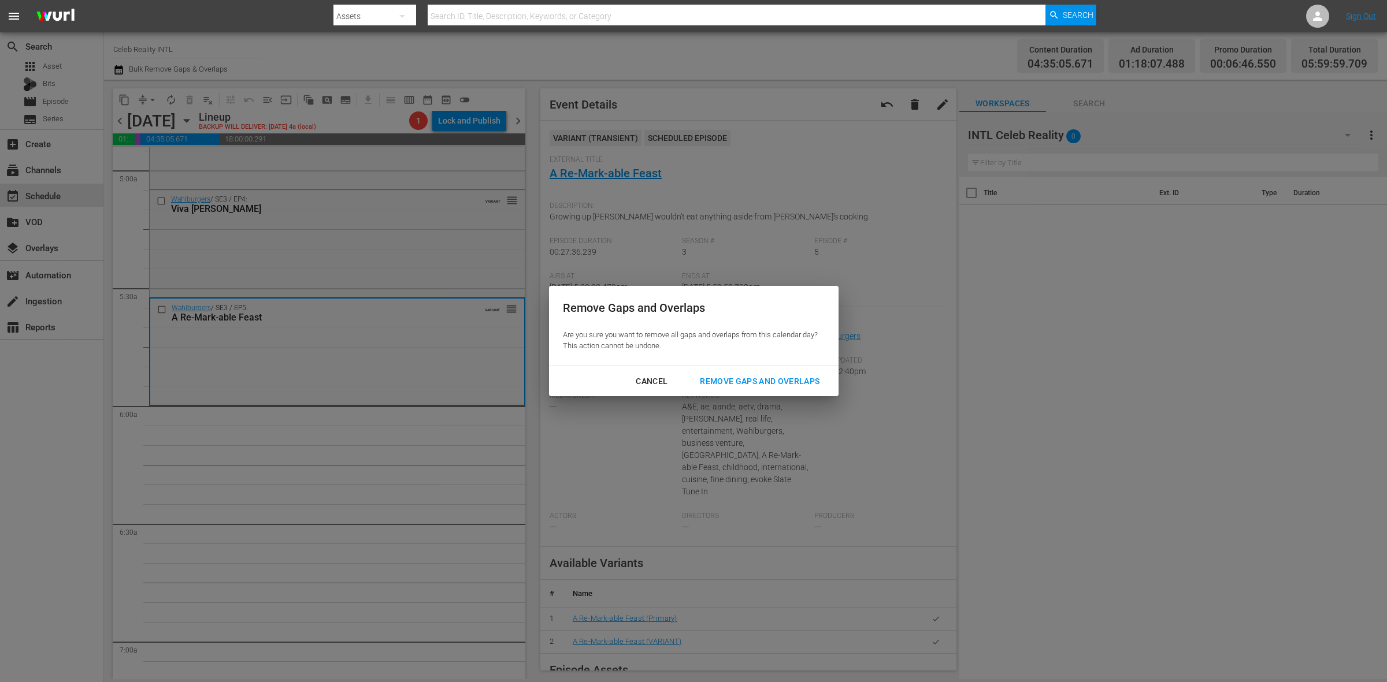
click at [781, 384] on div "Remove Gaps and Overlaps" at bounding box center [760, 381] width 138 height 14
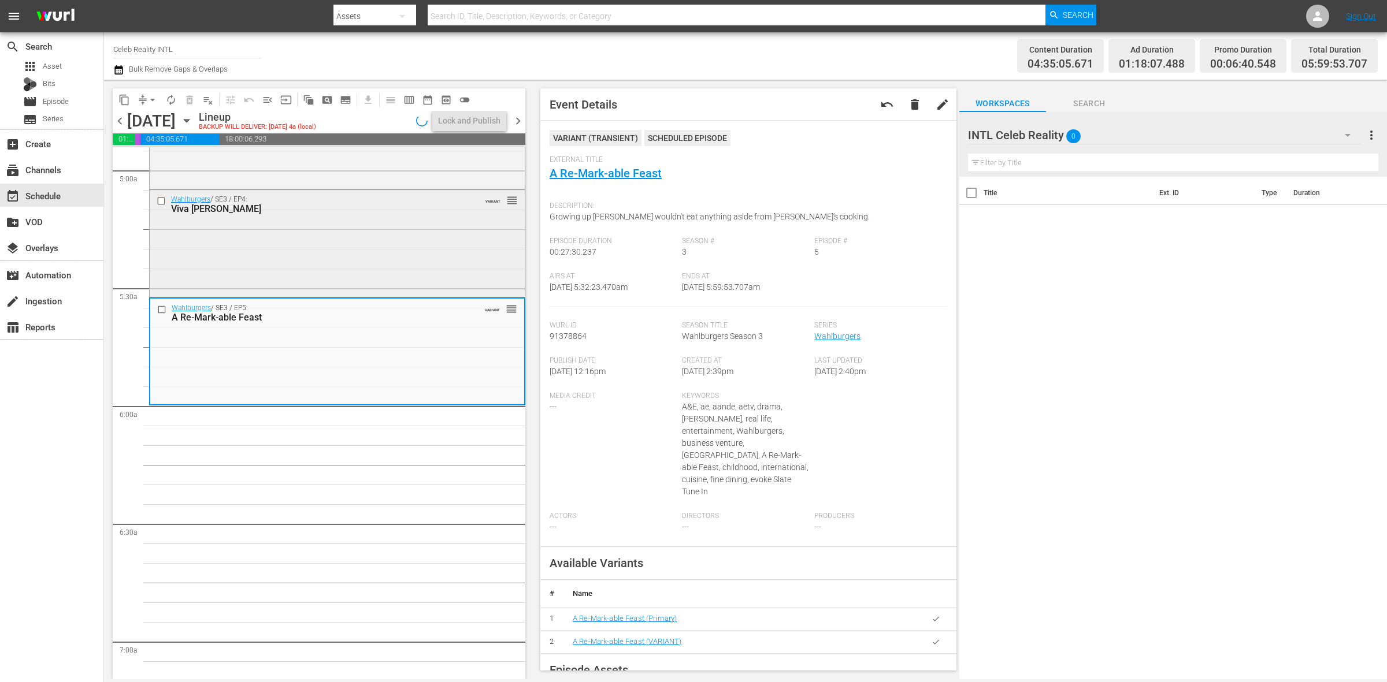
click at [325, 253] on div "Wahlburgers / SE3 / EP4: Viva Paul Vegas VARIANT reorder" at bounding box center [337, 242] width 375 height 105
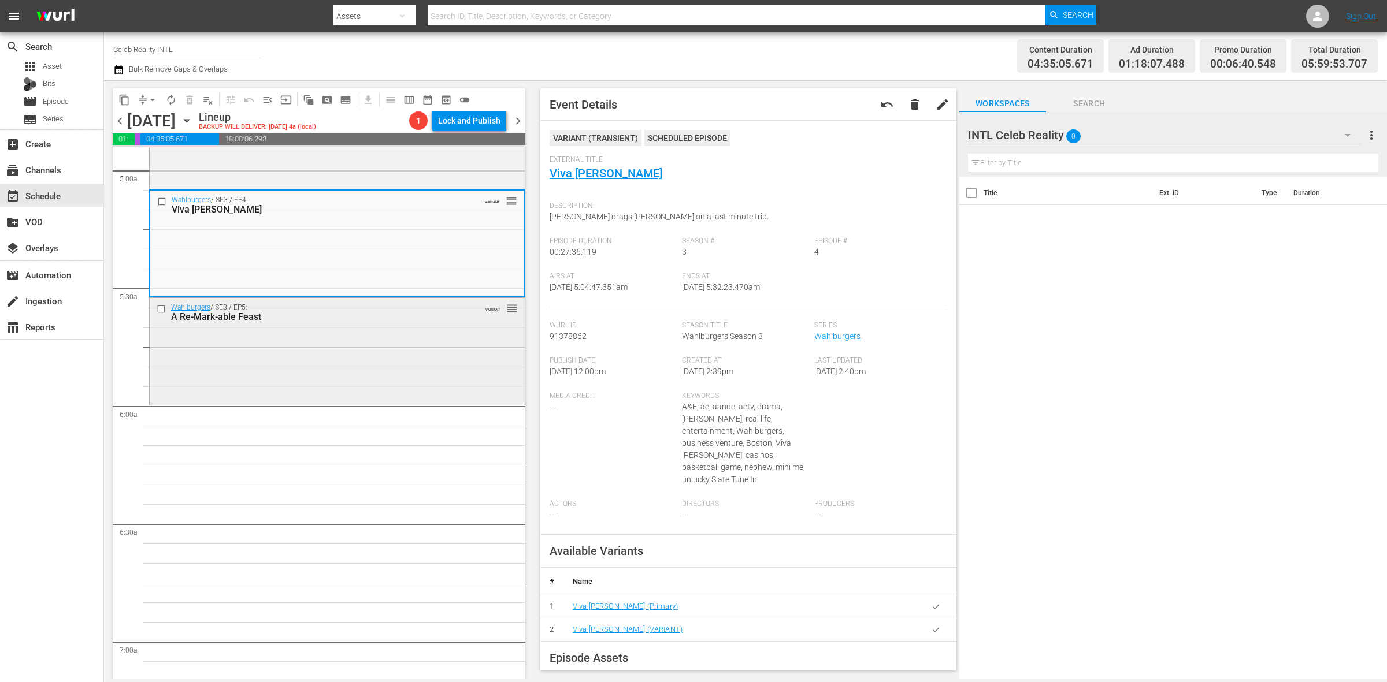
click at [253, 339] on div "Wahlburgers / SE3 / EP5: A Re-Mark-able Feast VARIANT reorder" at bounding box center [337, 350] width 375 height 105
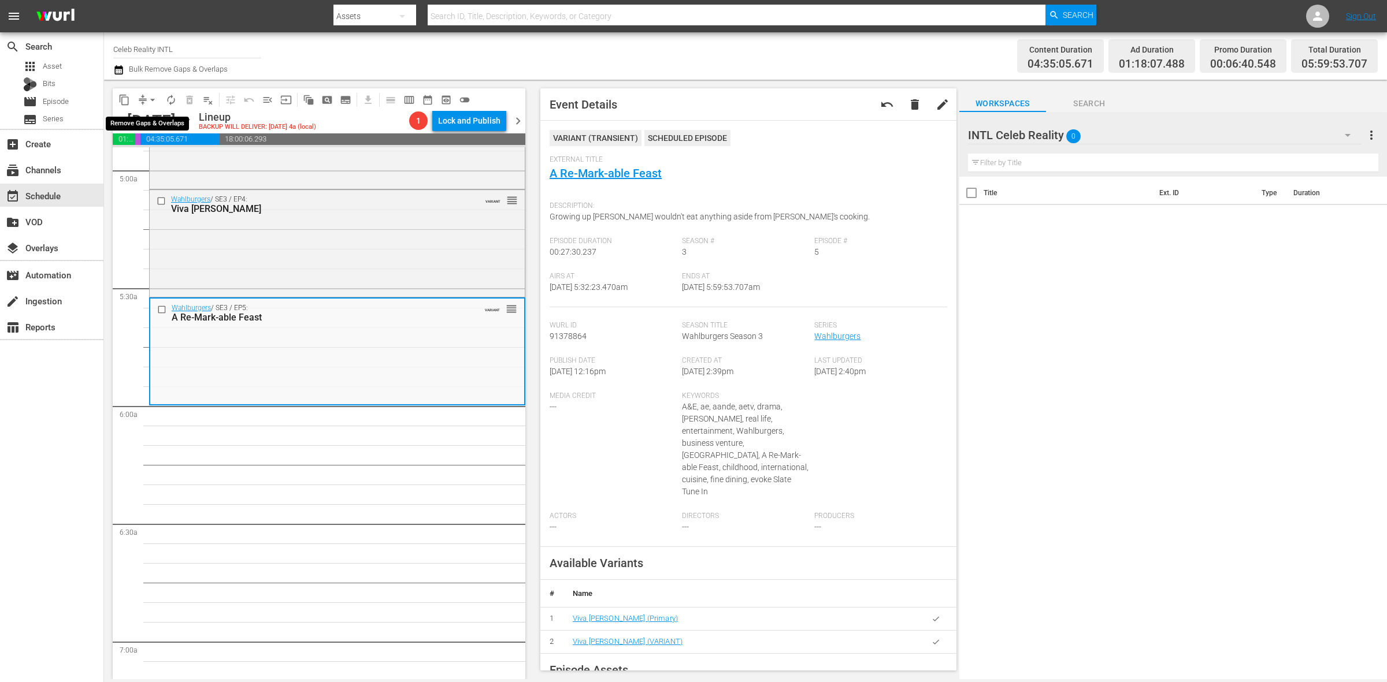
click at [151, 100] on span "arrow_drop_down" at bounding box center [153, 100] width 12 height 12
click at [172, 122] on li "Align to Midnight" at bounding box center [152, 122] width 121 height 19
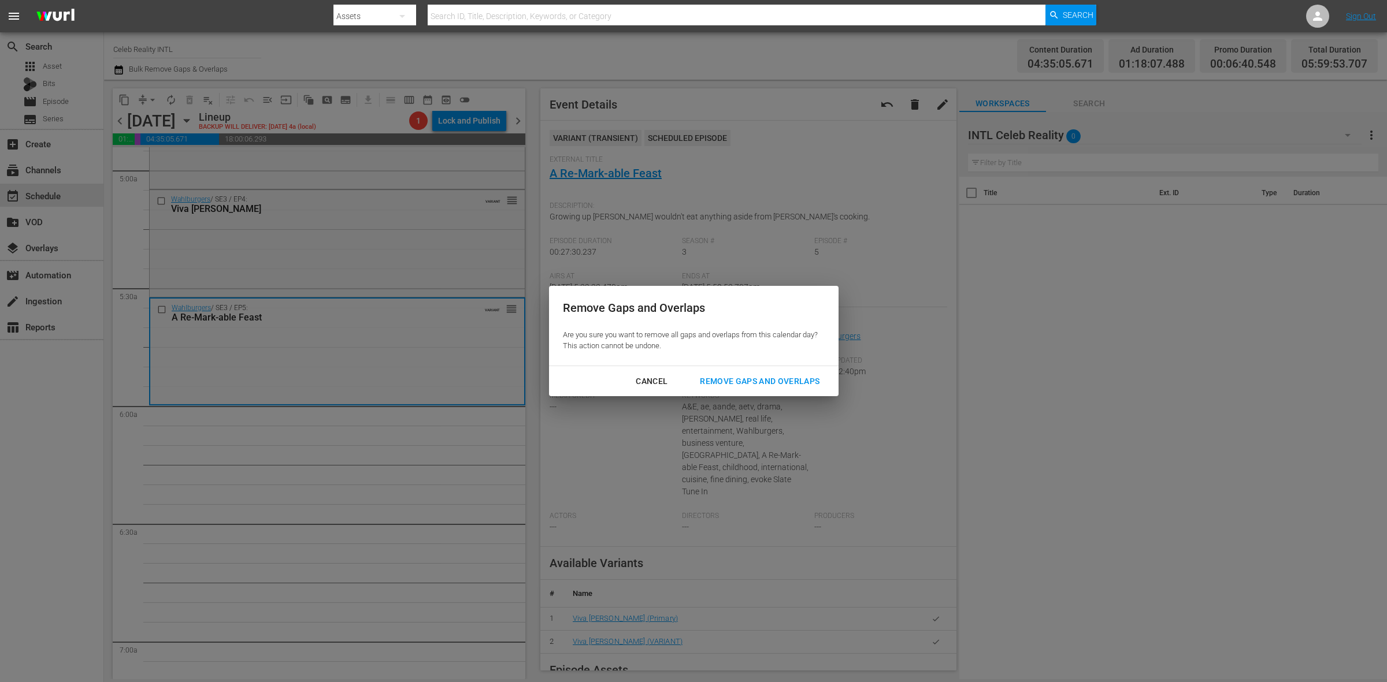
click at [729, 377] on div "Remove Gaps and Overlaps" at bounding box center [760, 381] width 138 height 14
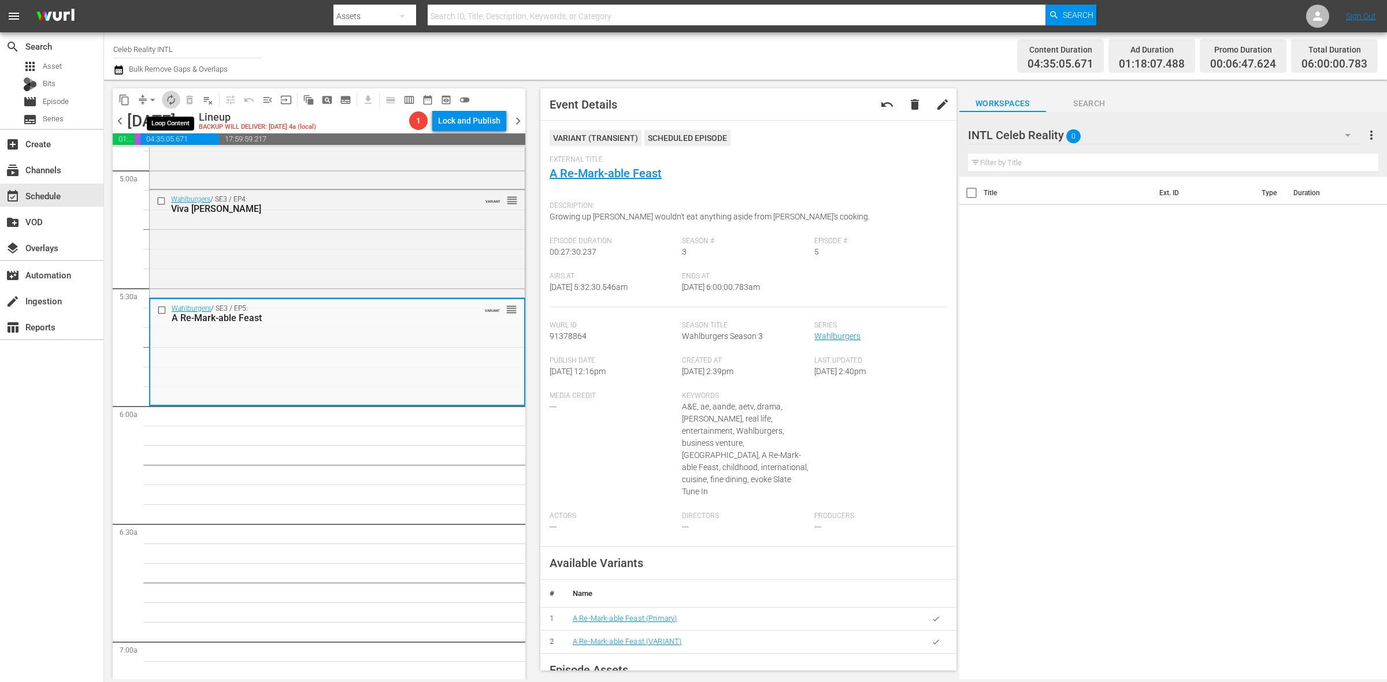
click at [171, 106] on button "autorenew_outlined" at bounding box center [171, 100] width 18 height 18
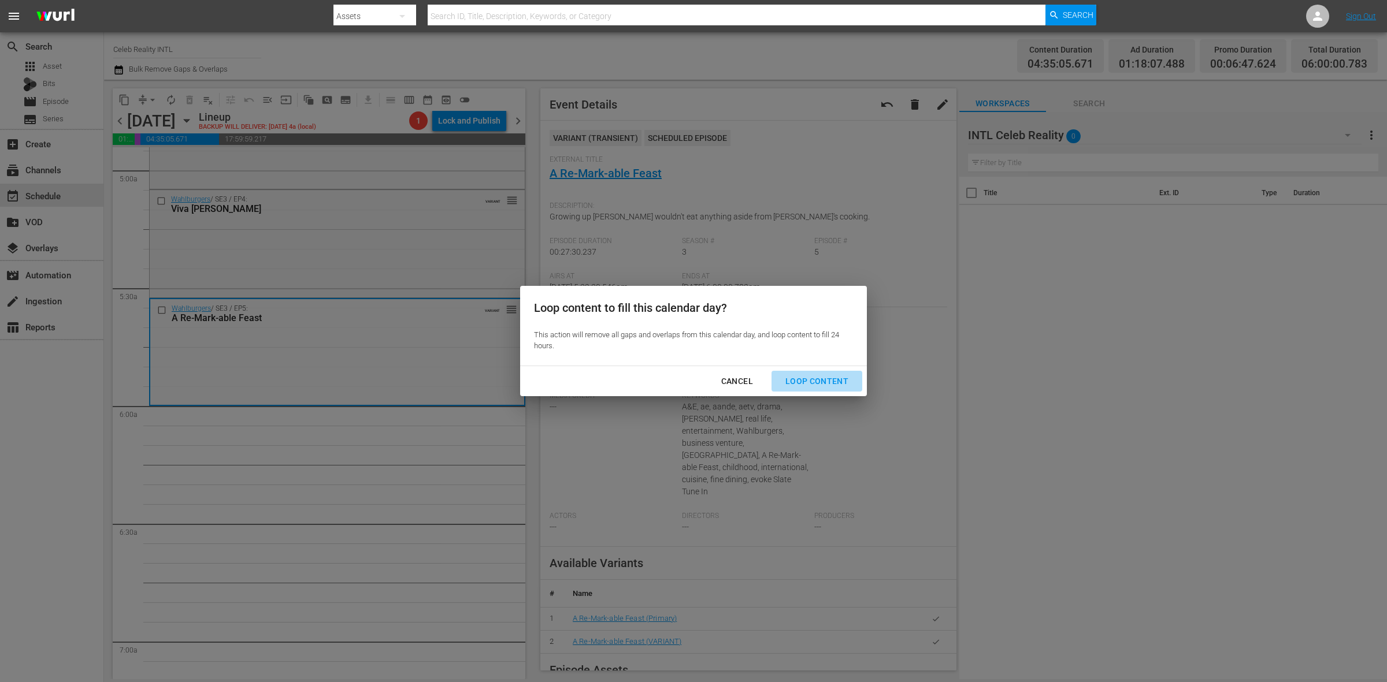
click at [819, 386] on div "Loop Content" at bounding box center [816, 381] width 81 height 14
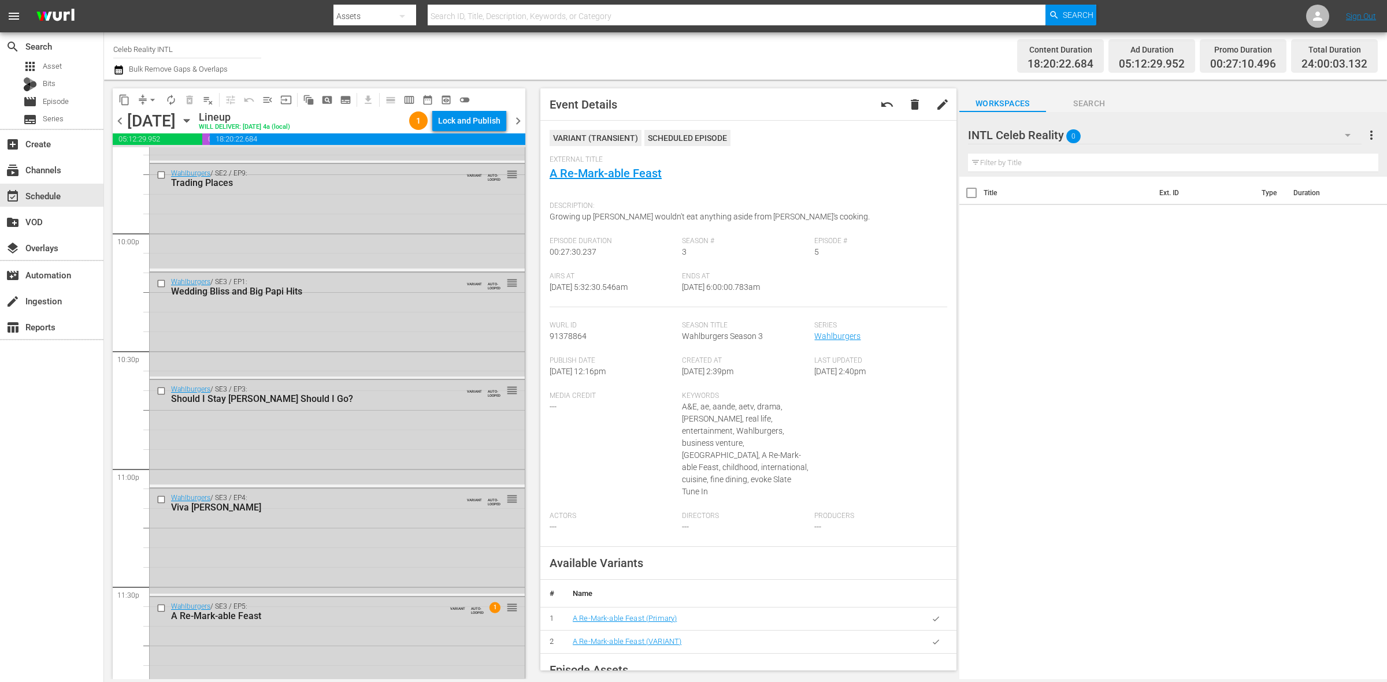
scroll to position [5125, 0]
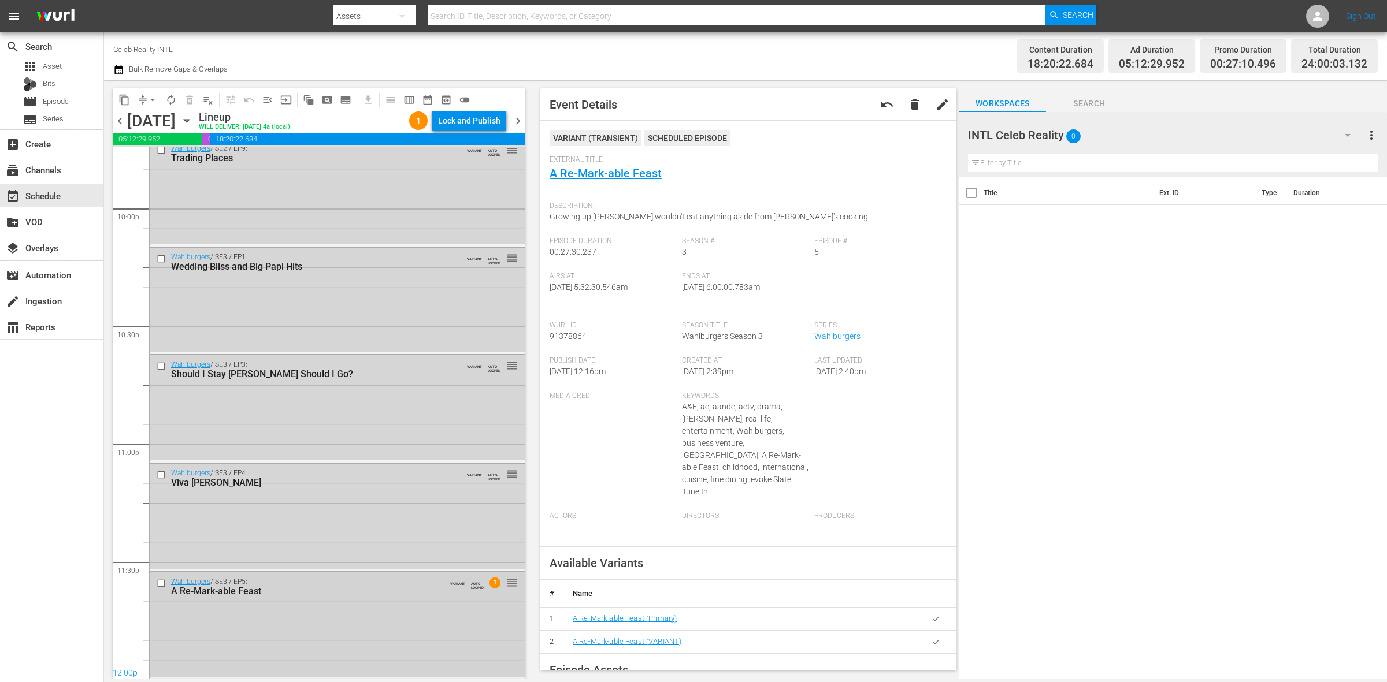
click at [378, 606] on div "Wahlburgers / SE3 / EP5: A Re-Mark-able Feast VARIANT AUTO-LOOPED 1 reorder" at bounding box center [337, 625] width 375 height 105
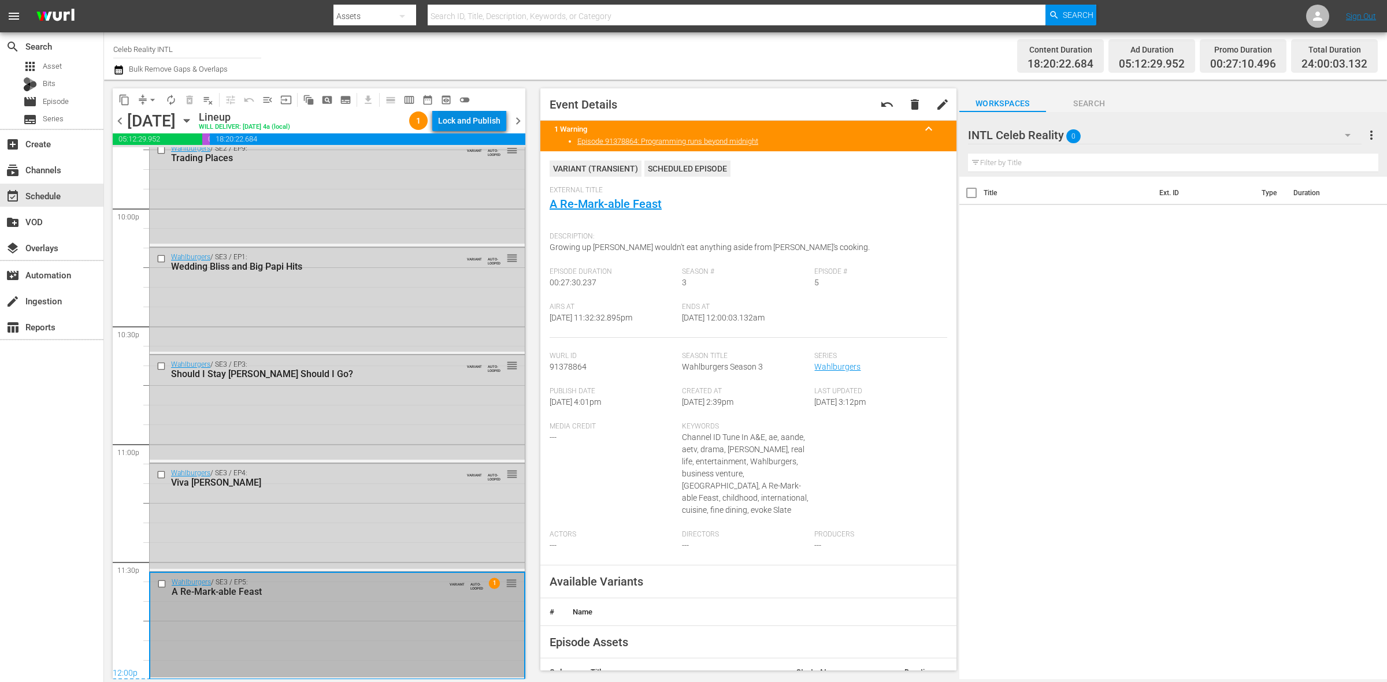
click at [498, 120] on div "Lock and Publish" at bounding box center [469, 120] width 62 height 21
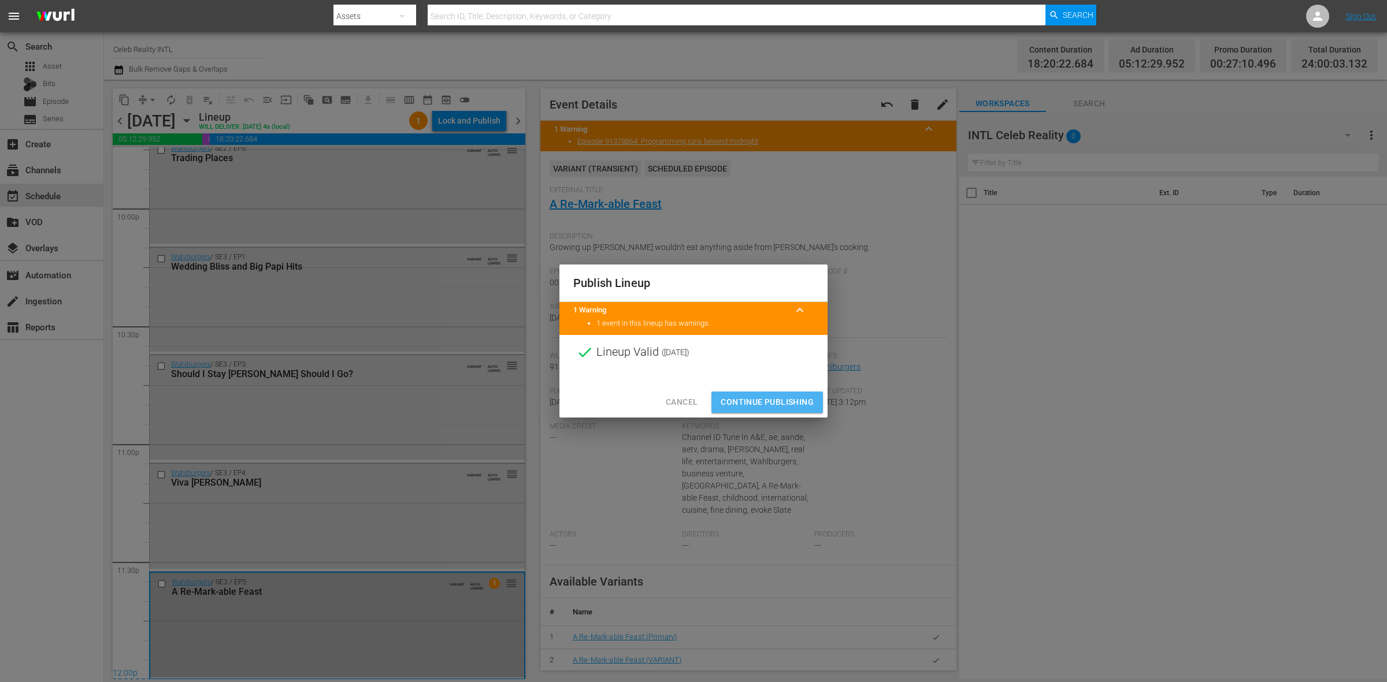
click at [784, 400] on span "Continue Publishing" at bounding box center [767, 402] width 93 height 14
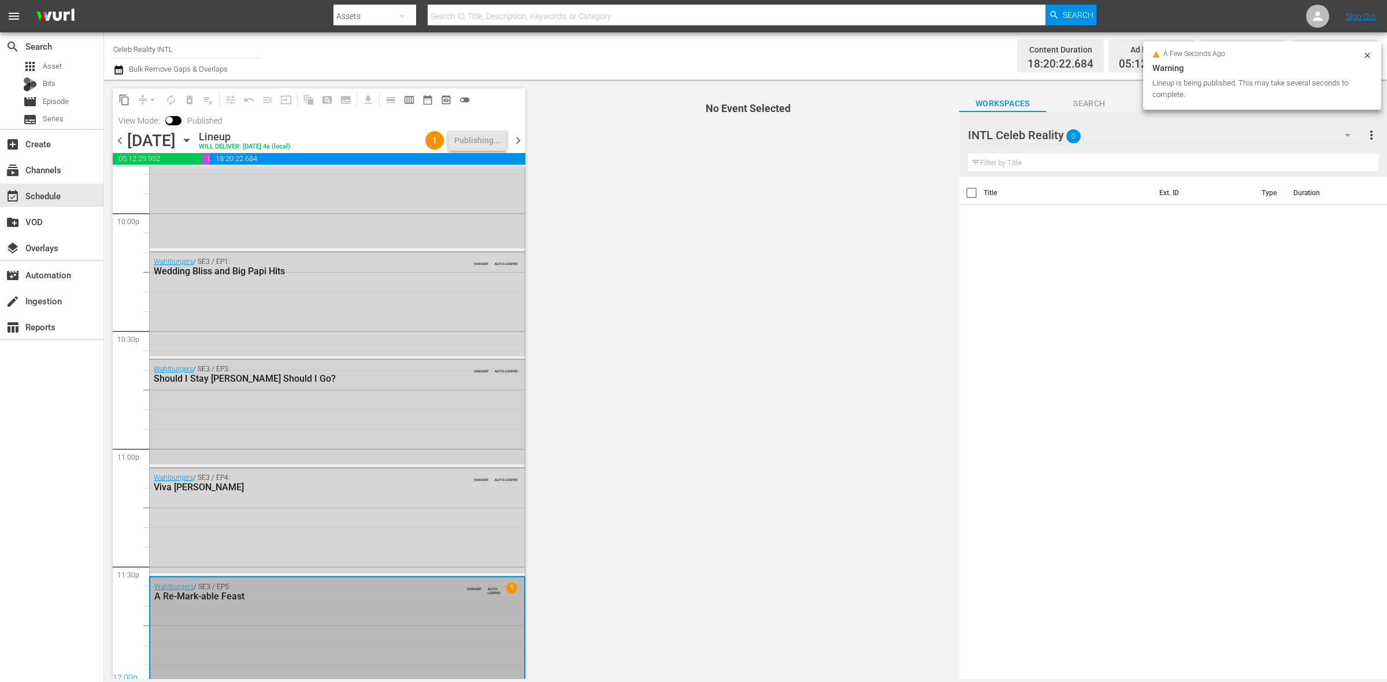
scroll to position [5144, 0]
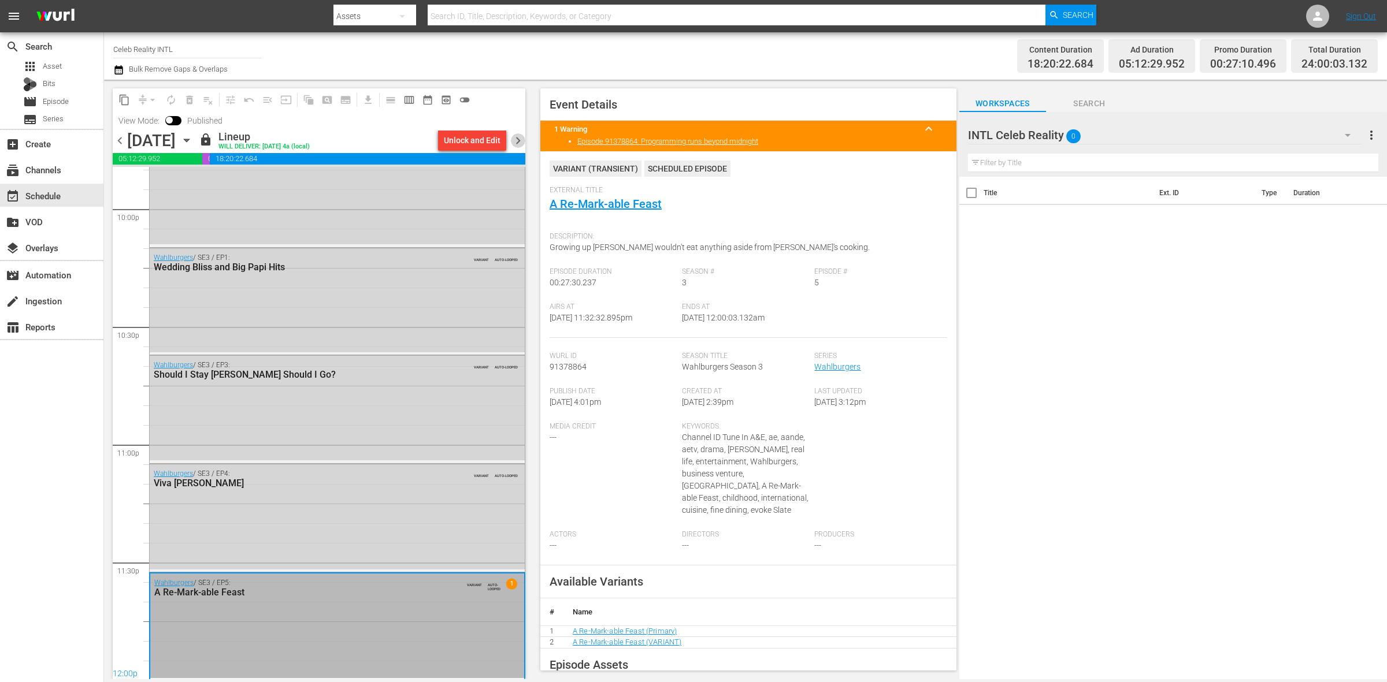
click at [513, 139] on span "chevron_right" at bounding box center [518, 140] width 14 height 14
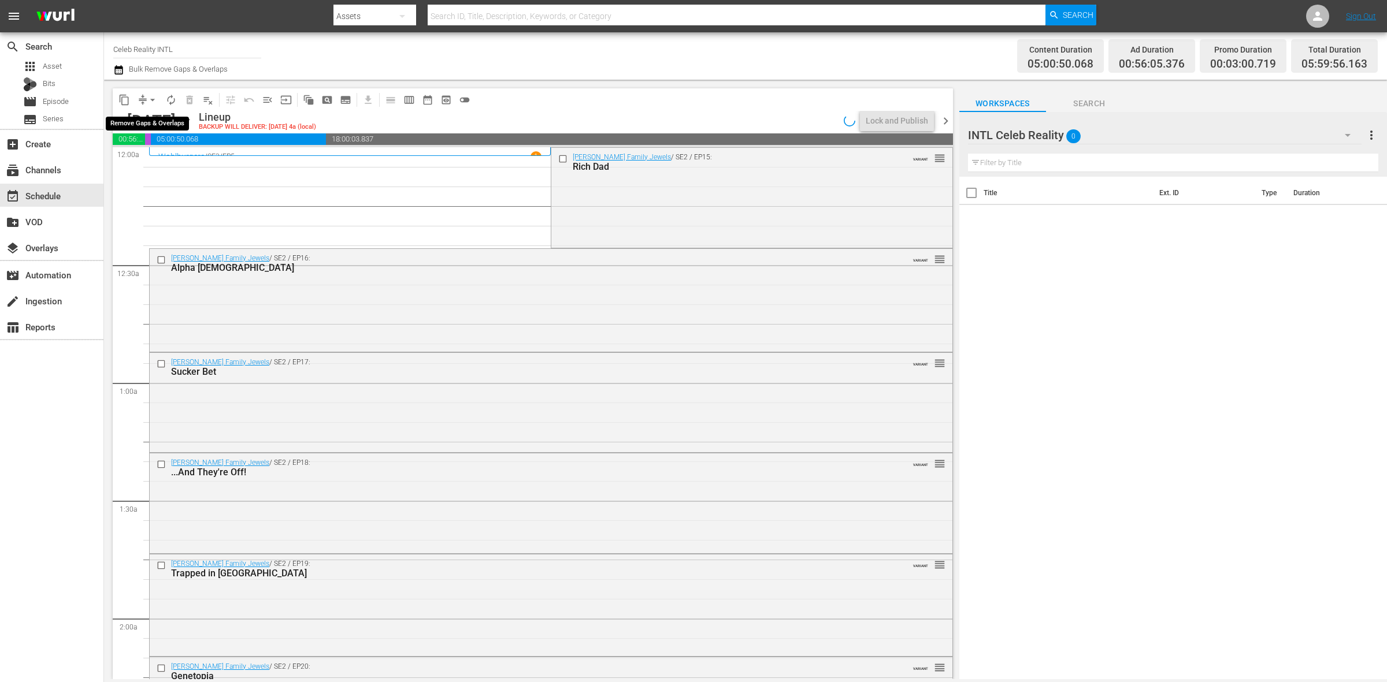
click at [148, 98] on span "arrow_drop_down" at bounding box center [153, 100] width 12 height 12
click at [151, 114] on li "Align to Midnight" at bounding box center [152, 122] width 121 height 19
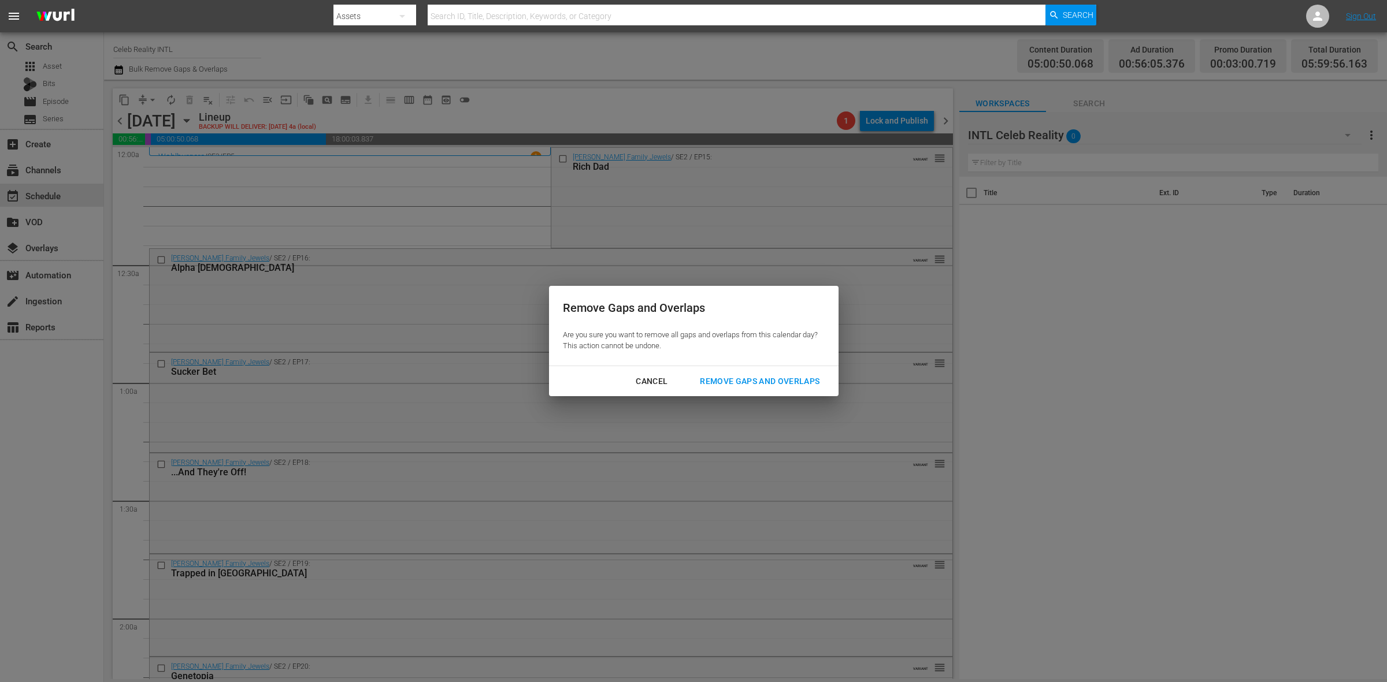
click at [781, 373] on button "Remove Gaps and Overlaps" at bounding box center [759, 381] width 147 height 21
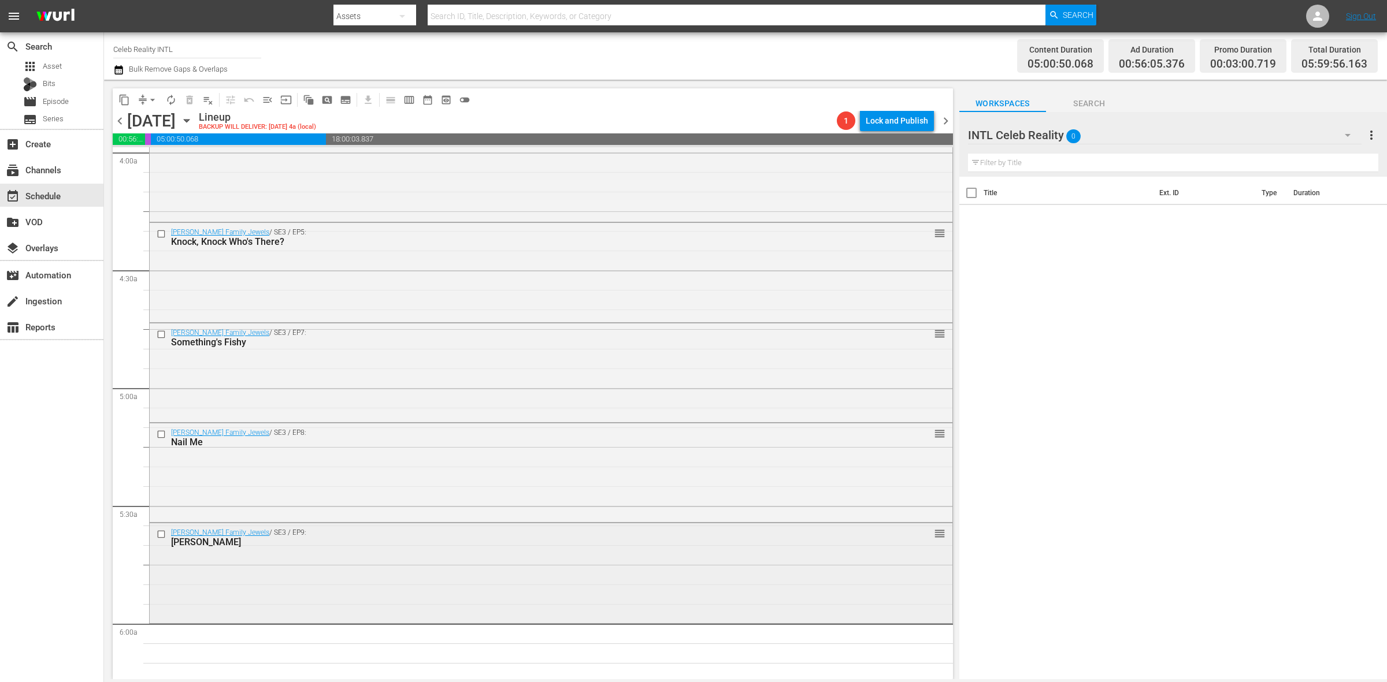
scroll to position [1083, 0]
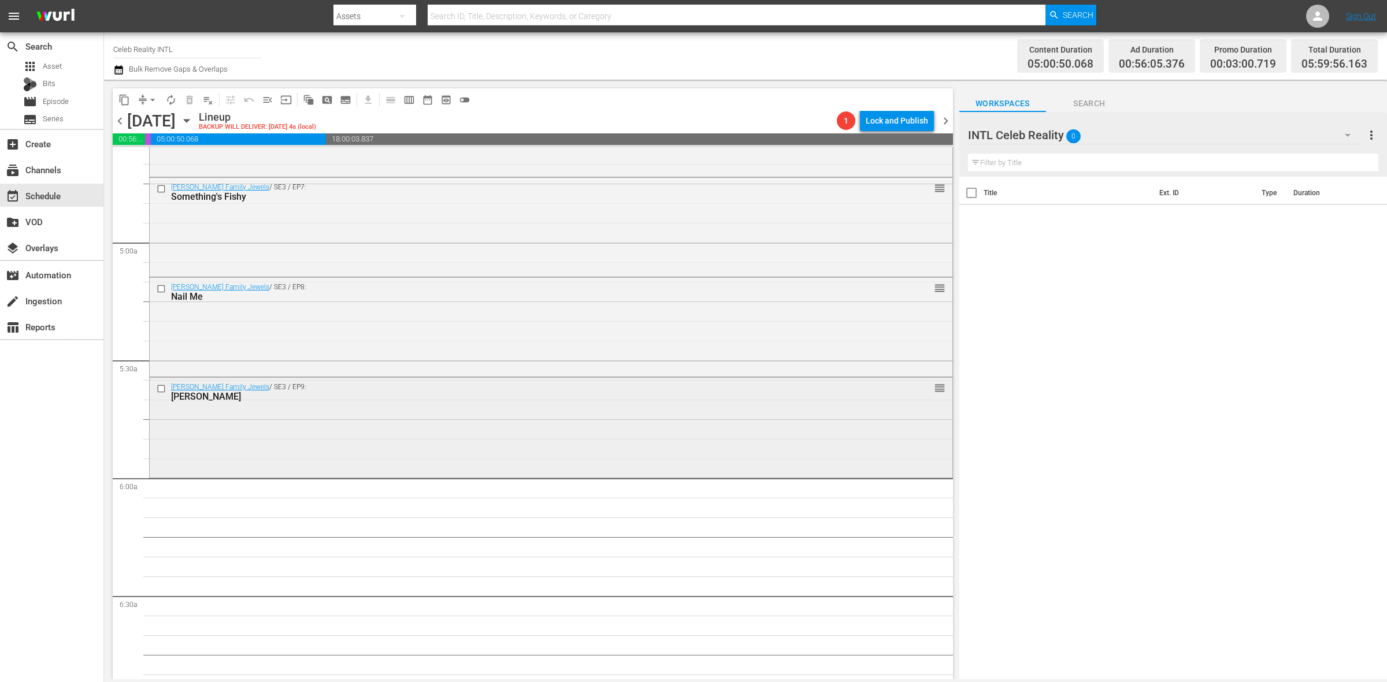
click at [309, 413] on div "Gene Simmons Family Jewels / SE3 / EP9: Shannon B. DeMille reorder" at bounding box center [551, 426] width 803 height 97
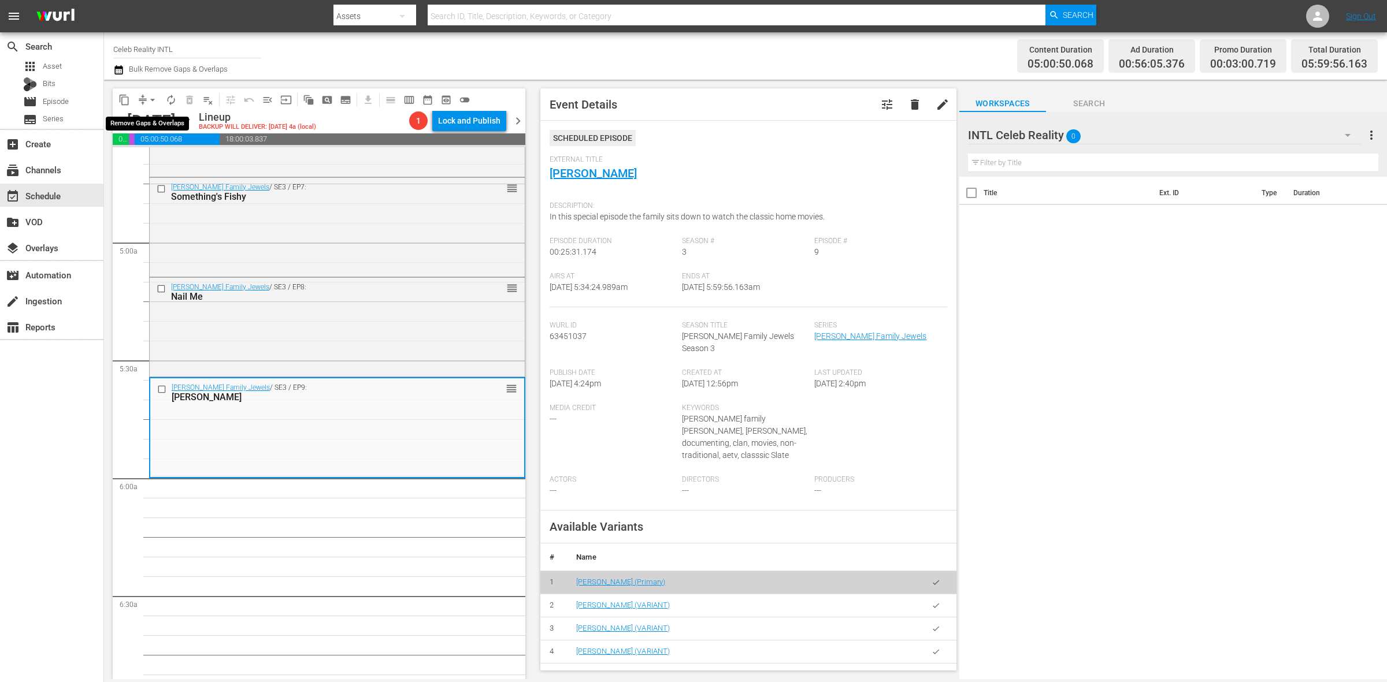
click at [152, 102] on span "arrow_drop_down" at bounding box center [153, 100] width 12 height 12
click at [154, 120] on li "Align to Midnight" at bounding box center [152, 122] width 121 height 19
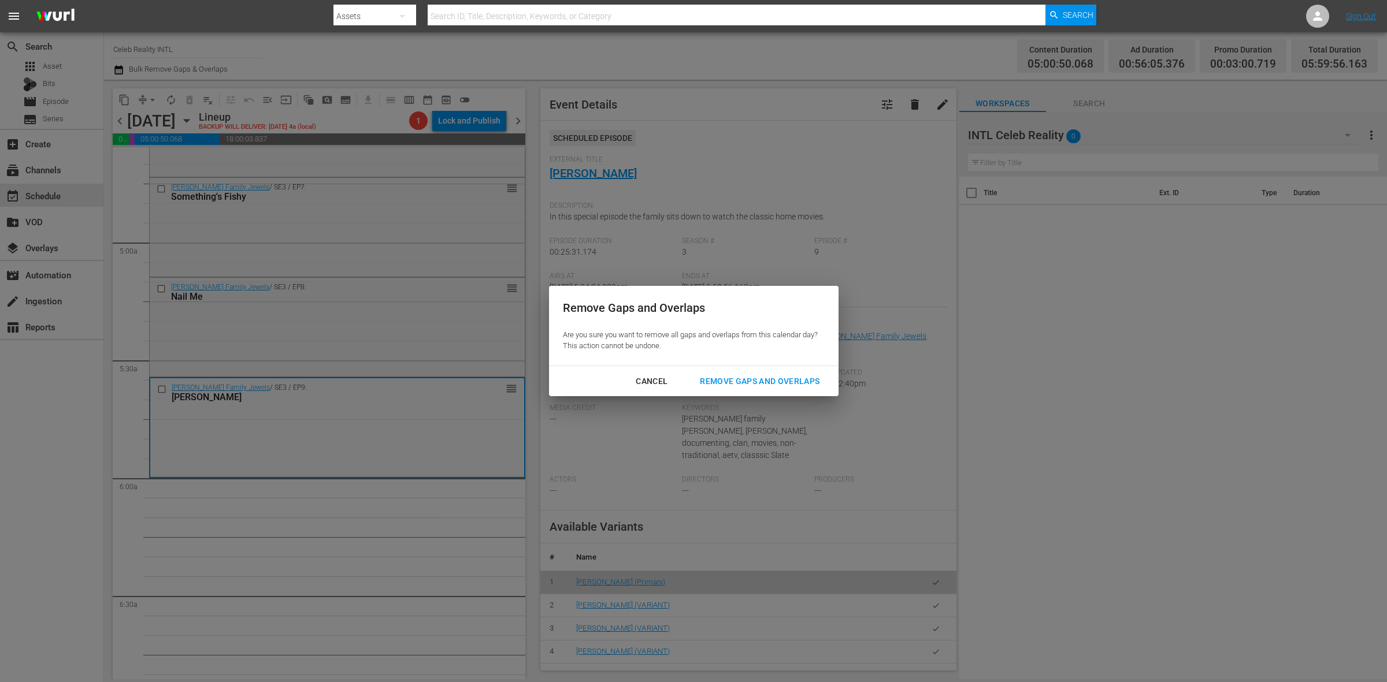
click at [759, 381] on div "Remove Gaps and Overlaps" at bounding box center [760, 381] width 138 height 14
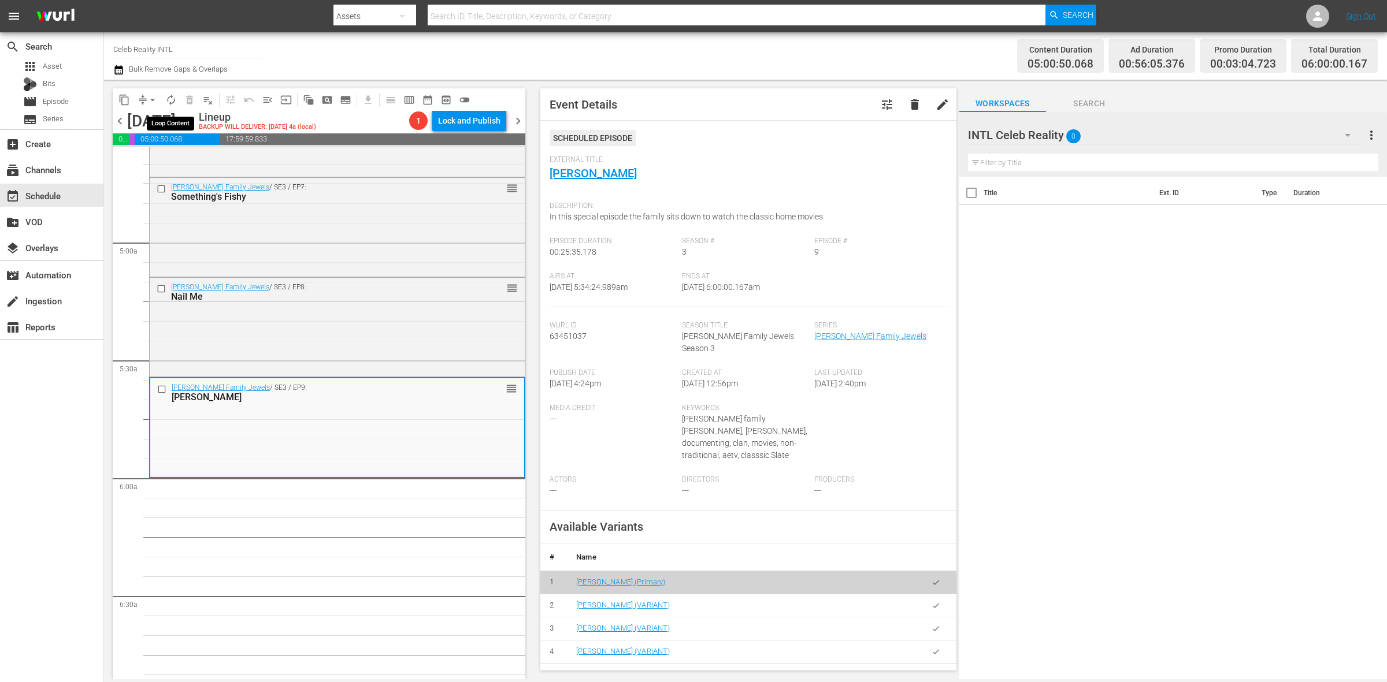
click at [168, 99] on span "autorenew_outlined" at bounding box center [171, 100] width 12 height 12
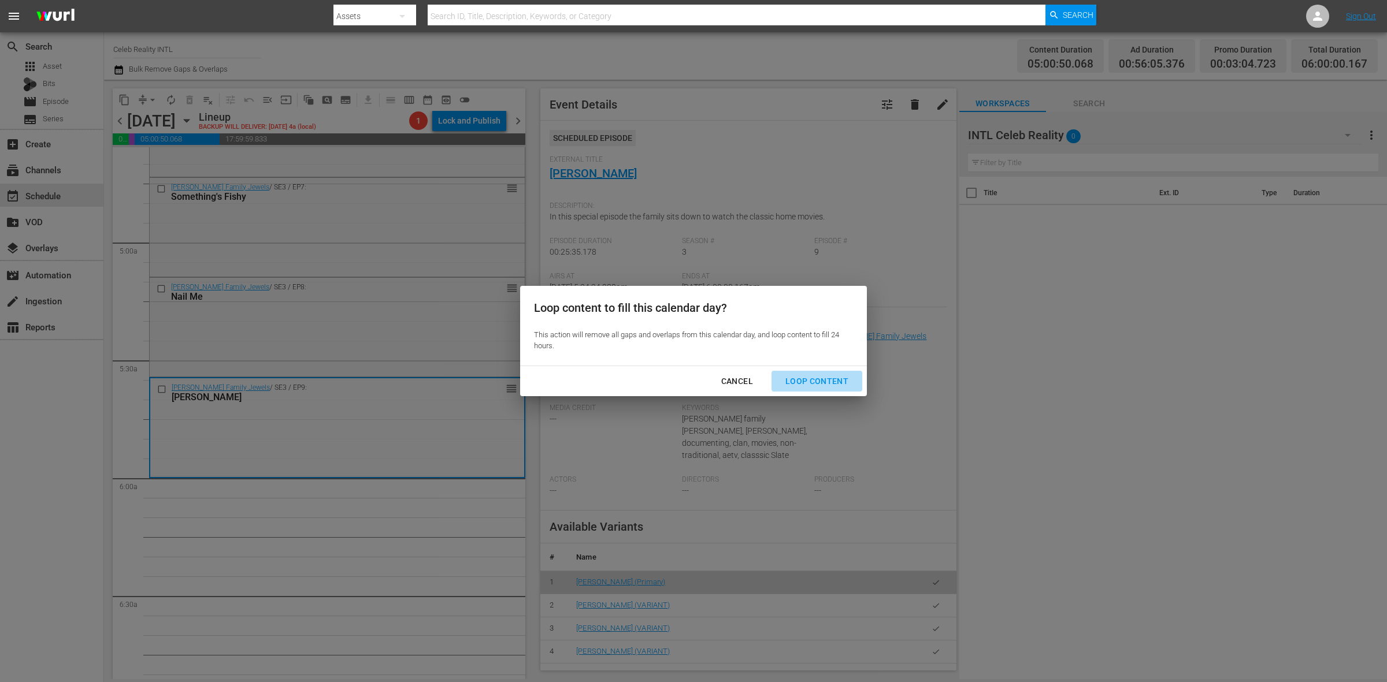
click at [833, 382] on div "Loop Content" at bounding box center [816, 381] width 81 height 14
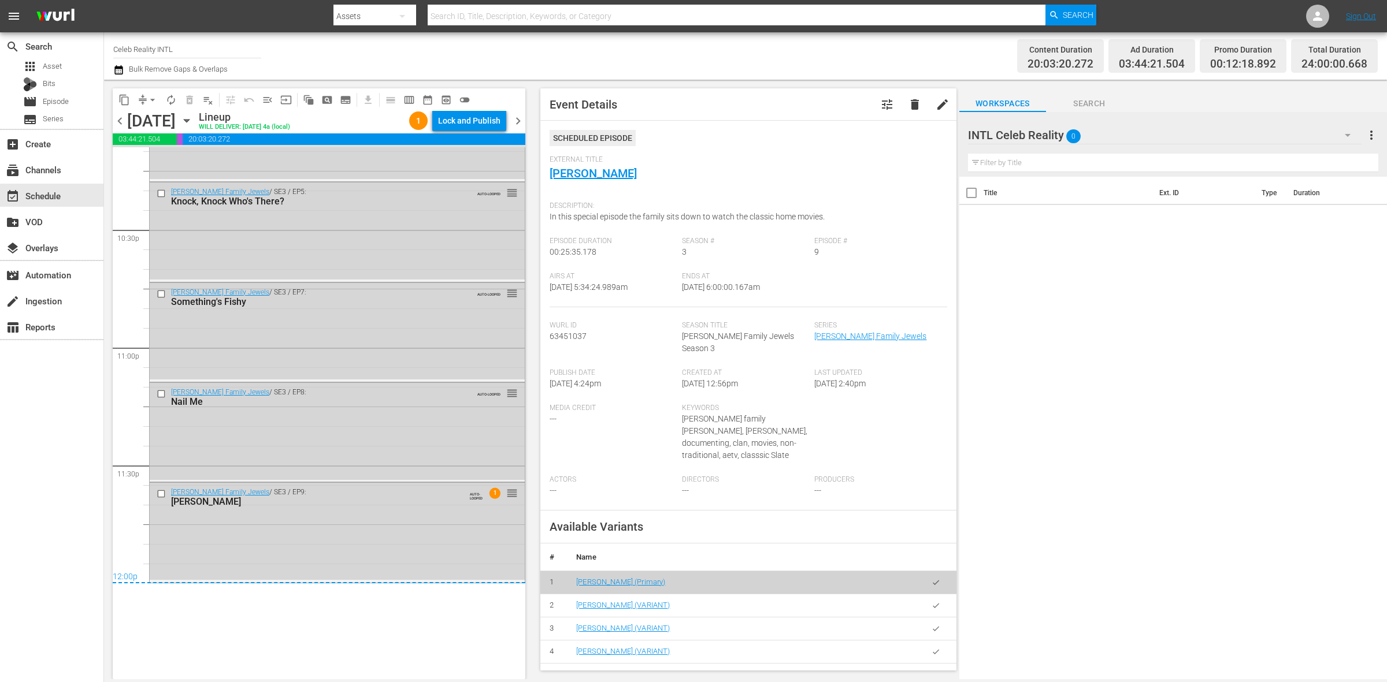
scroll to position [5358, 0]
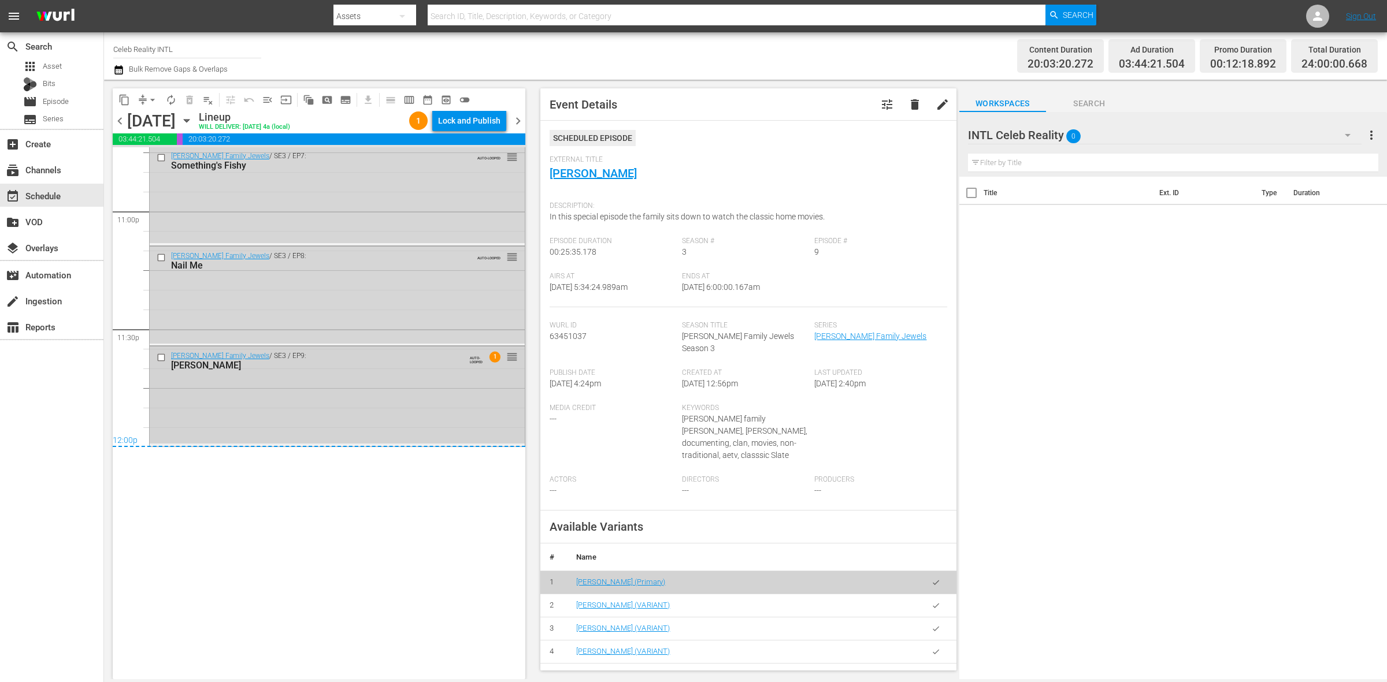
click at [446, 428] on div "Gene Simmons Family Jewels / SE3 / EP9: Shannon B. DeMille AUTO-LOOPED 1 reorder" at bounding box center [337, 395] width 375 height 97
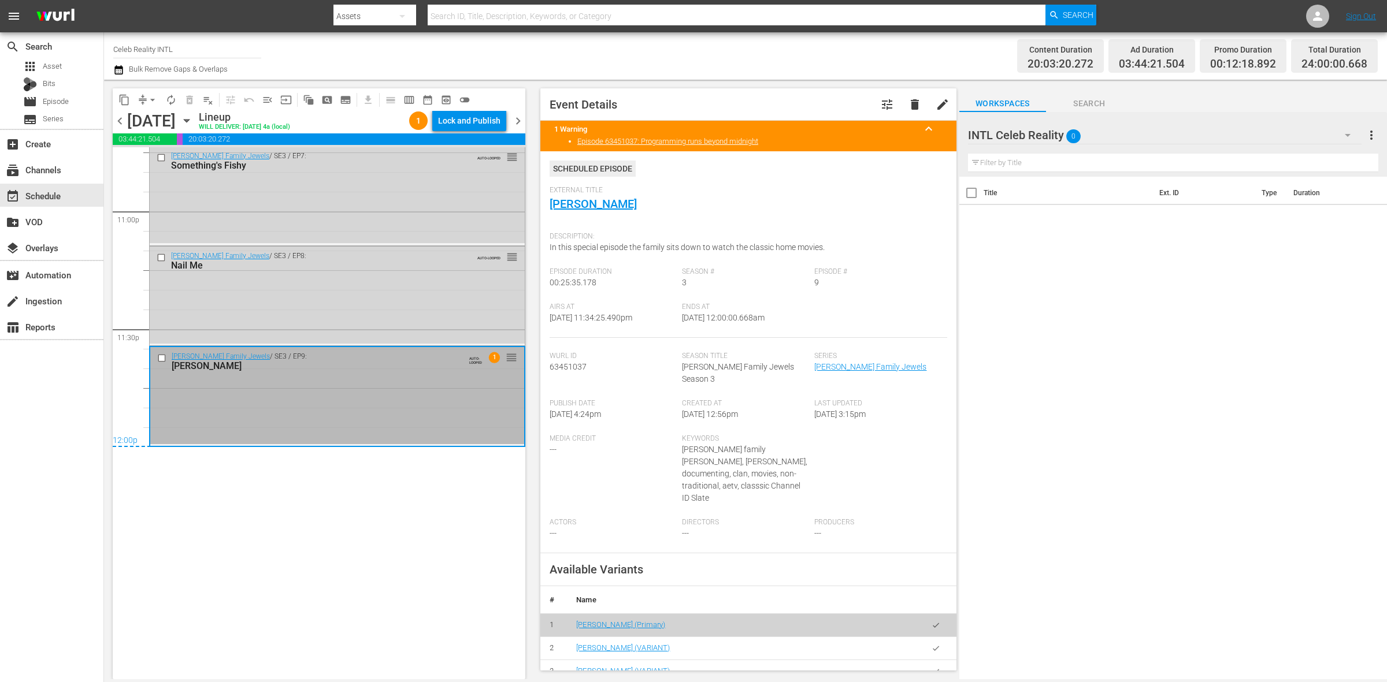
click at [480, 123] on div "Lock and Publish" at bounding box center [469, 120] width 62 height 21
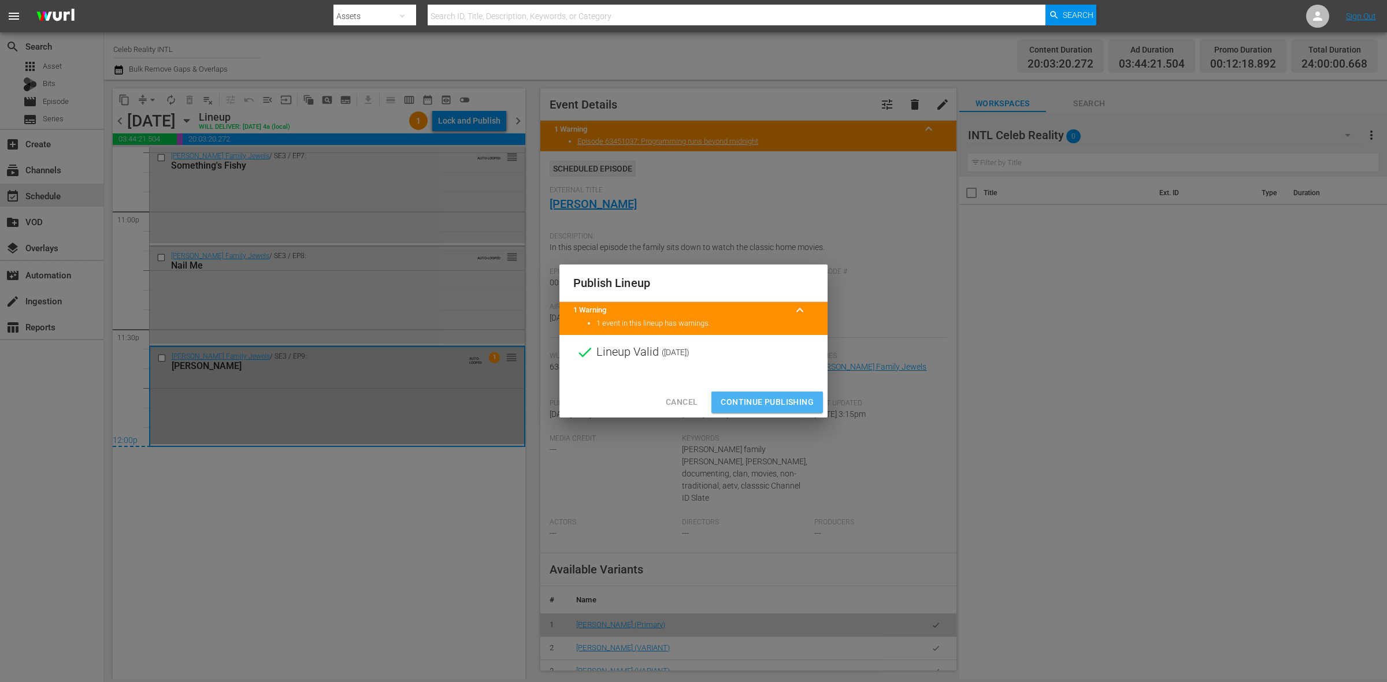
click at [759, 405] on span "Continue Publishing" at bounding box center [767, 402] width 93 height 14
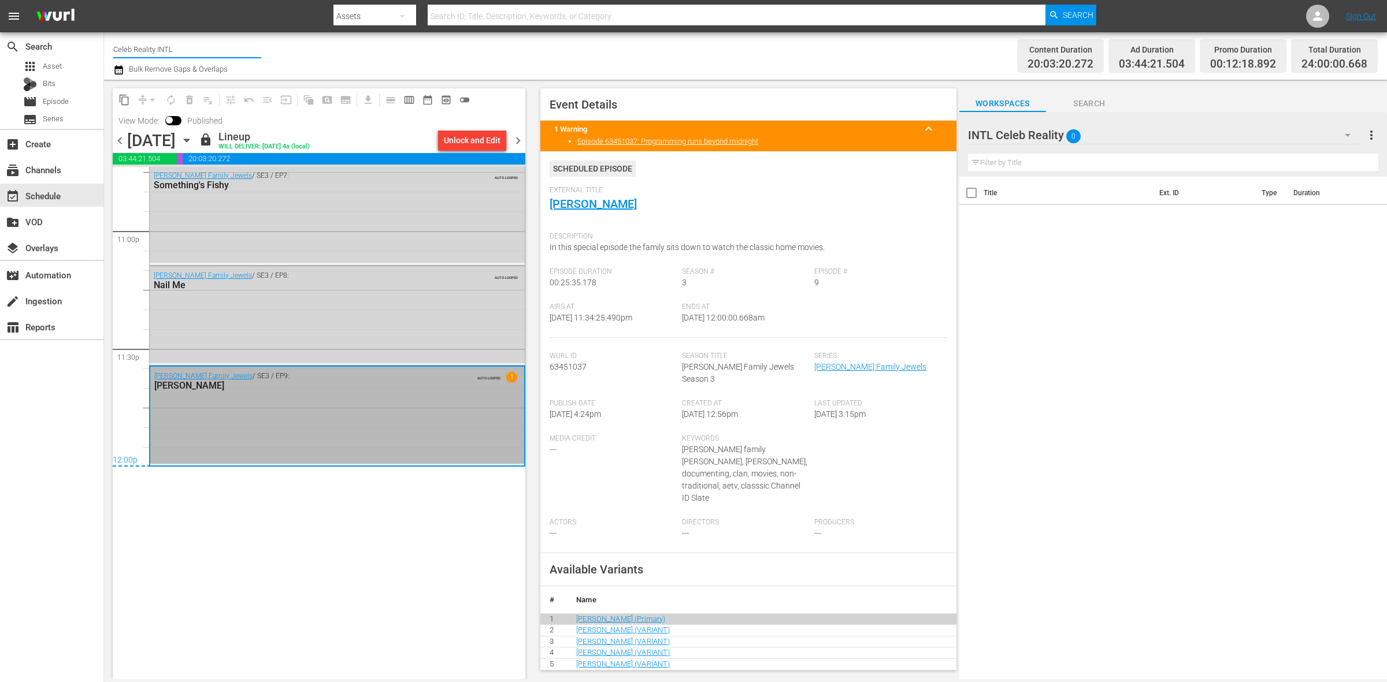
drag, startPoint x: 180, startPoint y: 50, endPoint x: 117, endPoint y: 59, distance: 63.6
click at [117, 59] on input "Celeb Reality INTL" at bounding box center [187, 49] width 148 height 28
type input "C"
click at [170, 87] on div "Home.Made.Nation (285 - aenetworks_ae_1)" at bounding box center [271, 82] width 299 height 28
type input "Home.Made.Nation (285 - aenetworks_ae_1)"
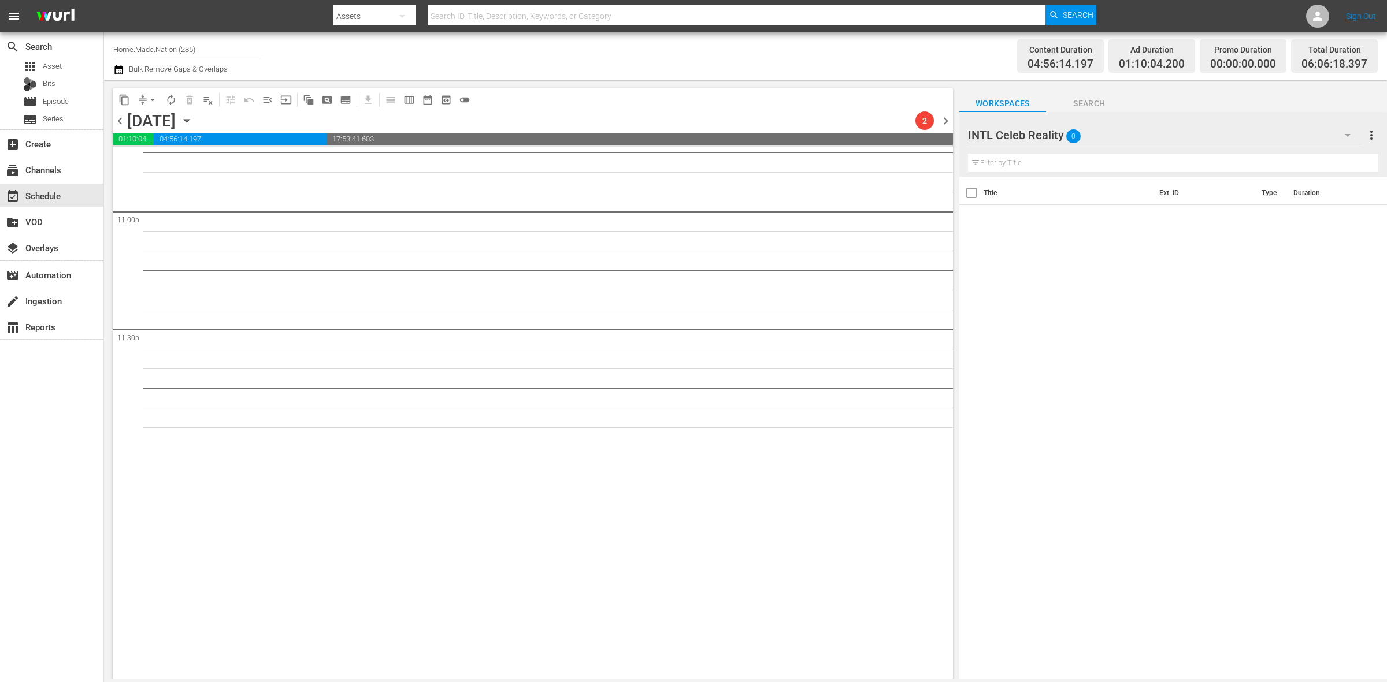
click at [120, 123] on span "chevron_left" at bounding box center [120, 121] width 14 height 14
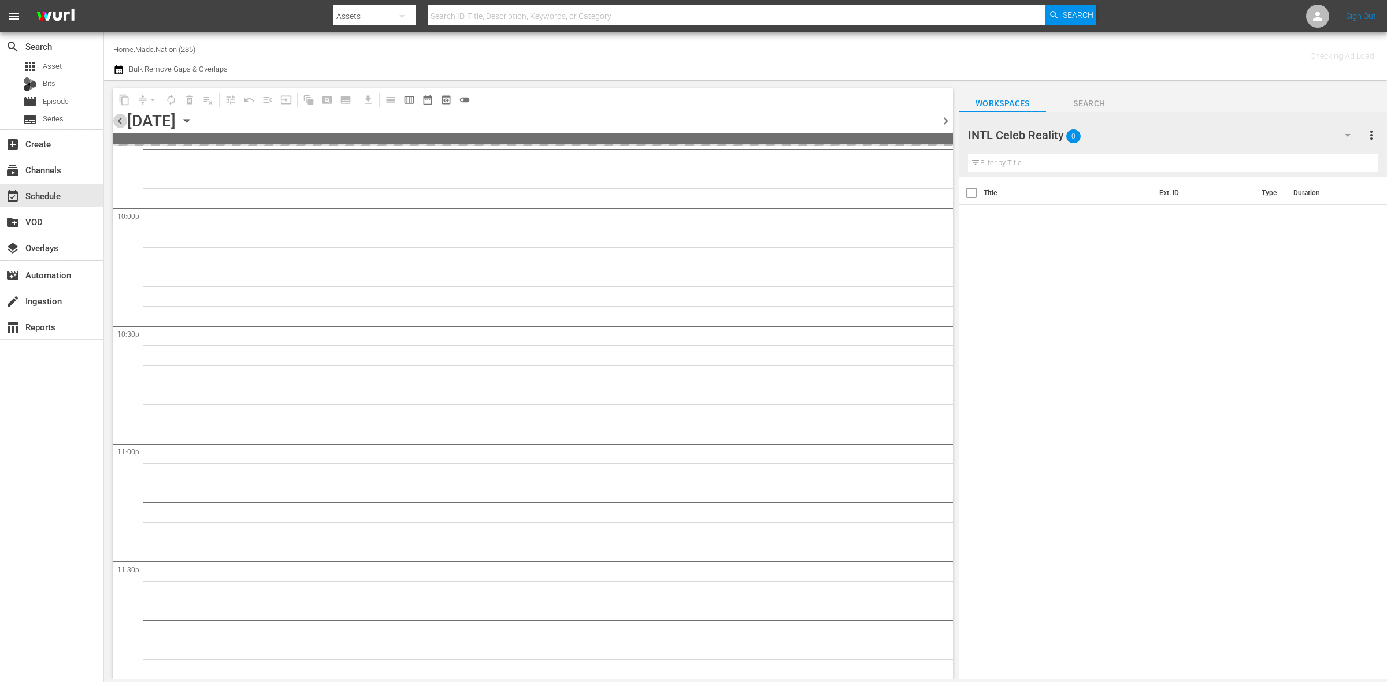
click at [120, 123] on span "chevron_left" at bounding box center [120, 121] width 14 height 14
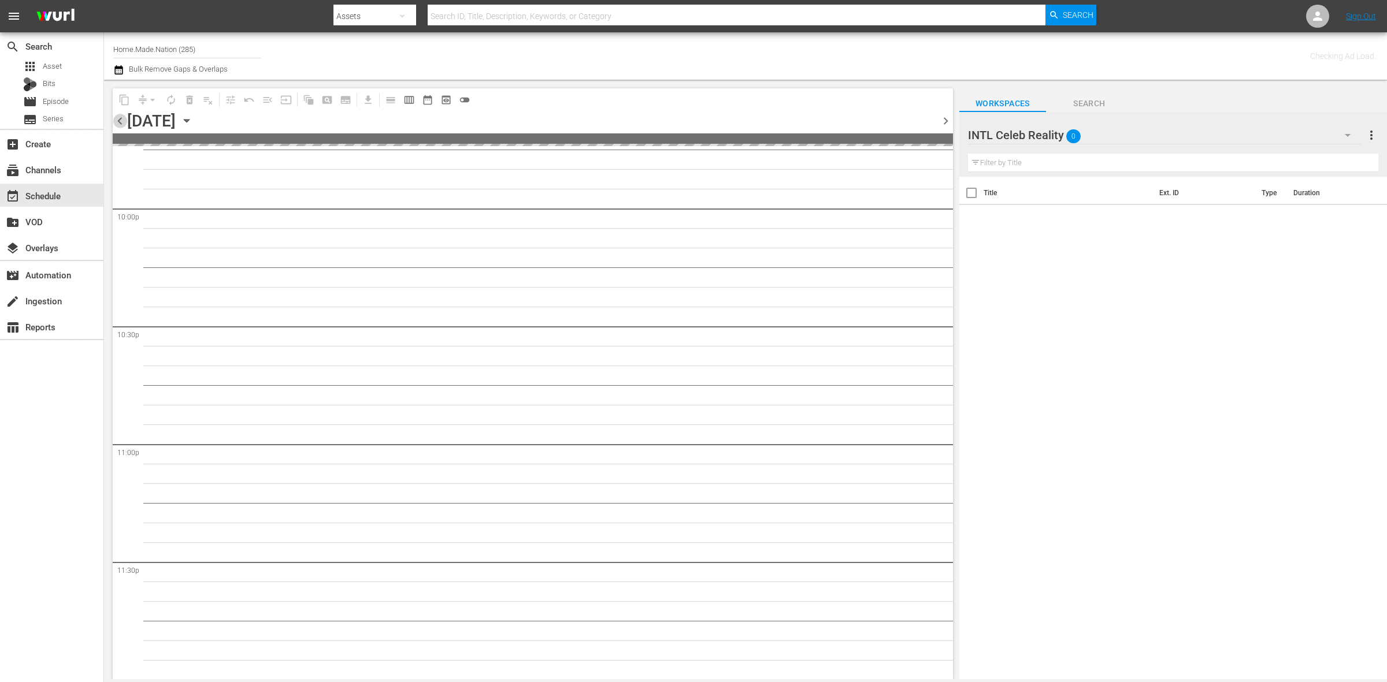
click at [120, 123] on span "chevron_left" at bounding box center [120, 121] width 14 height 14
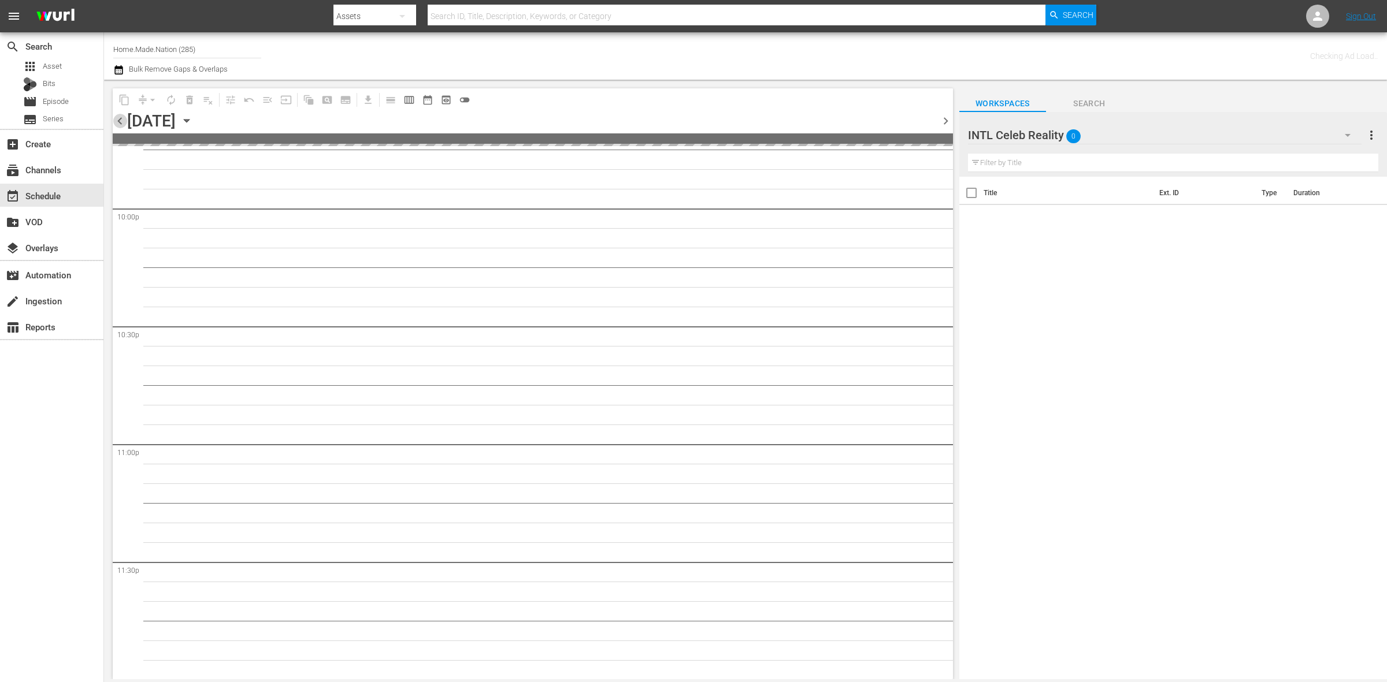
click at [120, 123] on span "chevron_left" at bounding box center [120, 121] width 14 height 14
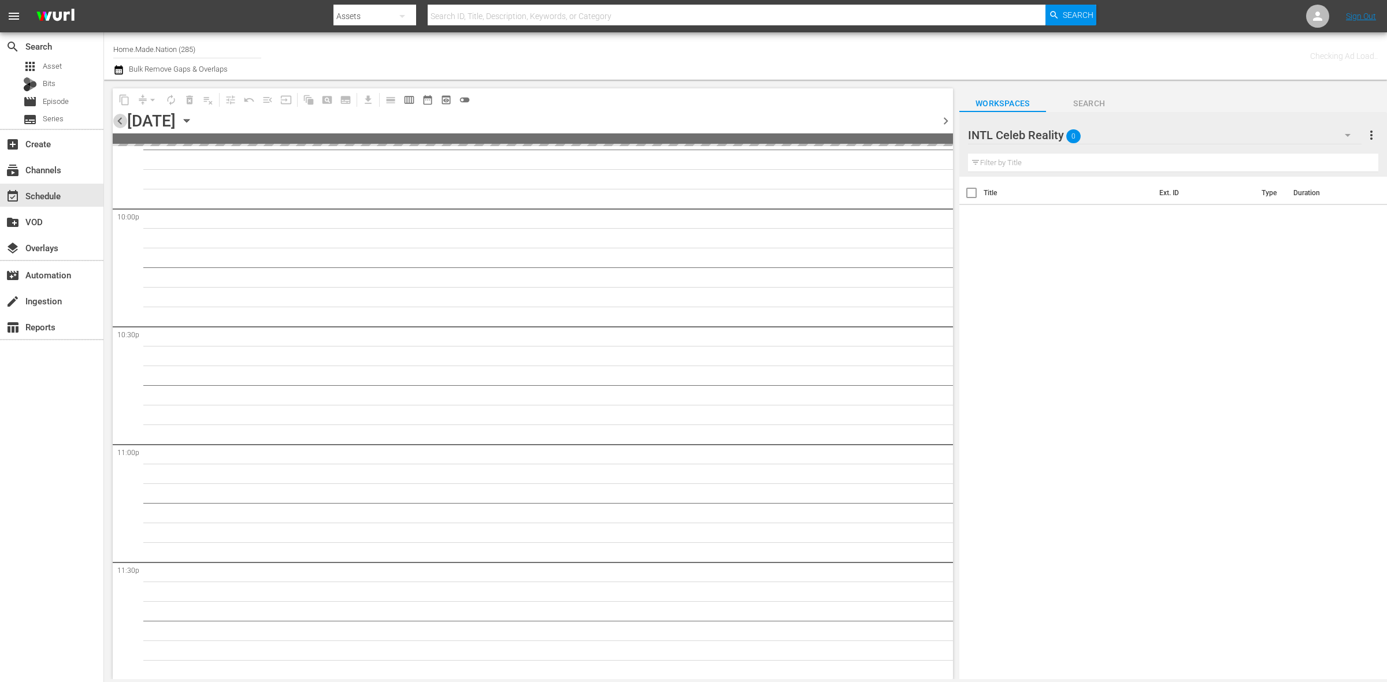
click at [120, 123] on span "chevron_left" at bounding box center [120, 121] width 14 height 14
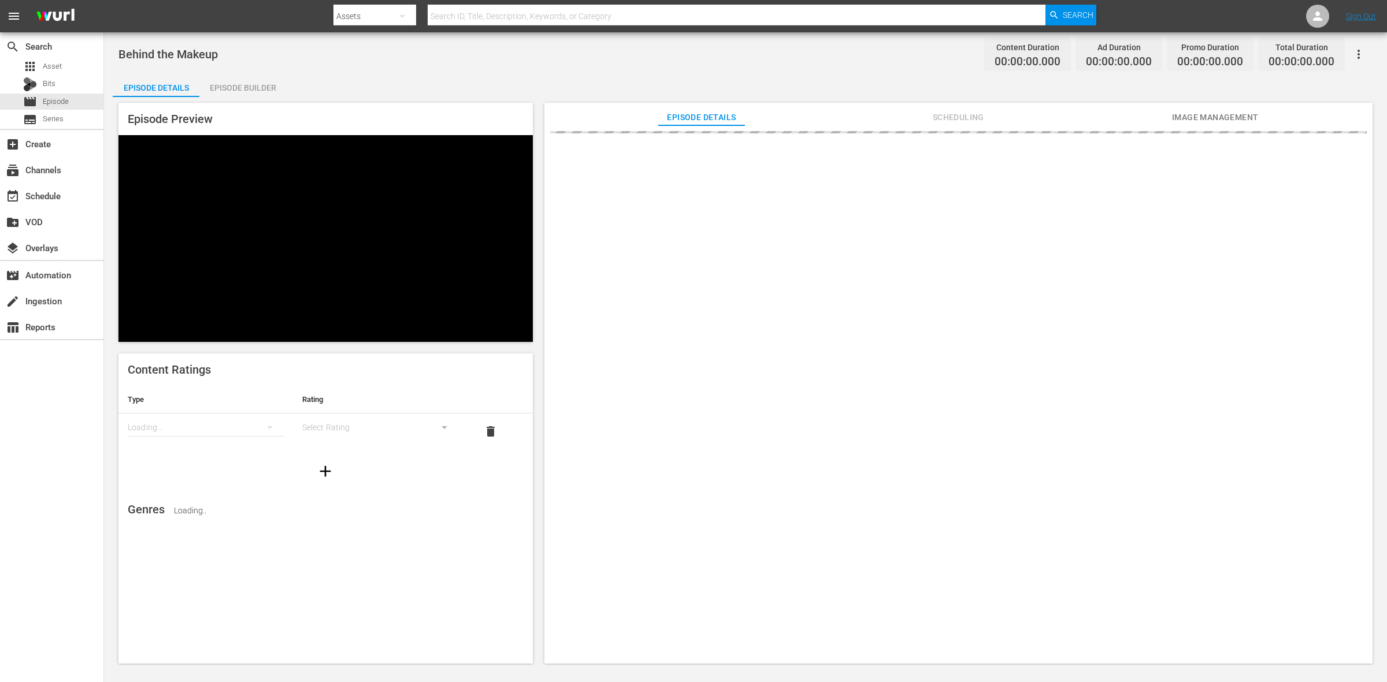
click at [247, 88] on div "Episode Builder" at bounding box center [242, 88] width 87 height 28
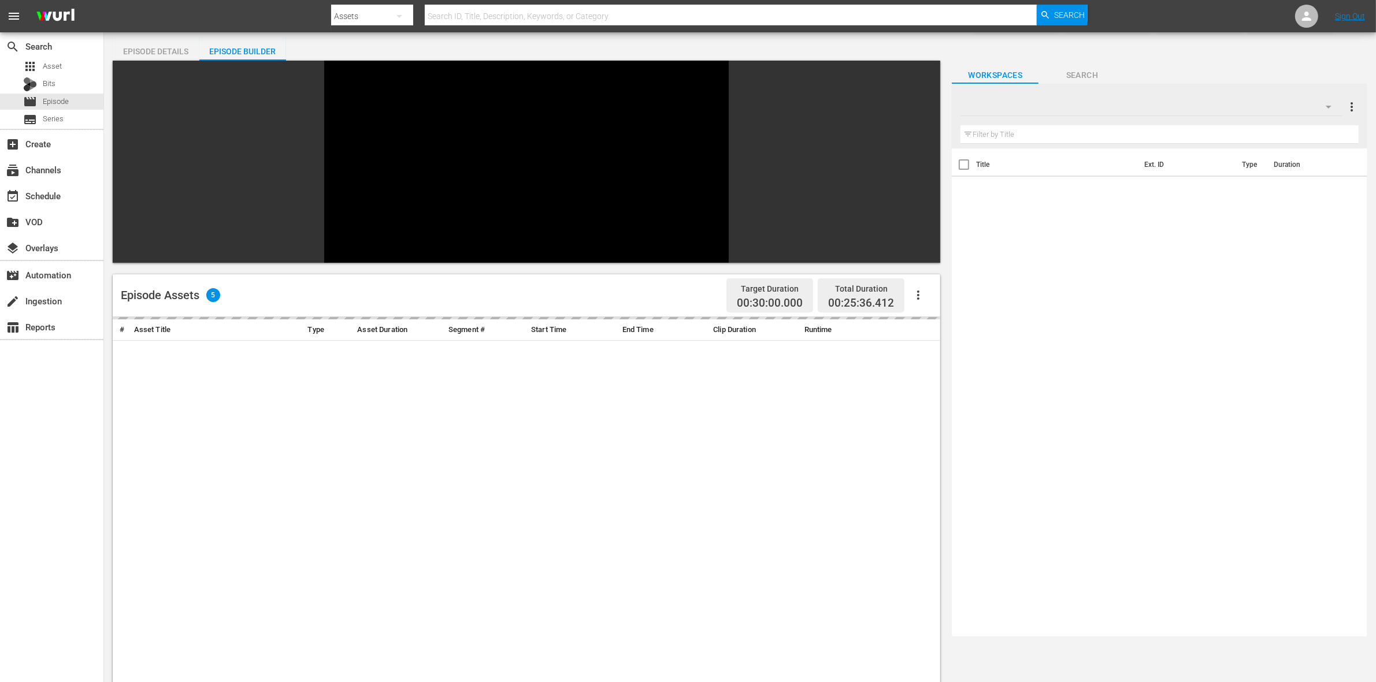
scroll to position [72, 0]
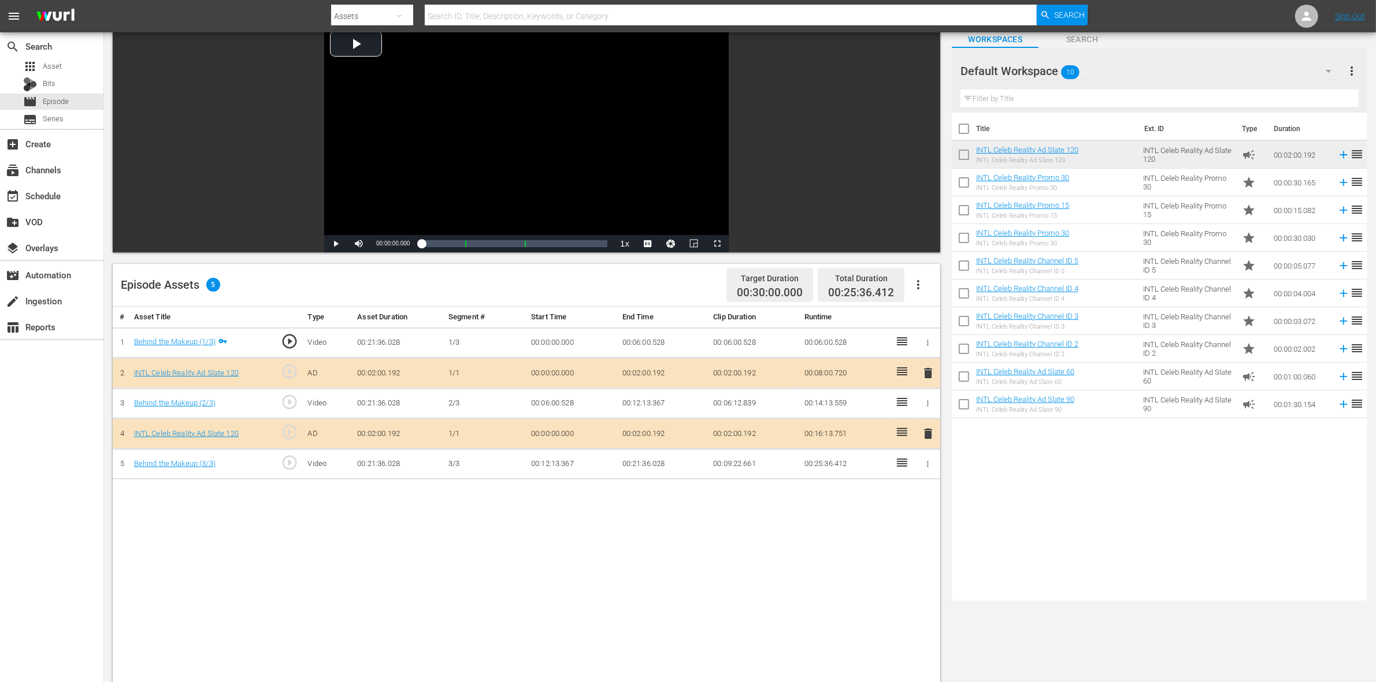
click at [927, 374] on span "delete" at bounding box center [928, 373] width 14 height 14
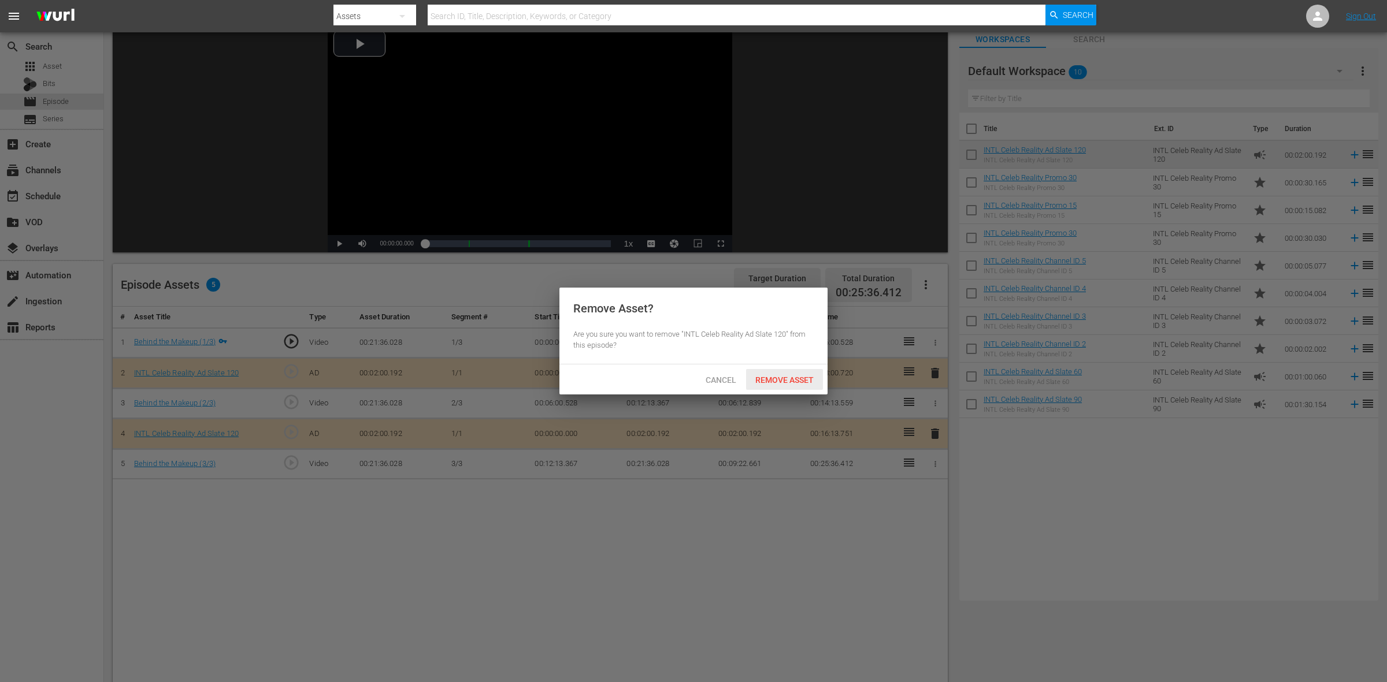
click at [767, 383] on span "Remove Asset" at bounding box center [784, 380] width 77 height 9
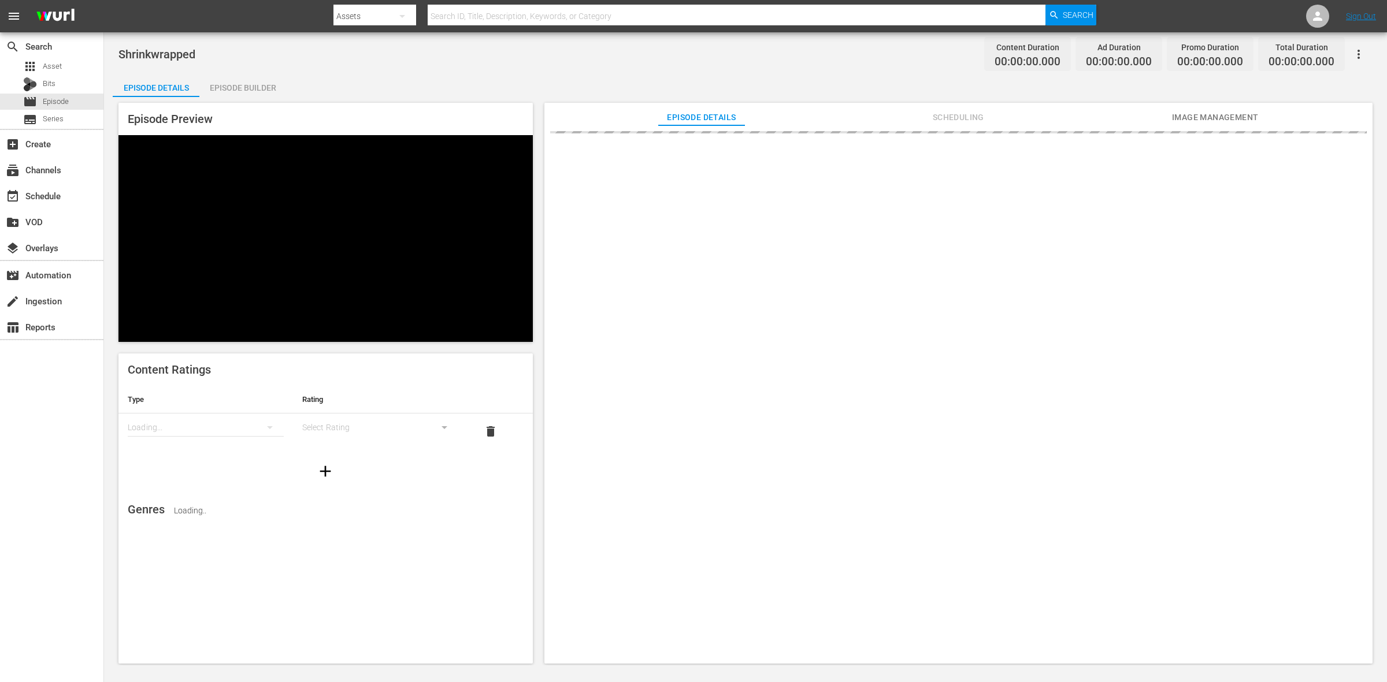
click at [261, 83] on div "Episode Builder" at bounding box center [242, 88] width 87 height 28
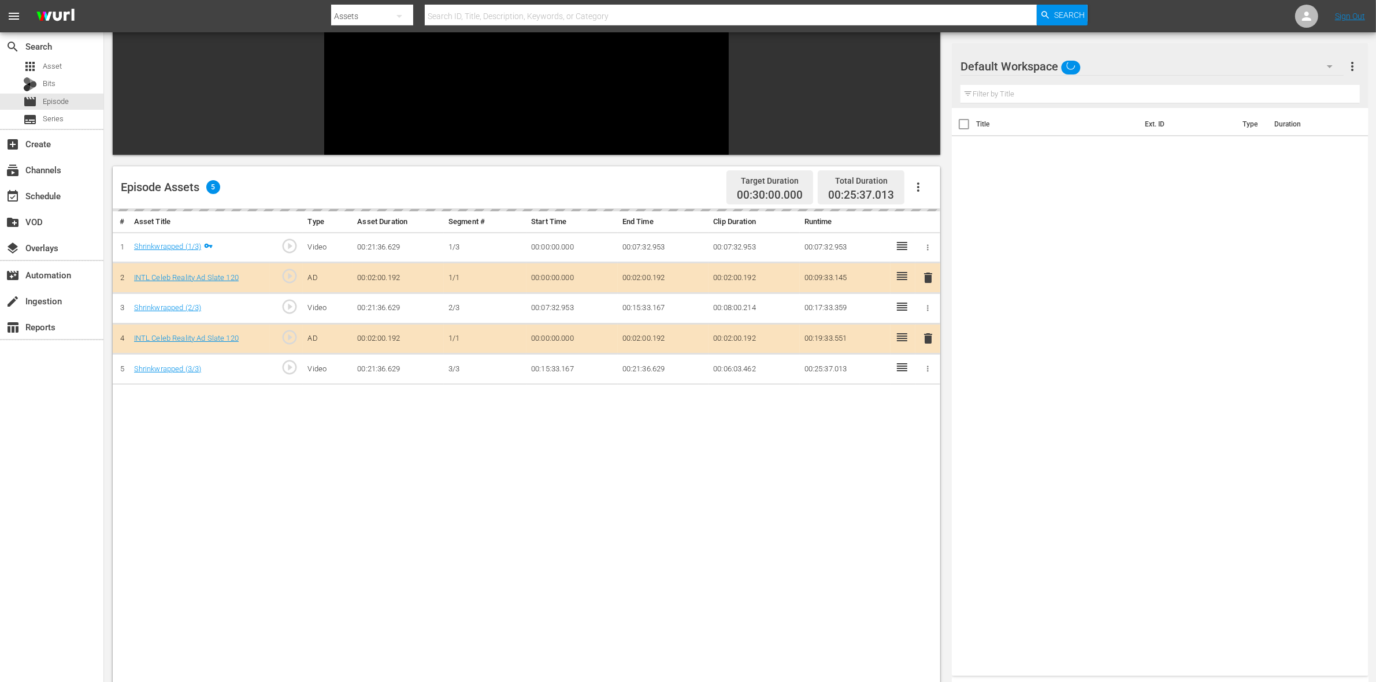
scroll to position [72, 0]
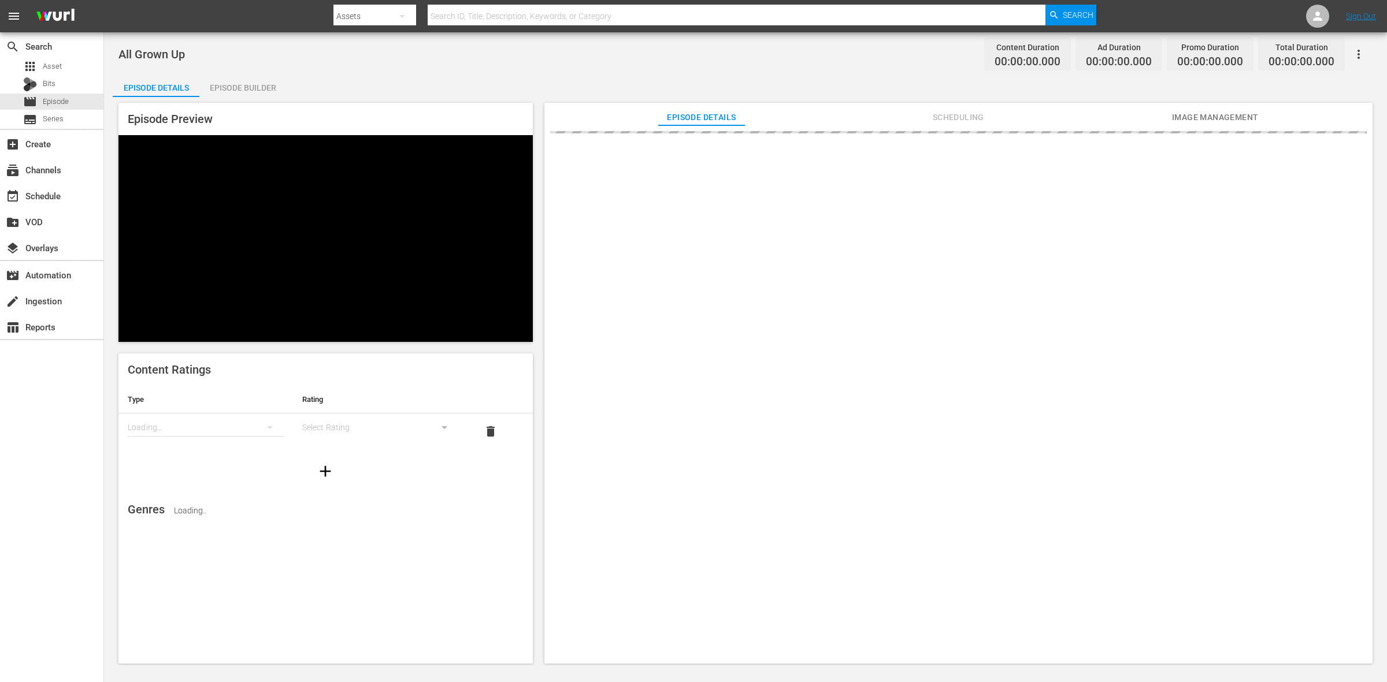
click at [237, 90] on div "Episode Builder" at bounding box center [242, 88] width 87 height 28
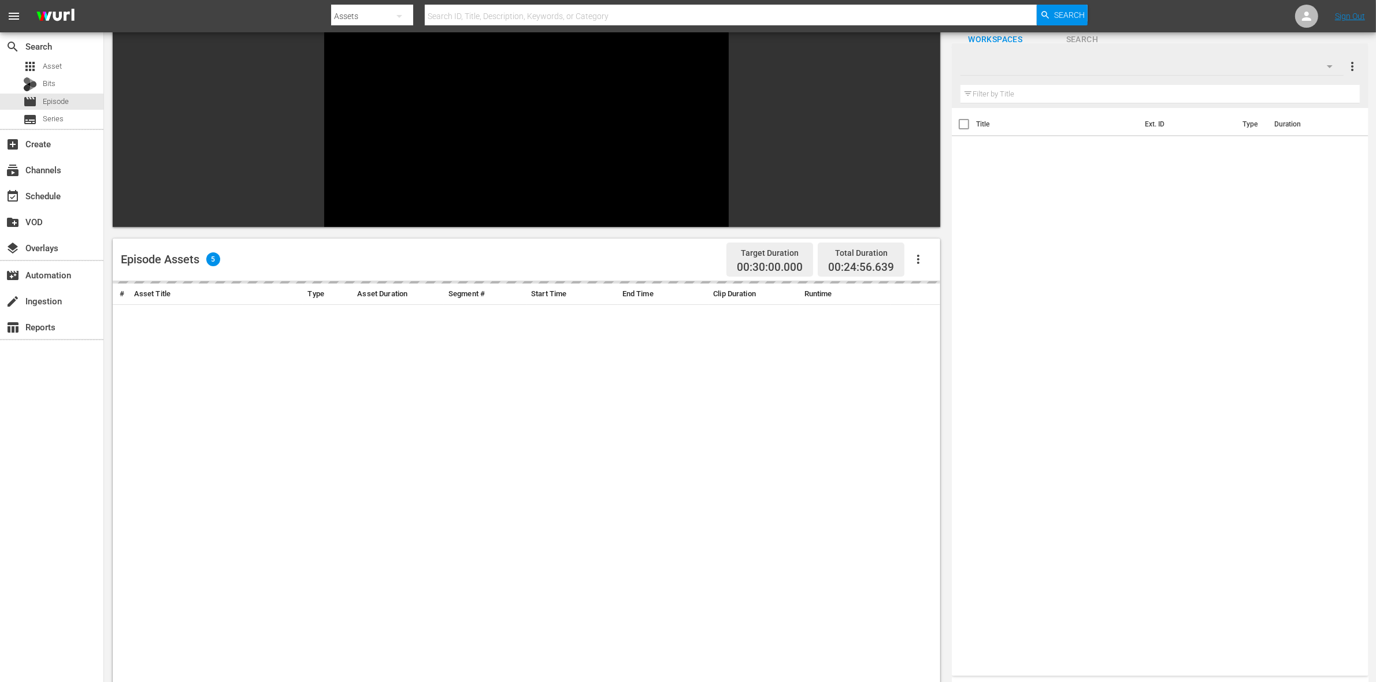
scroll to position [144, 0]
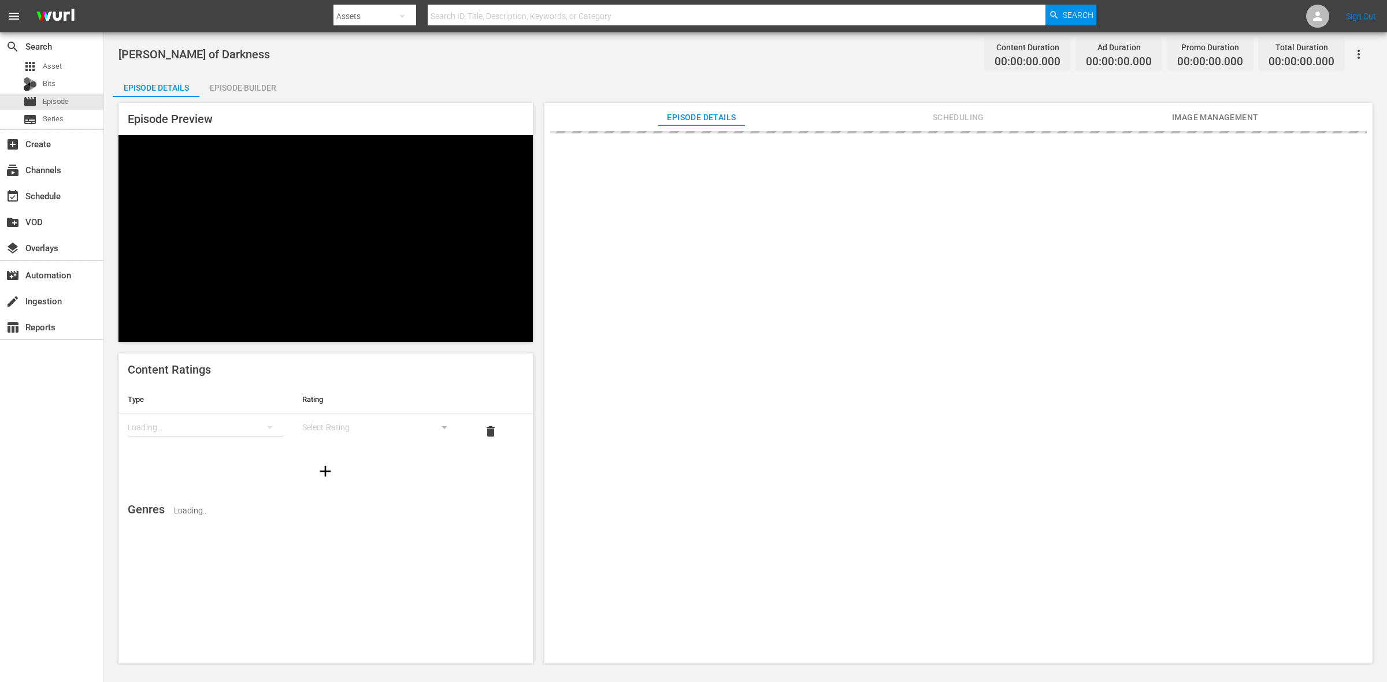
click at [229, 85] on div "Episode Builder" at bounding box center [242, 88] width 87 height 28
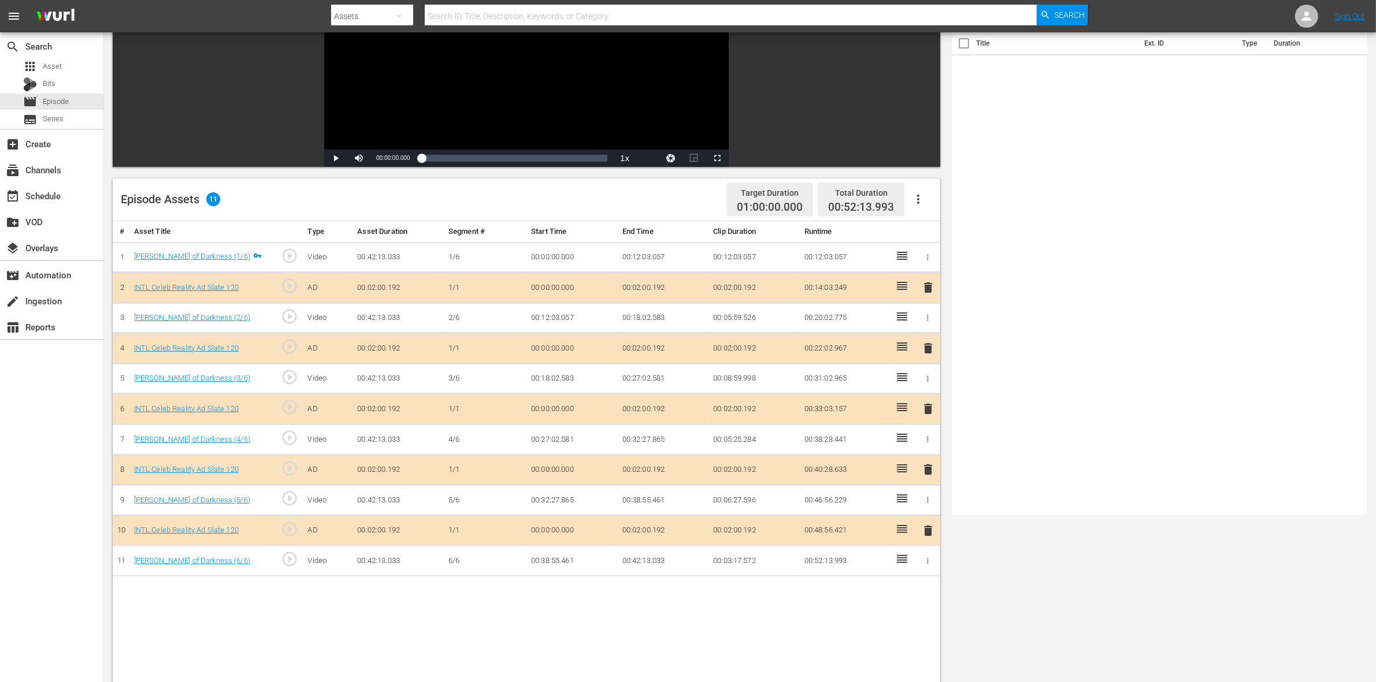
scroll to position [289, 0]
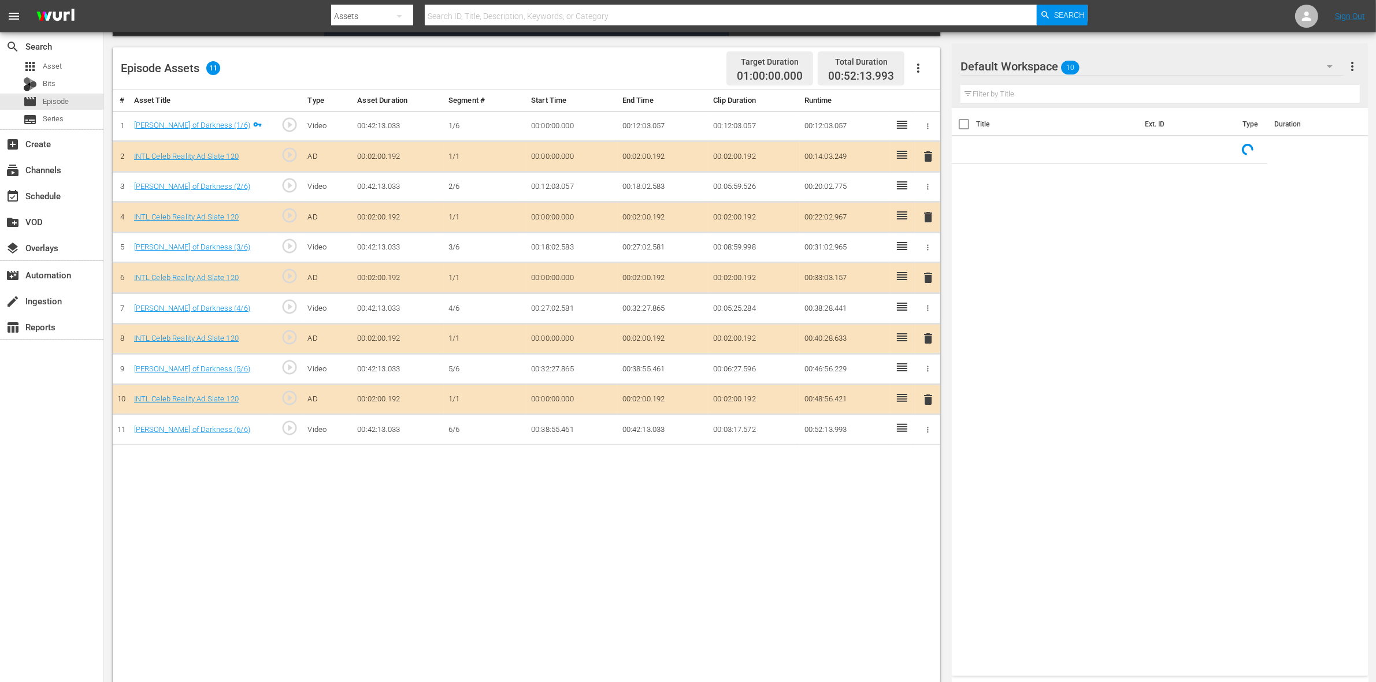
click at [923, 218] on span "delete" at bounding box center [928, 217] width 14 height 14
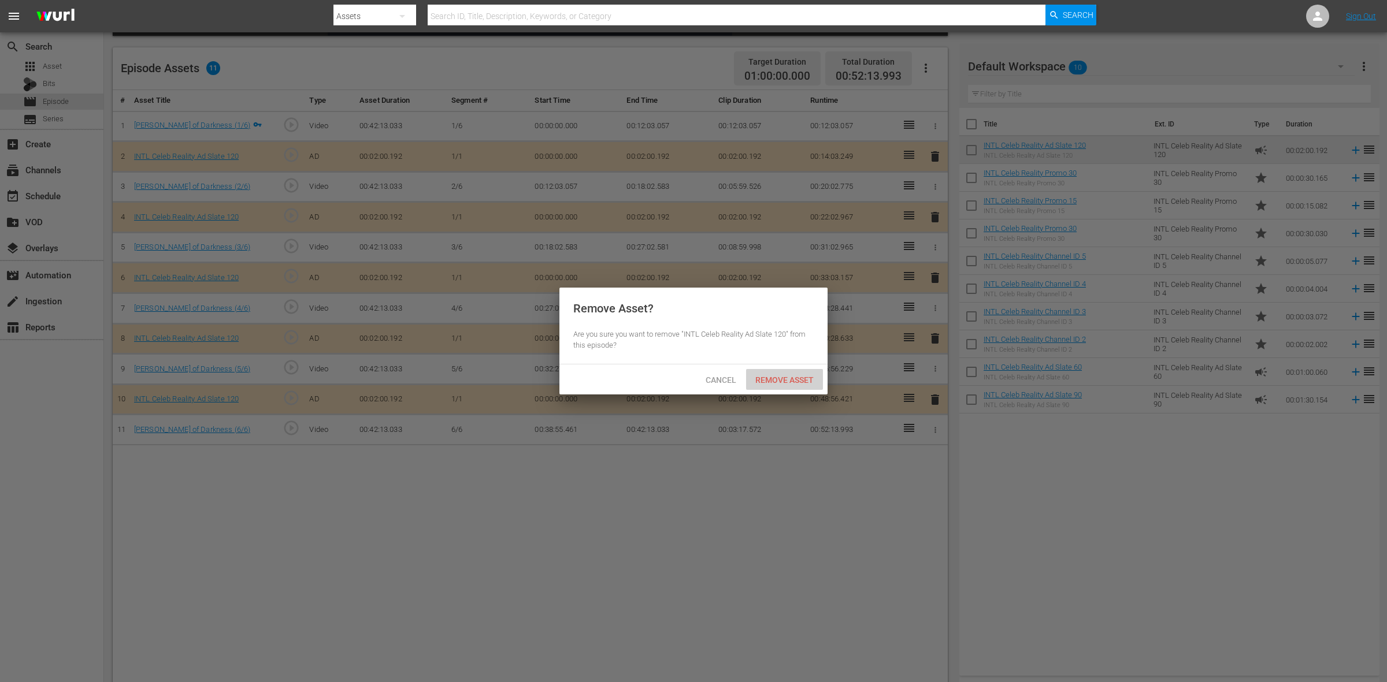
click at [778, 380] on span "Remove Asset" at bounding box center [784, 380] width 77 height 9
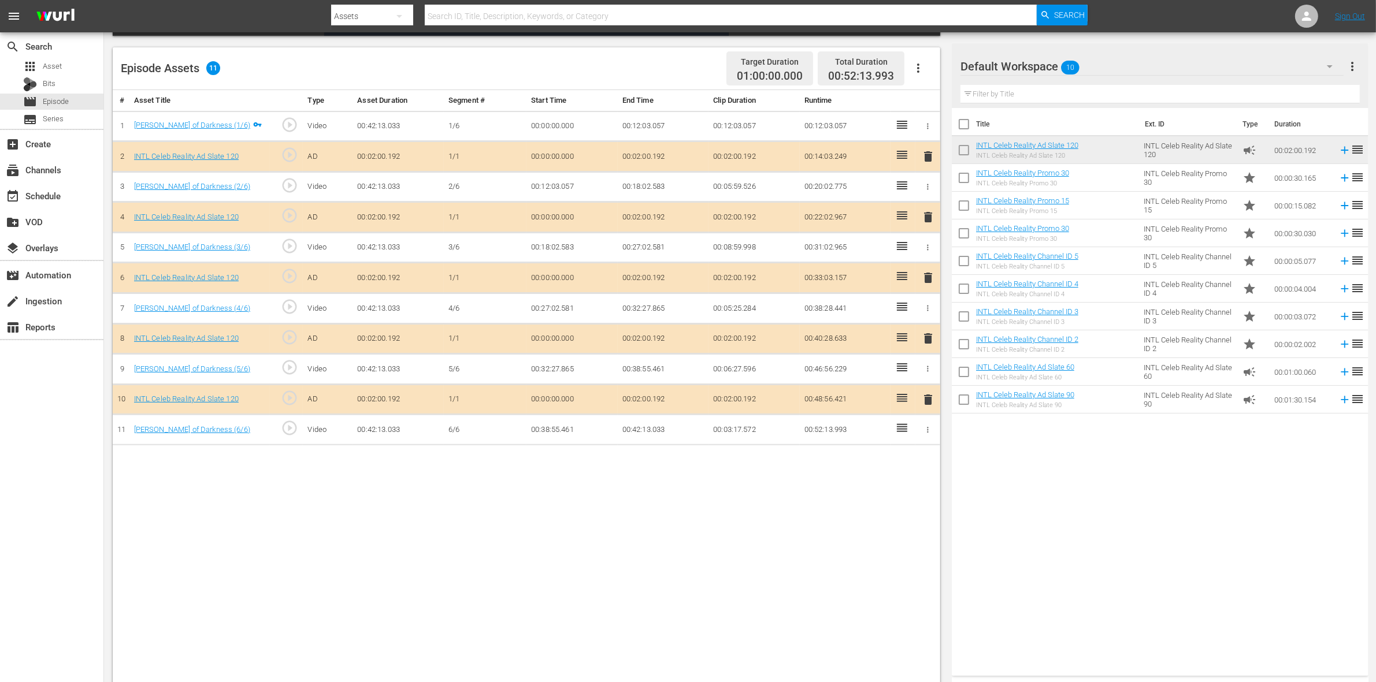
click at [928, 285] on span "delete" at bounding box center [928, 278] width 14 height 14
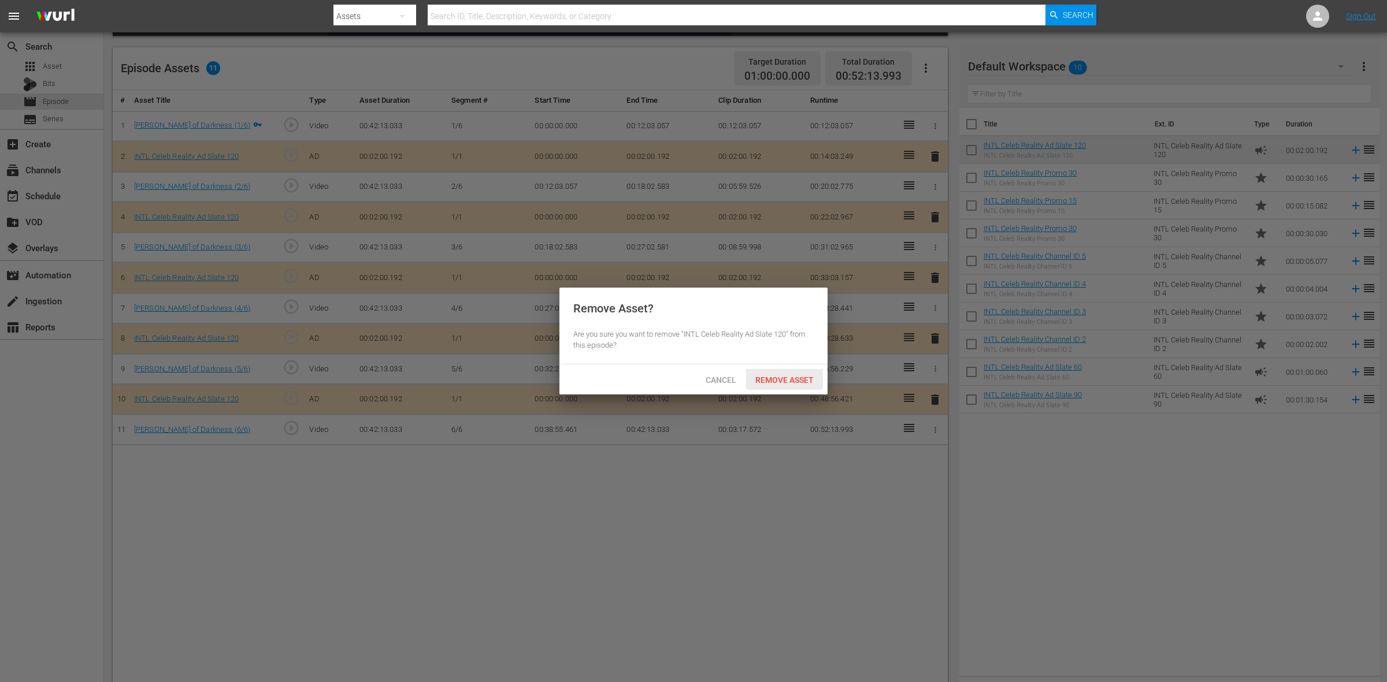
click at [789, 380] on span "Remove Asset" at bounding box center [784, 380] width 77 height 9
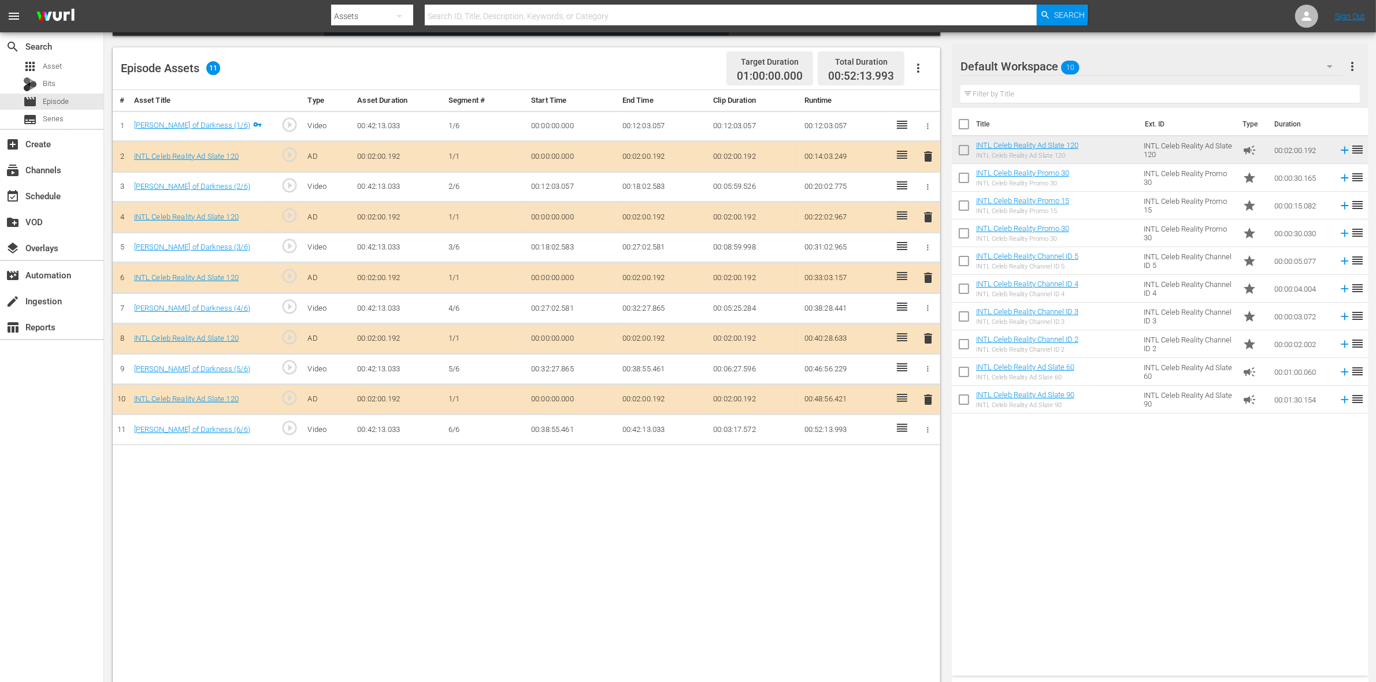
click at [925, 339] on span "delete" at bounding box center [928, 339] width 14 height 14
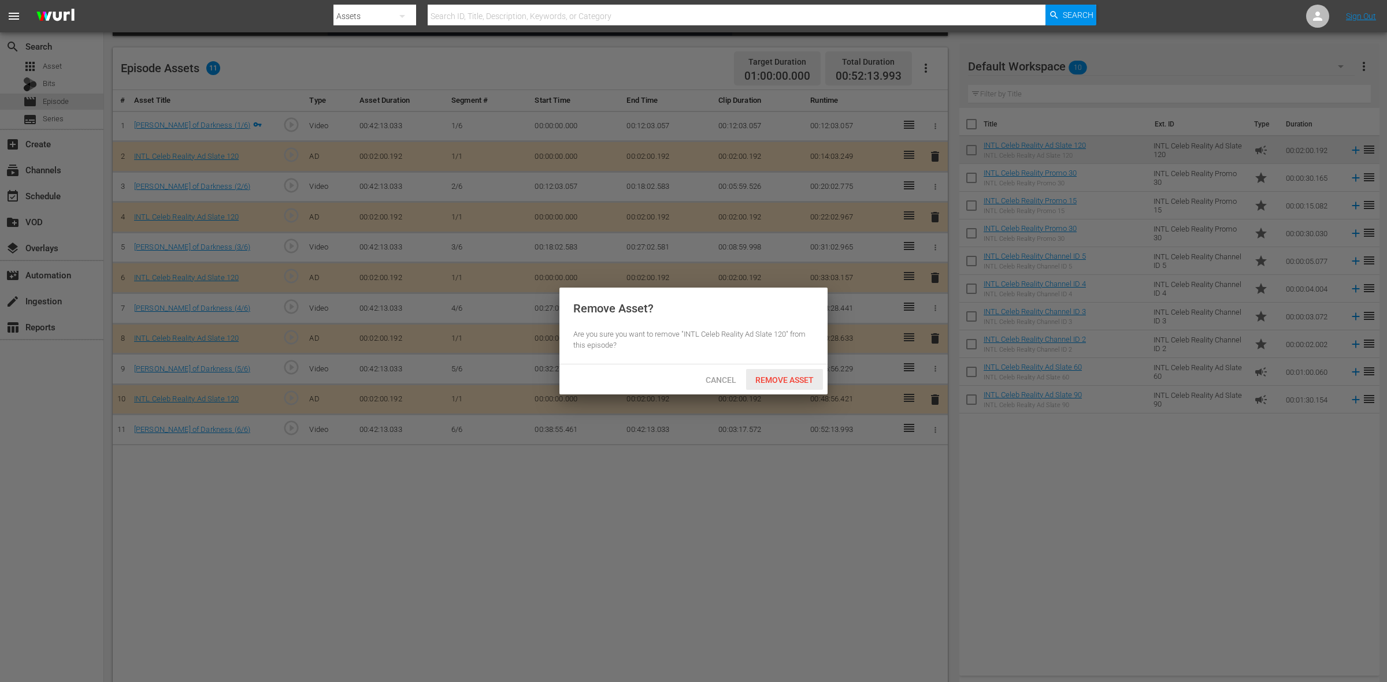
click at [789, 376] on span "Remove Asset" at bounding box center [784, 380] width 77 height 9
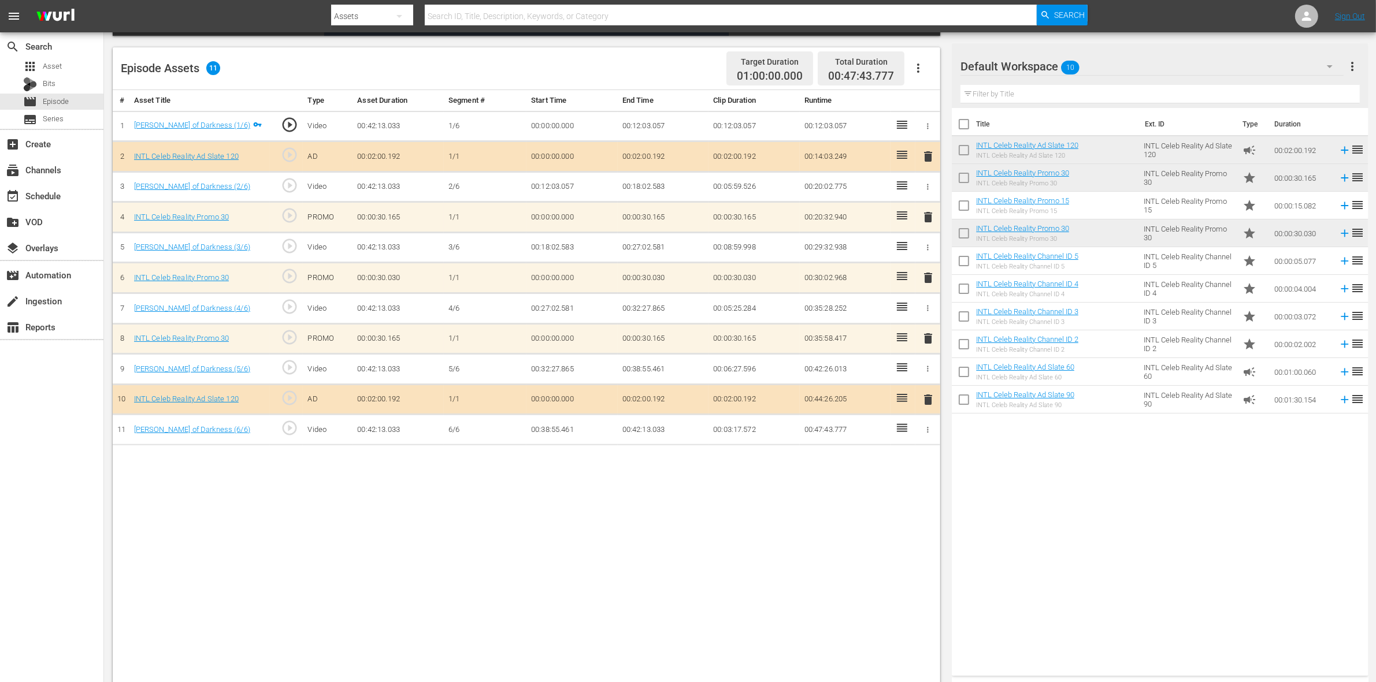
click at [1109, 507] on div "Title Ext. ID Type Duration INTL Celeb Reality Ad Slate 120 INTL Celeb Reality …" at bounding box center [1160, 389] width 416 height 563
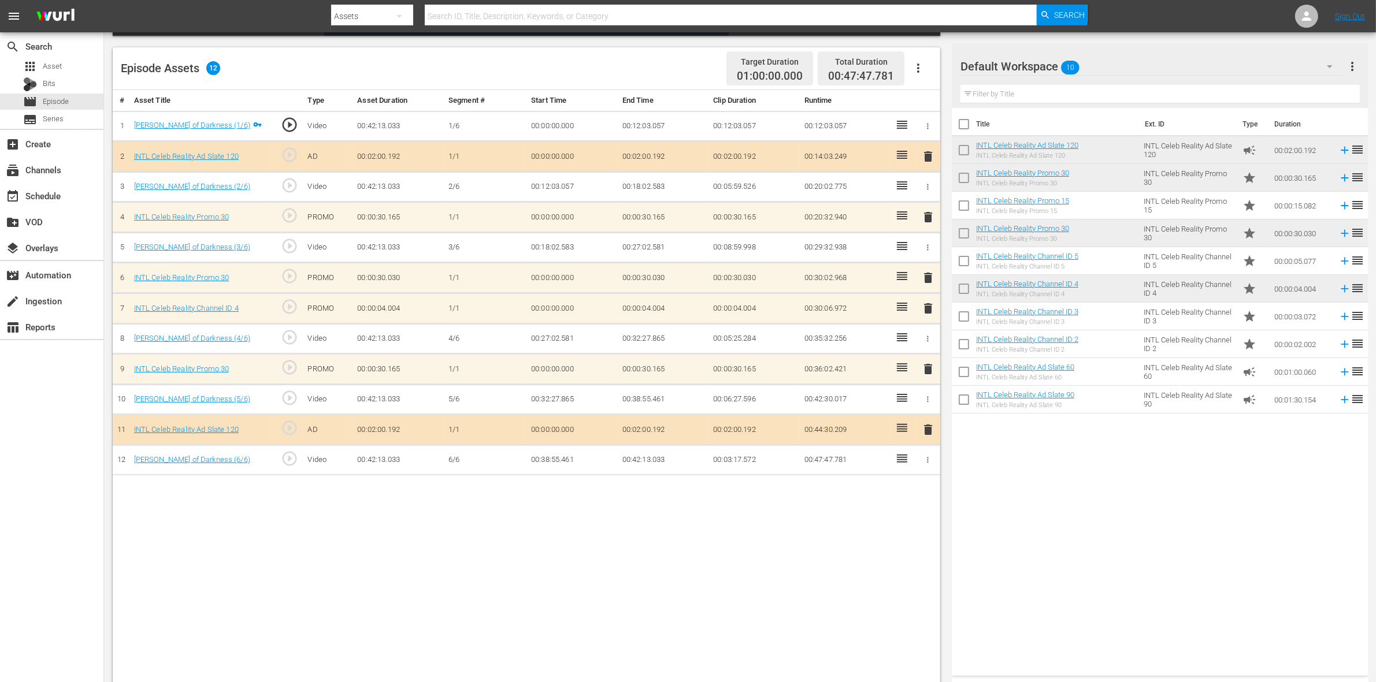
click at [931, 308] on span "delete" at bounding box center [928, 309] width 14 height 14
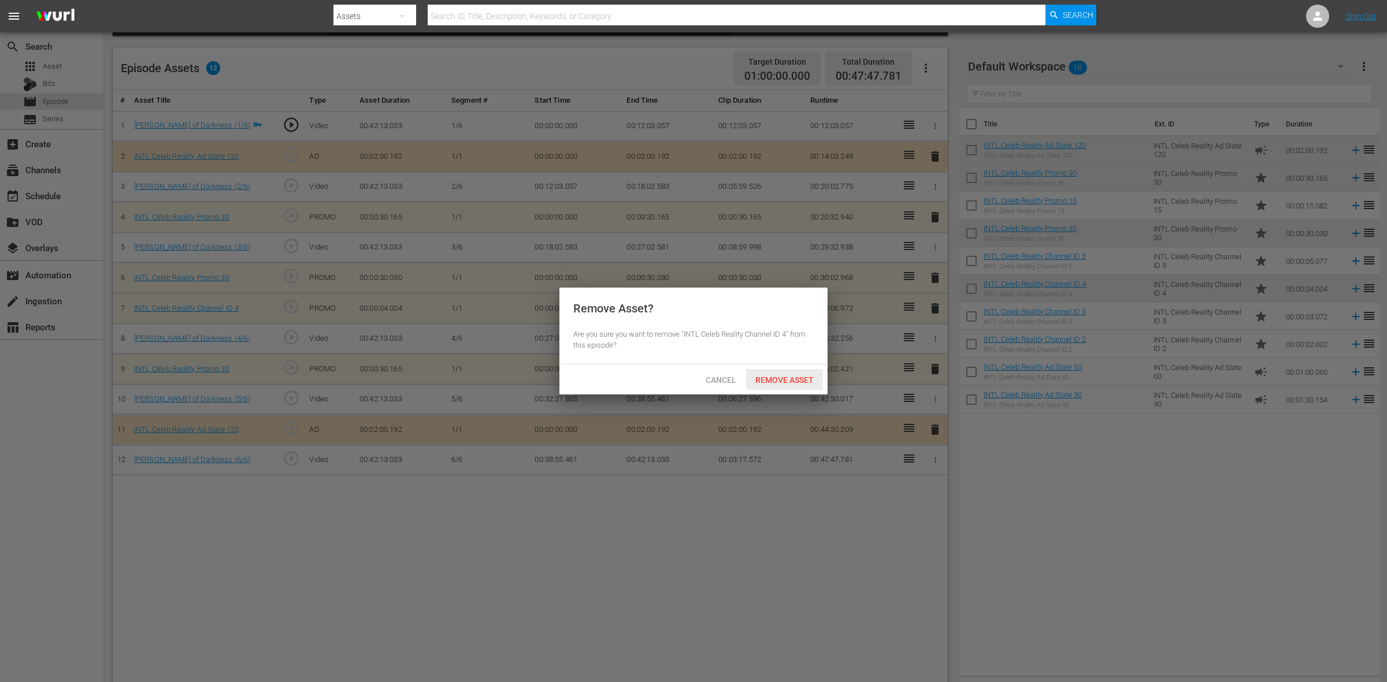
click at [812, 376] on span "Remove Asset" at bounding box center [784, 380] width 77 height 9
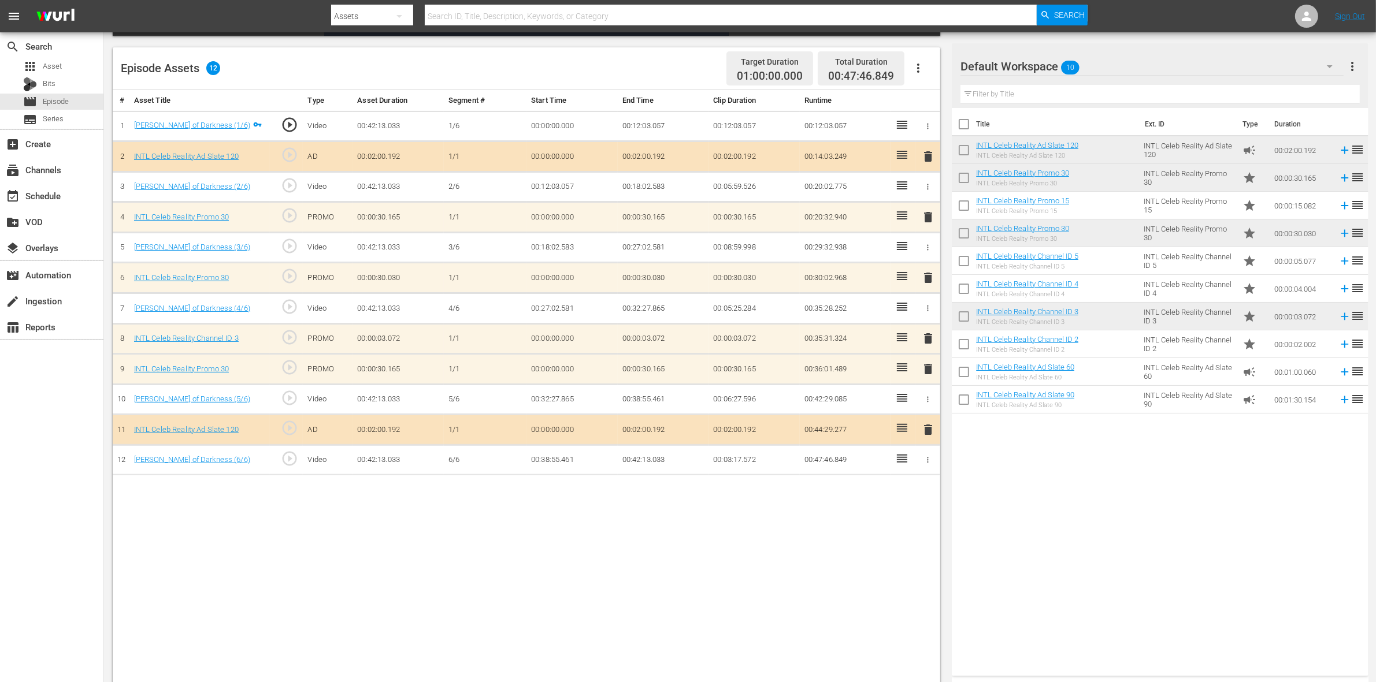
click at [1109, 545] on div "Title Ext. ID Type Duration INTL Celeb Reality Ad Slate 120 INTL Celeb Reality …" at bounding box center [1160, 389] width 416 height 563
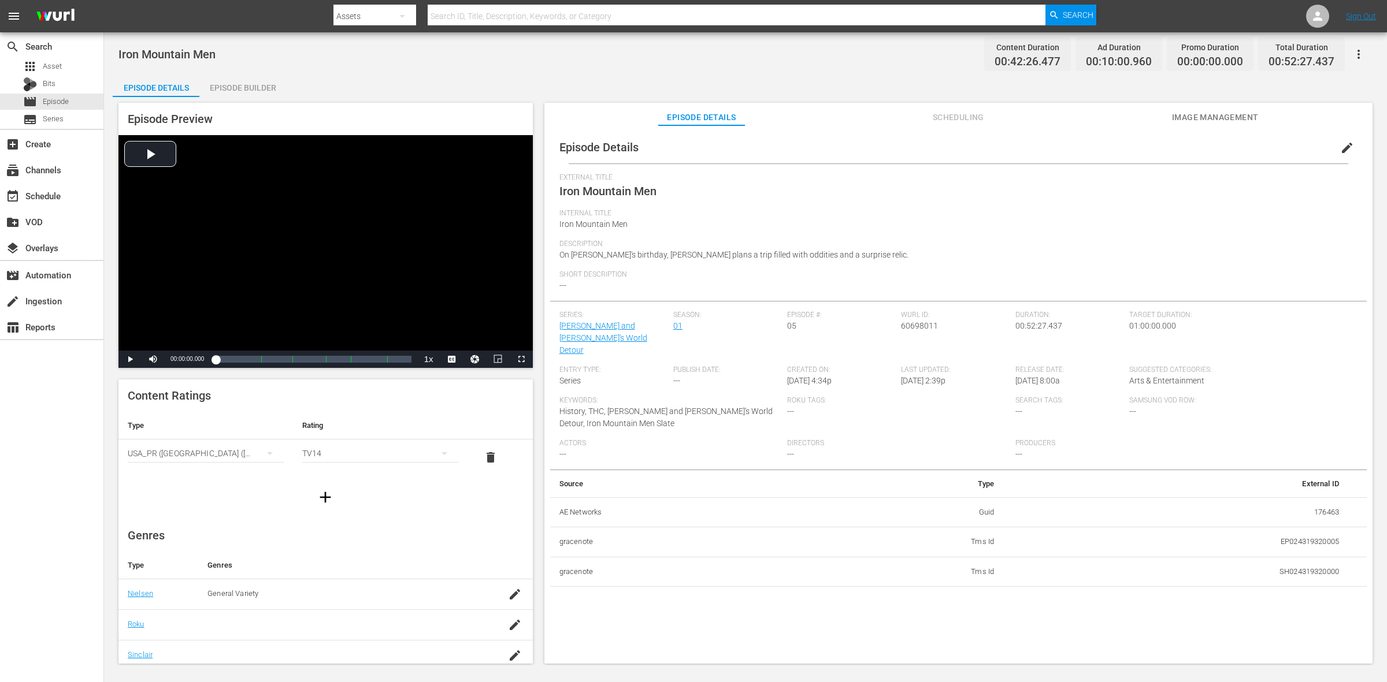
click at [218, 91] on div "Episode Builder" at bounding box center [242, 88] width 87 height 28
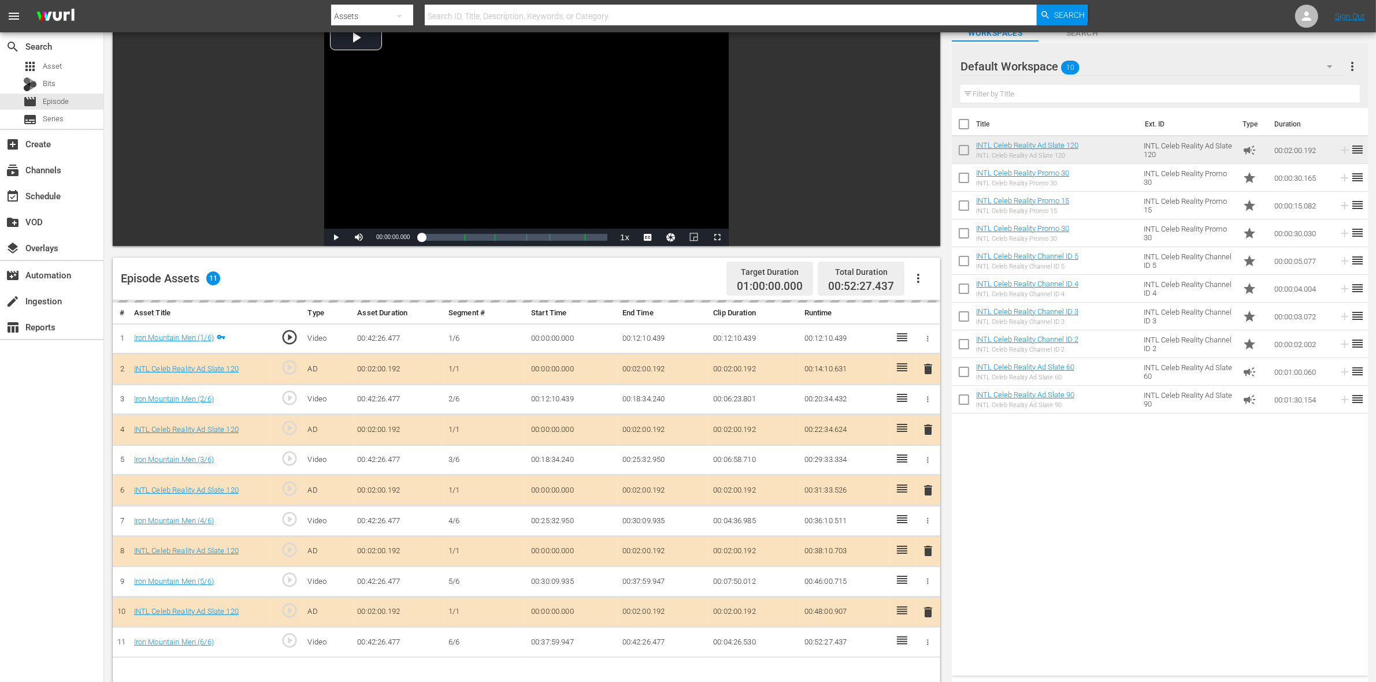
scroll to position [144, 0]
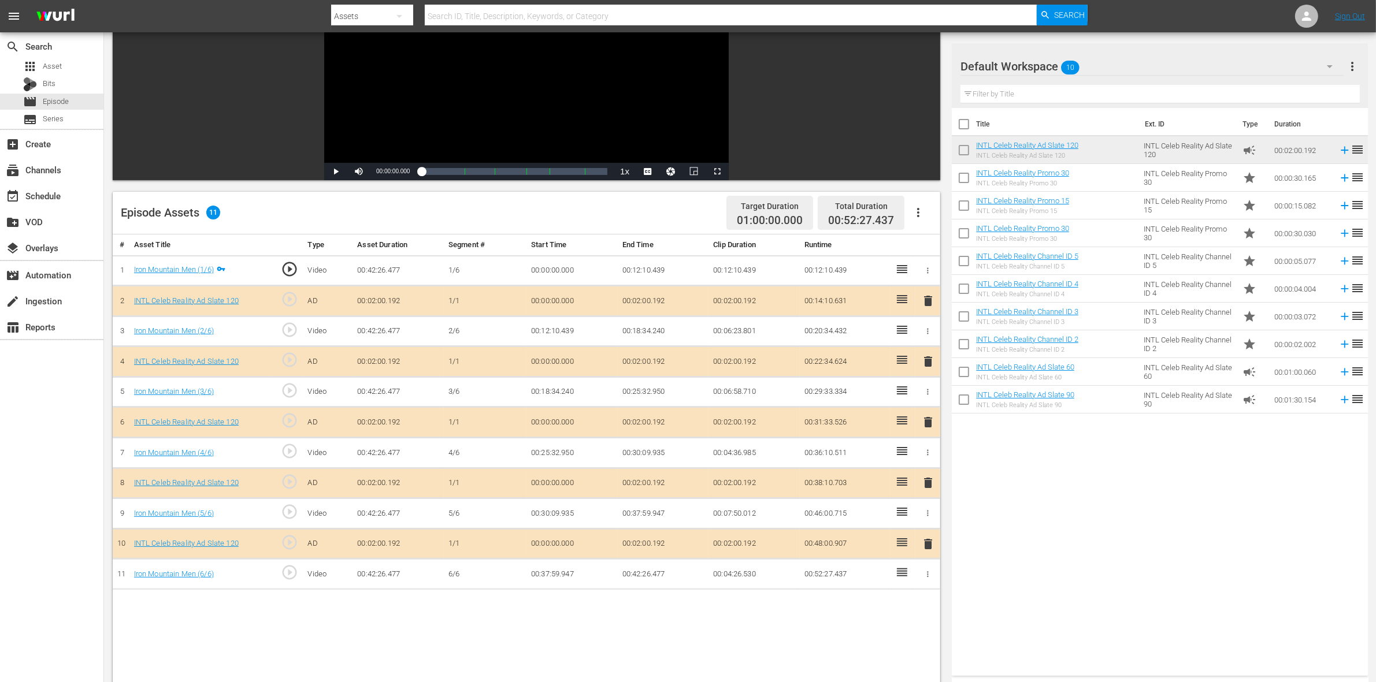
click at [926, 426] on span "delete" at bounding box center [928, 422] width 14 height 14
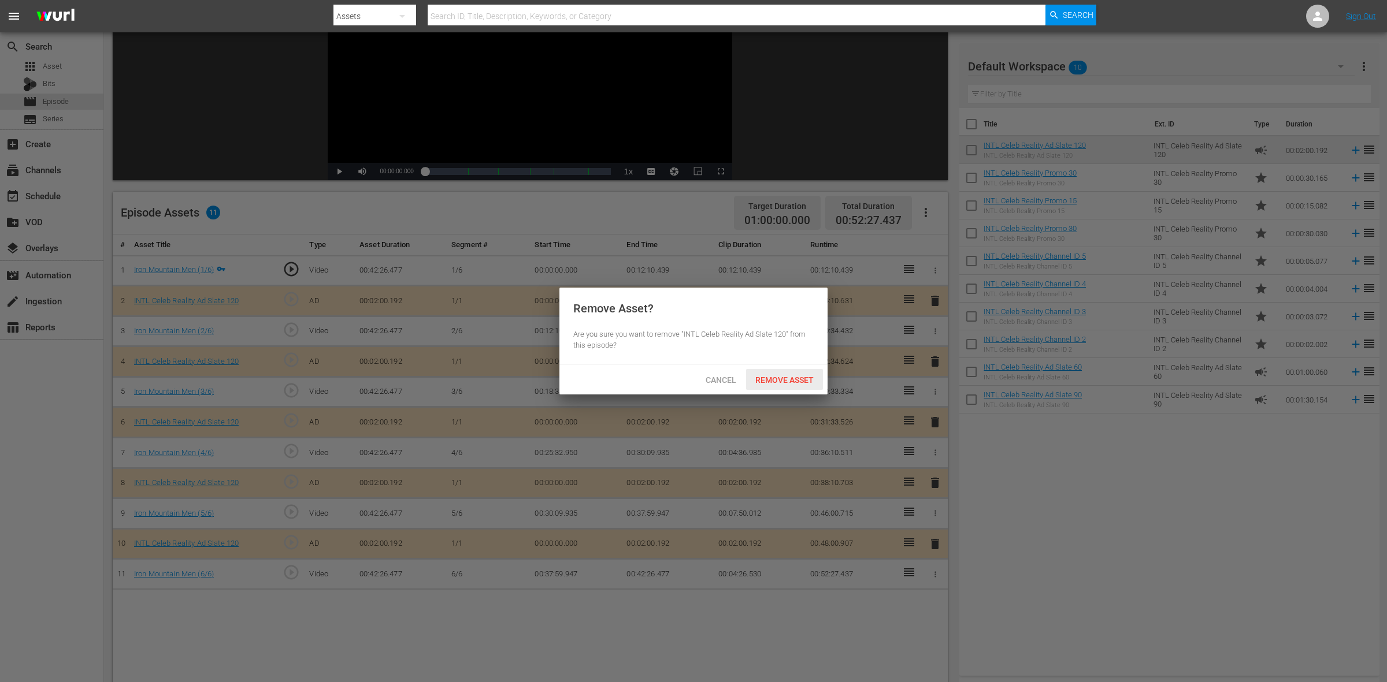
click at [789, 383] on span "Remove Asset" at bounding box center [784, 380] width 77 height 9
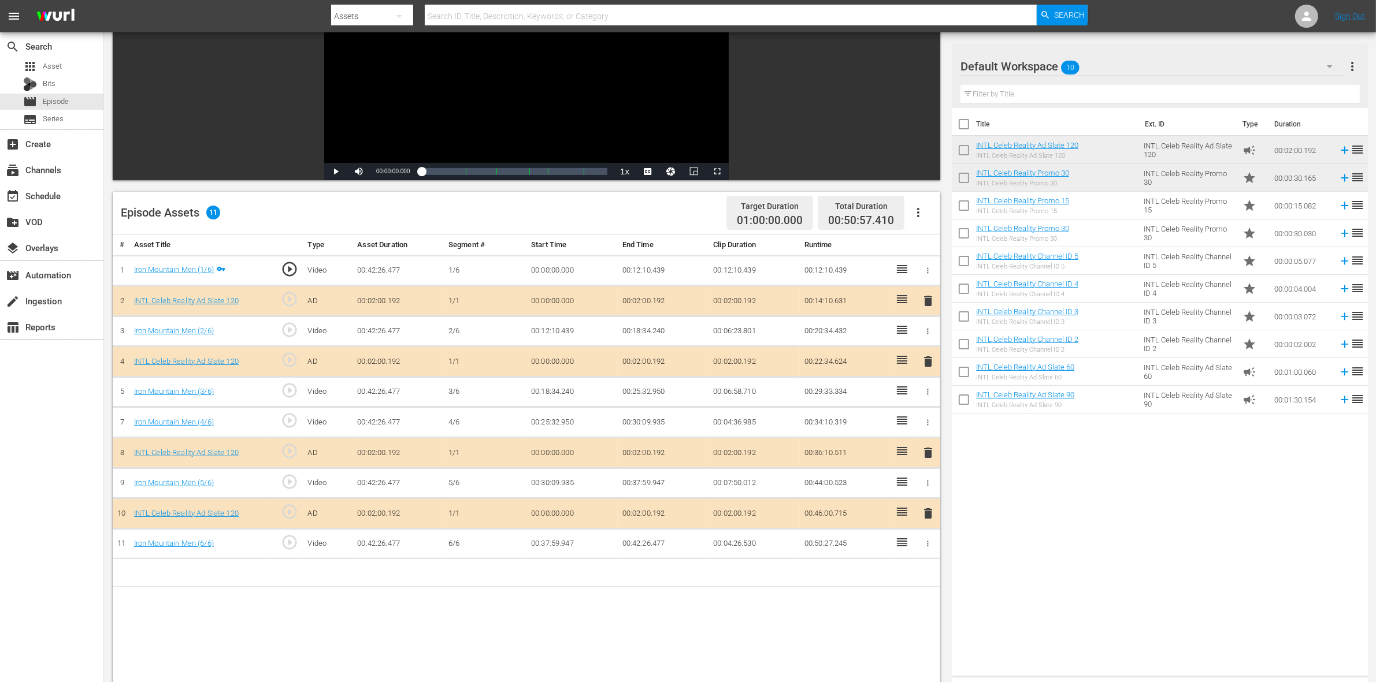
click at [1109, 534] on div "Title Ext. ID Type Duration INTL Celeb Reality Ad Slate 120 INTL Celeb Reality …" at bounding box center [1160, 389] width 416 height 563
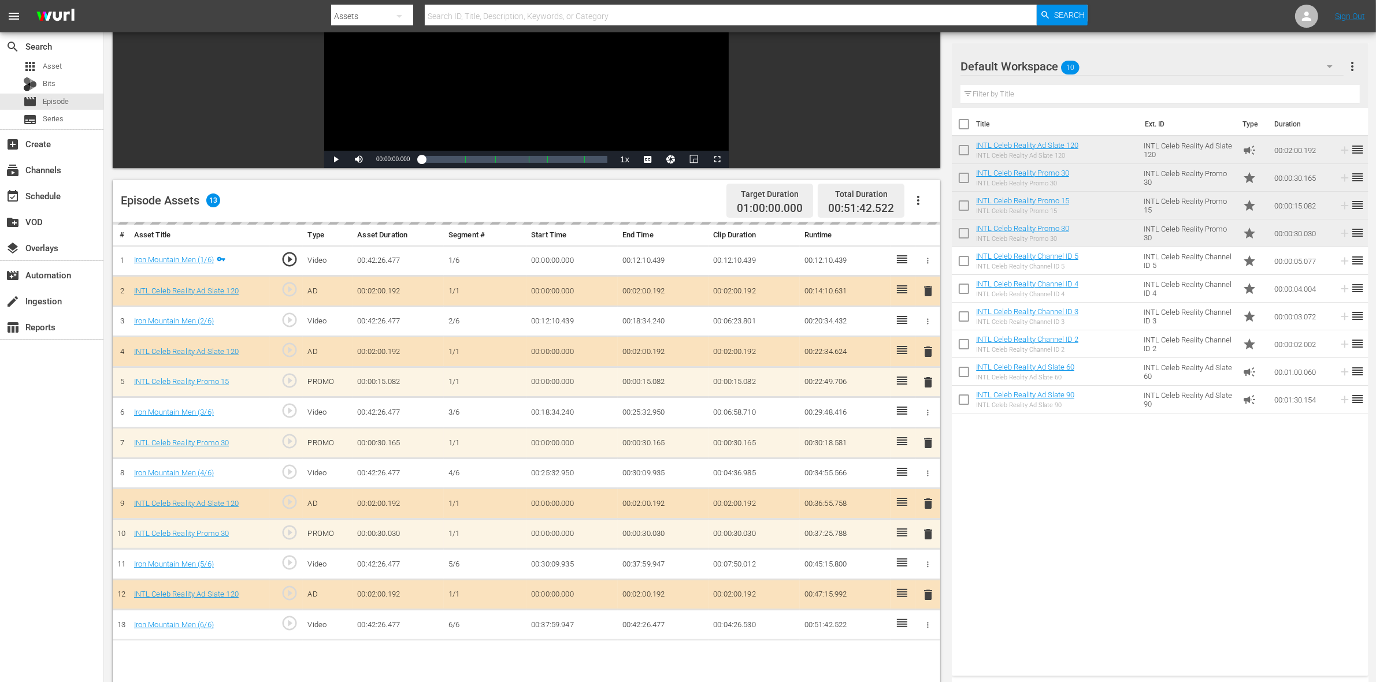
scroll to position [289, 0]
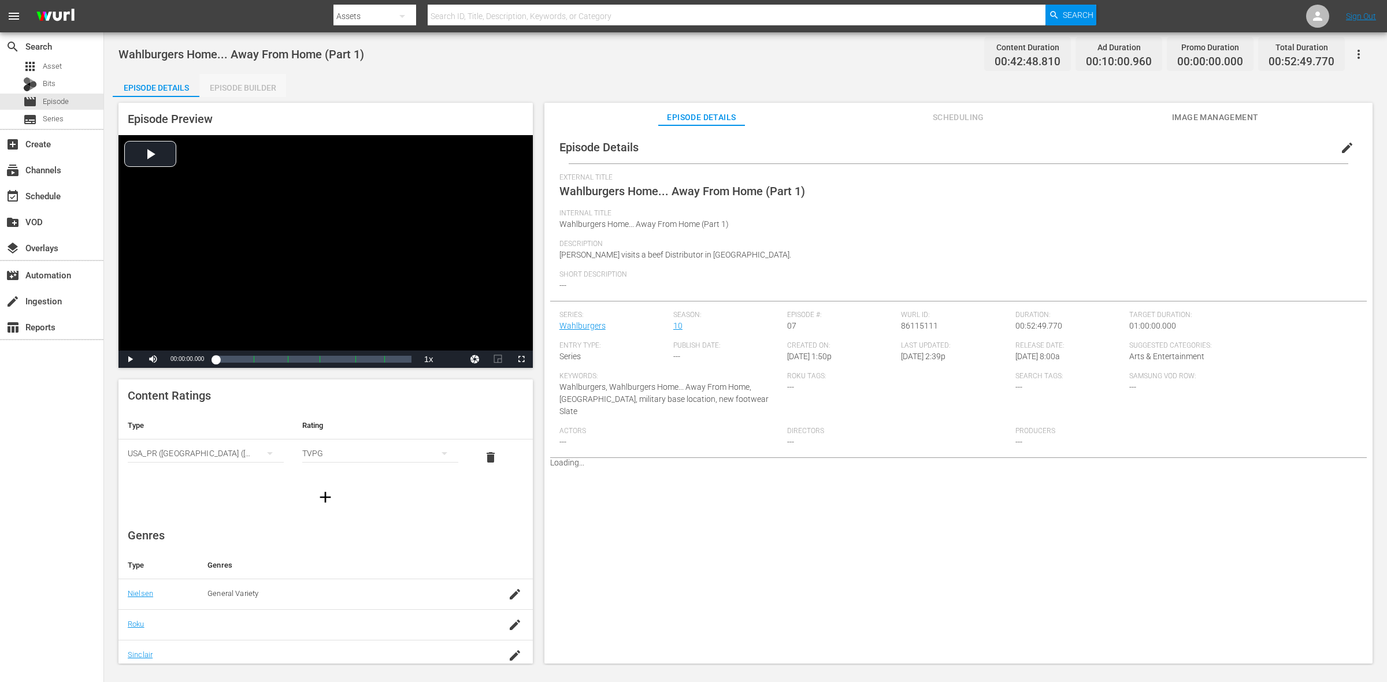
click at [240, 90] on div "Episode Builder" at bounding box center [242, 88] width 87 height 28
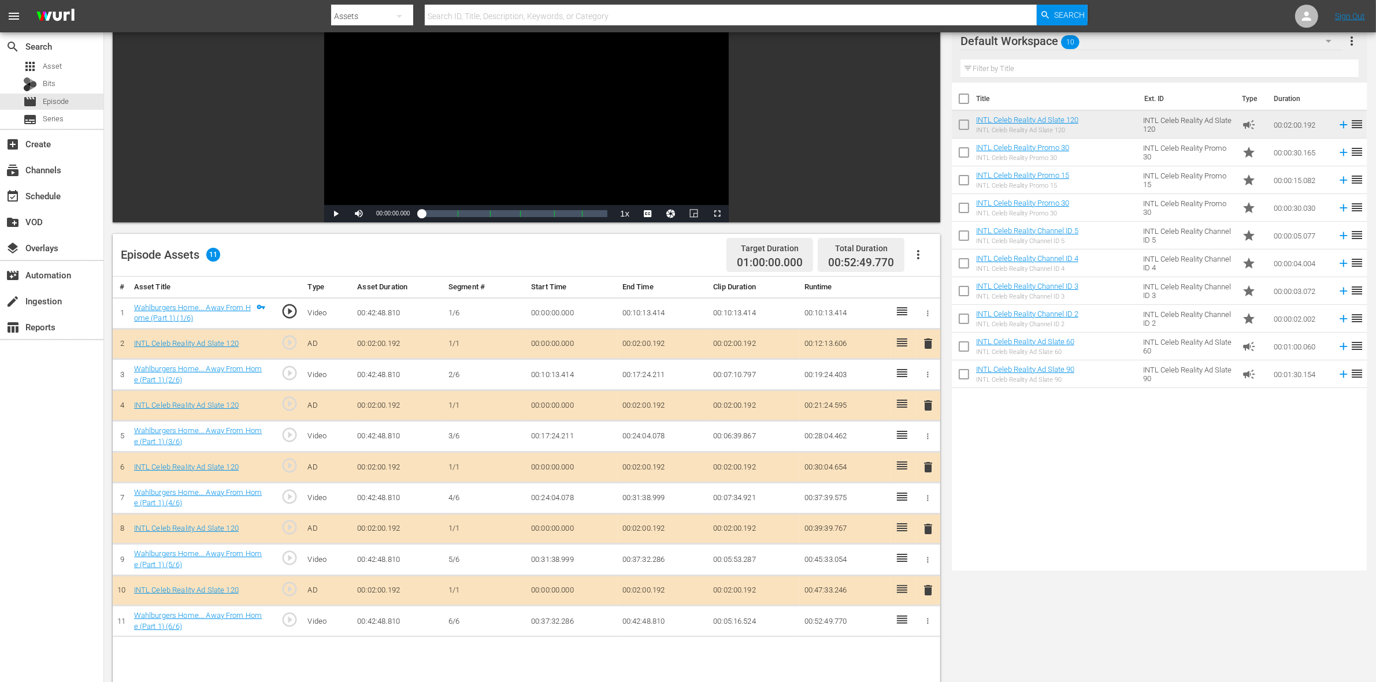
scroll to position [289, 0]
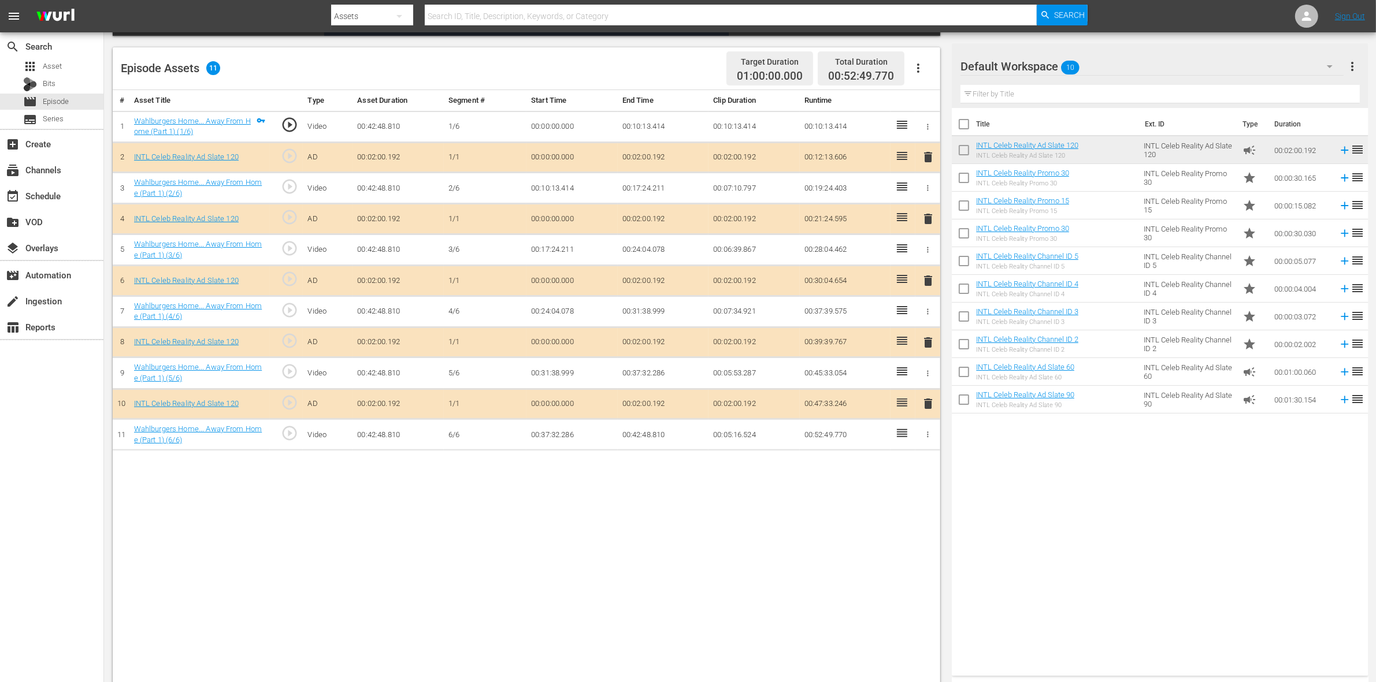
click at [925, 217] on span "delete" at bounding box center [928, 219] width 14 height 14
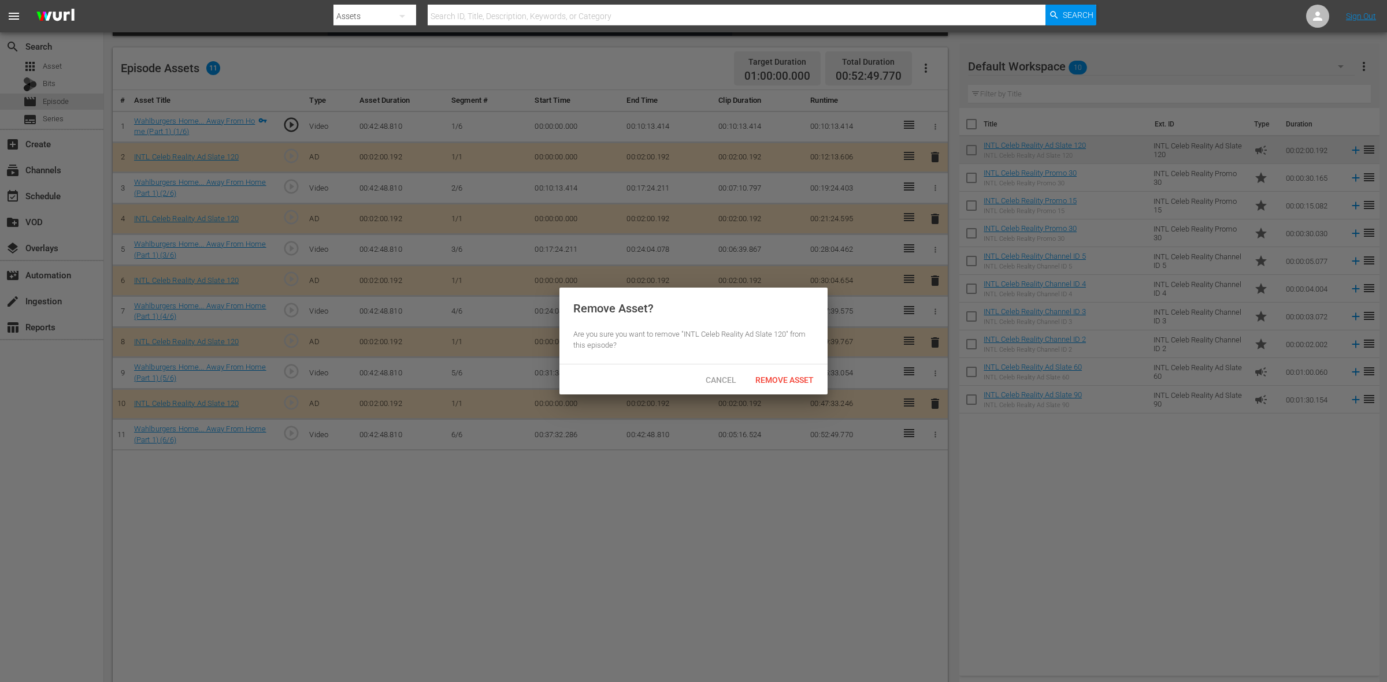
click at [796, 376] on span "Remove Asset" at bounding box center [784, 380] width 77 height 9
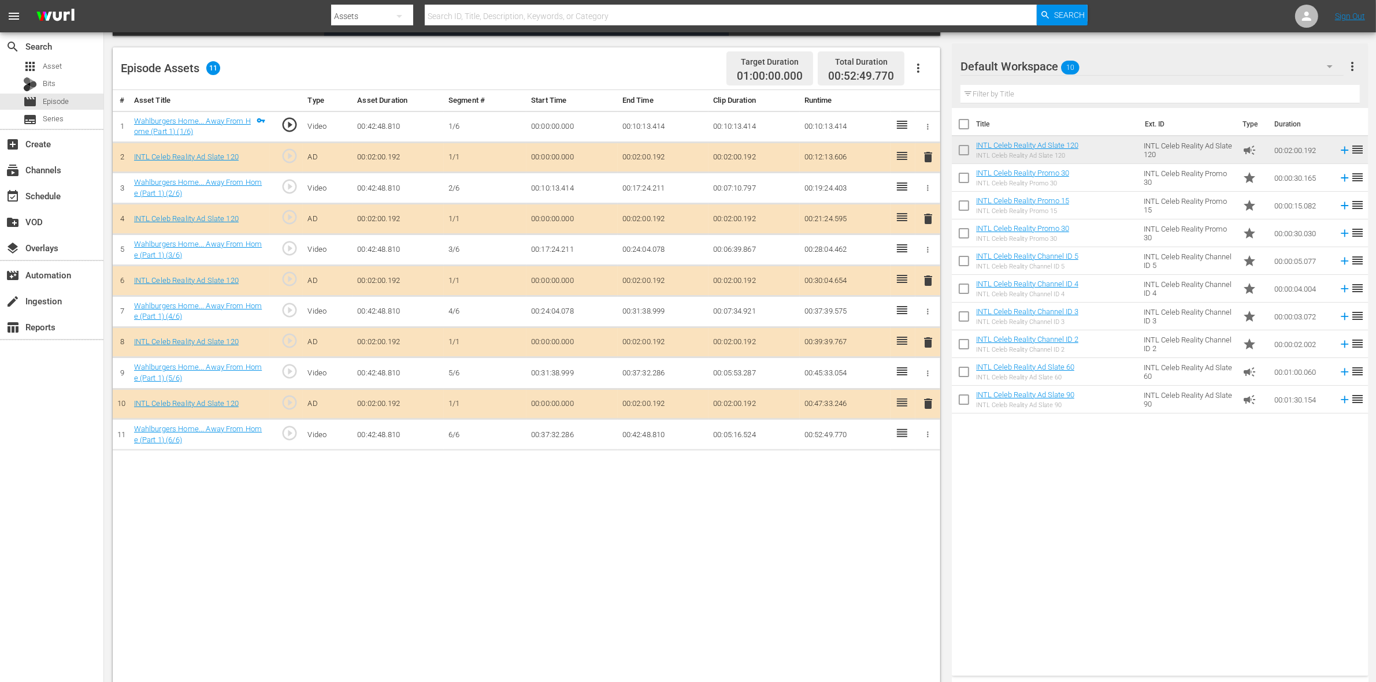
click at [929, 287] on span "delete" at bounding box center [928, 281] width 14 height 14
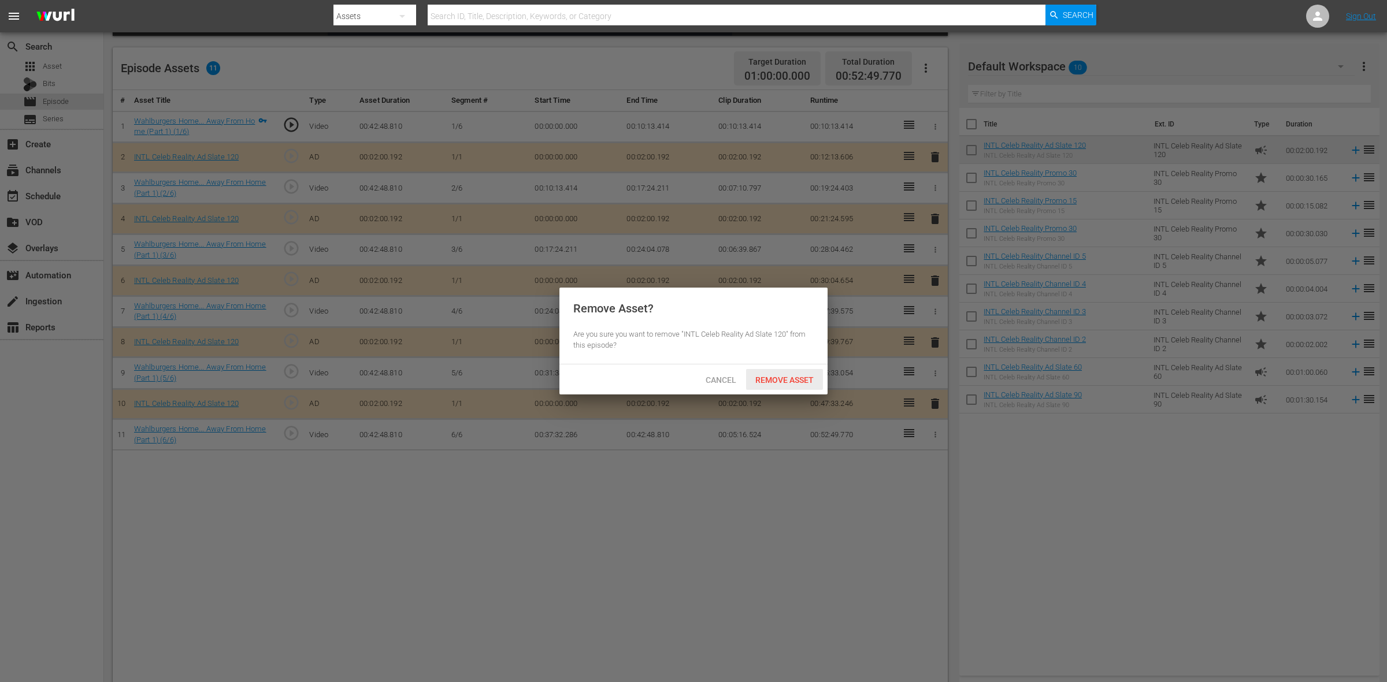
click at [792, 376] on span "Remove Asset" at bounding box center [784, 380] width 77 height 9
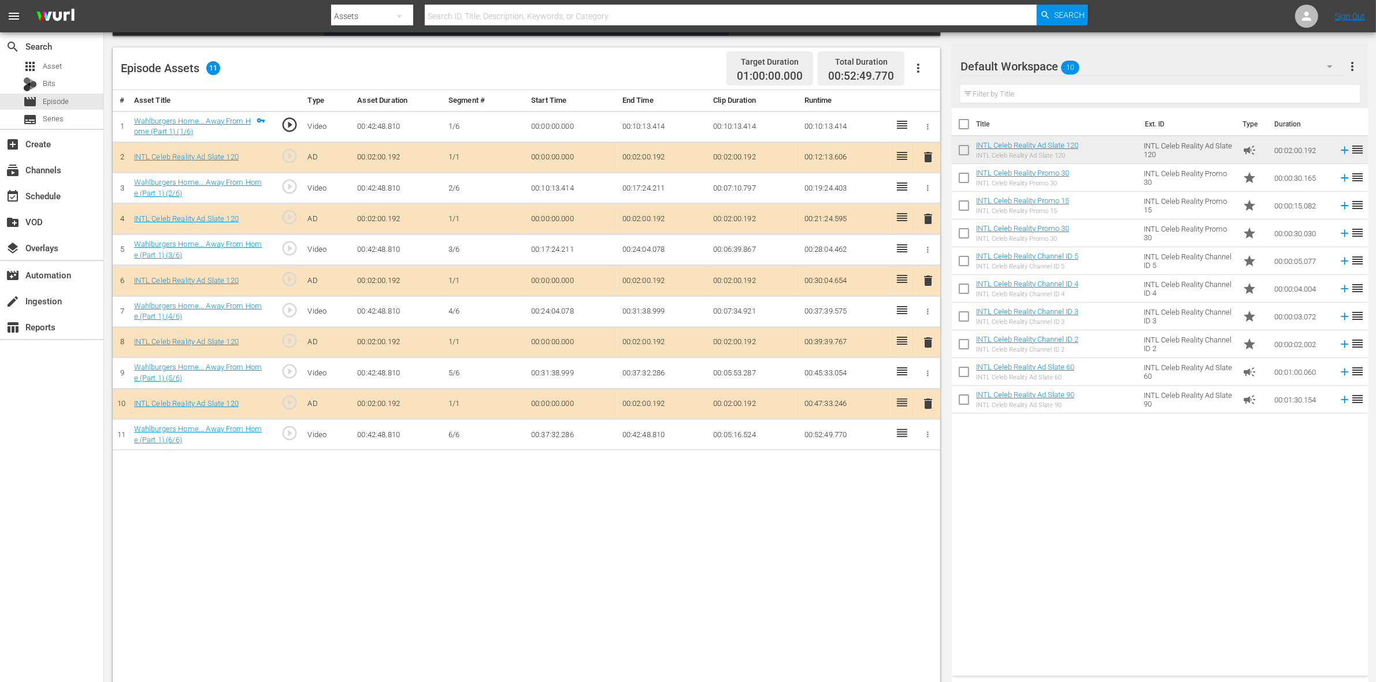
click at [928, 348] on span "delete" at bounding box center [928, 343] width 14 height 14
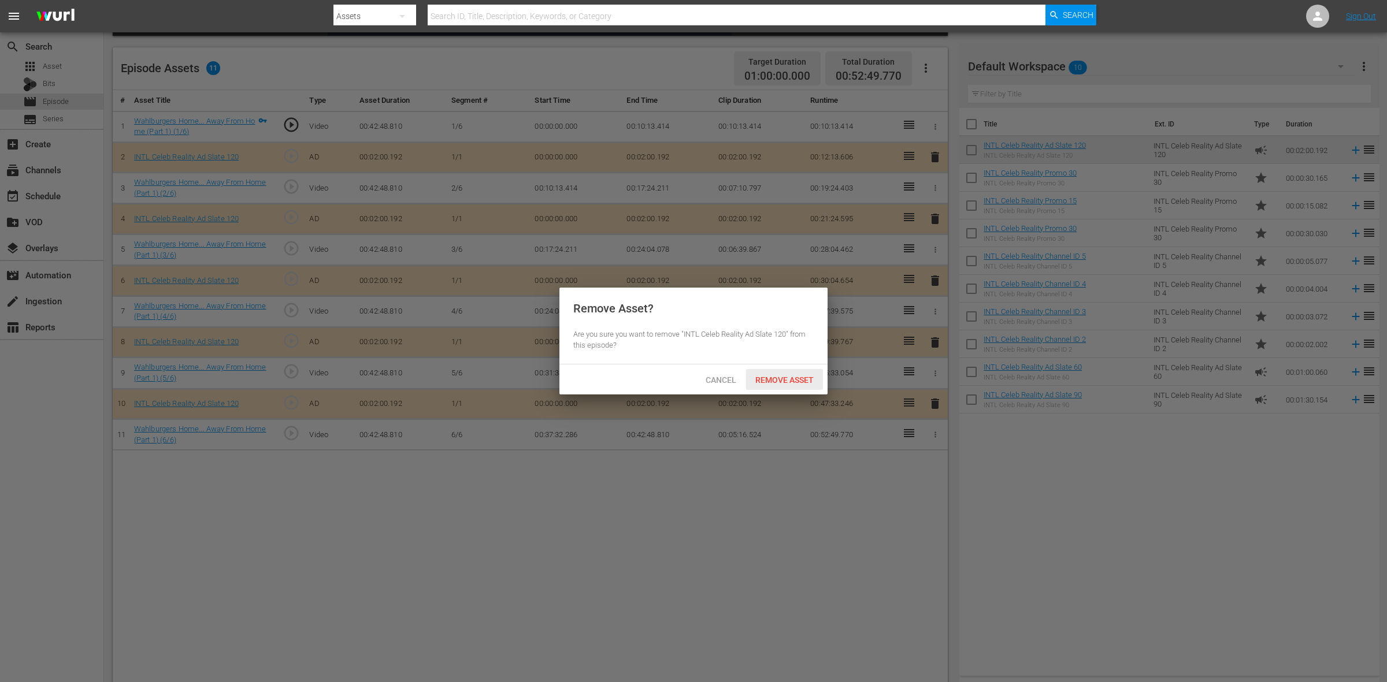
click at [821, 380] on span "Remove Asset" at bounding box center [784, 380] width 77 height 9
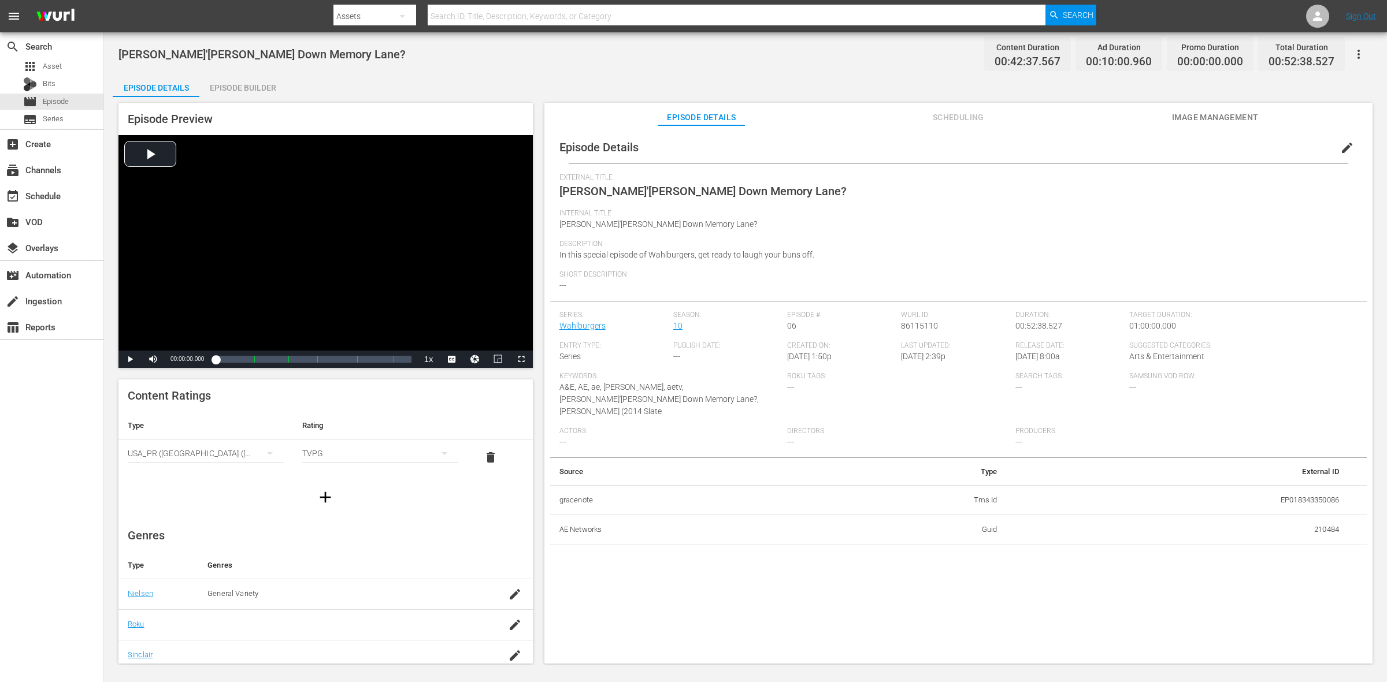
click at [231, 90] on div "Episode Builder" at bounding box center [242, 88] width 87 height 28
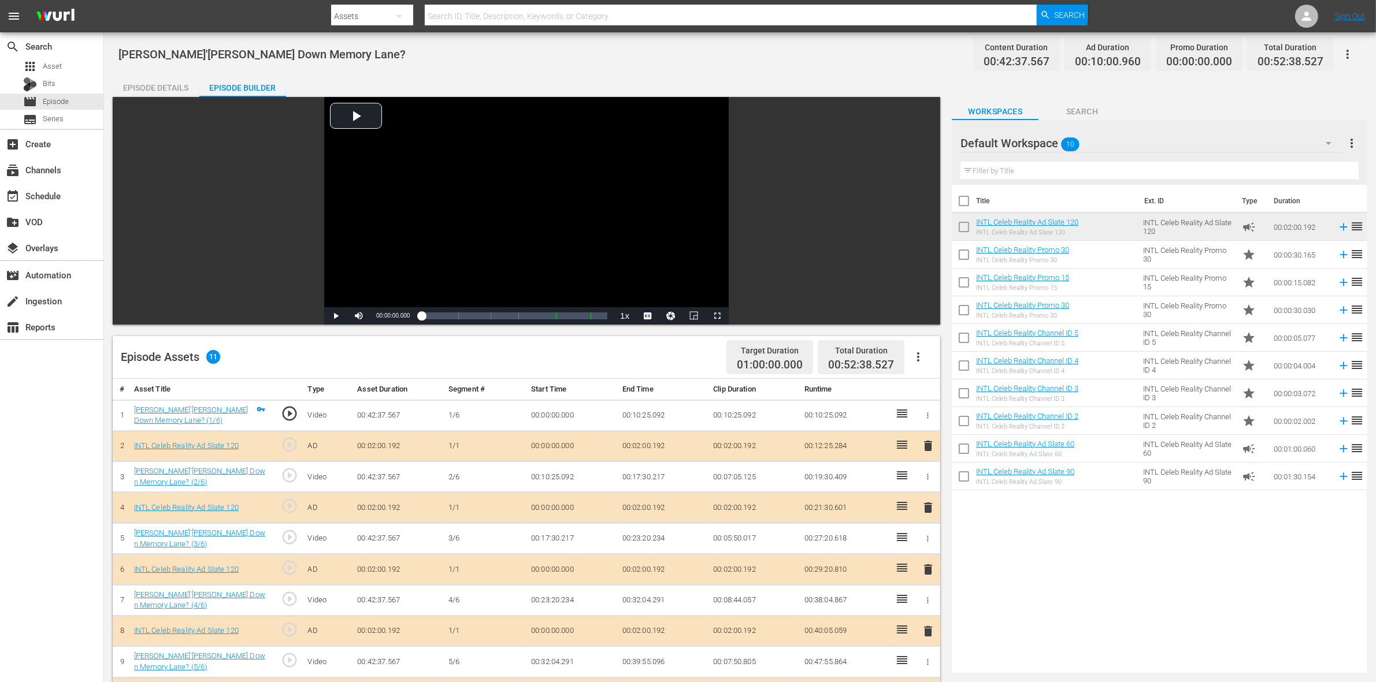
click at [1045, 545] on div "Title Ext. ID Type Duration INTL Celeb Reality Ad Slate 120 INTL Celeb Reality …" at bounding box center [1159, 427] width 415 height 484
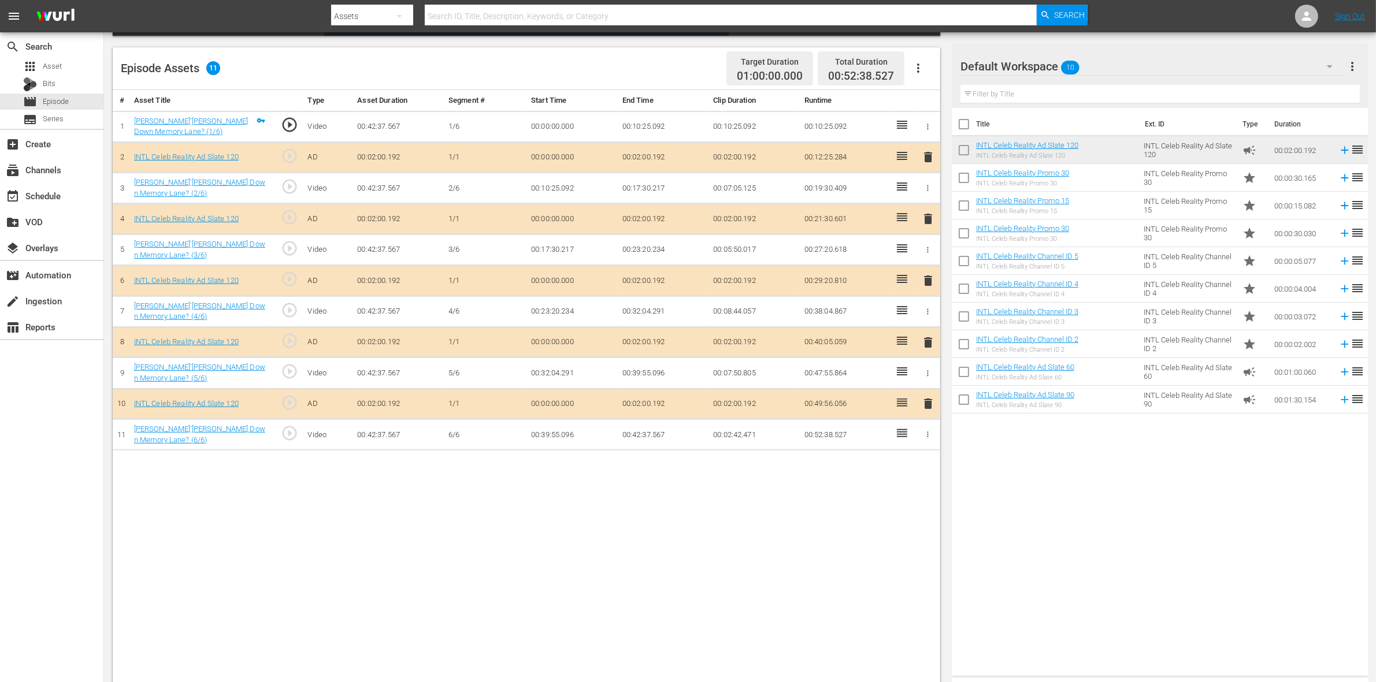
click at [925, 221] on span "delete" at bounding box center [928, 219] width 14 height 14
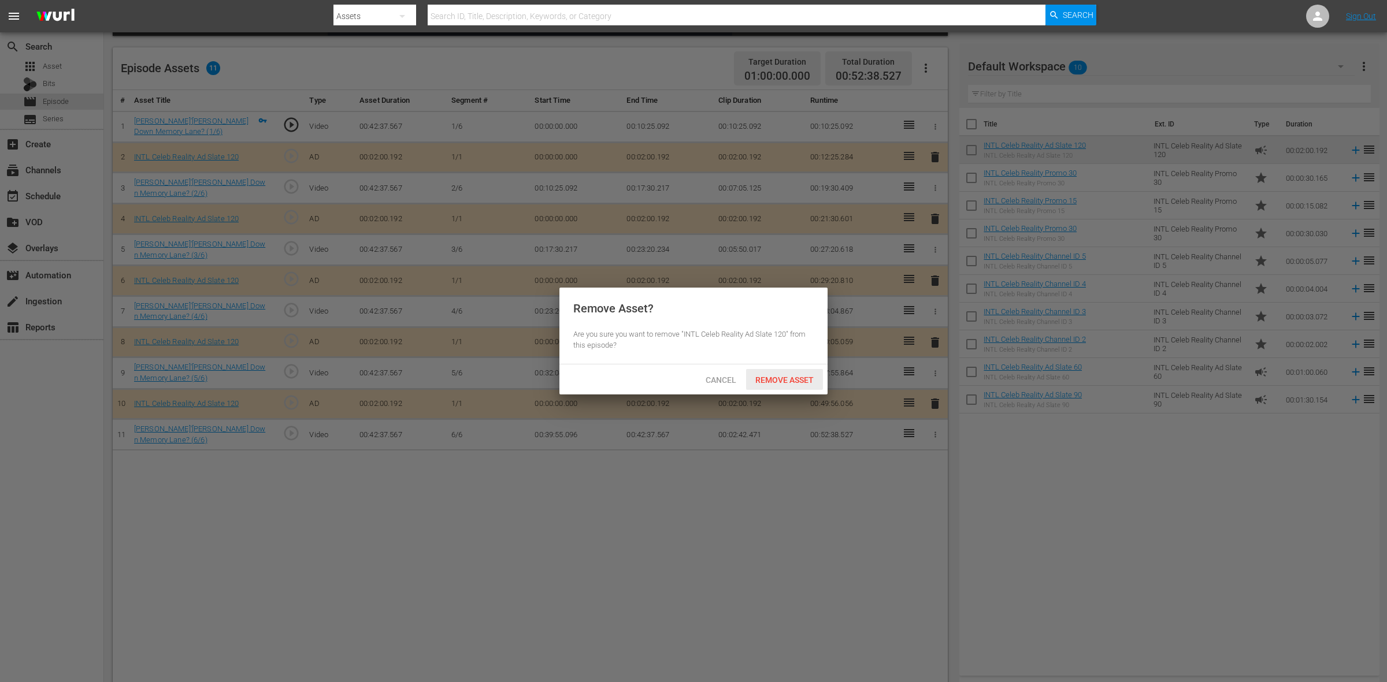
click at [801, 374] on div "Remove Asset" at bounding box center [784, 379] width 77 height 21
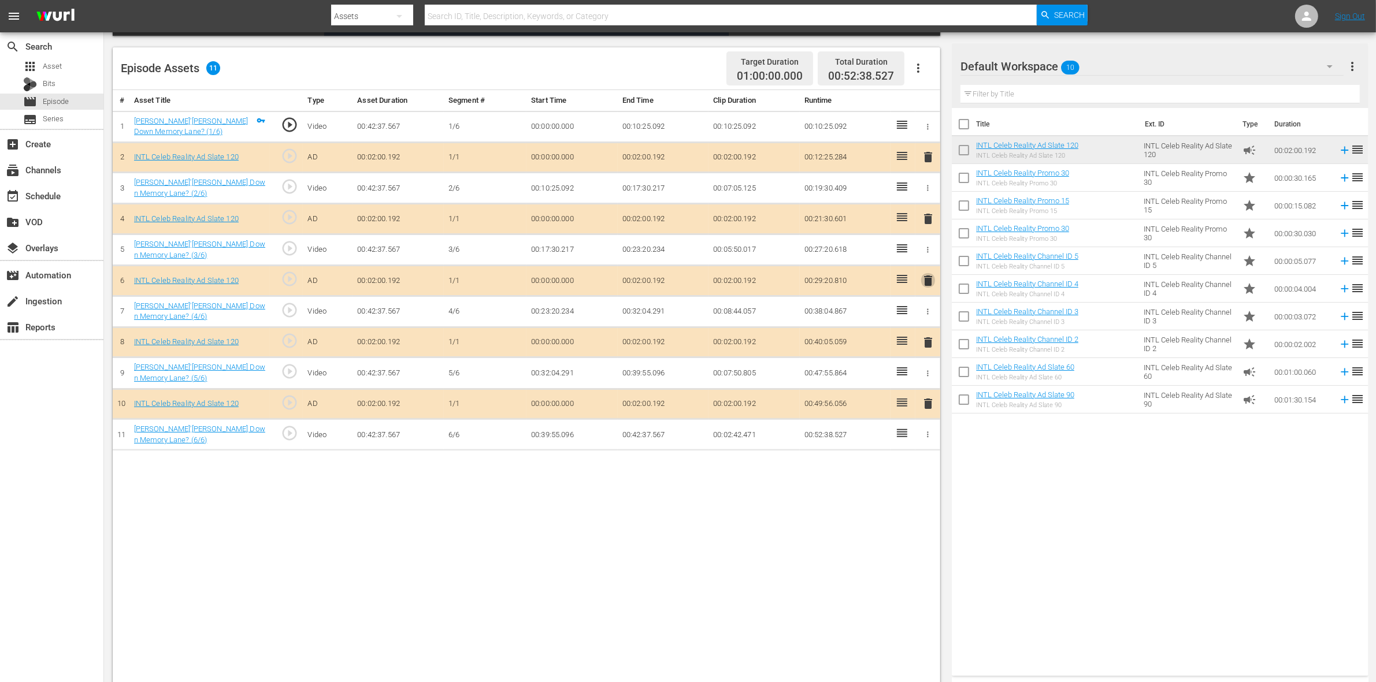
click at [926, 276] on span "delete" at bounding box center [928, 281] width 14 height 14
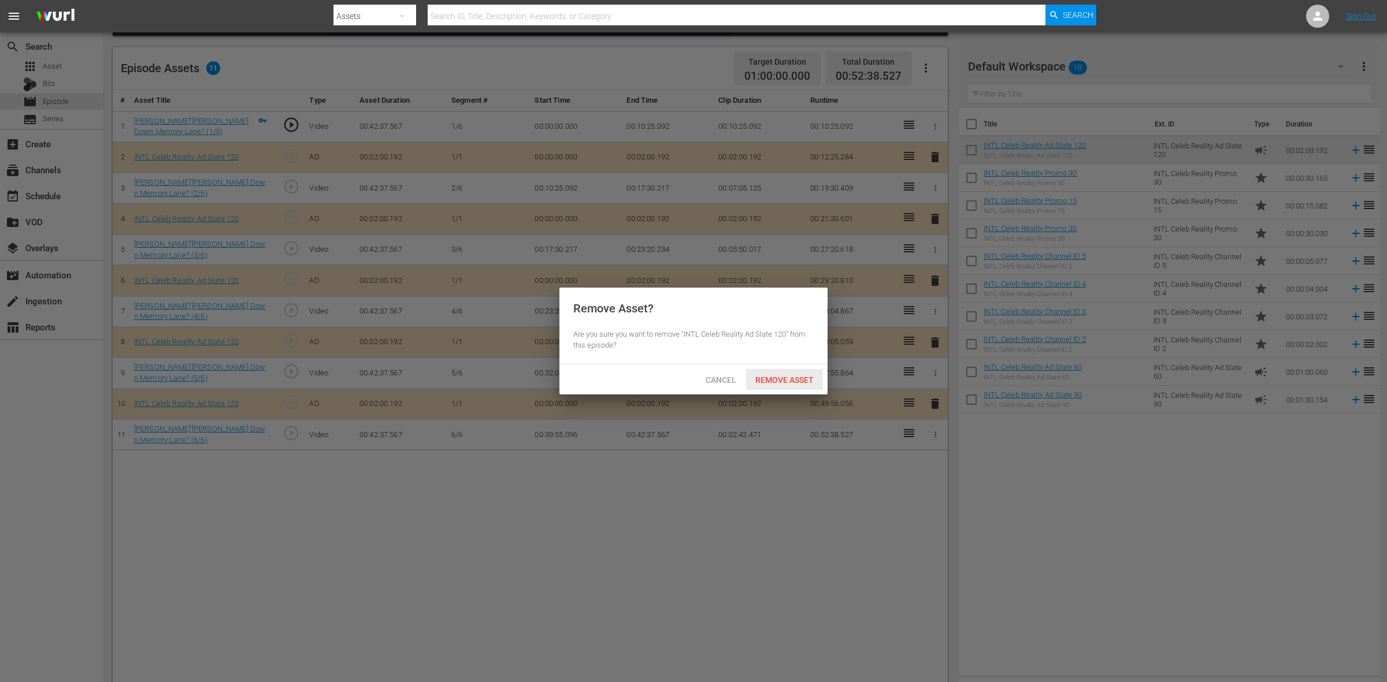
click at [801, 373] on div "Remove Asset" at bounding box center [784, 379] width 77 height 21
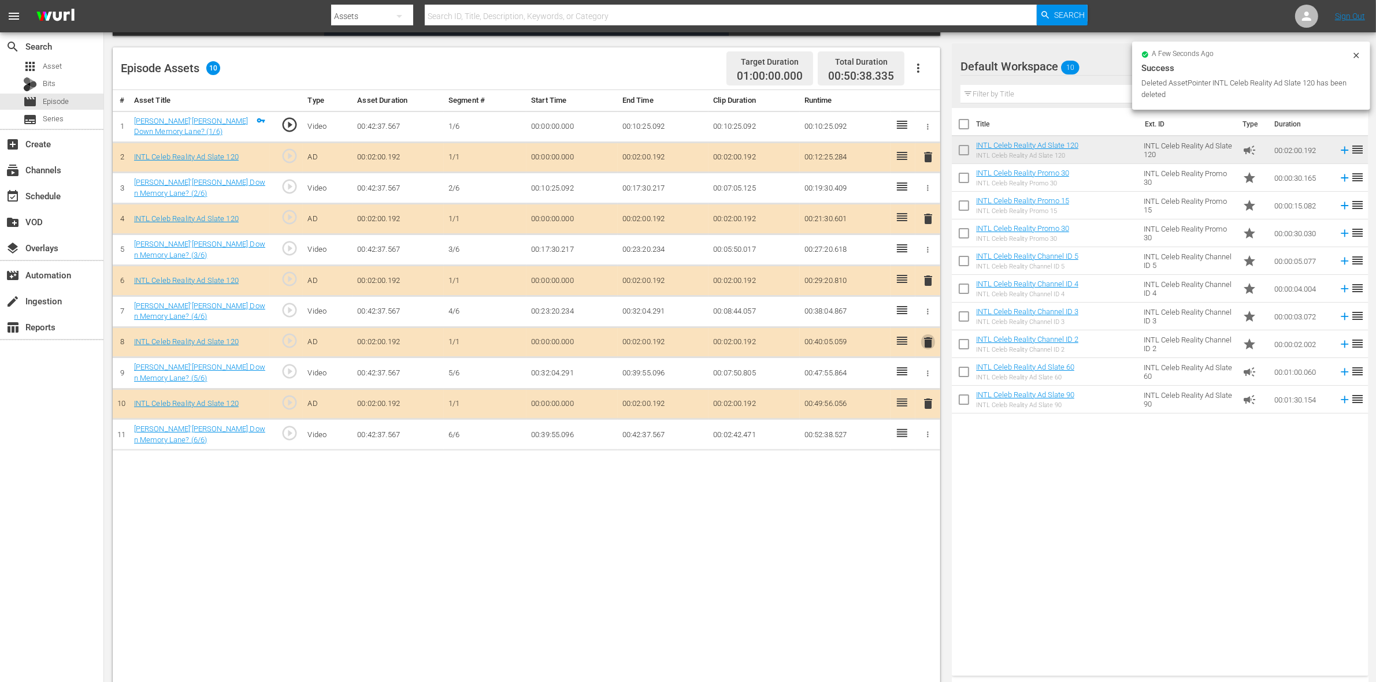
click at [930, 341] on span "delete" at bounding box center [928, 343] width 14 height 14
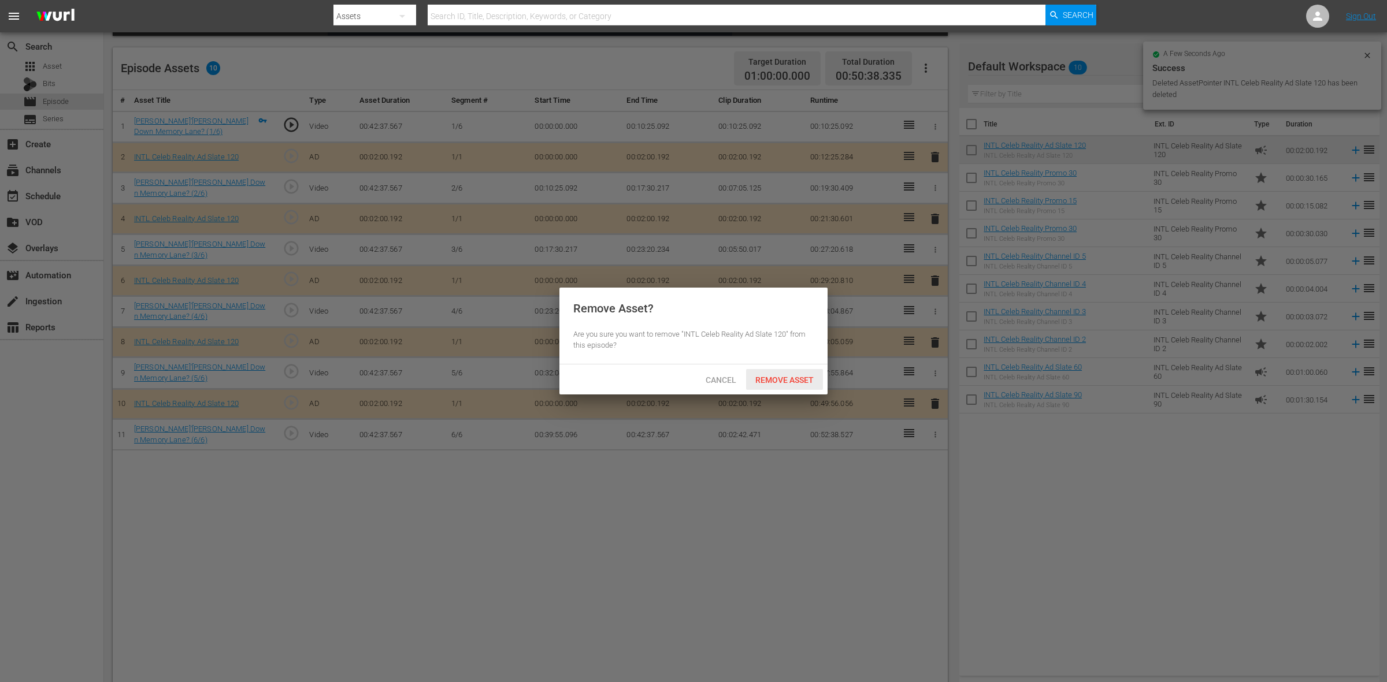
click at [770, 377] on span "Remove Asset" at bounding box center [784, 380] width 77 height 9
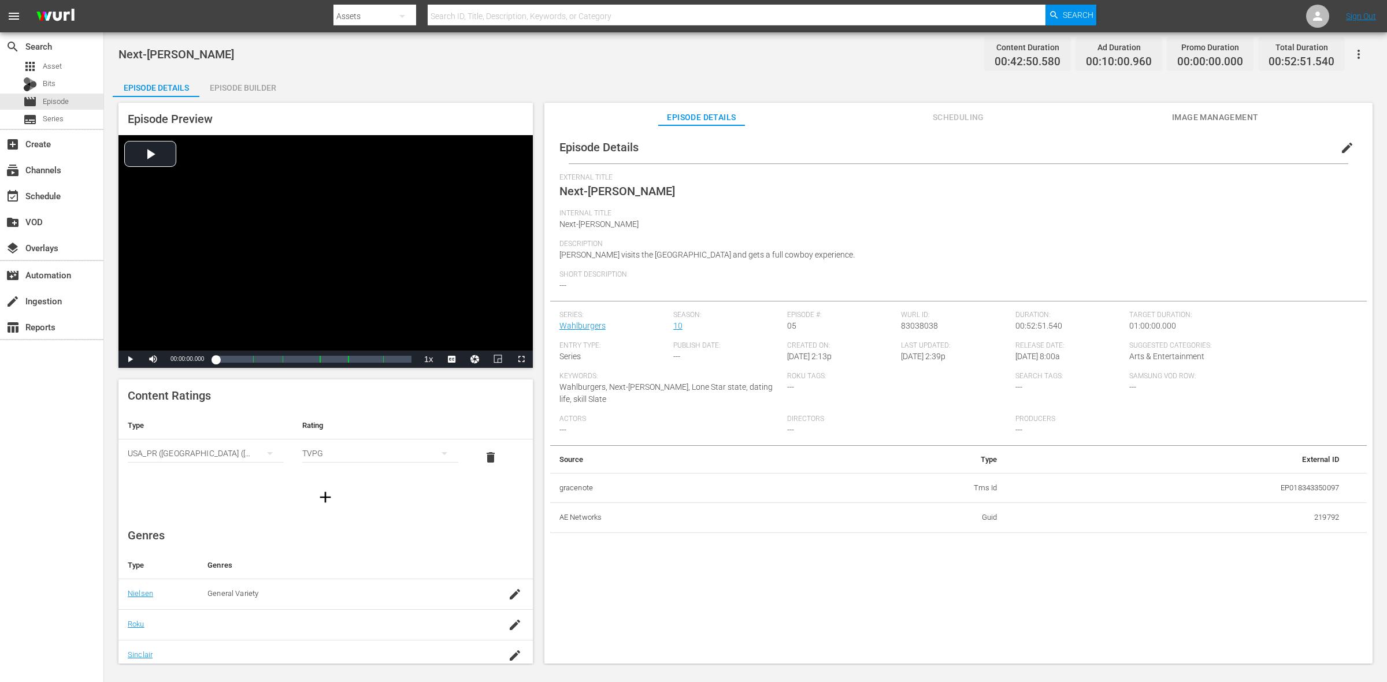
click at [248, 94] on div "Episode Builder" at bounding box center [242, 88] width 87 height 28
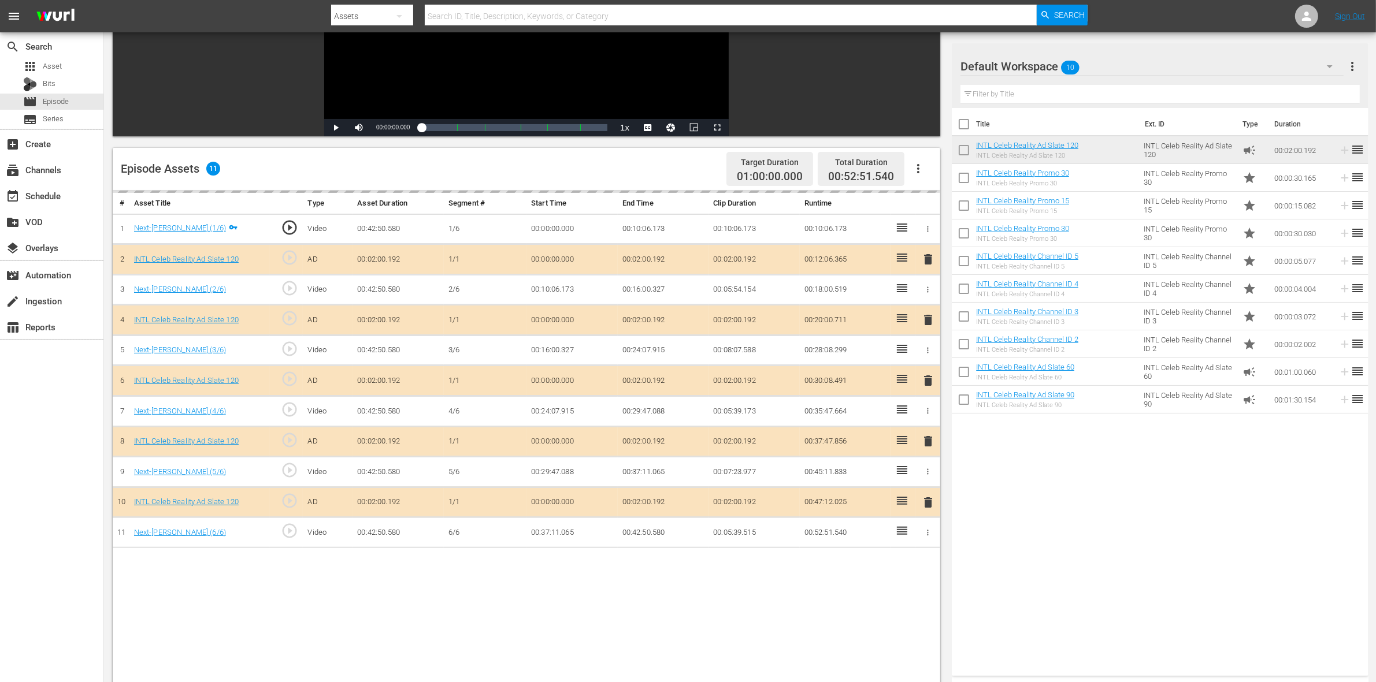
scroll to position [217, 0]
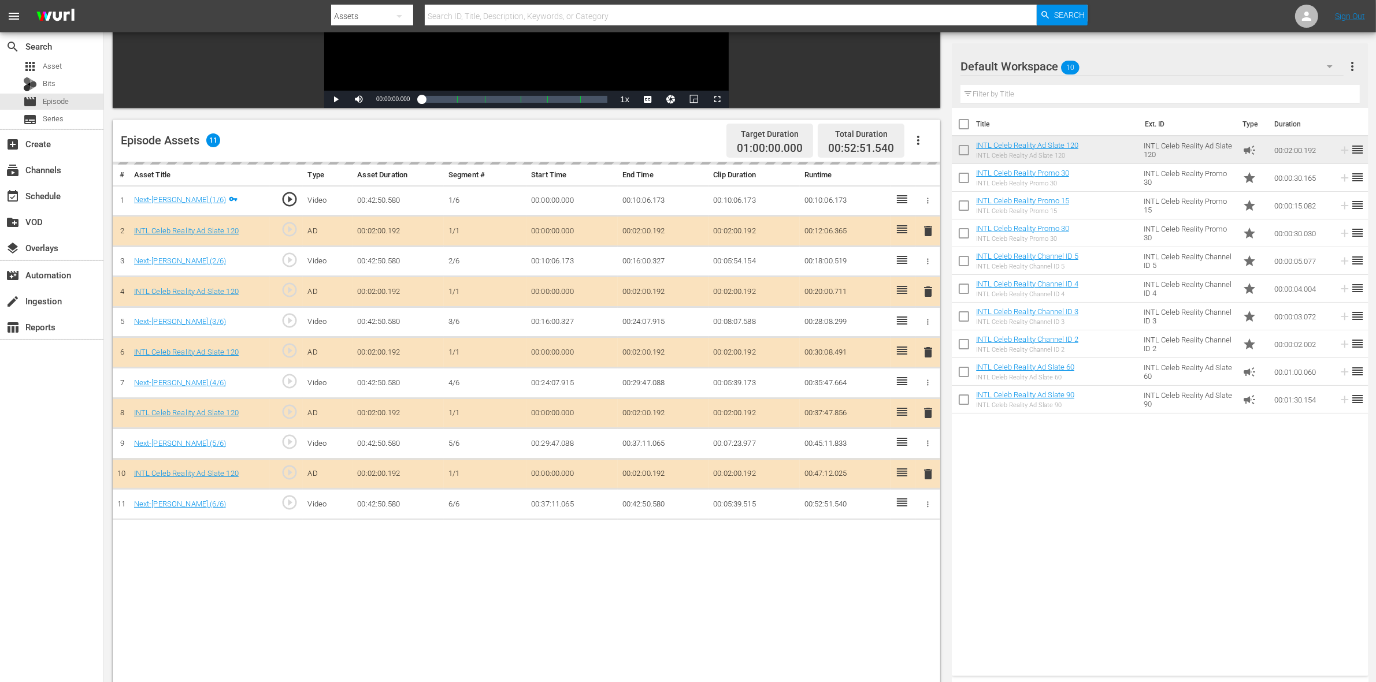
click at [925, 355] on div "delete" at bounding box center [928, 352] width 16 height 17
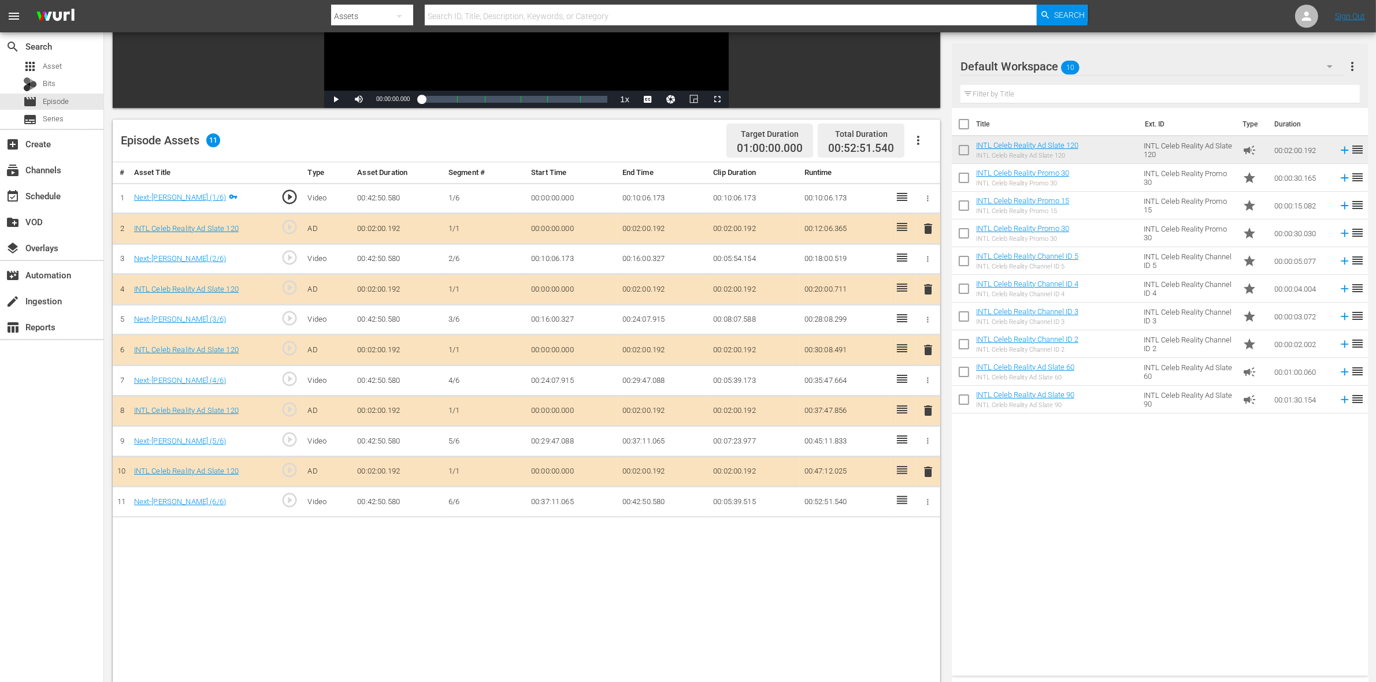
click at [928, 355] on span "delete" at bounding box center [928, 350] width 14 height 14
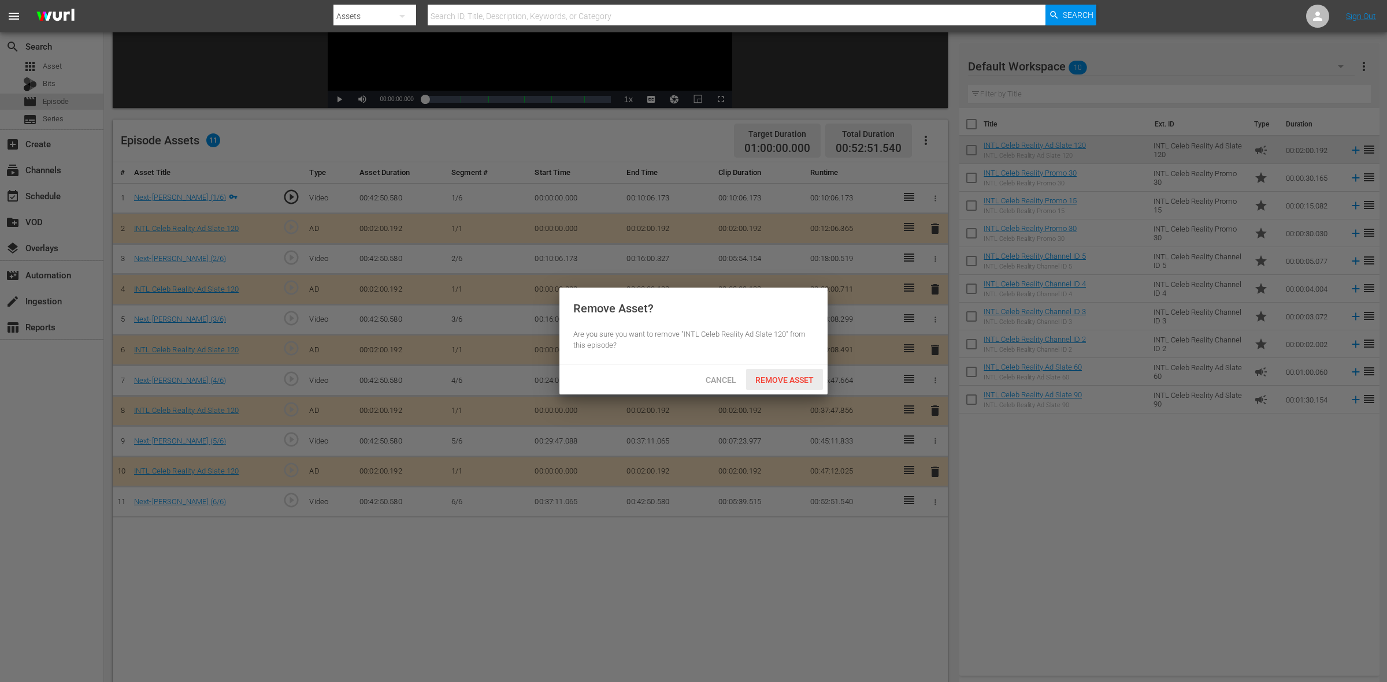
click at [814, 377] on span "Remove Asset" at bounding box center [784, 380] width 77 height 9
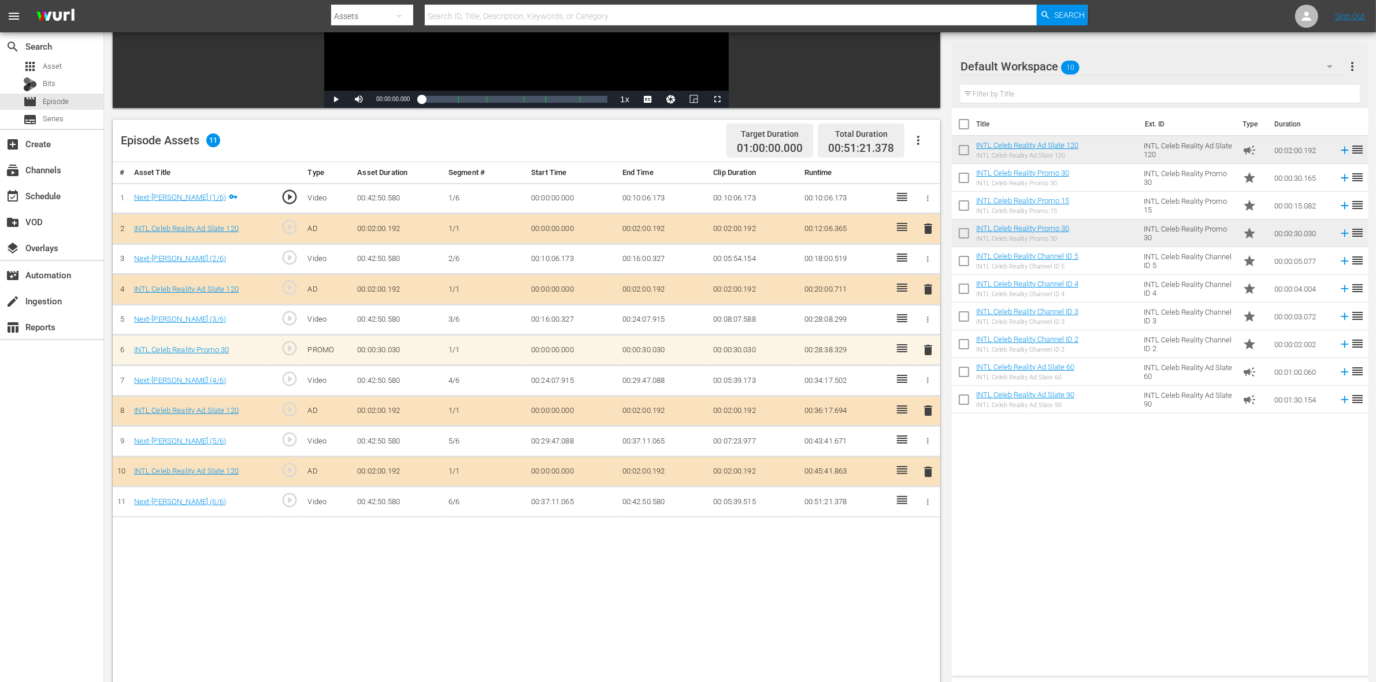
click at [1040, 529] on div "Title Ext. ID Type Duration INTL Celeb Reality Ad Slate 120 INTL Celeb Reality …" at bounding box center [1160, 389] width 416 height 563
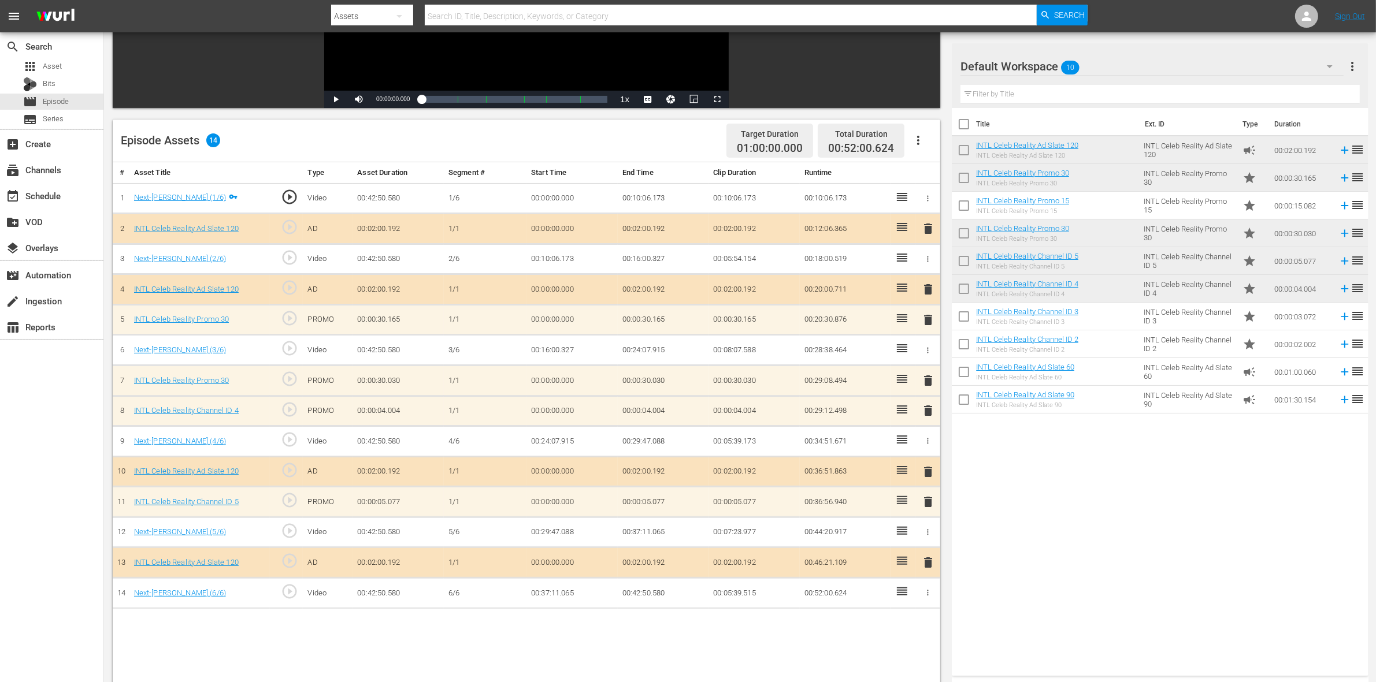
click at [927, 417] on span "delete" at bounding box center [928, 411] width 14 height 14
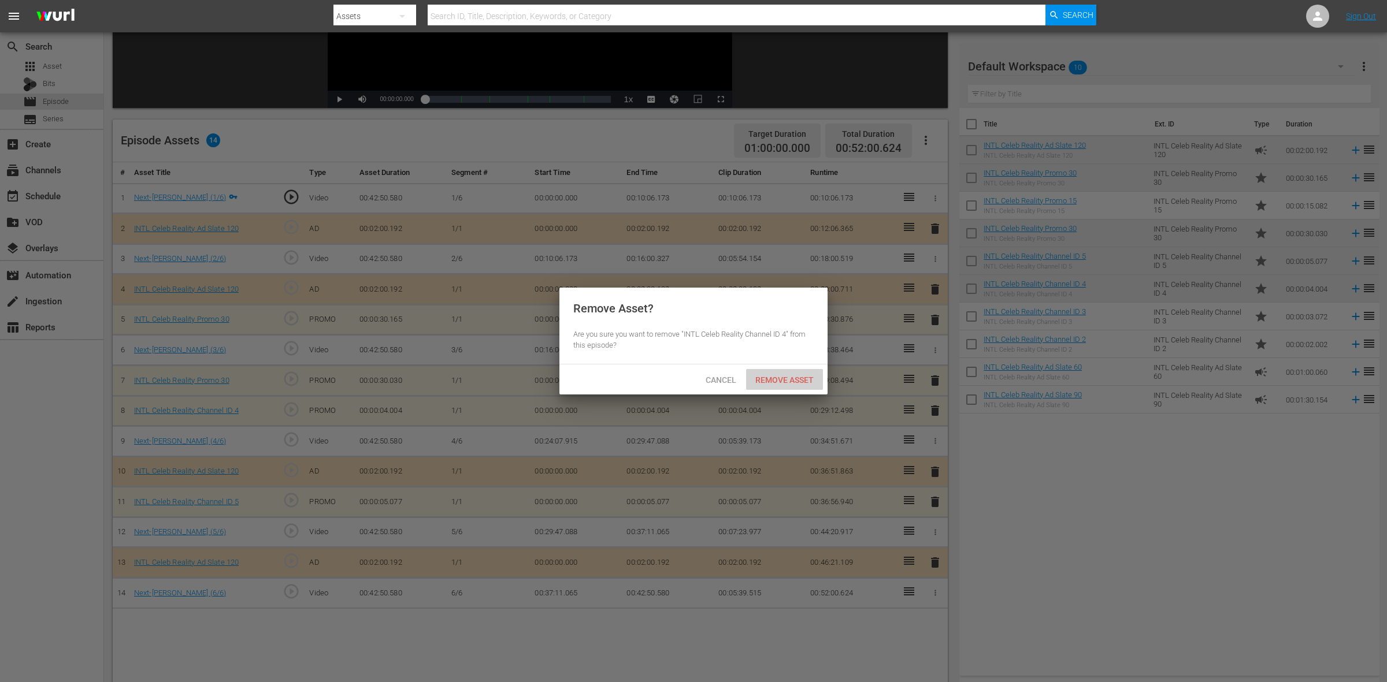
click at [795, 385] on div "Remove Asset" at bounding box center [784, 379] width 77 height 21
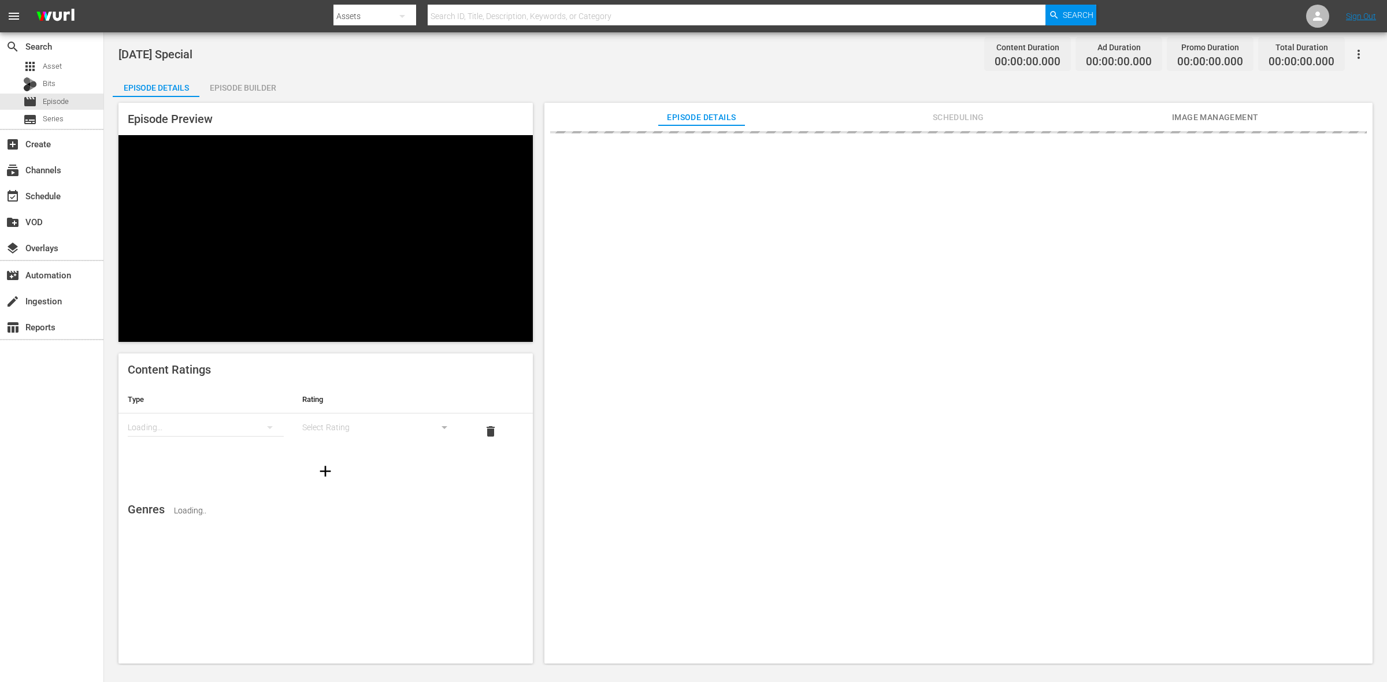
click at [241, 90] on div "Episode Builder" at bounding box center [242, 88] width 87 height 28
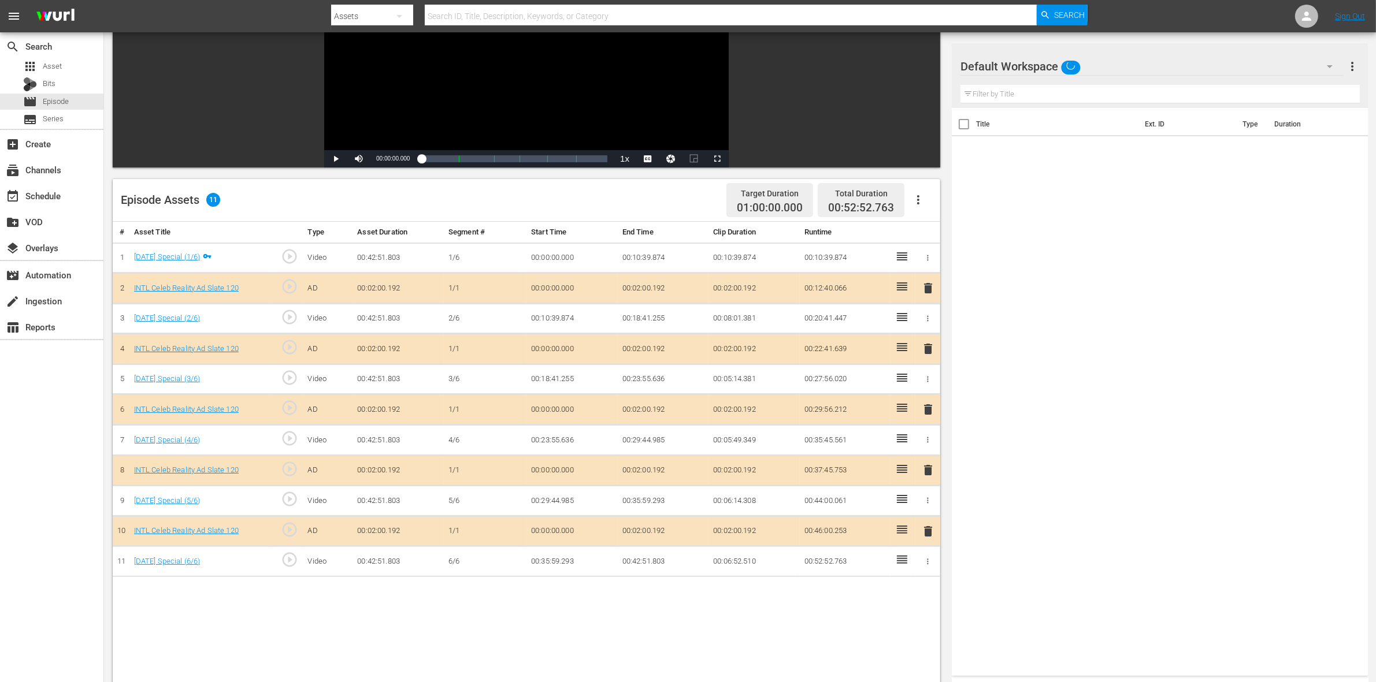
scroll to position [289, 0]
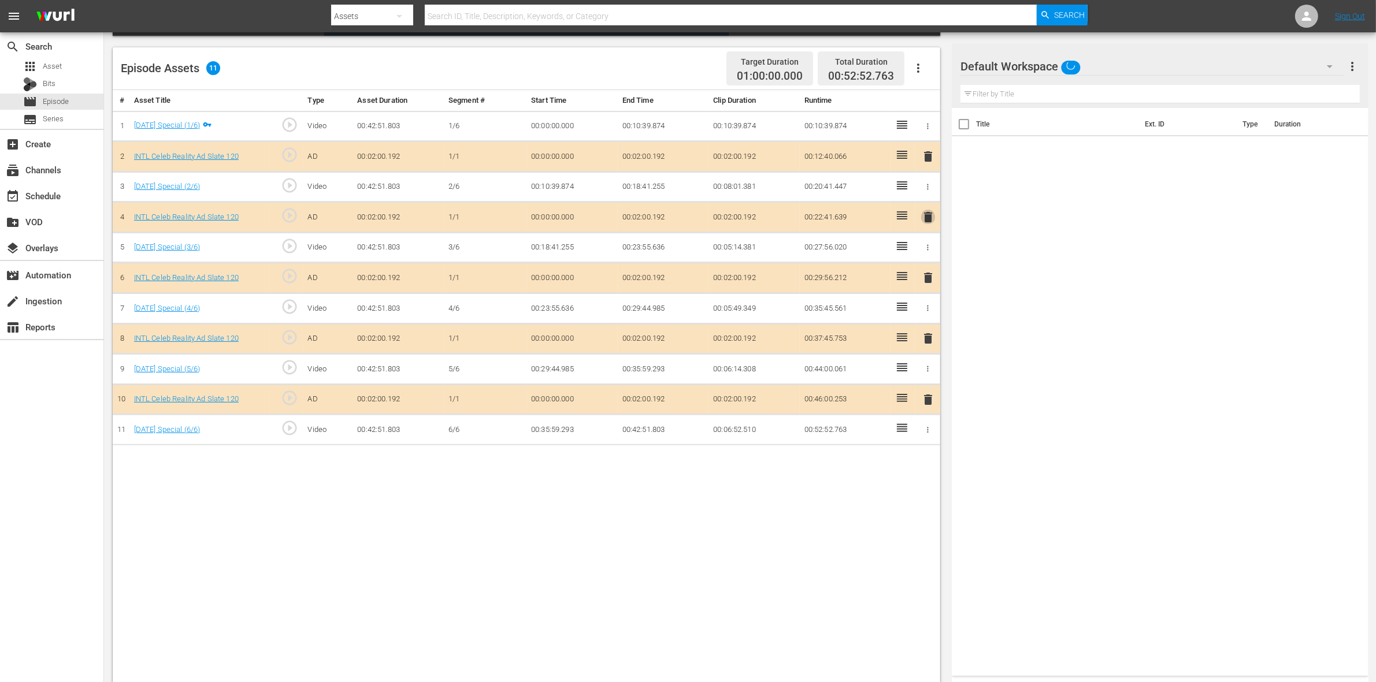
click at [928, 218] on span "delete" at bounding box center [928, 217] width 14 height 14
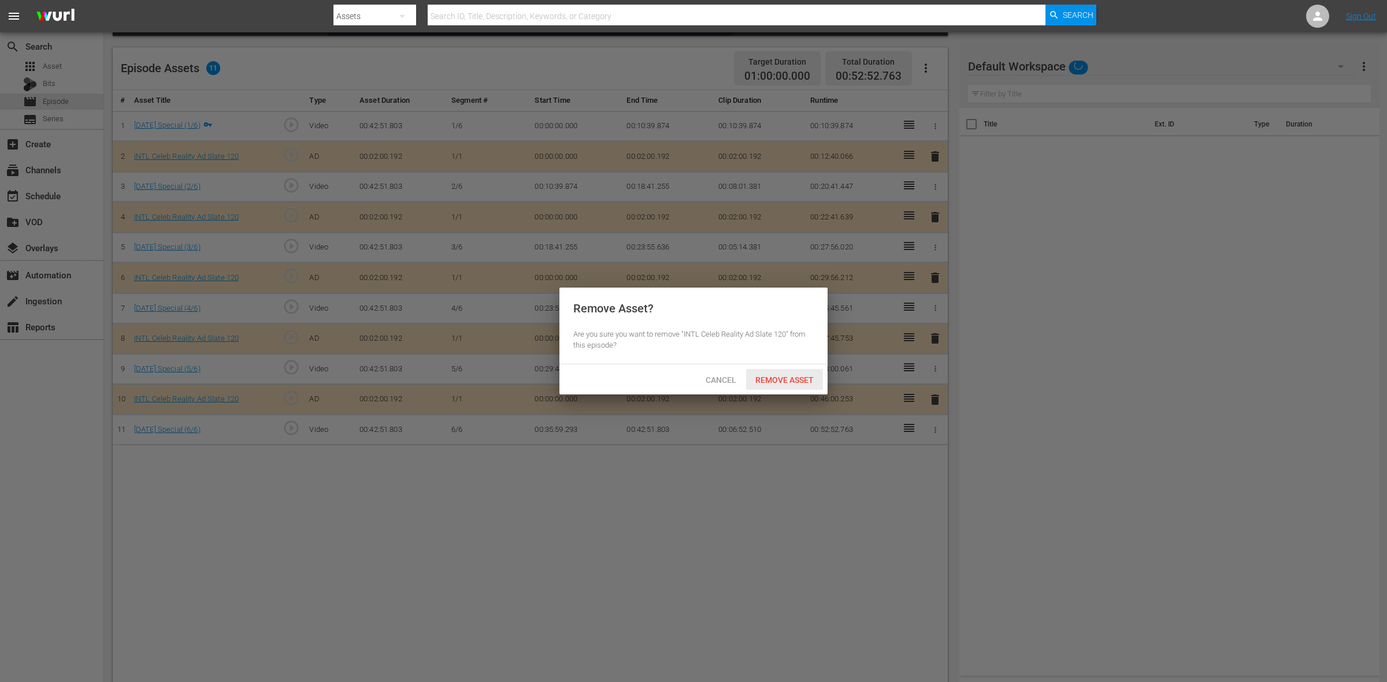
click at [787, 381] on span "Remove Asset" at bounding box center [784, 380] width 77 height 9
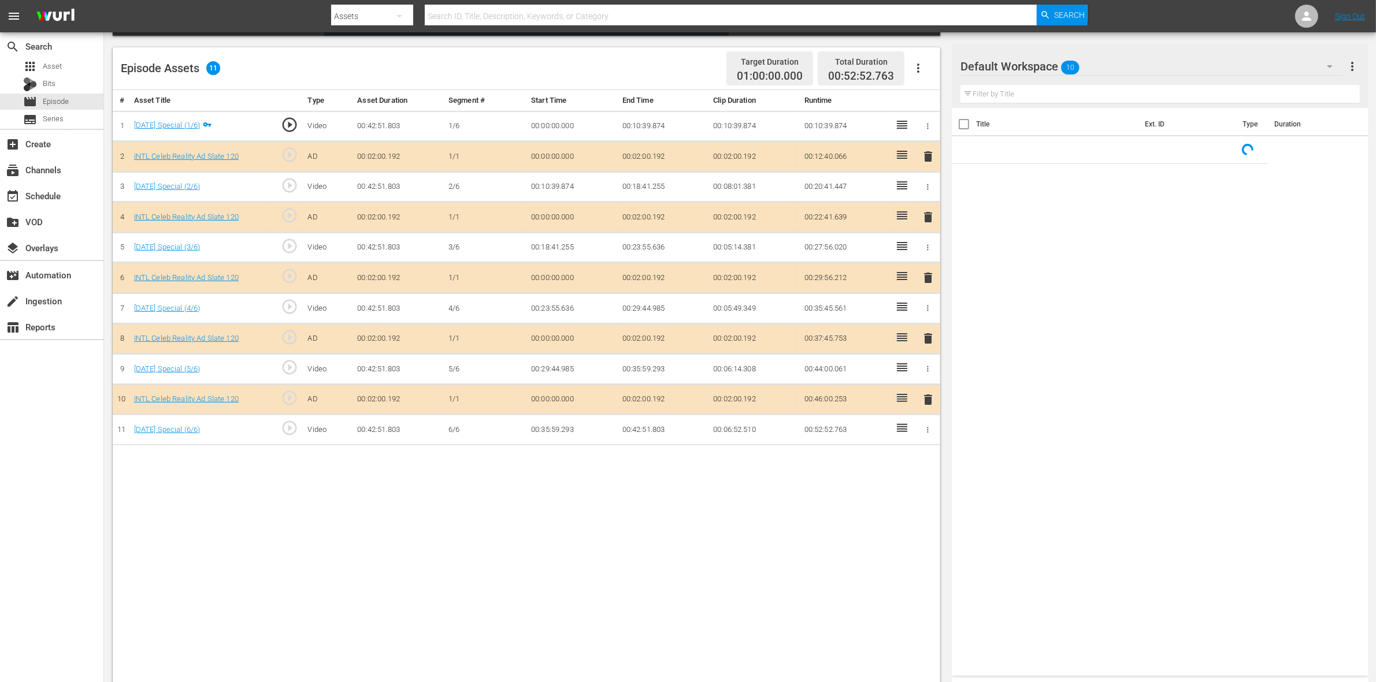
click at [929, 281] on span "delete" at bounding box center [928, 278] width 14 height 14
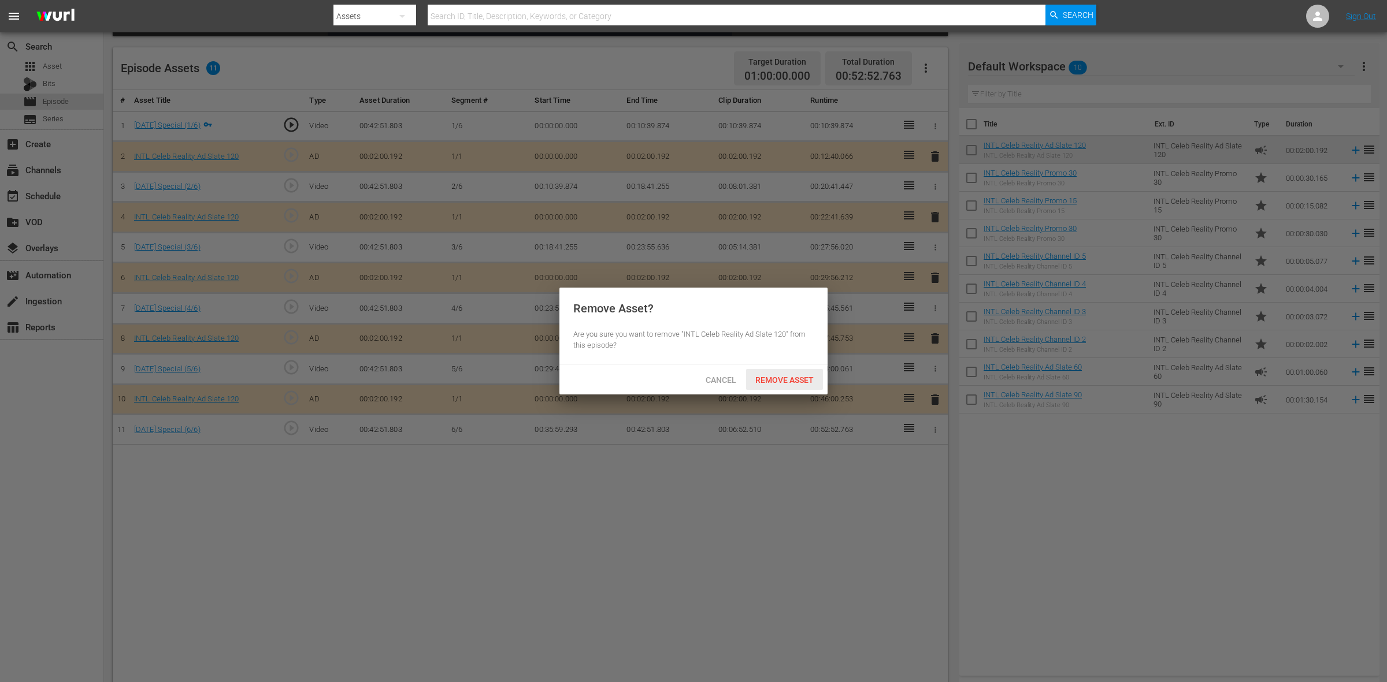
click at [769, 381] on span "Remove Asset" at bounding box center [784, 380] width 77 height 9
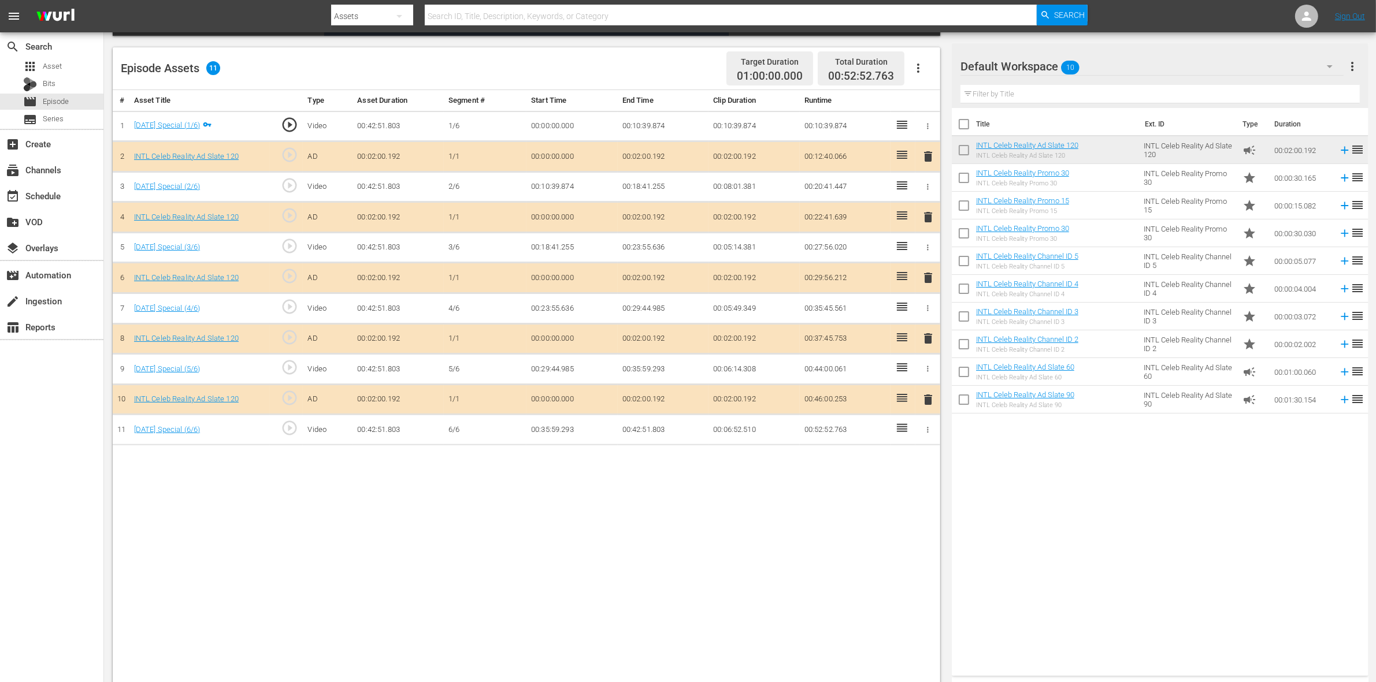
click at [930, 341] on span "delete" at bounding box center [928, 339] width 14 height 14
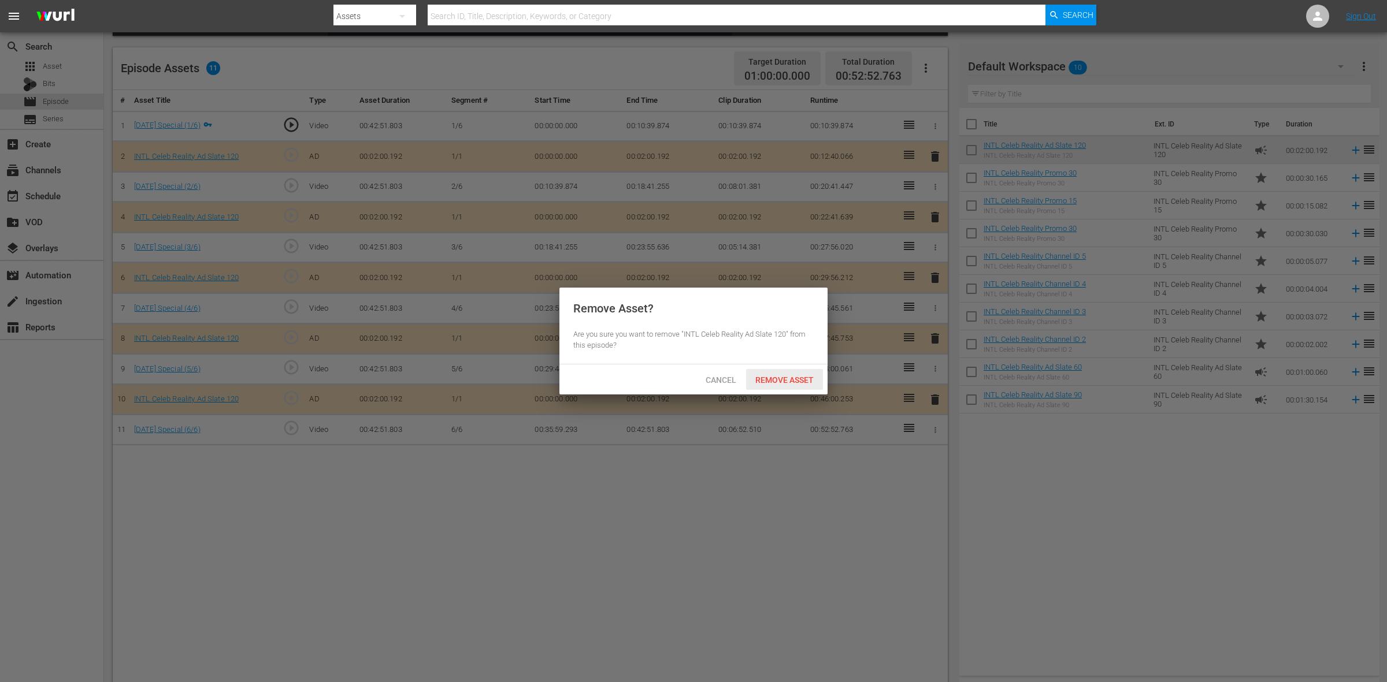
click at [790, 374] on div "Remove Asset" at bounding box center [784, 379] width 77 height 21
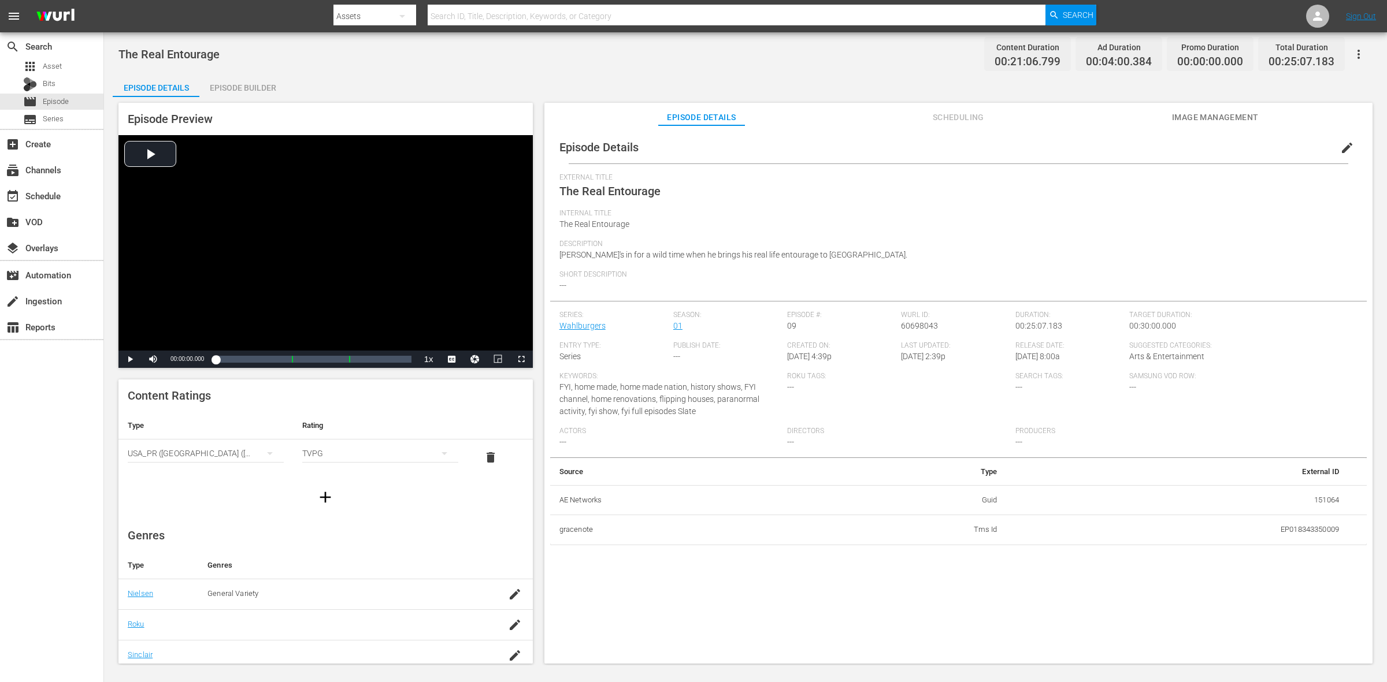
click at [255, 87] on div "Episode Builder" at bounding box center [242, 88] width 87 height 28
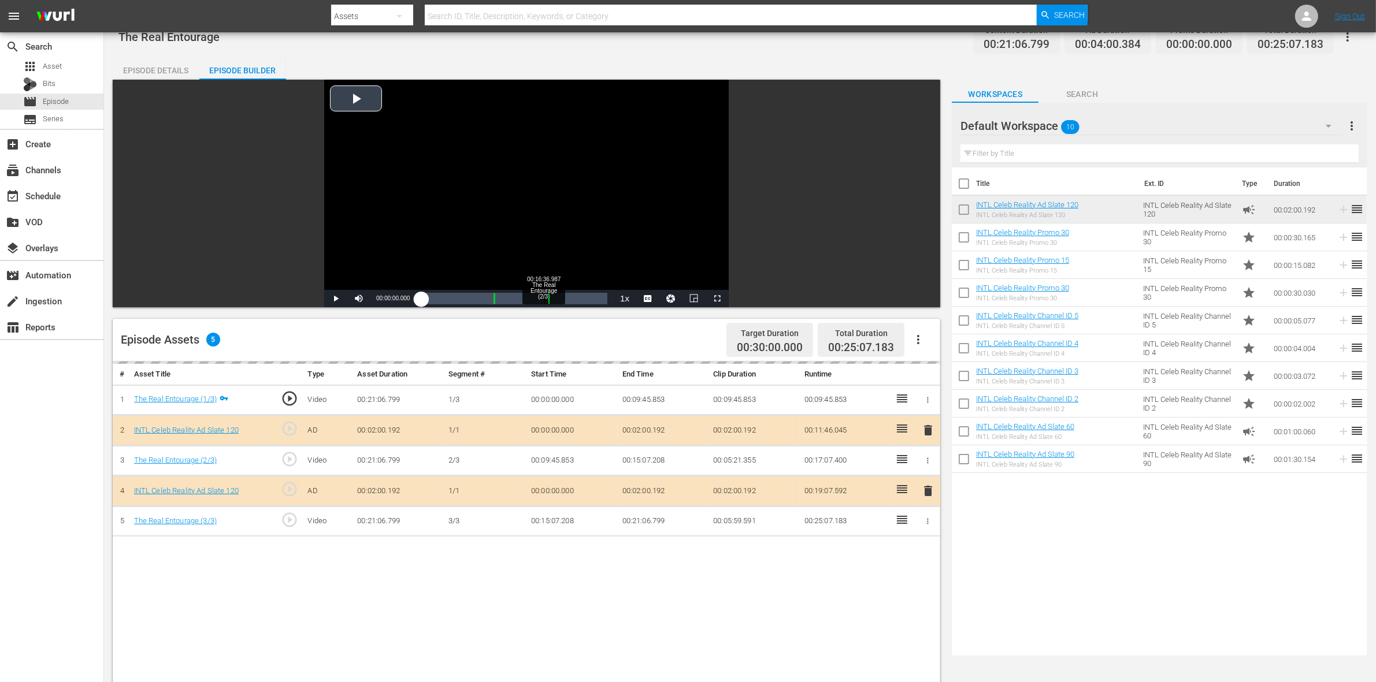
scroll to position [72, 0]
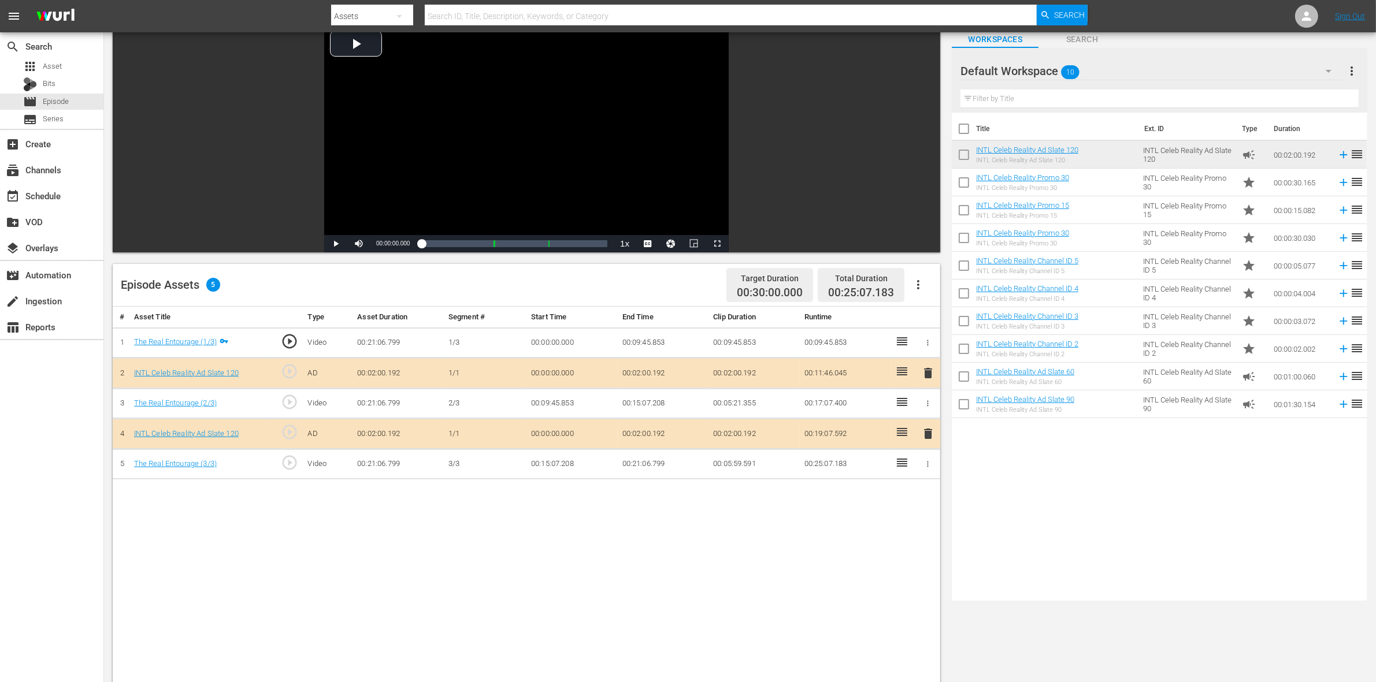
click at [926, 440] on span "delete" at bounding box center [928, 434] width 14 height 14
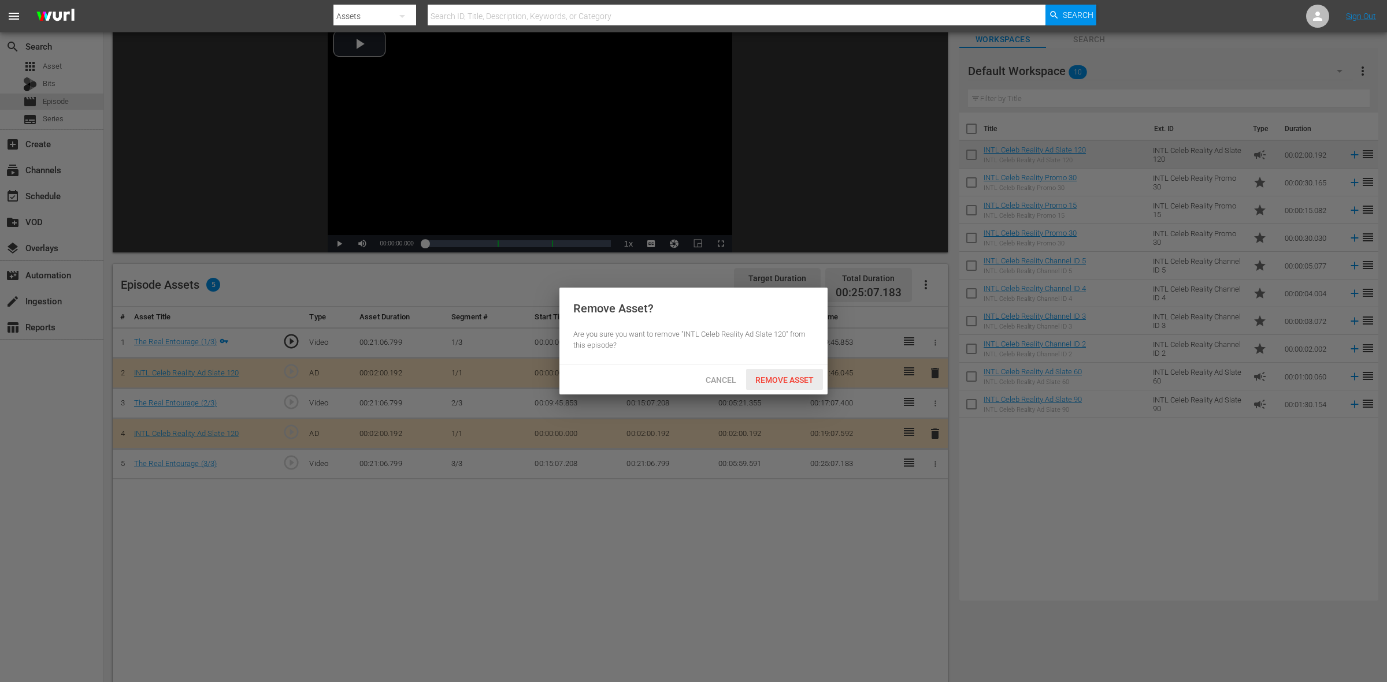
click at [778, 385] on span "Remove Asset" at bounding box center [784, 380] width 77 height 9
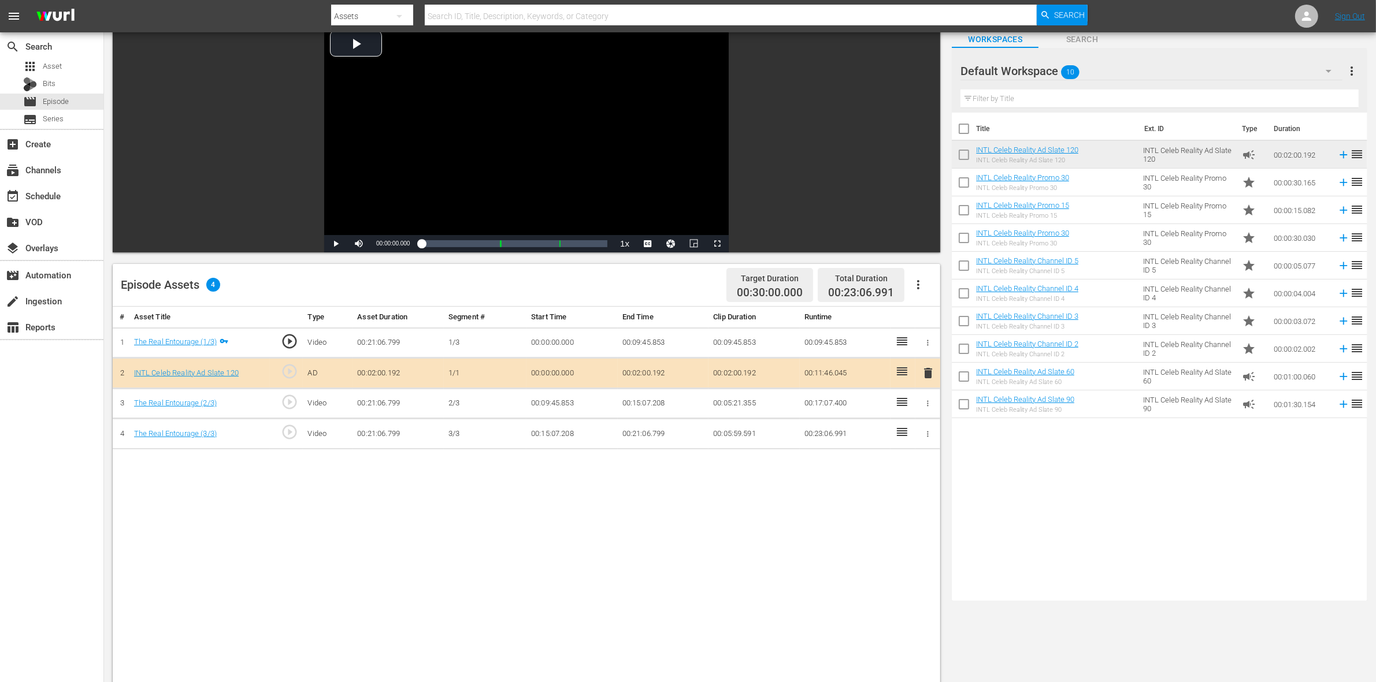
click at [688, 539] on div "# Asset Title Type Asset Duration Segment # Start Time End Time Clip Duration R…" at bounding box center [526, 605] width 827 height 596
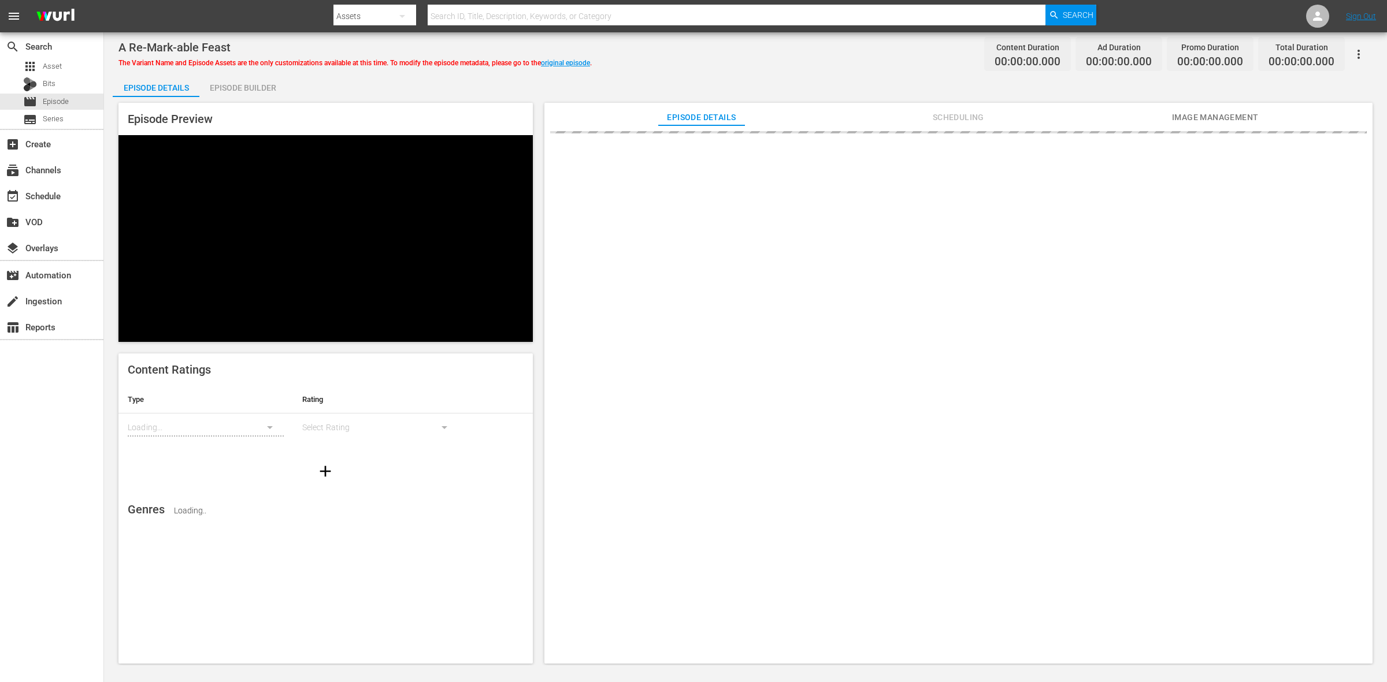
click at [258, 87] on div "Episode Builder" at bounding box center [242, 88] width 87 height 28
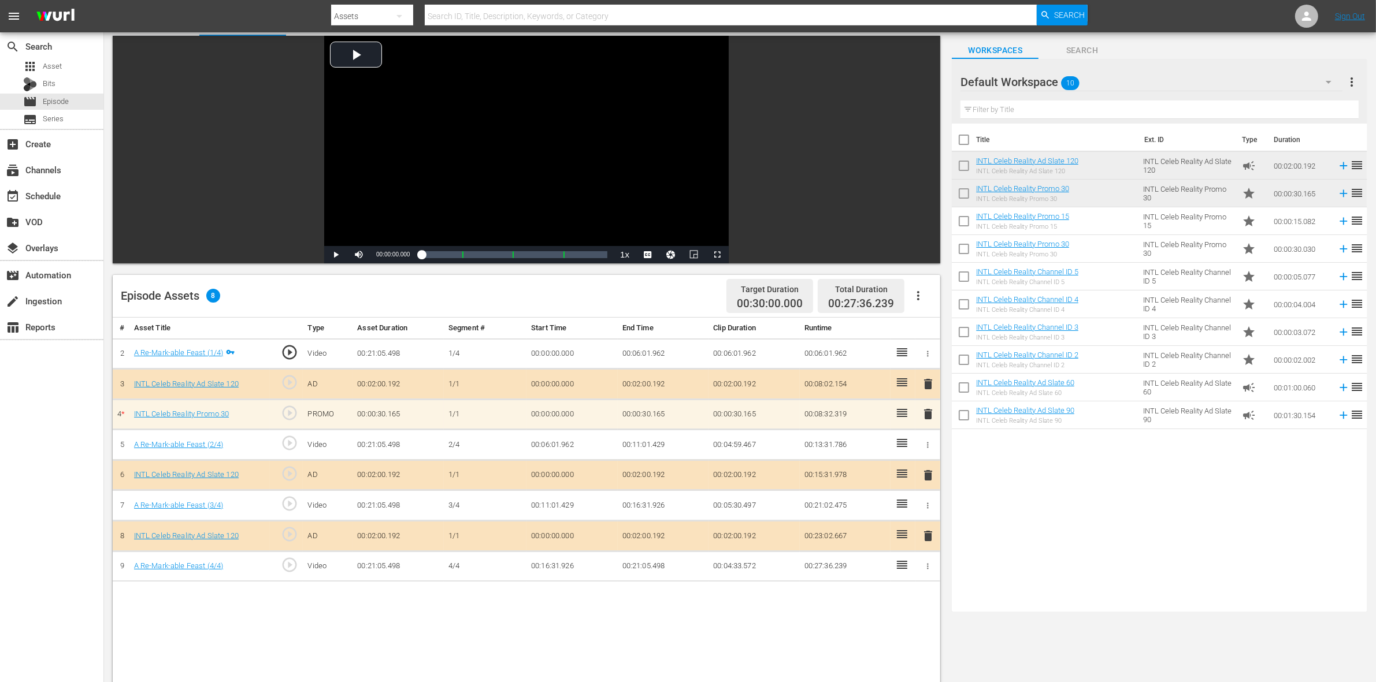
scroll to position [144, 0]
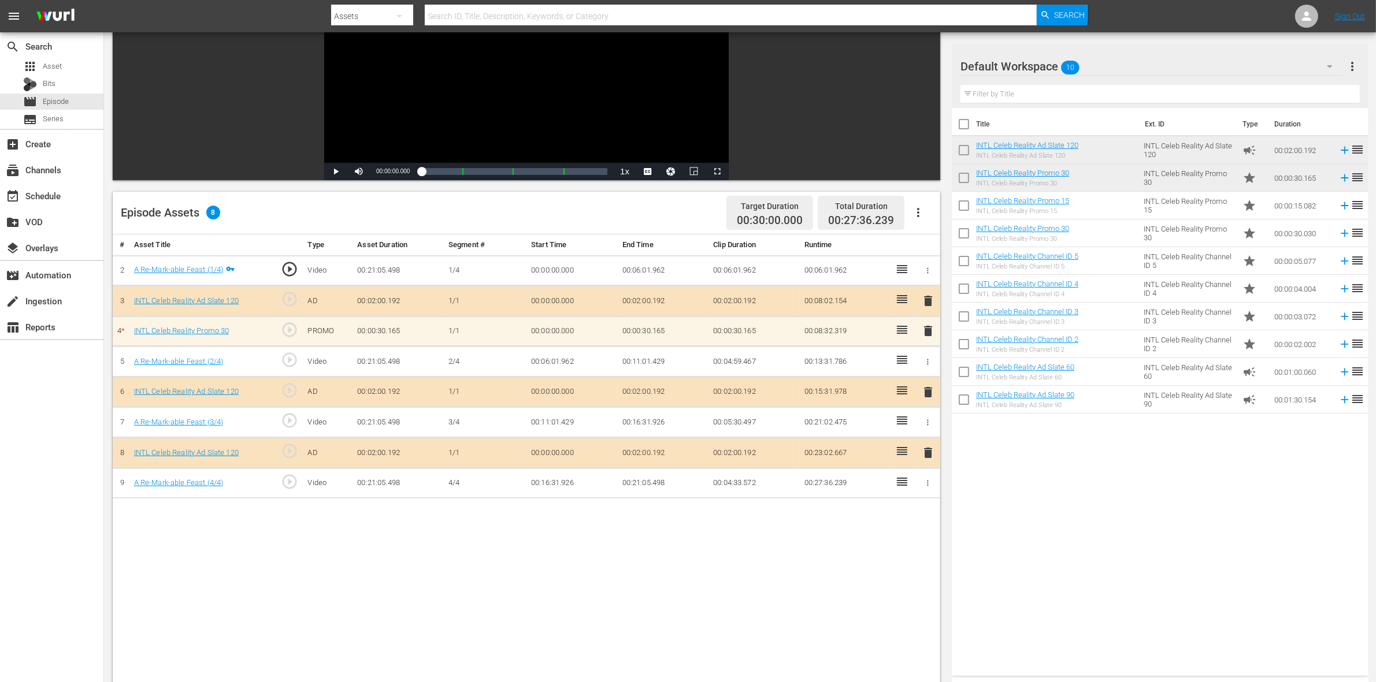
click at [927, 332] on span "delete" at bounding box center [928, 331] width 14 height 14
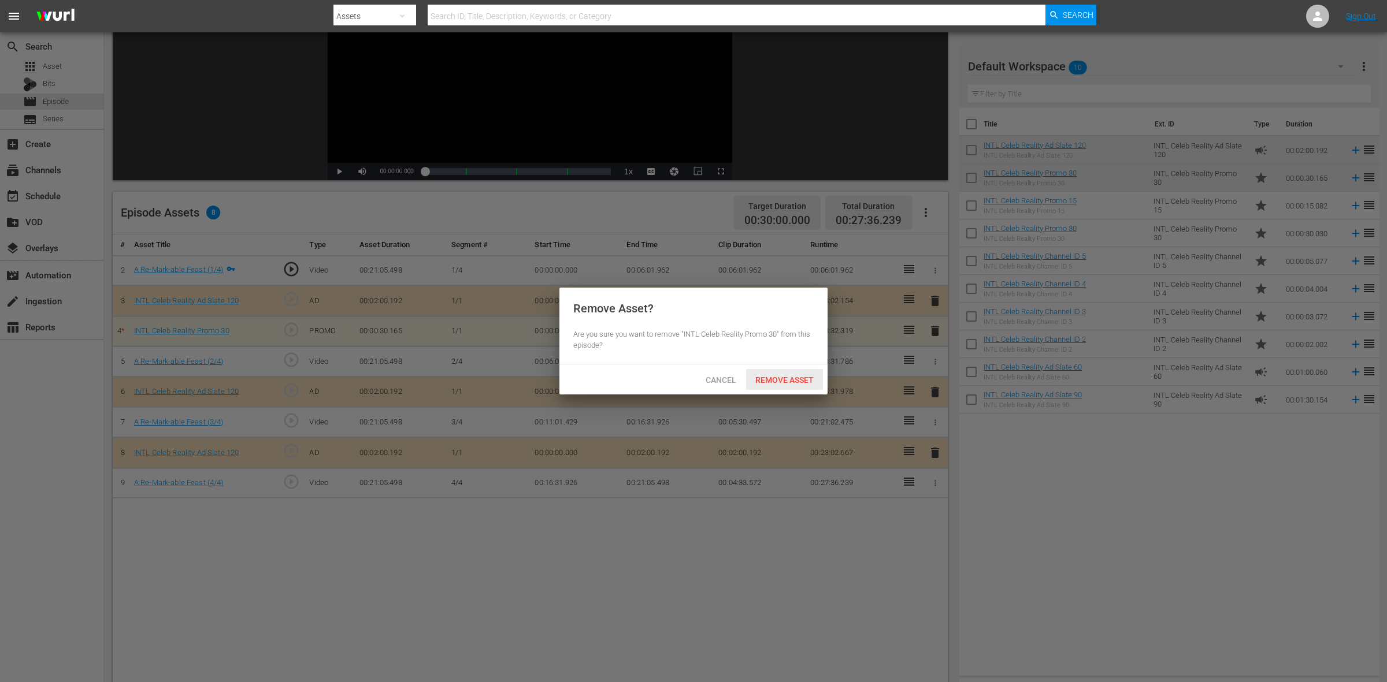
click at [778, 386] on div "Remove Asset" at bounding box center [784, 379] width 77 height 21
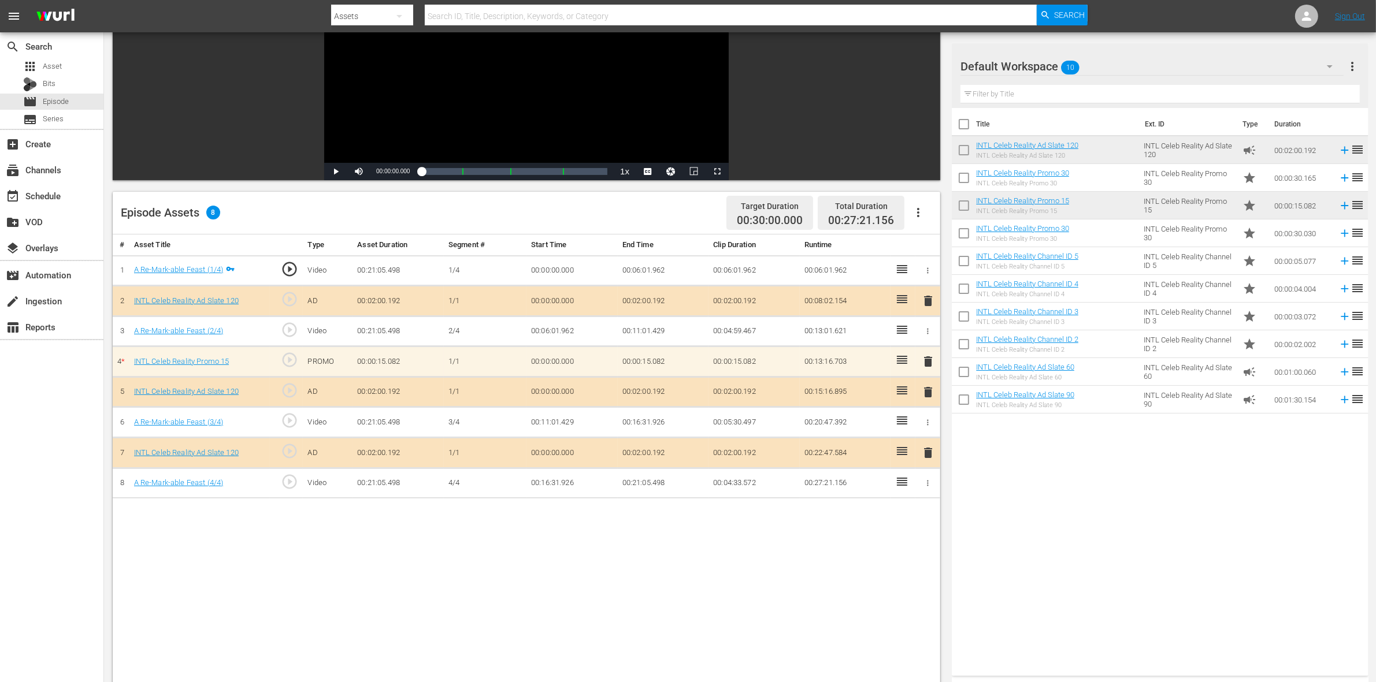
click at [1287, 264] on td "00:00:05.077" at bounding box center [1302, 261] width 64 height 28
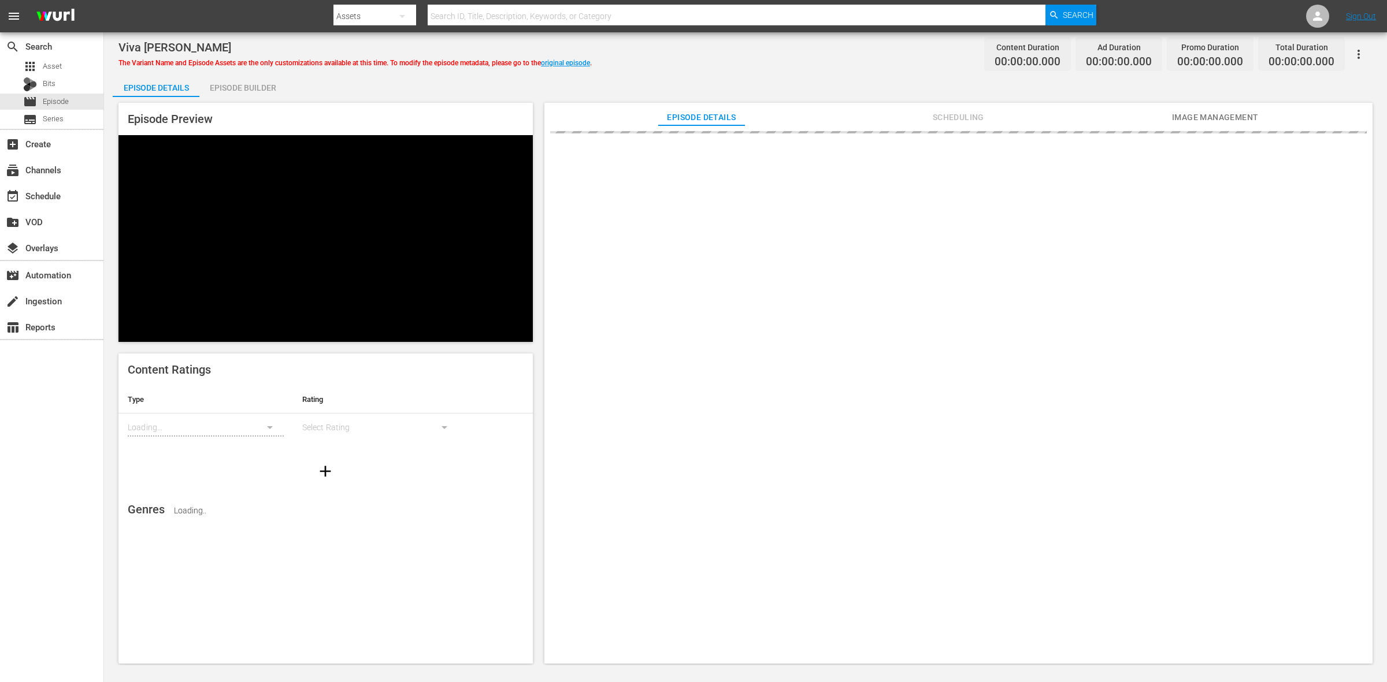
click at [229, 97] on div "Episode Preview Content Ratings Type Rating Loading... Select Rating Genres Loa…" at bounding box center [745, 385] width 1265 height 576
click at [234, 88] on div "Episode Builder" at bounding box center [242, 88] width 87 height 28
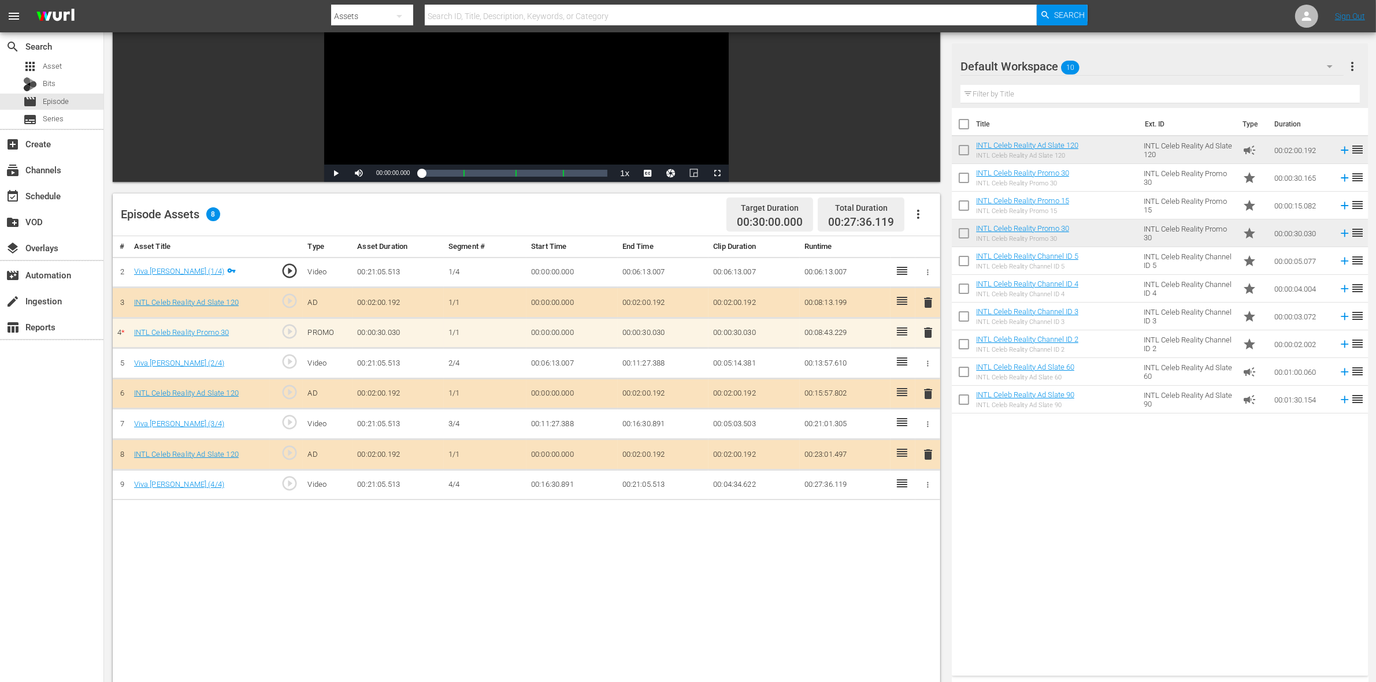
scroll to position [217, 0]
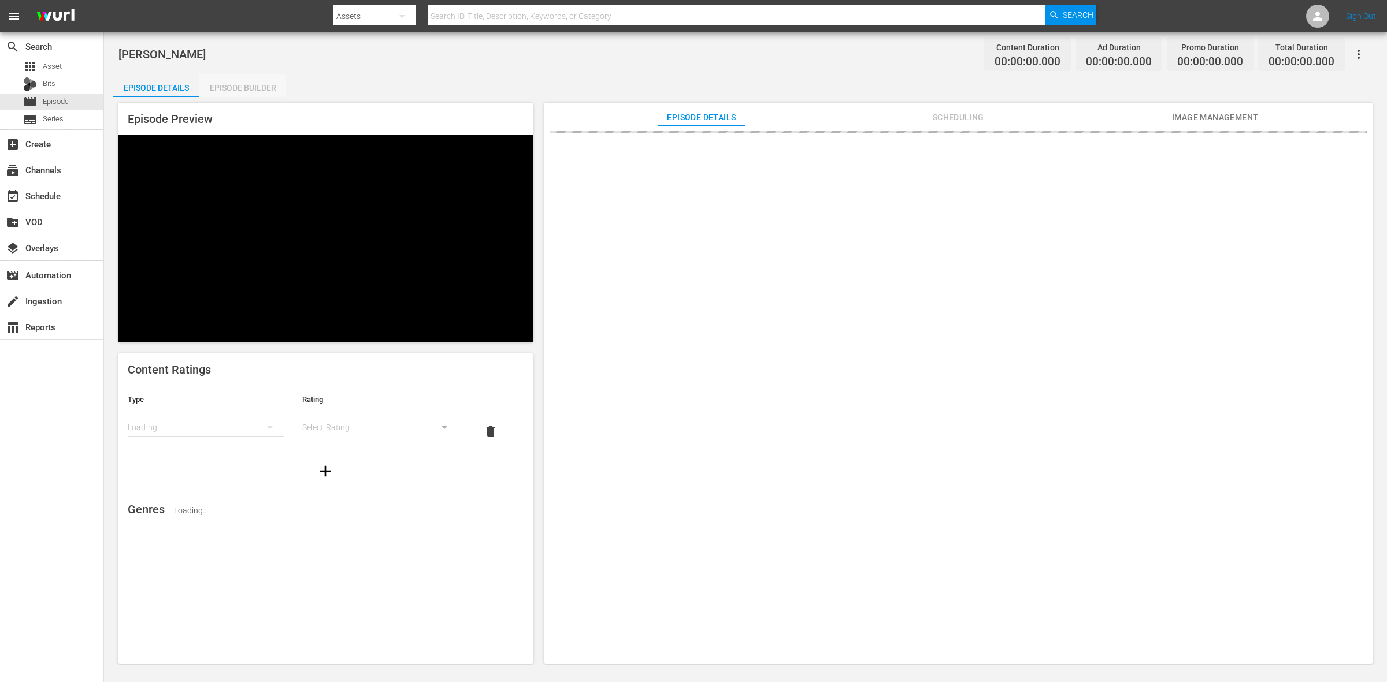
click at [269, 85] on div "Episode Builder" at bounding box center [242, 88] width 87 height 28
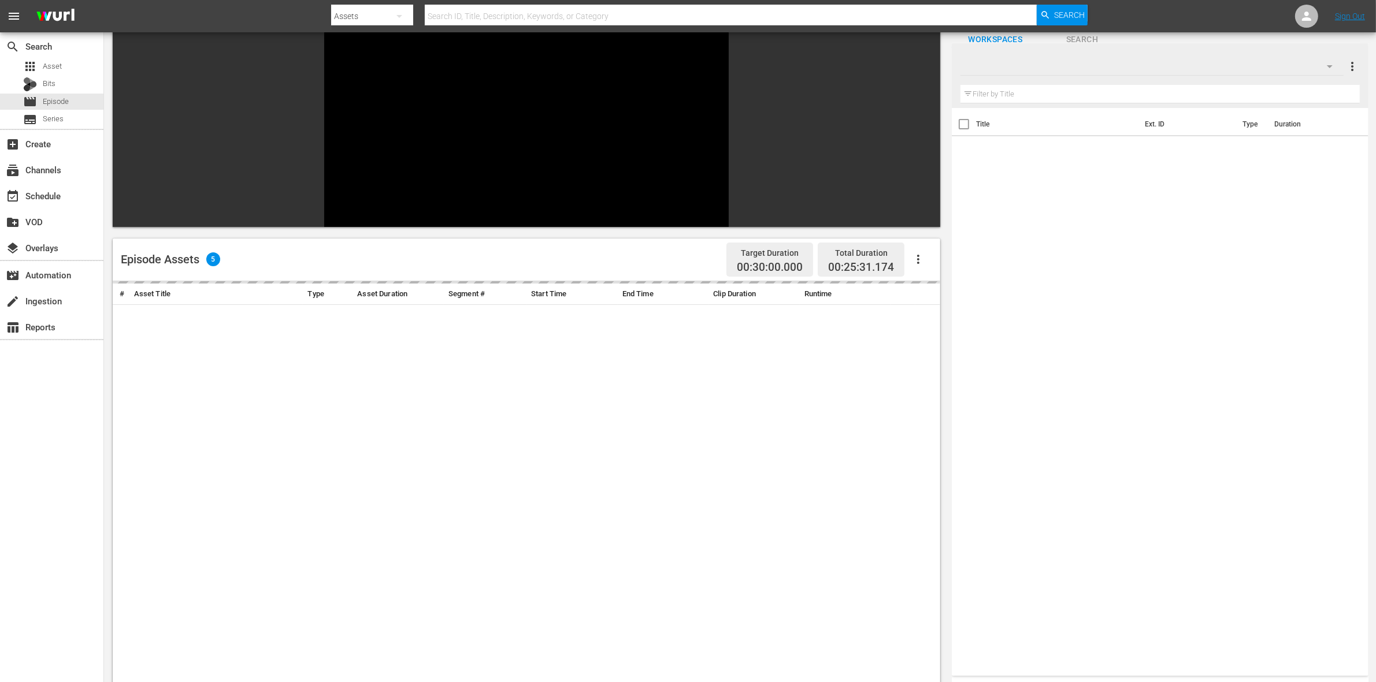
scroll to position [144, 0]
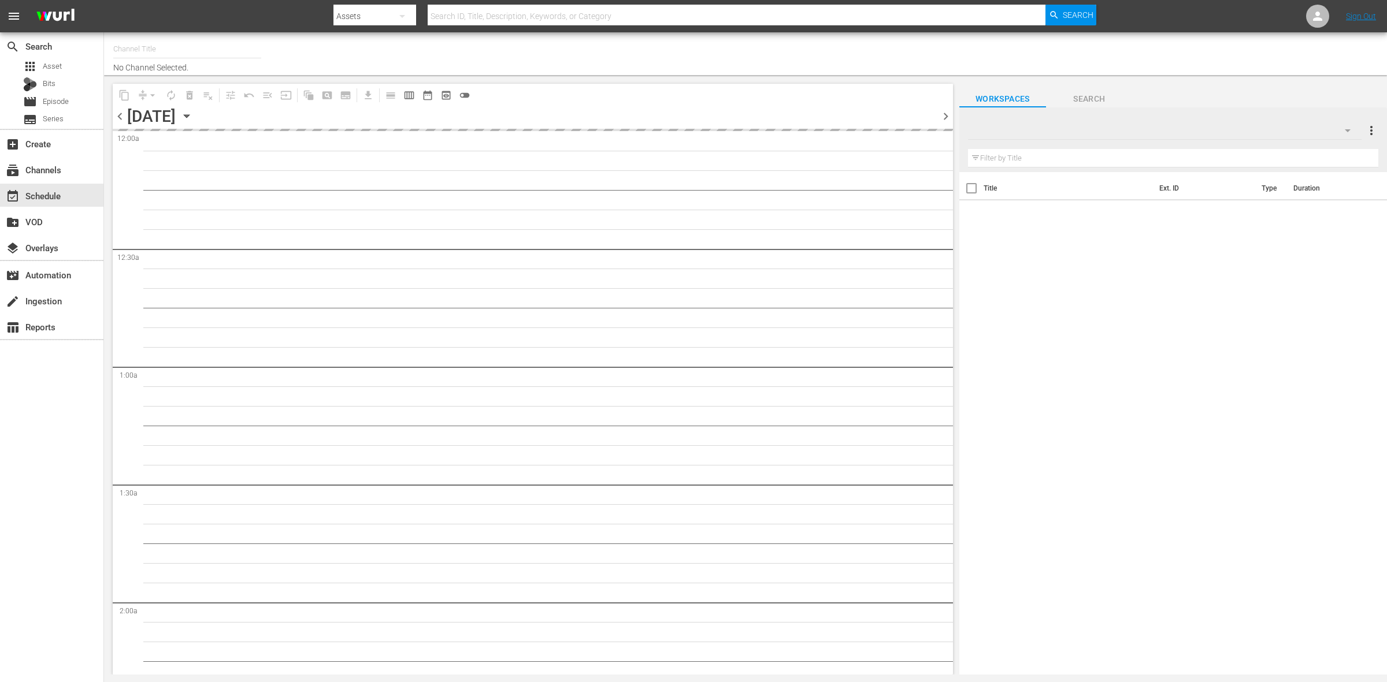
type input "Home.Made.Nation (285)"
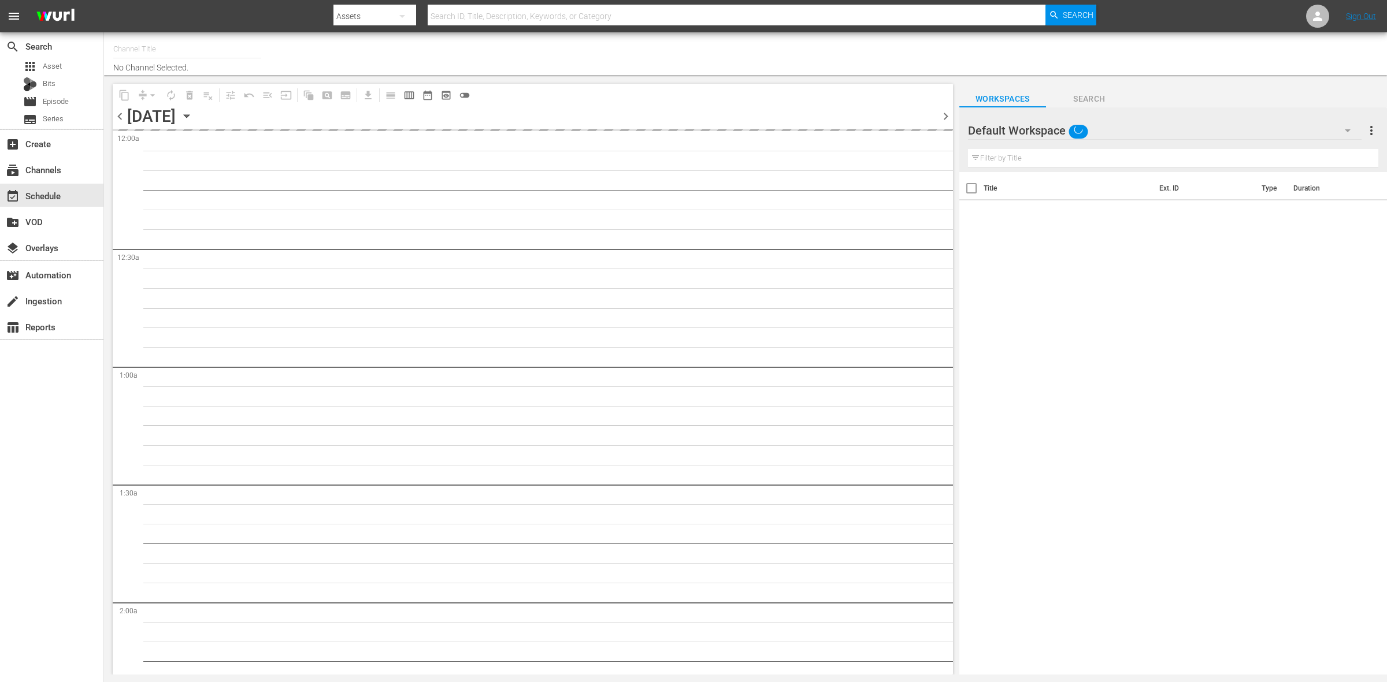
type input "Home.Made.Nation (285)"
